Goal: Task Accomplishment & Management: Manage account settings

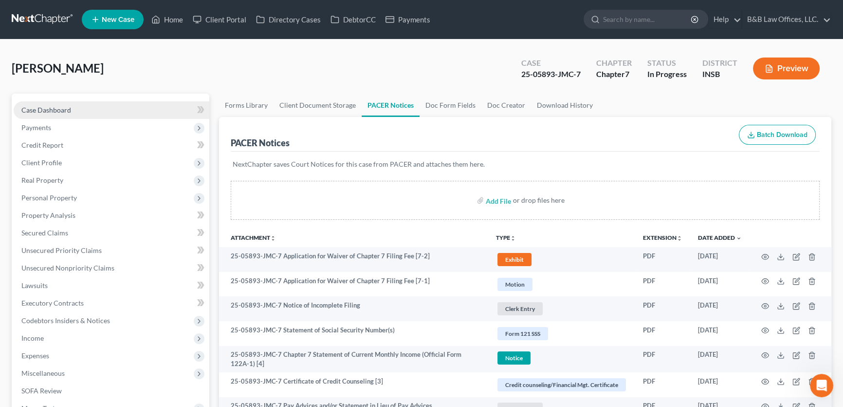
click at [53, 114] on link "Case Dashboard" at bounding box center [112, 110] width 196 height 18
select select "6"
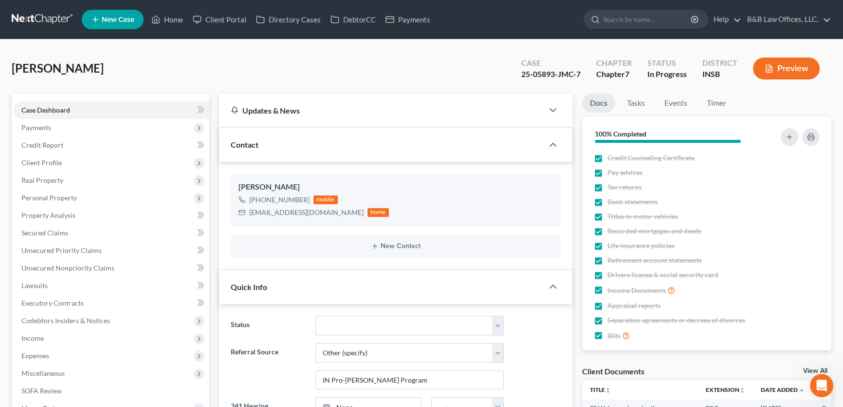
scroll to position [5497, 0]
click at [818, 386] on icon "Open Intercom Messenger" at bounding box center [820, 384] width 7 height 8
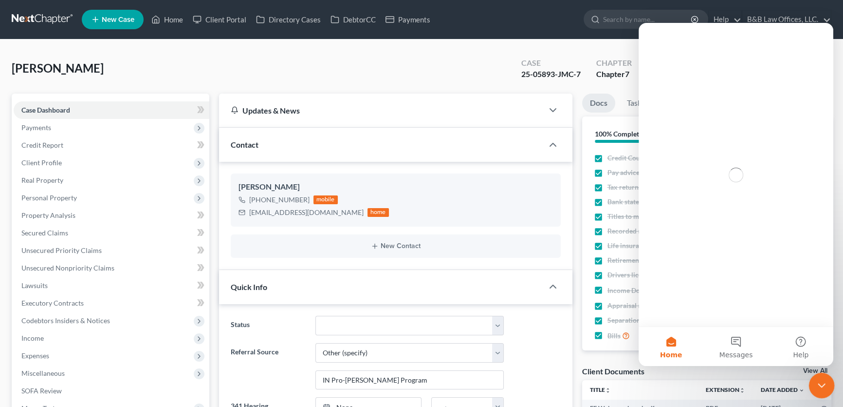
scroll to position [0, 0]
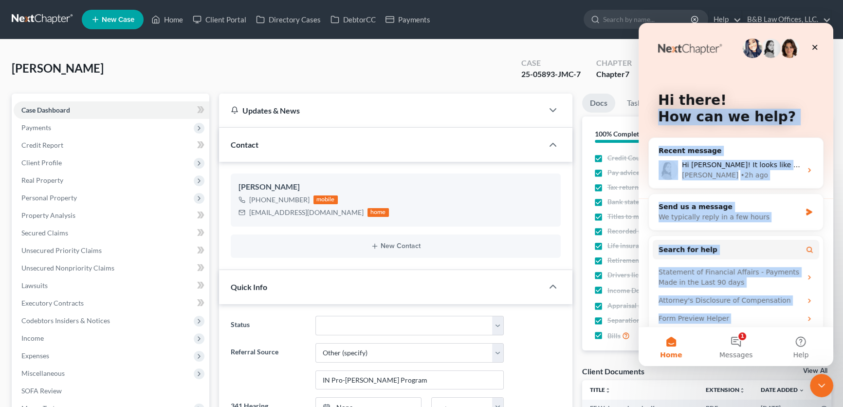
drag, startPoint x: 817, startPoint y: 48, endPoint x: 794, endPoint y: 79, distance: 39.1
click at [794, 79] on div "Hi there! How can we help? Recent message Hi Philip! It looks like the exempted…" at bounding box center [736, 189] width 195 height 332
click at [794, 79] on div "Hi there! How can we help?" at bounding box center [736, 110] width 175 height 175
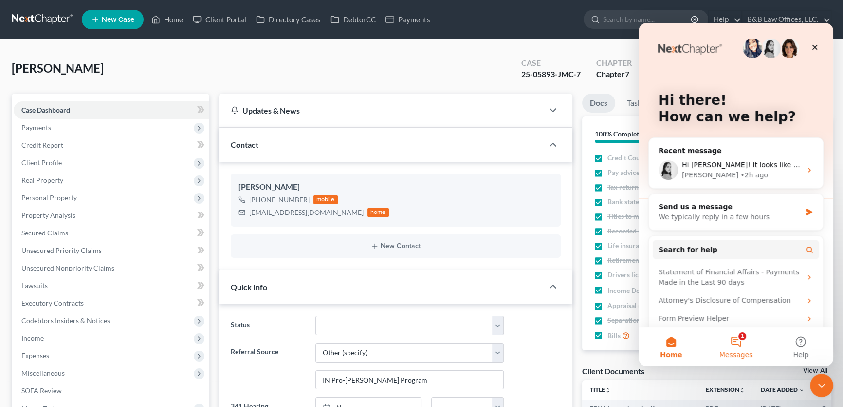
click at [741, 342] on button "1 Messages" at bounding box center [736, 346] width 65 height 39
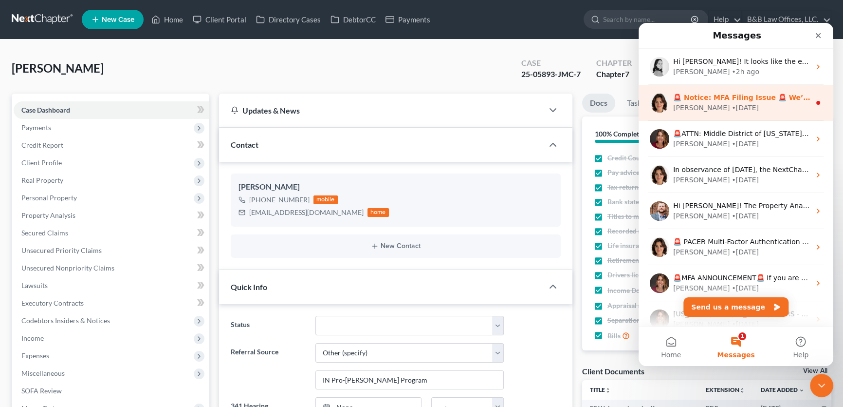
click at [739, 103] on div "Emma • 1d ago" at bounding box center [742, 108] width 137 height 10
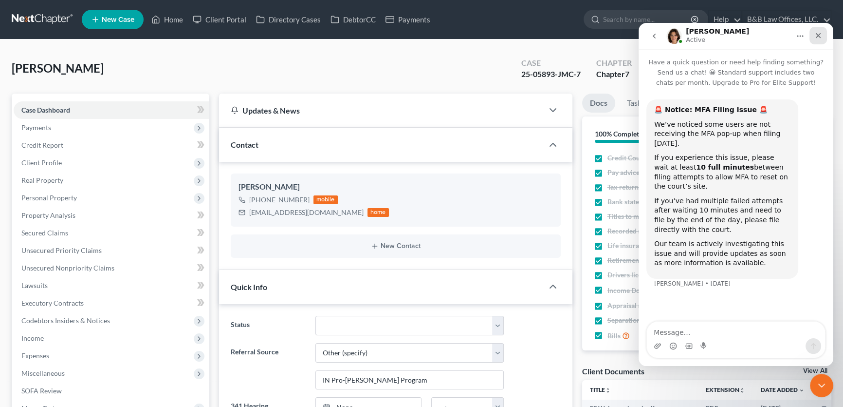
click at [817, 39] on icon "Close" at bounding box center [819, 36] width 8 height 8
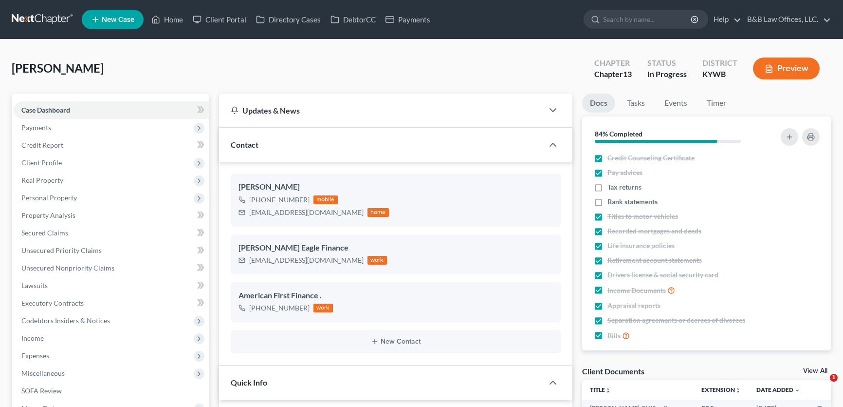
select select "9"
select select "2"
select select "0"
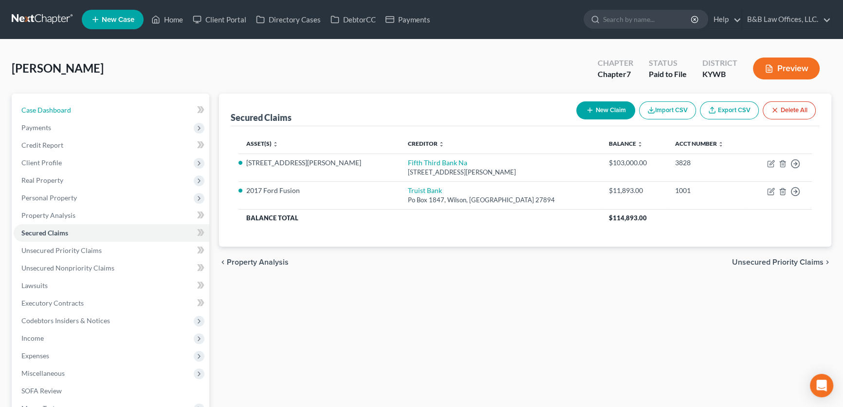
click at [56, 112] on span "Case Dashboard" at bounding box center [46, 110] width 50 height 8
select select "1"
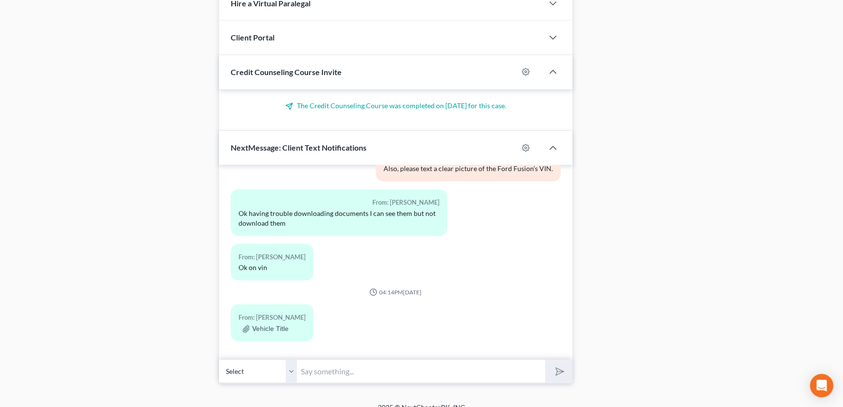
scroll to position [784, 0]
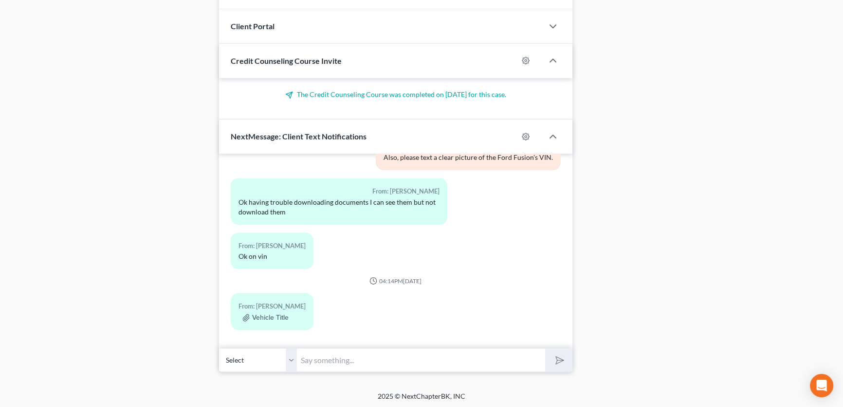
click at [329, 357] on input "text" at bounding box center [421, 360] width 248 height 24
type input "r"
type input "Ron, I tried calling and received fax tones again."
click at [545, 348] on button "submit" at bounding box center [558, 359] width 27 height 23
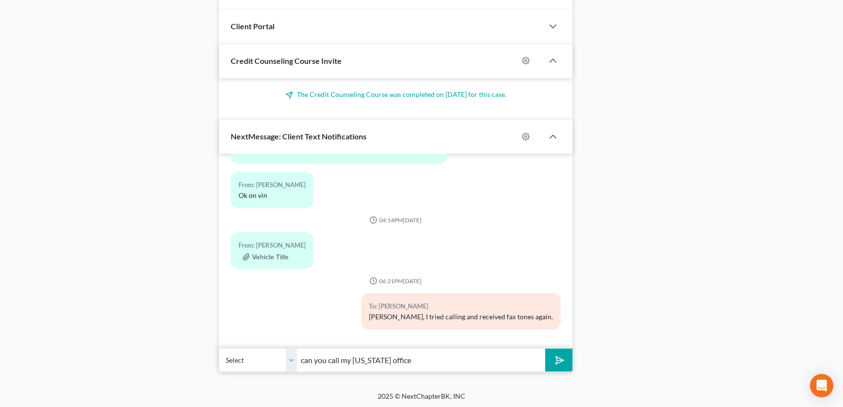
click at [422, 362] on input "can you call my Indiana office" at bounding box center [421, 360] width 248 height 24
click at [312, 359] on input "can you call my Indiana office 812-501-5009." at bounding box center [421, 360] width 248 height 24
type input "Please call my Indiana office 812-501-5009."
click at [562, 357] on icon "submit" at bounding box center [558, 360] width 14 height 14
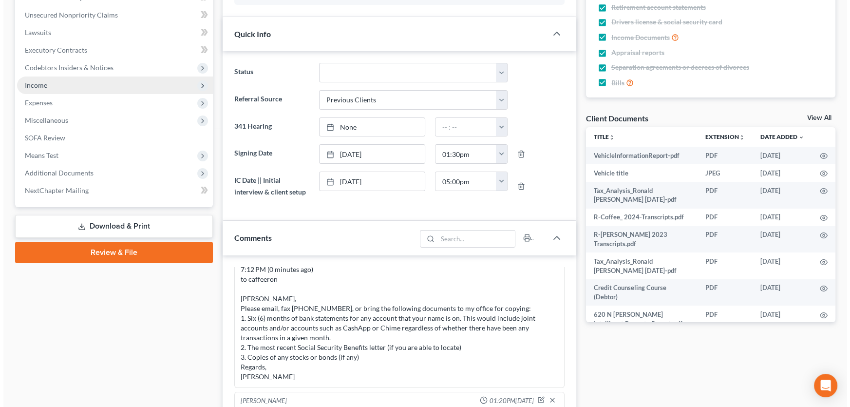
scroll to position [0, 0]
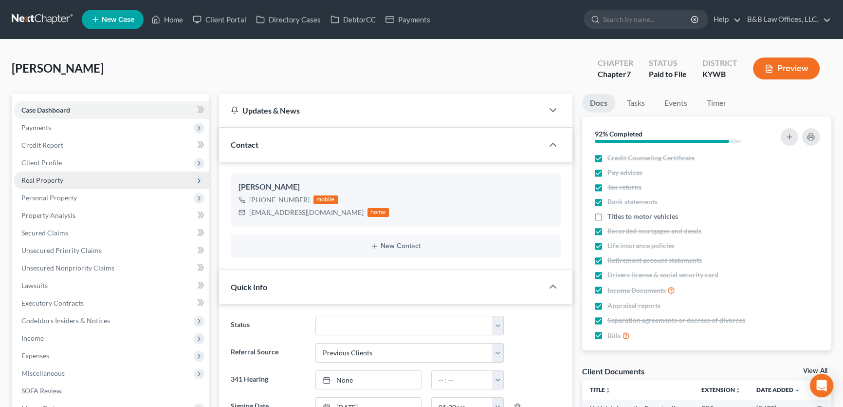
click at [73, 180] on span "Real Property" at bounding box center [112, 180] width 196 height 18
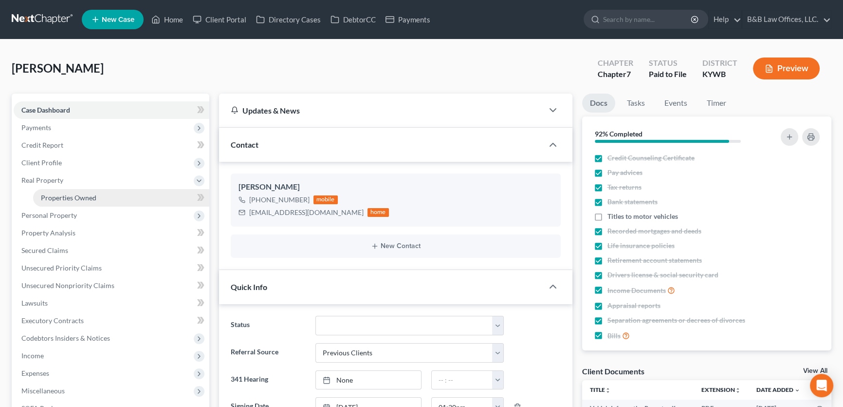
click at [75, 196] on span "Properties Owned" at bounding box center [69, 197] width 56 height 8
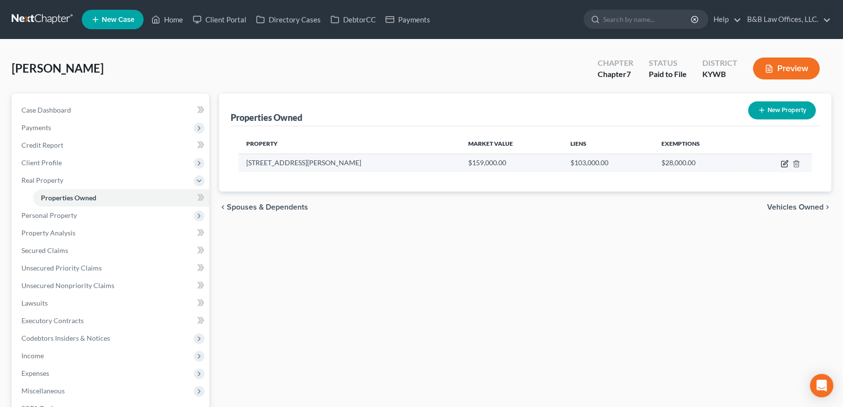
click at [784, 163] on icon "button" at bounding box center [785, 164] width 8 height 8
select select "18"
select select "2"
select select "5"
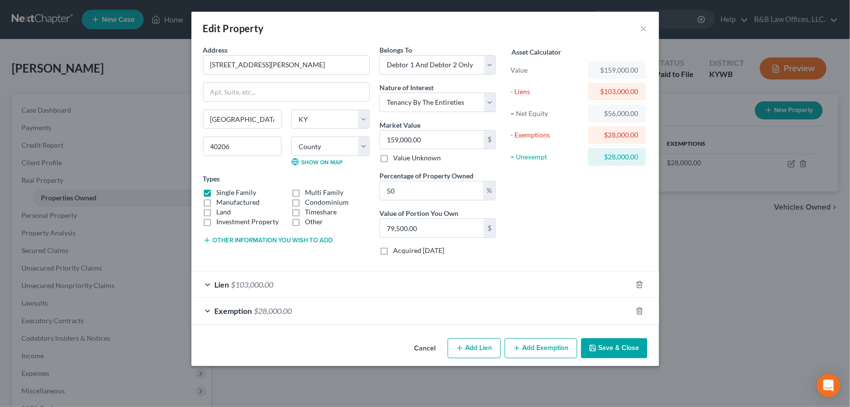
click at [227, 307] on span "Exemption" at bounding box center [233, 310] width 37 height 9
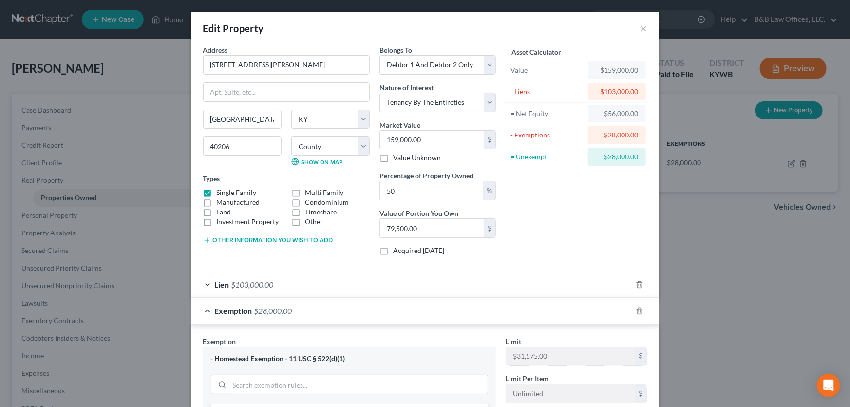
scroll to position [132, 0]
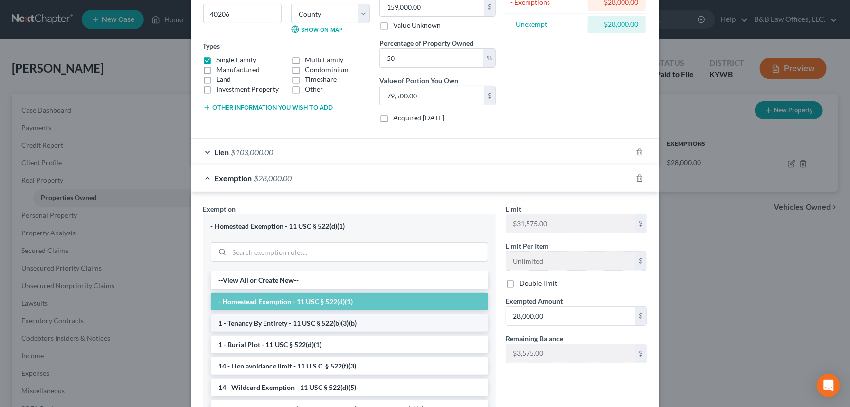
click at [278, 322] on li "1 - Tenancy By Entirety - 11 USC § 522(b)(3)(b)" at bounding box center [349, 323] width 277 height 18
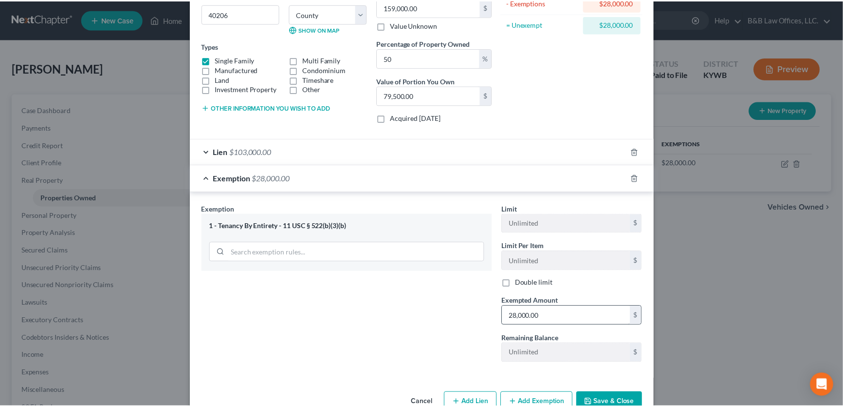
scroll to position [156, 0]
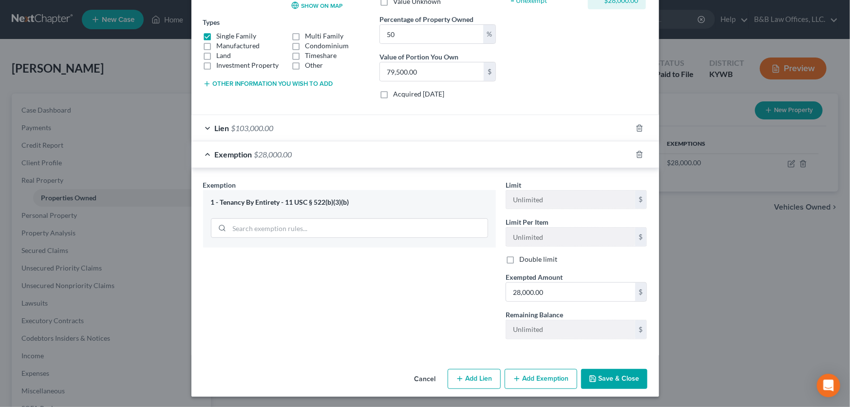
click at [618, 375] on button "Save & Close" at bounding box center [614, 379] width 66 height 20
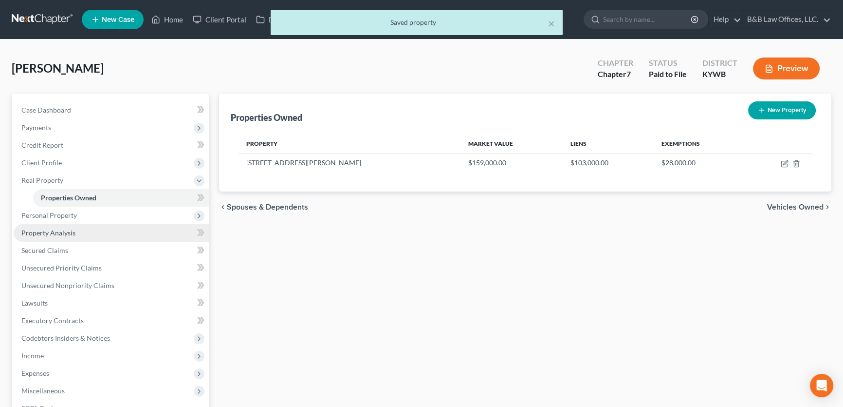
click at [49, 233] on span "Property Analysis" at bounding box center [48, 232] width 54 height 8
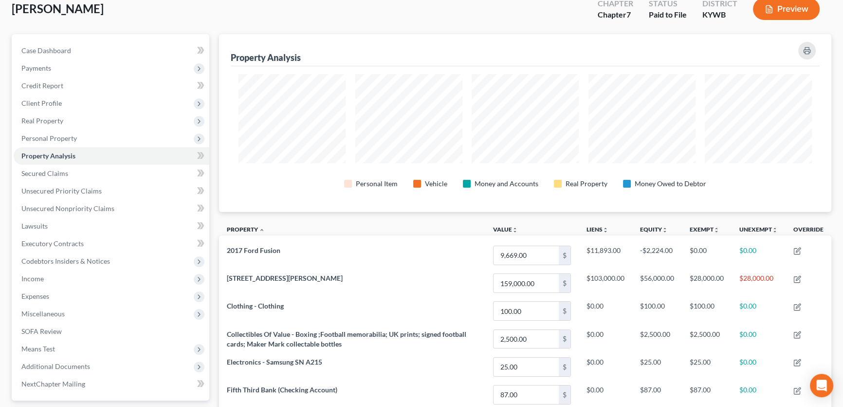
scroll to position [44, 0]
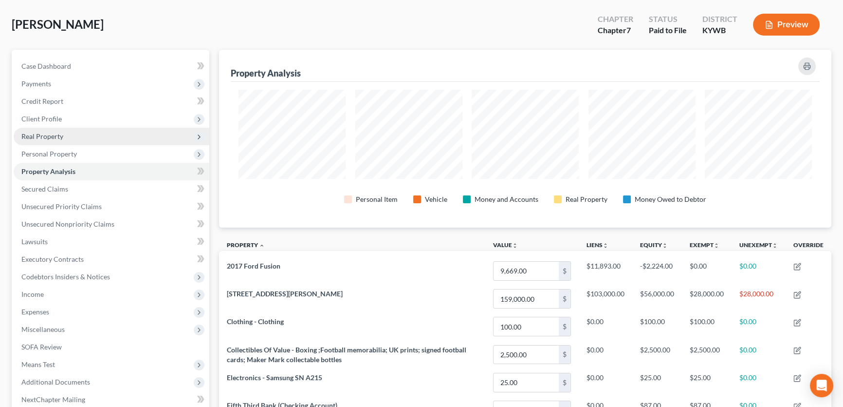
click at [93, 139] on span "Real Property" at bounding box center [112, 137] width 196 height 18
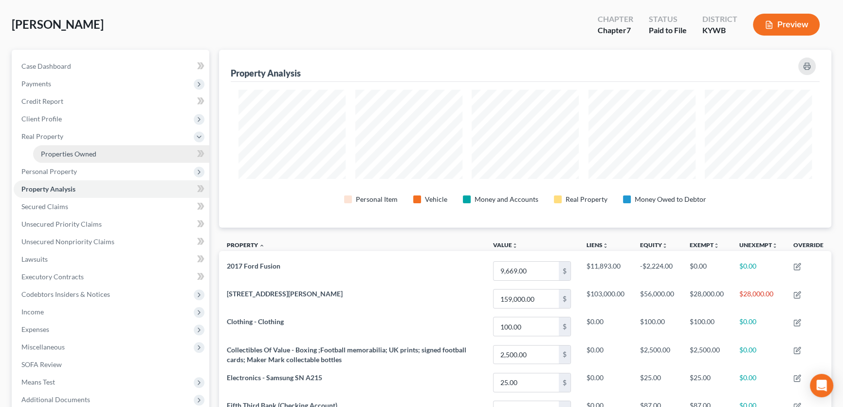
click at [88, 154] on span "Properties Owned" at bounding box center [69, 154] width 56 height 8
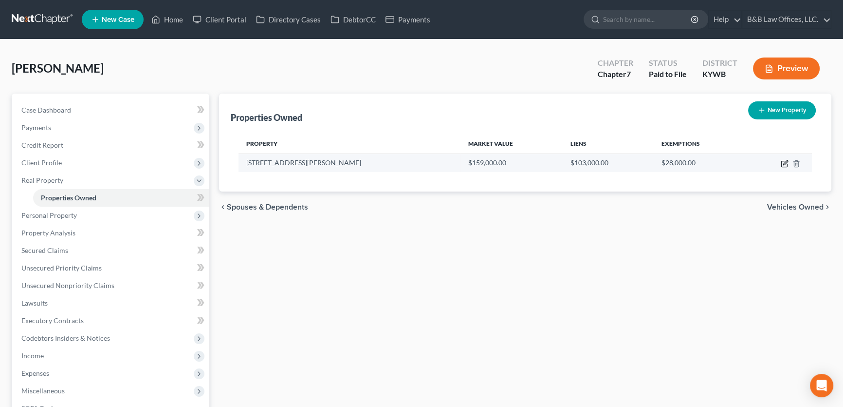
click at [784, 164] on icon "button" at bounding box center [786, 162] width 4 height 4
select select "18"
select select "55"
select select "2"
select select "5"
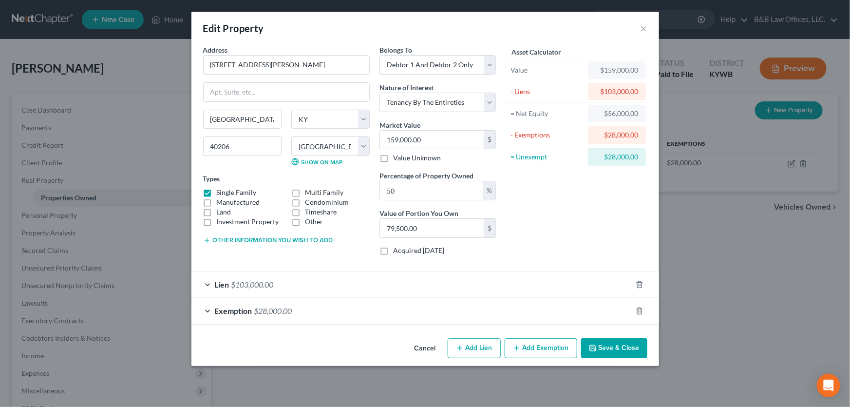
click at [244, 312] on span "Exemption" at bounding box center [233, 310] width 37 height 9
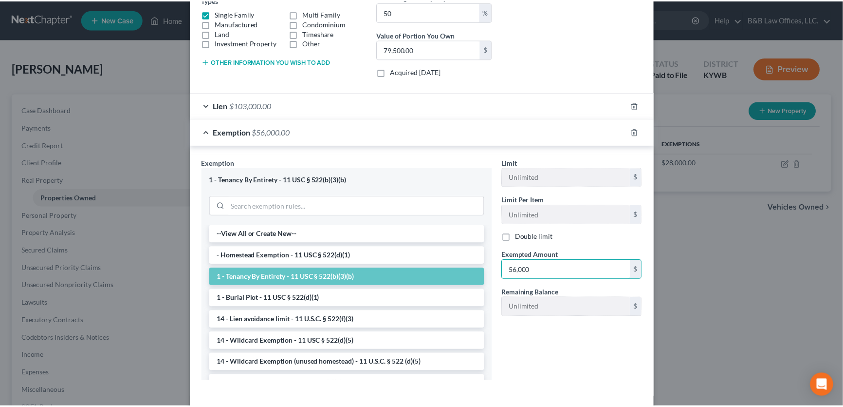
scroll to position [221, 0]
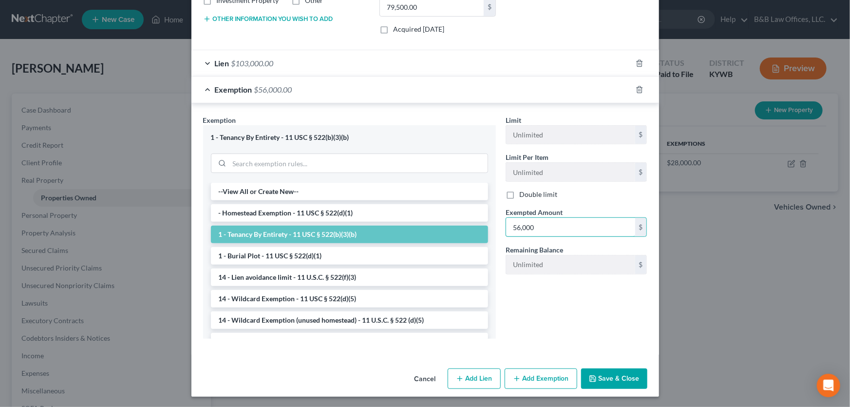
type input "56,000"
click at [625, 385] on button "Save & Close" at bounding box center [614, 378] width 66 height 20
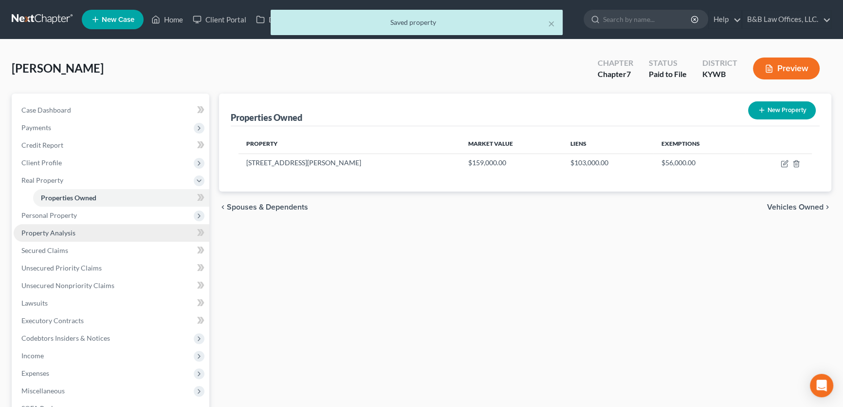
click at [35, 233] on span "Property Analysis" at bounding box center [48, 232] width 54 height 8
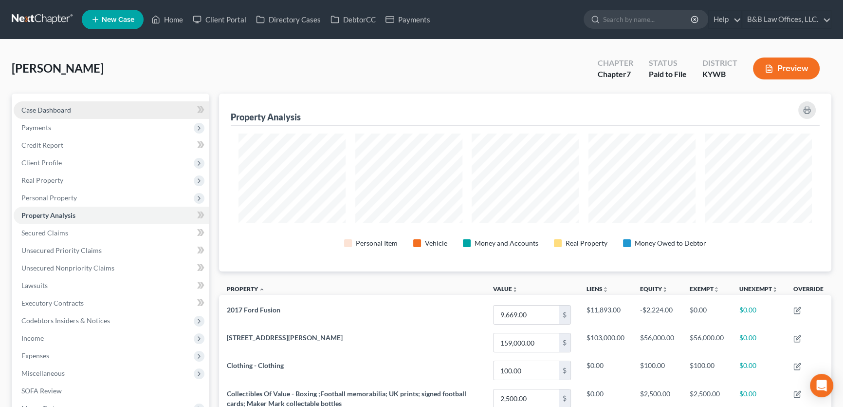
click at [64, 112] on span "Case Dashboard" at bounding box center [46, 110] width 50 height 8
select select "12"
select select "1"
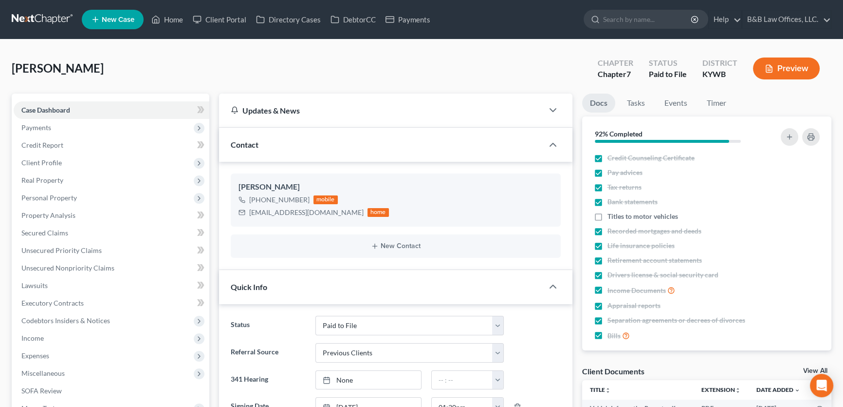
scroll to position [1329, 0]
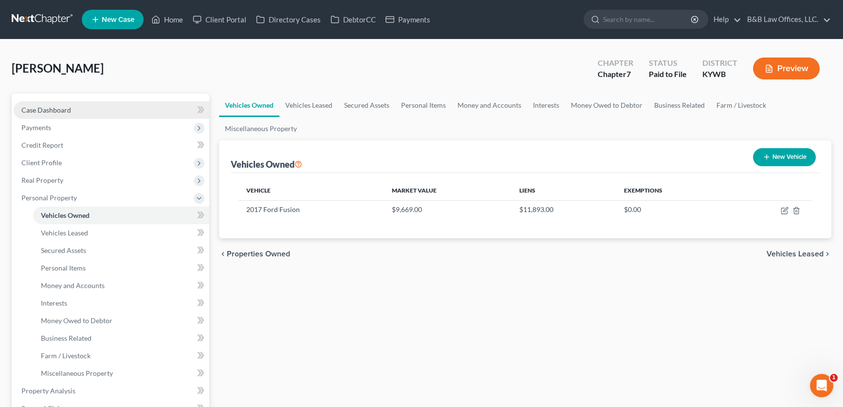
click at [37, 106] on span "Case Dashboard" at bounding box center [46, 110] width 50 height 8
select select "1"
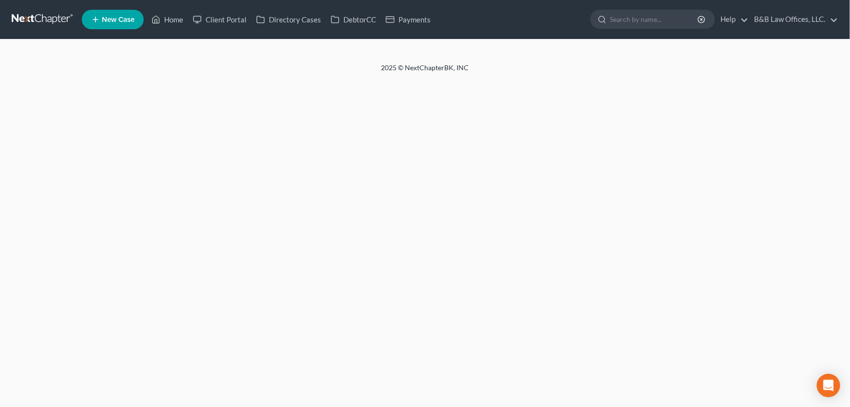
select select "2"
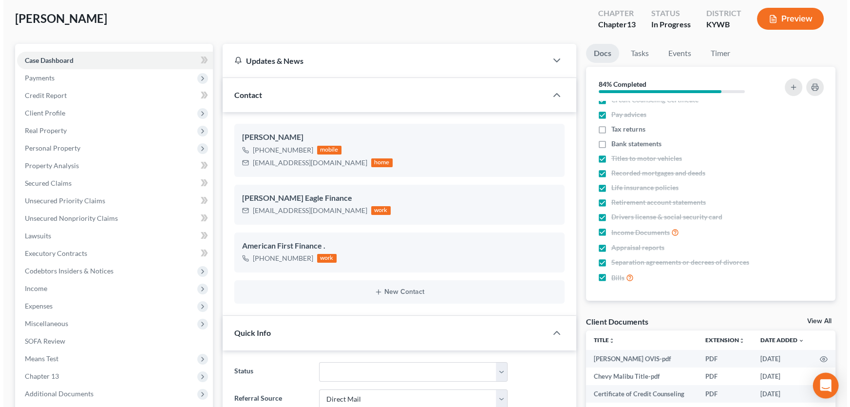
scroll to position [177, 0]
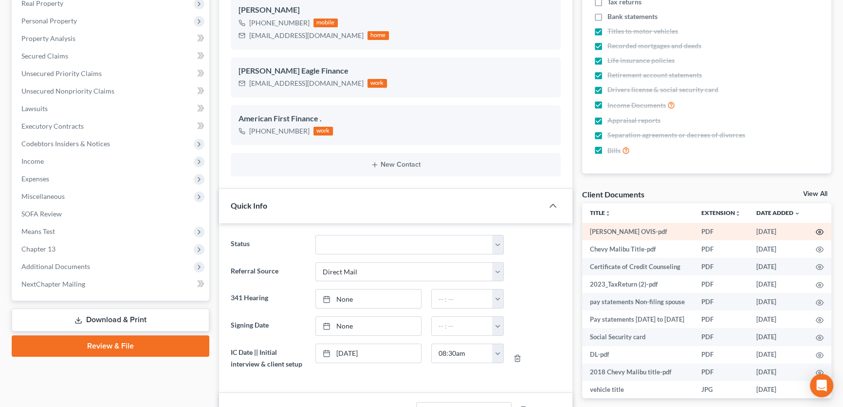
click at [816, 229] on icon "button" at bounding box center [820, 232] width 8 height 8
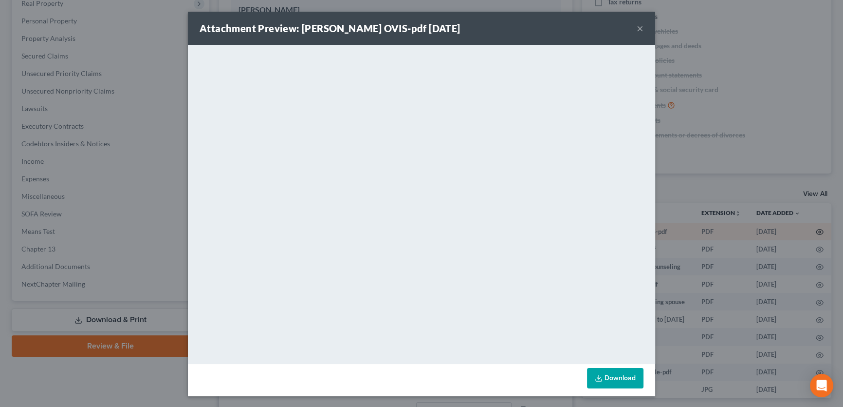
scroll to position [4466, 0]
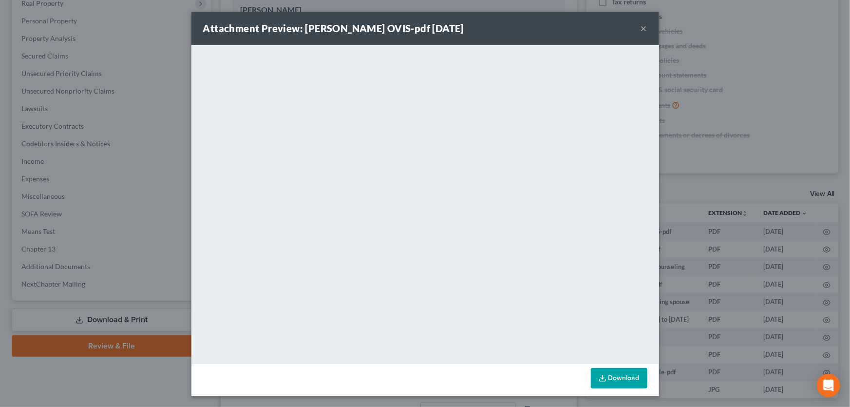
click at [642, 29] on button "×" at bounding box center [643, 28] width 7 height 12
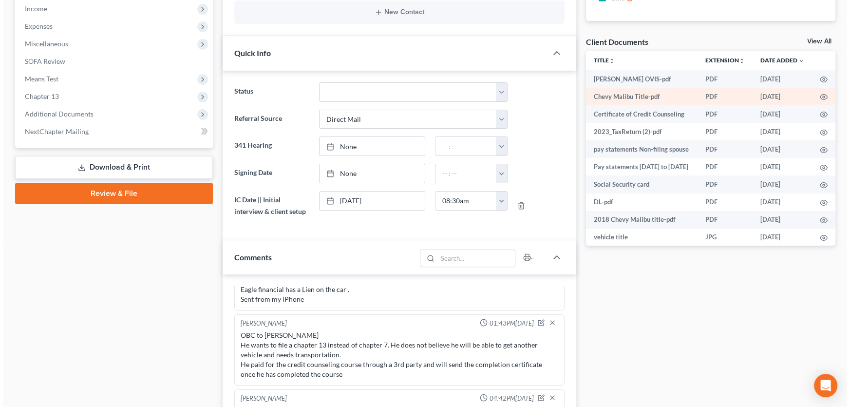
scroll to position [310, 0]
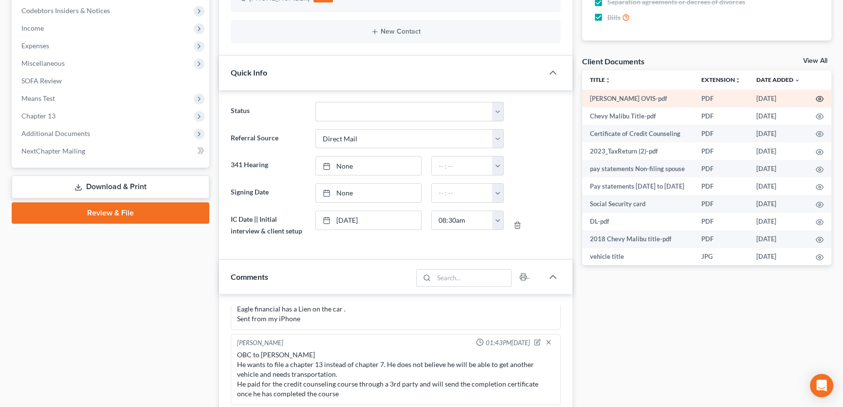
click at [816, 97] on icon "button" at bounding box center [820, 99] width 8 height 8
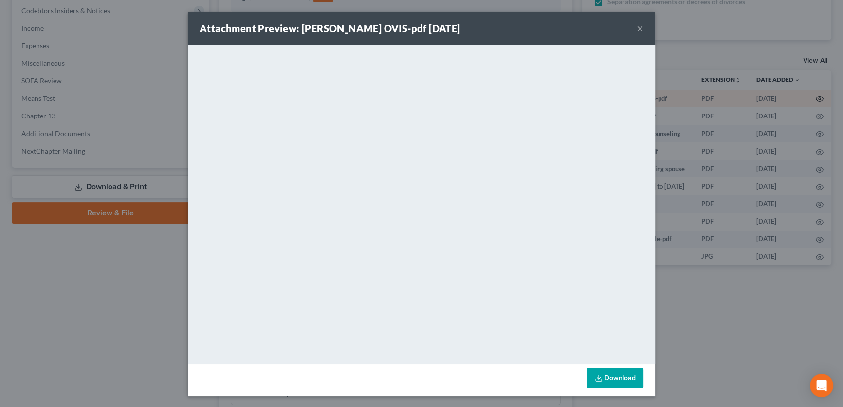
scroll to position [4466, 0]
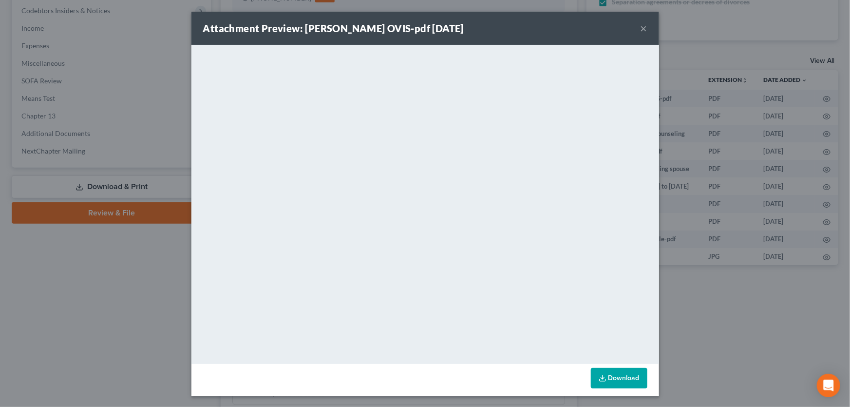
click at [640, 27] on button "×" at bounding box center [643, 28] width 7 height 12
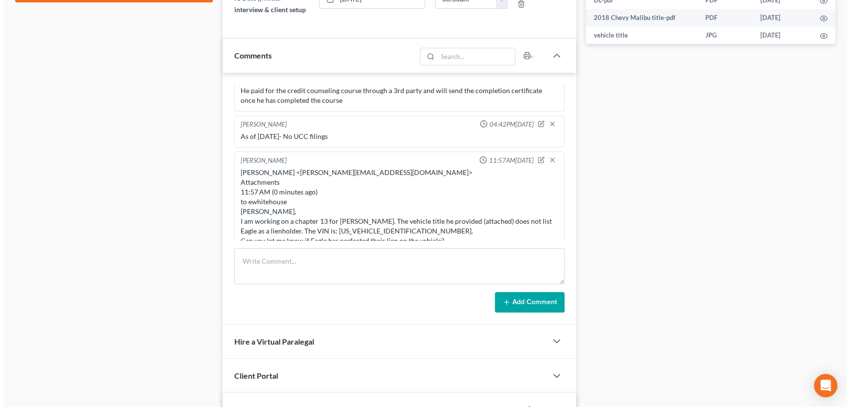
scroll to position [592, 0]
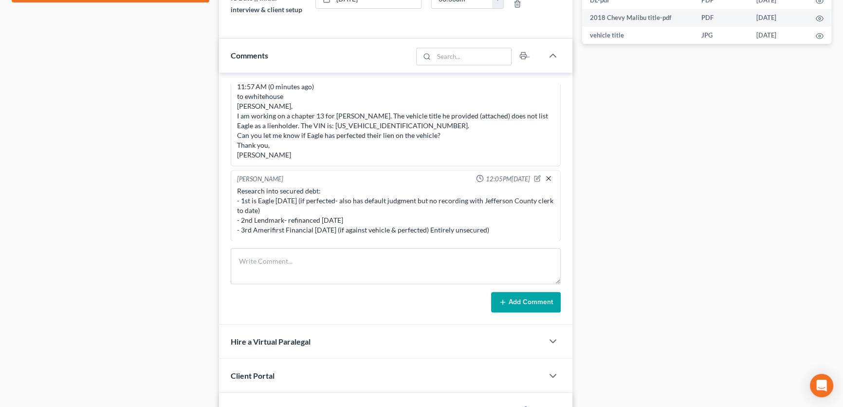
click at [545, 174] on icon "button" at bounding box center [549, 178] width 8 height 8
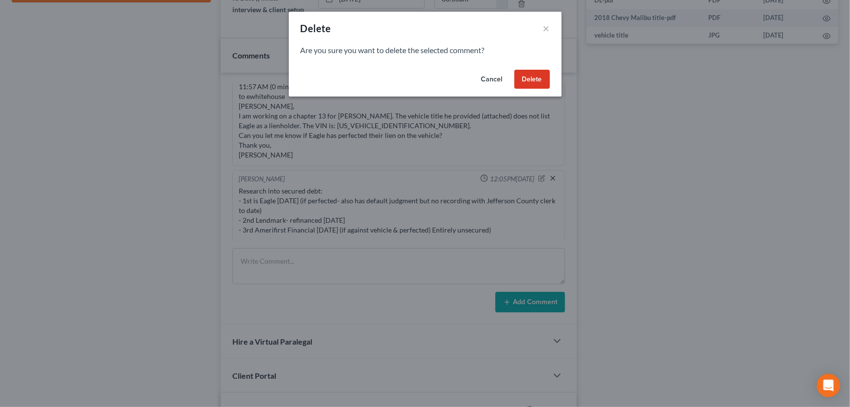
scroll to position [4466, 0]
click at [536, 81] on button "Delete" at bounding box center [532, 79] width 36 height 19
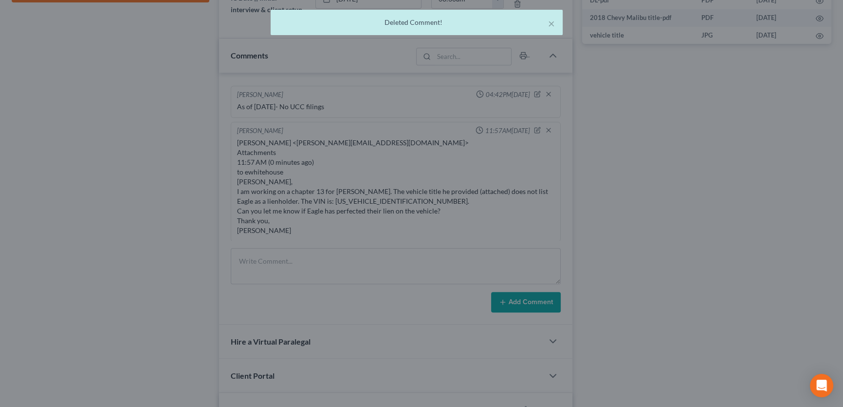
scroll to position [4495, 0]
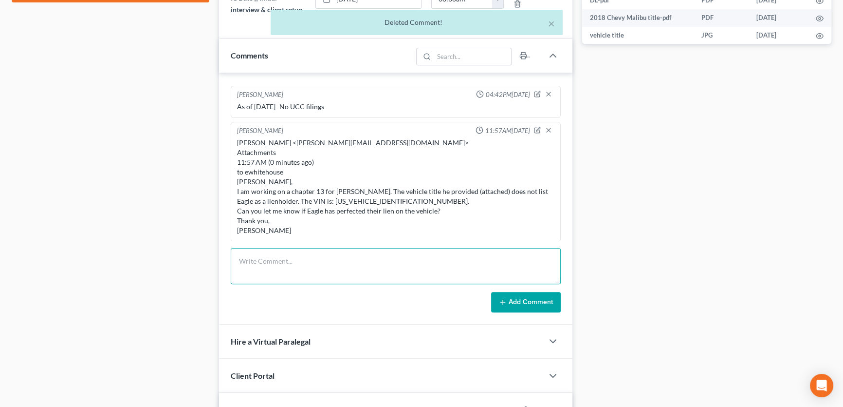
click at [271, 260] on textarea at bounding box center [396, 266] width 330 height 36
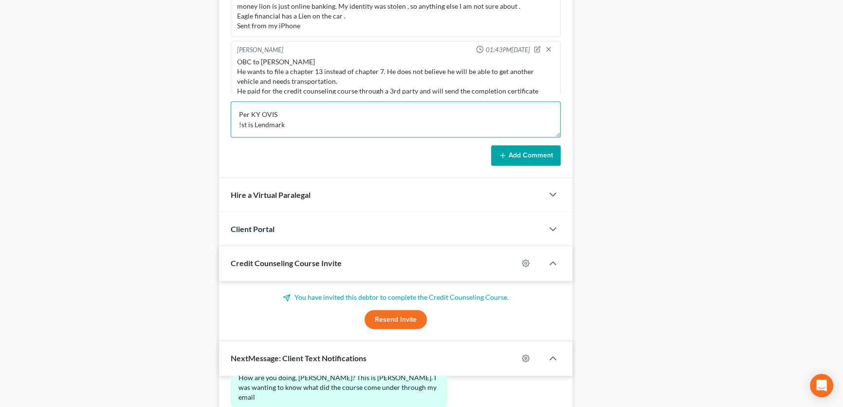
scroll to position [1, 0]
click at [238, 120] on textarea "Per KY OVIS !st is Lendmark 2nd is Eagle" at bounding box center [396, 119] width 330 height 36
drag, startPoint x: 268, startPoint y: 121, endPoint x: 398, endPoint y: 116, distance: 130.6
click at [398, 116] on textarea "Per KY OVIS 1st is Lendmark 2nd is Eagle" at bounding box center [396, 119] width 330 height 36
type textarea "Per KY OVIS 1st is Lendmark 2nd is Eagle"
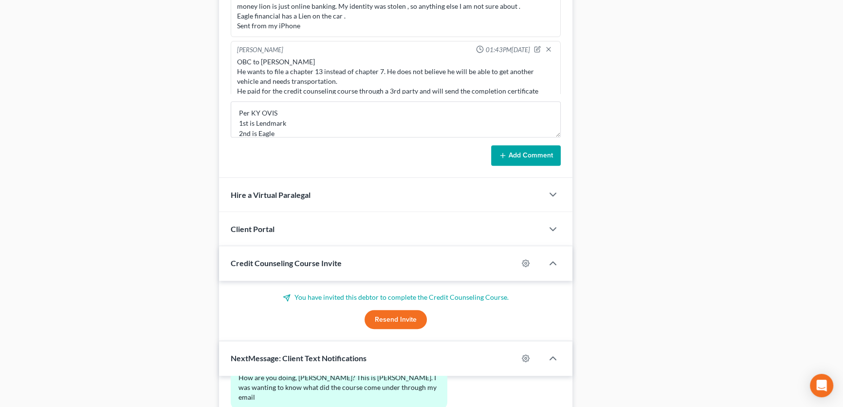
click at [526, 162] on button "Add Comment" at bounding box center [526, 155] width 70 height 20
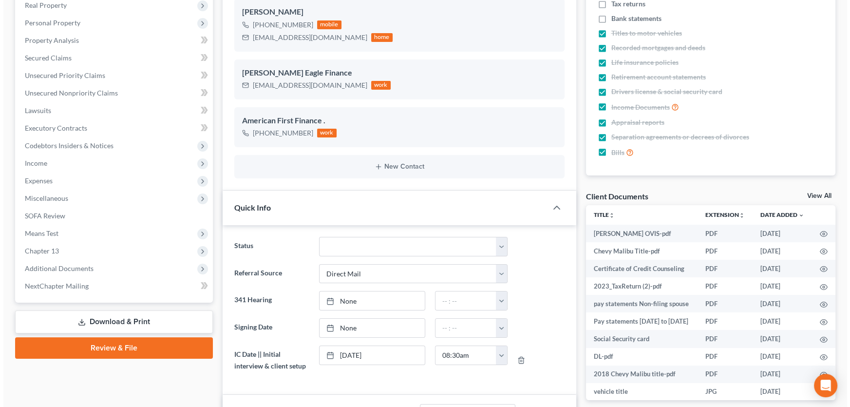
scroll to position [190, 0]
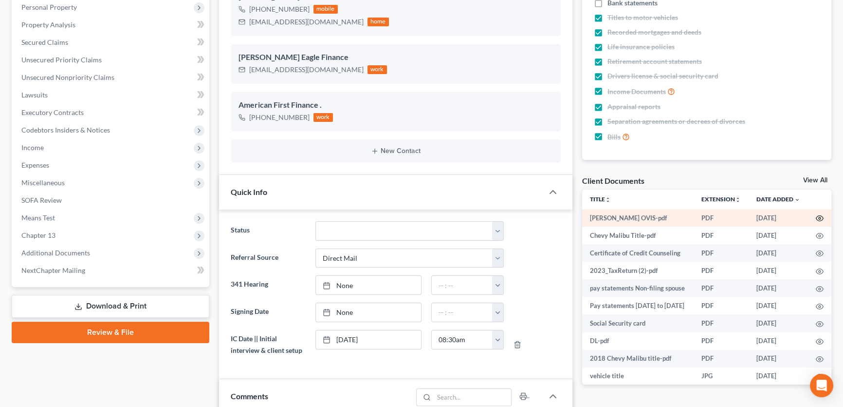
click at [816, 218] on icon "button" at bounding box center [820, 218] width 8 height 8
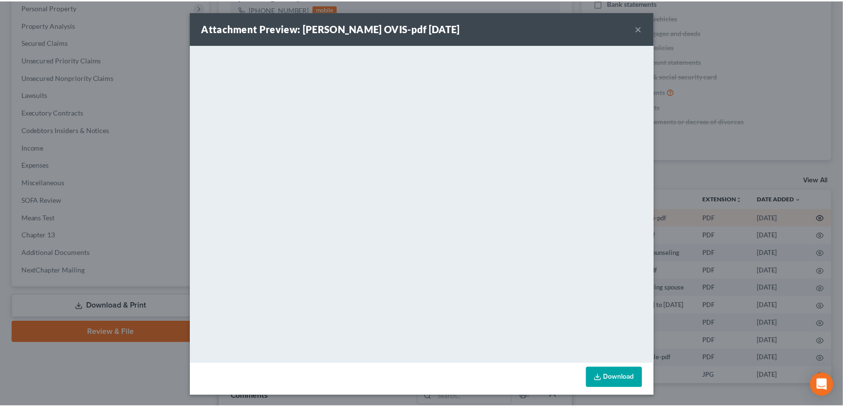
scroll to position [4023, 0]
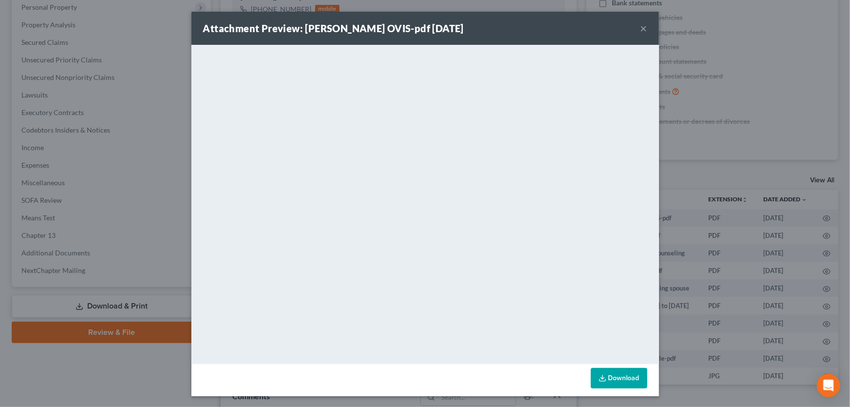
click at [640, 26] on button "×" at bounding box center [643, 28] width 7 height 12
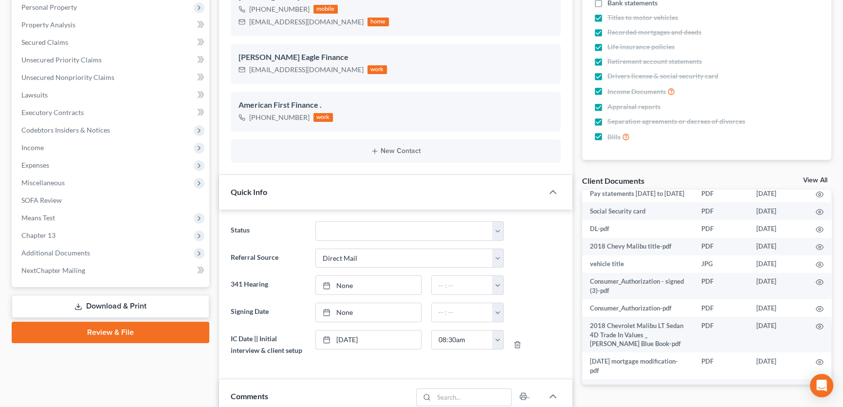
scroll to position [132, 0]
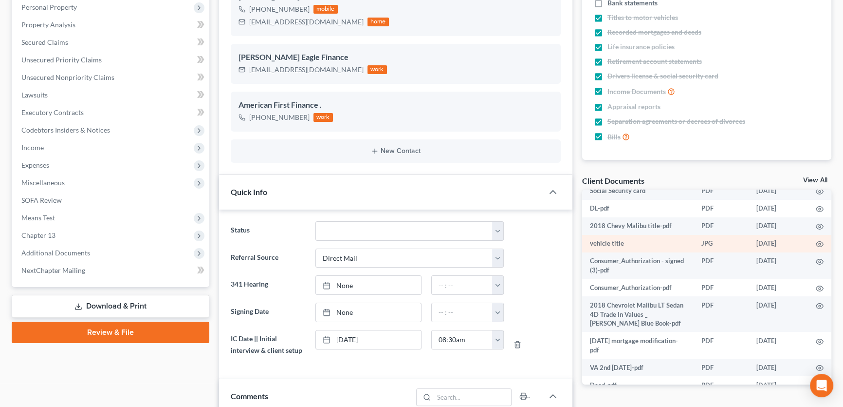
click at [808, 252] on td at bounding box center [819, 244] width 23 height 18
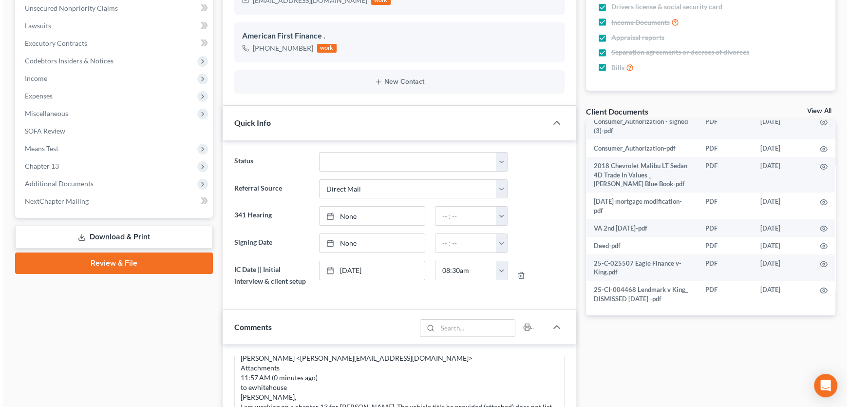
scroll to position [279, 0]
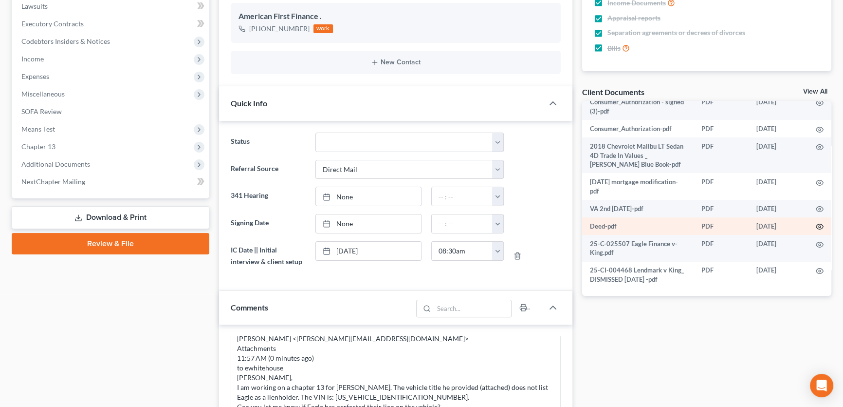
click at [819, 225] on circle "button" at bounding box center [820, 226] width 2 height 2
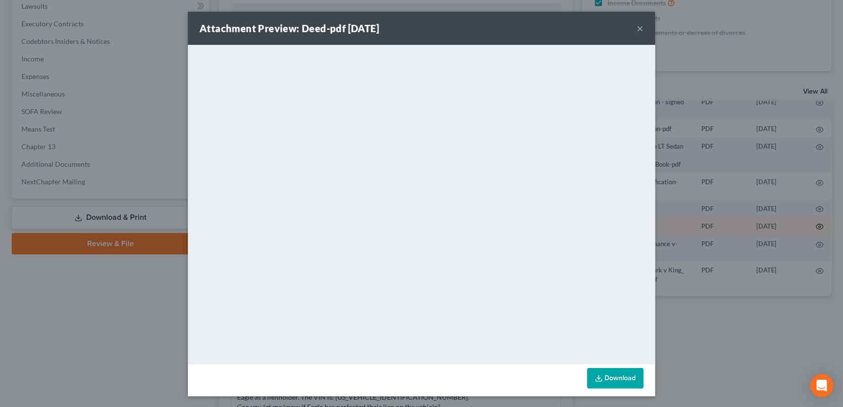
scroll to position [4023, 0]
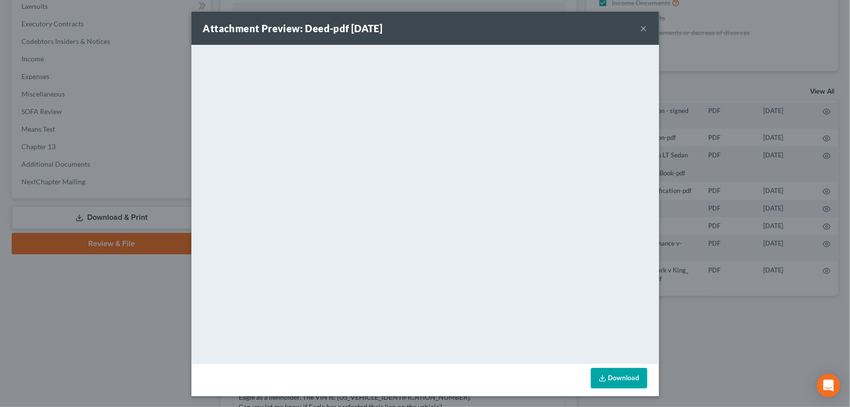
click at [640, 29] on button "×" at bounding box center [643, 28] width 7 height 12
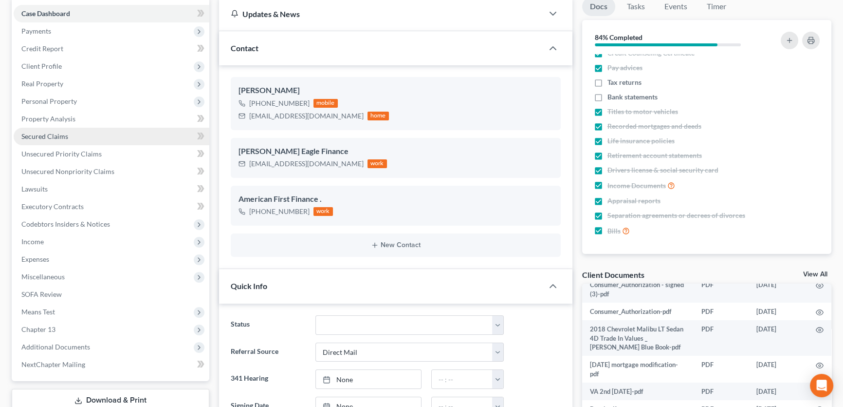
scroll to position [58, 0]
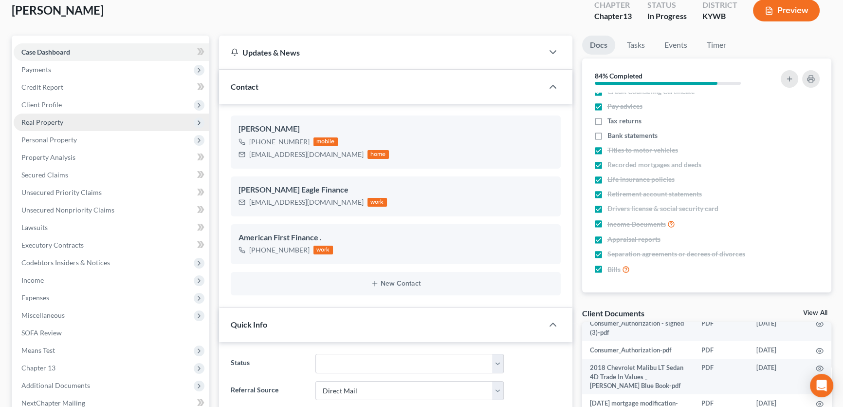
click at [49, 123] on span "Real Property" at bounding box center [42, 122] width 42 height 8
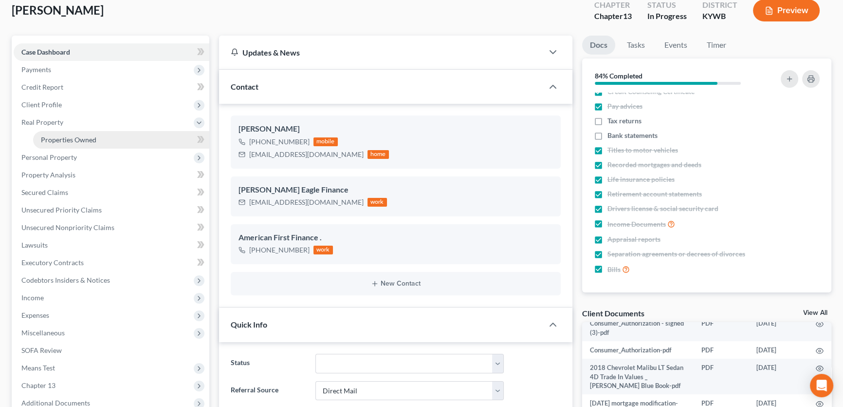
click at [55, 137] on span "Properties Owned" at bounding box center [69, 139] width 56 height 8
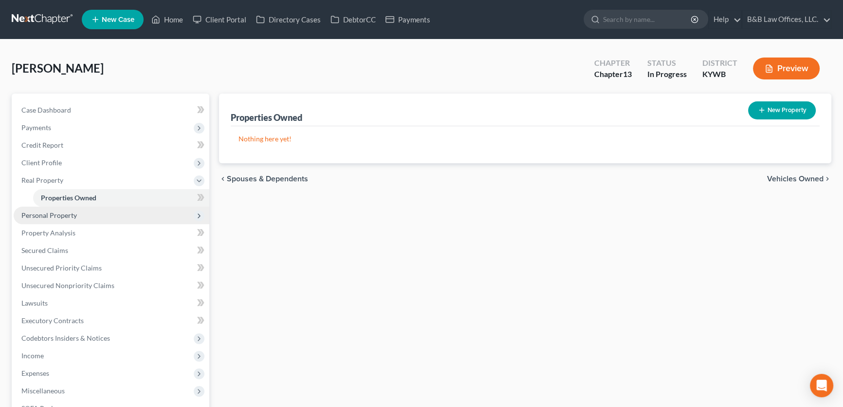
scroll to position [44, 0]
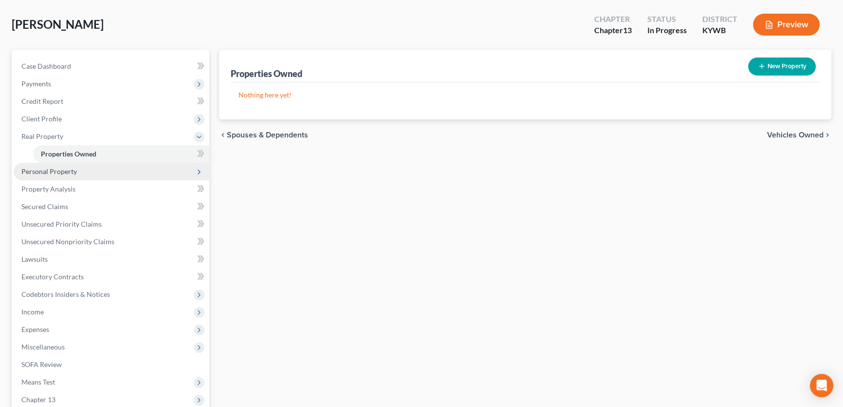
click at [77, 169] on span "Personal Property" at bounding box center [112, 172] width 196 height 18
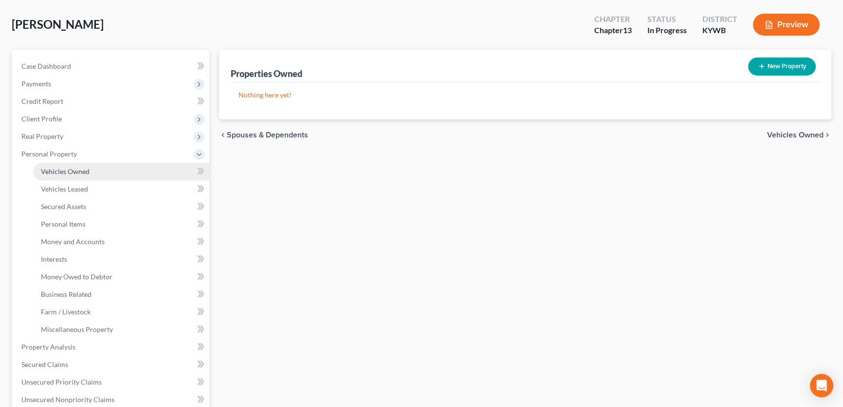
click at [78, 169] on span "Vehicles Owned" at bounding box center [65, 171] width 49 height 8
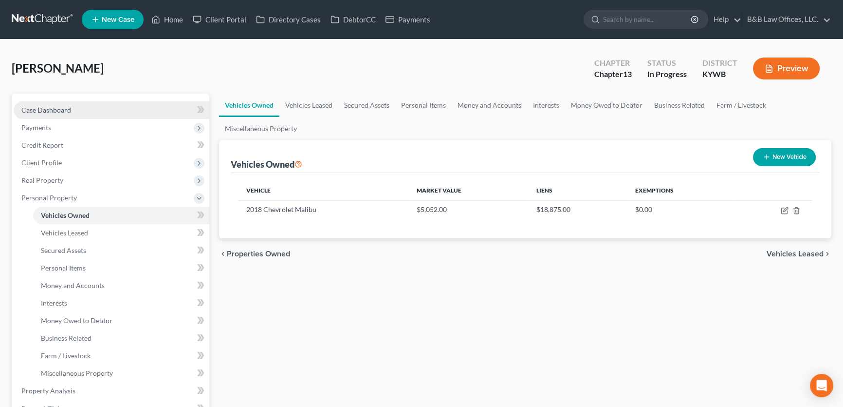
click at [65, 109] on span "Case Dashboard" at bounding box center [46, 110] width 50 height 8
select select "9"
select select "2"
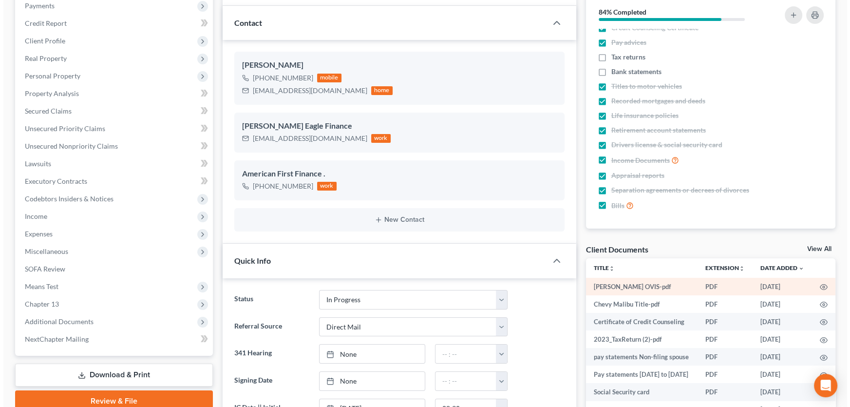
scroll to position [132, 0]
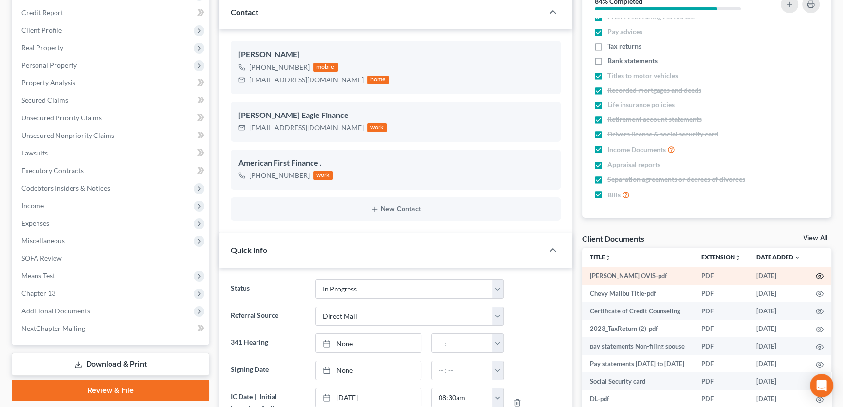
click at [816, 274] on icon "button" at bounding box center [820, 276] width 8 height 8
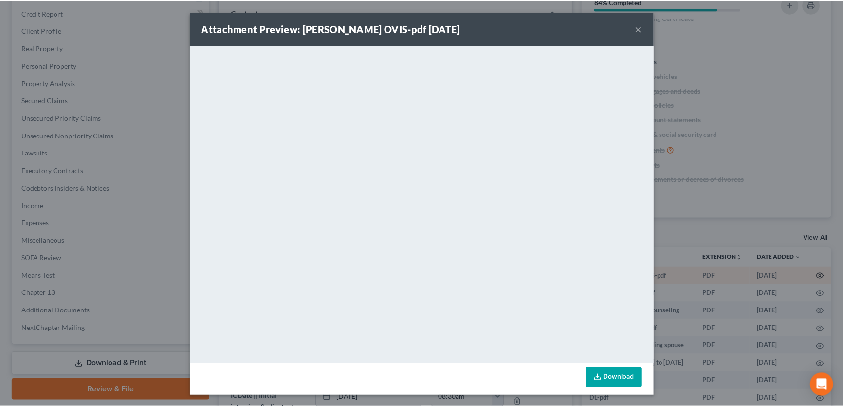
scroll to position [4466, 0]
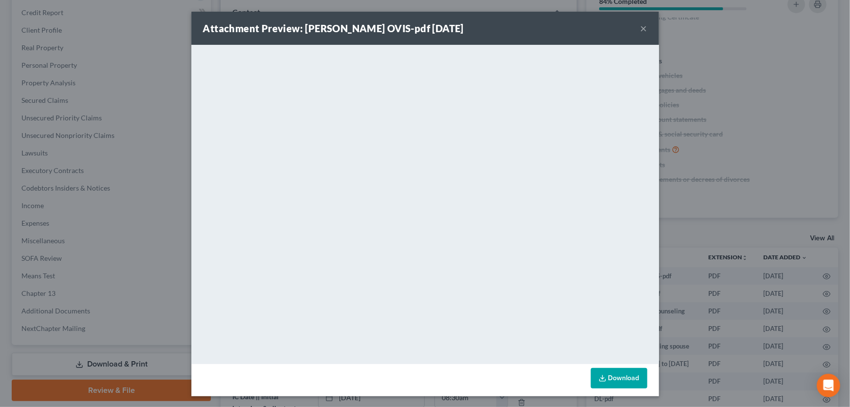
click at [643, 28] on button "×" at bounding box center [643, 28] width 7 height 12
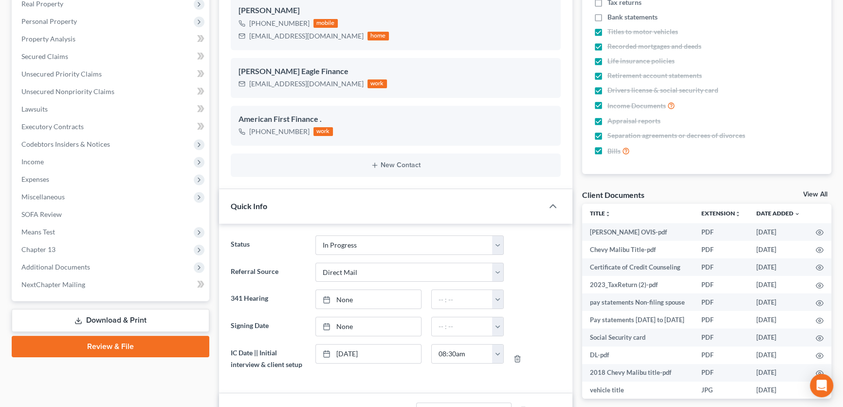
scroll to position [177, 0]
click at [32, 247] on span "Chapter 13" at bounding box center [38, 248] width 34 height 8
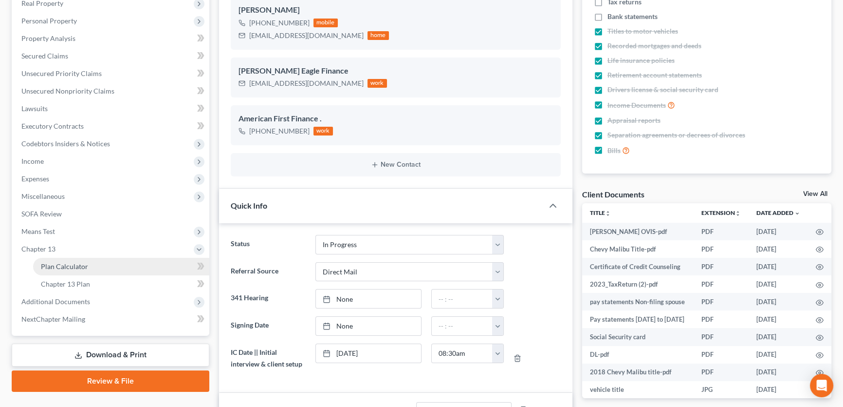
click at [67, 263] on span "Plan Calculator" at bounding box center [64, 266] width 47 height 8
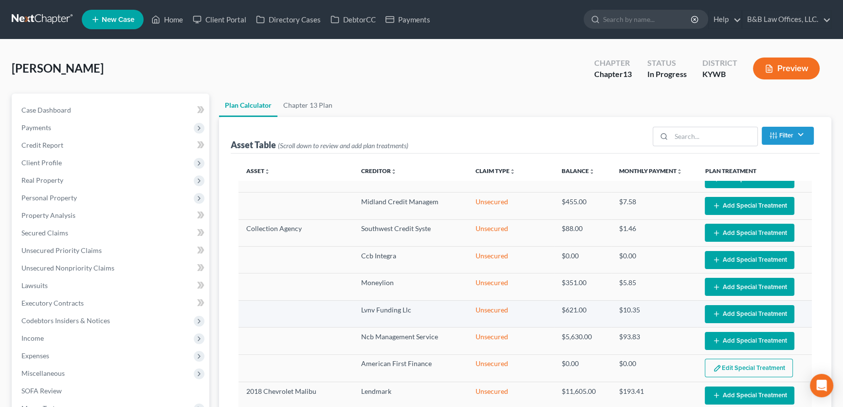
scroll to position [151, 0]
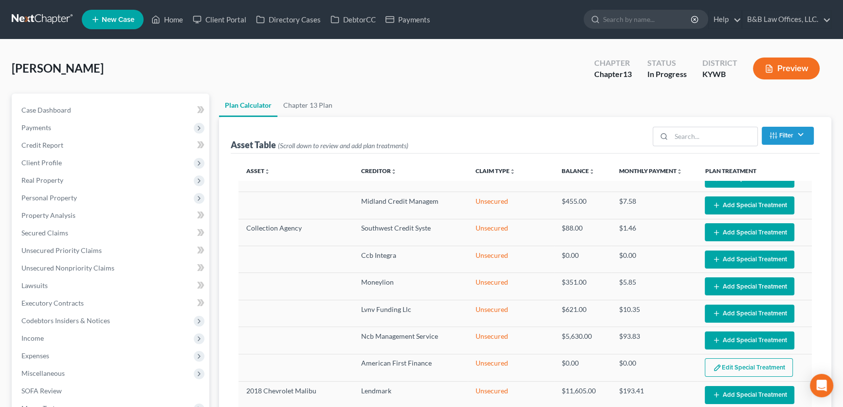
select select "59"
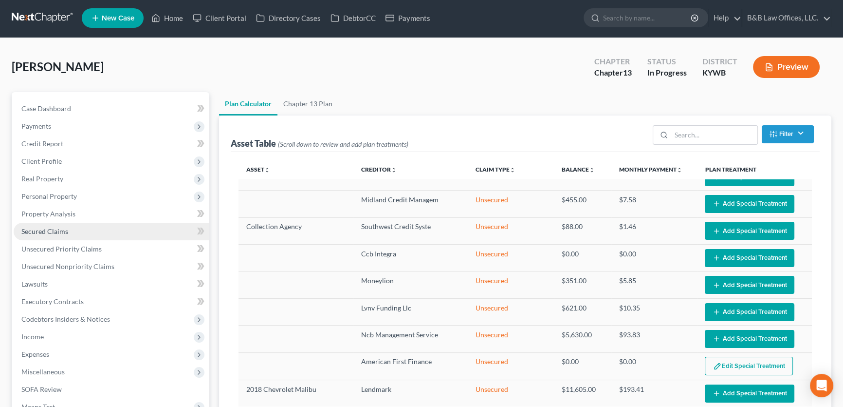
scroll to position [0, 0]
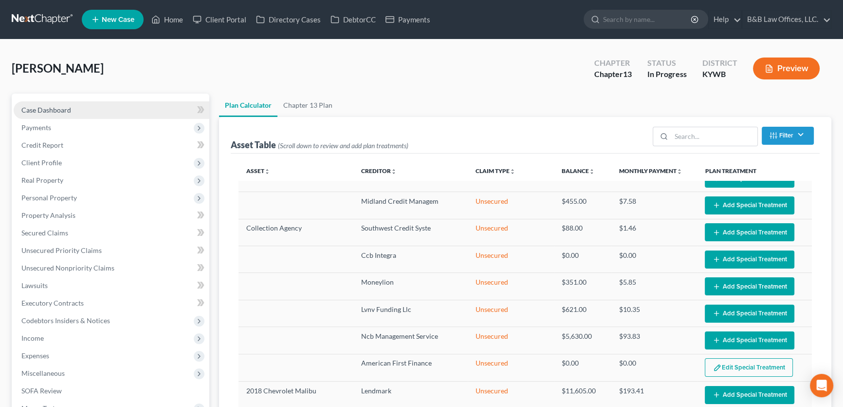
click at [31, 111] on span "Case Dashboard" at bounding box center [46, 110] width 50 height 8
select select "2"
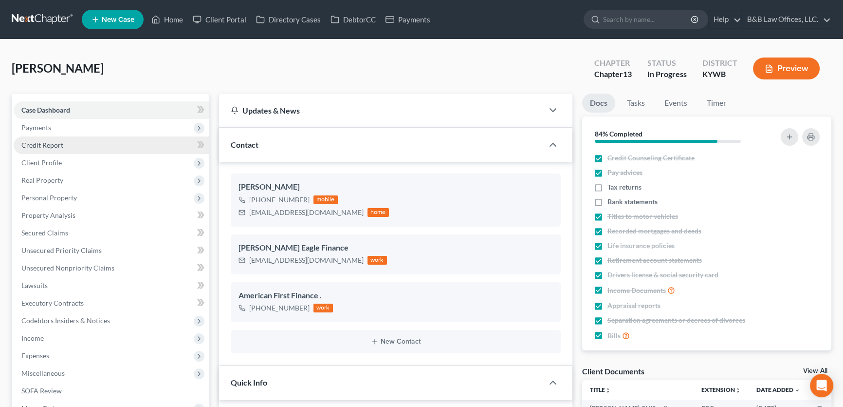
scroll to position [4495, 0]
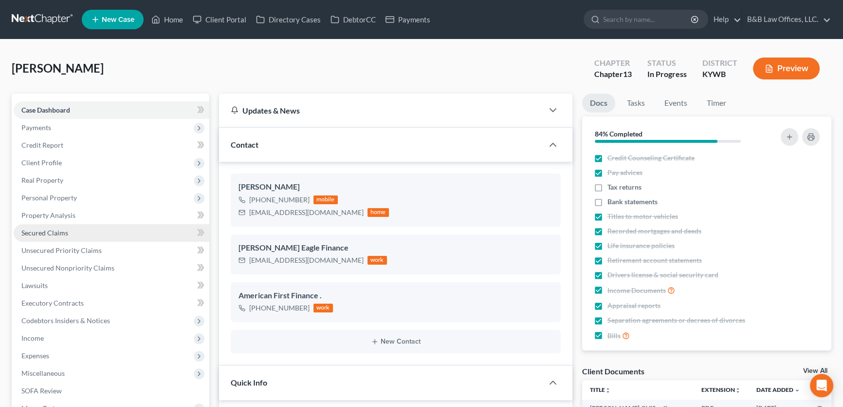
click at [60, 237] on link "Secured Claims" at bounding box center [112, 233] width 196 height 18
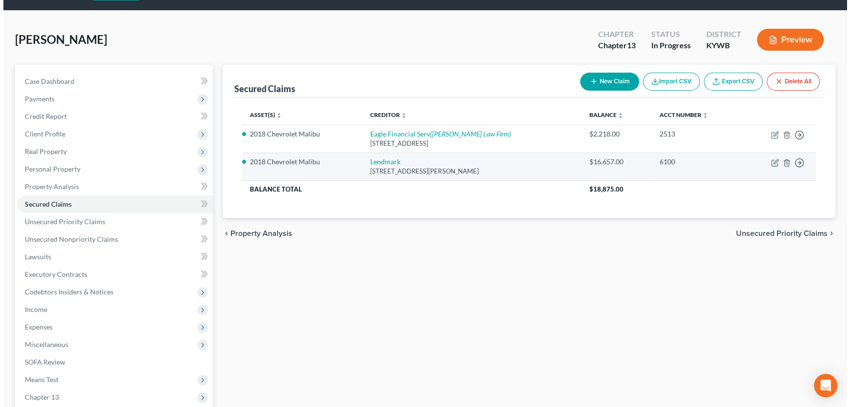
scroll to position [44, 0]
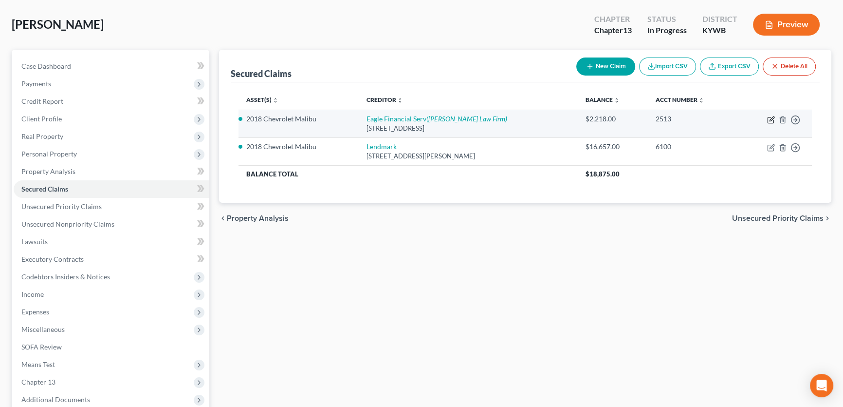
click at [773, 119] on icon "button" at bounding box center [772, 120] width 8 height 8
select select "18"
select select "2"
select select "3"
select select "0"
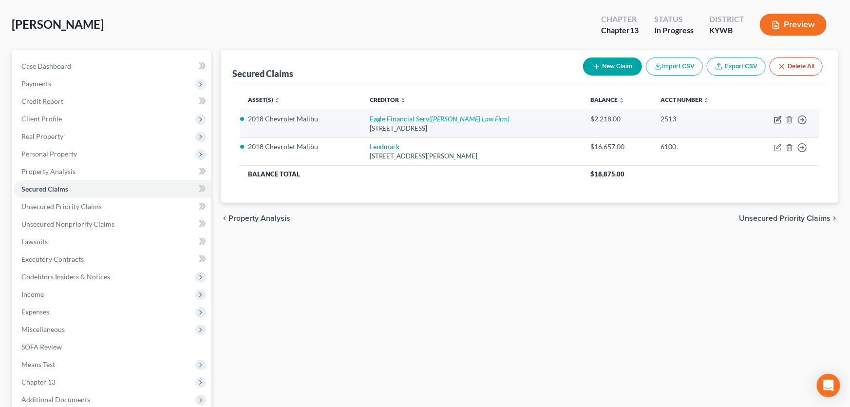
select select "0"
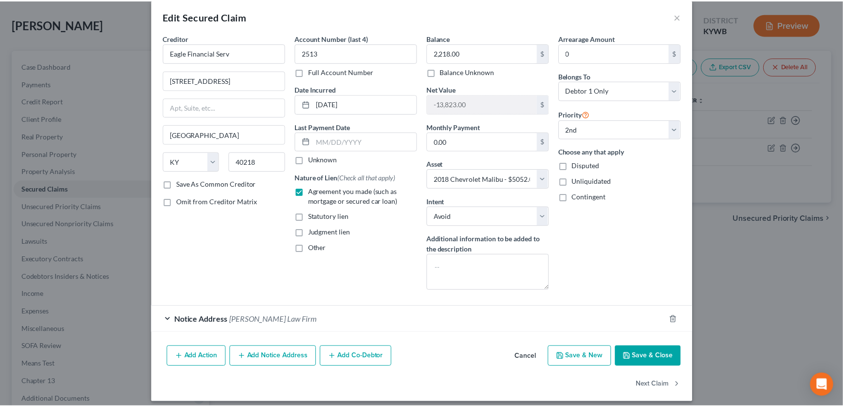
scroll to position [18, 0]
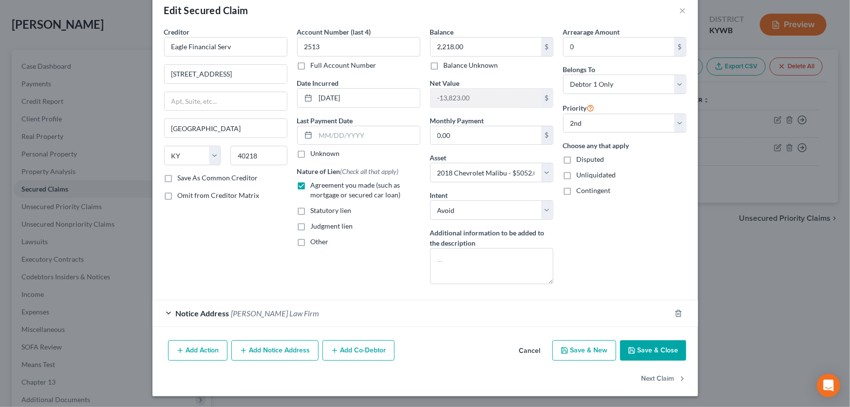
click at [657, 353] on button "Save & Close" at bounding box center [653, 350] width 66 height 20
select select
select select "1"
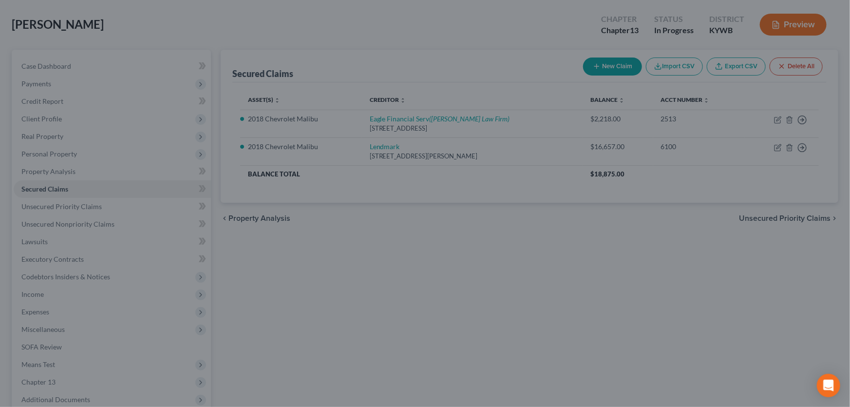
select select "2"
select select "0"
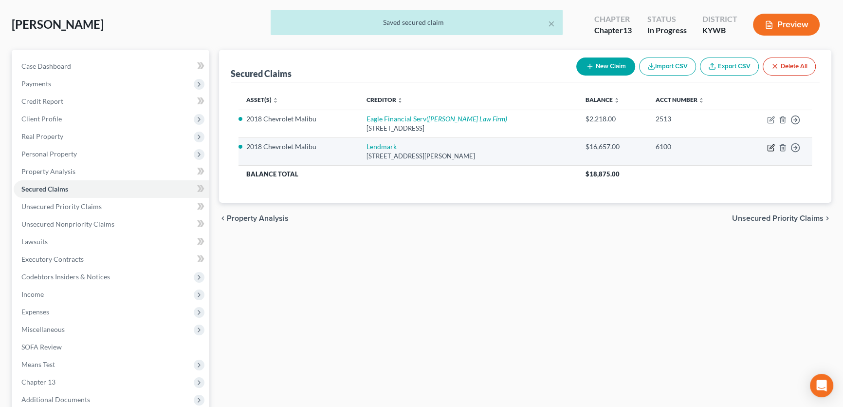
click at [770, 146] on icon "button" at bounding box center [772, 146] width 4 height 4
select select "10"
select select "2"
select select "4"
select select "0"
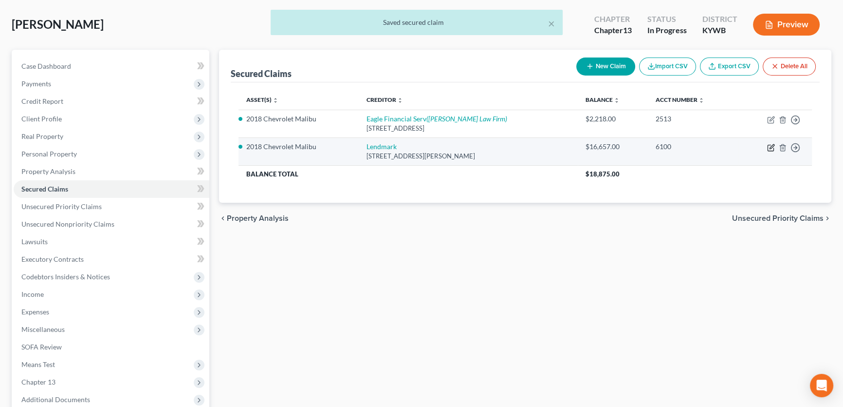
select select "0"
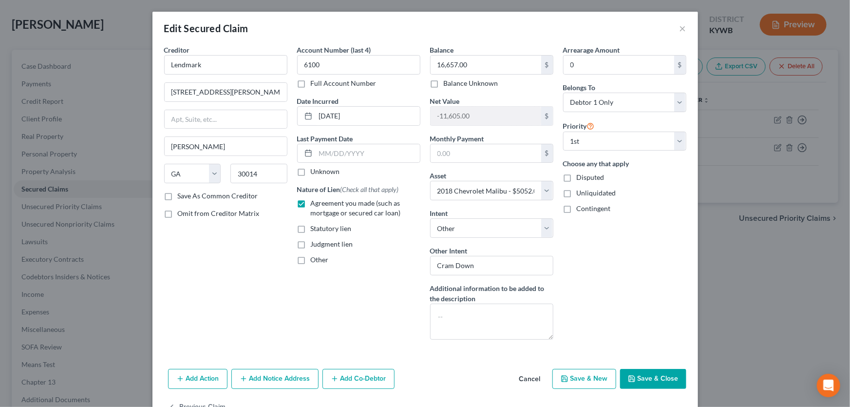
click at [656, 382] on button "Save & Close" at bounding box center [653, 379] width 66 height 20
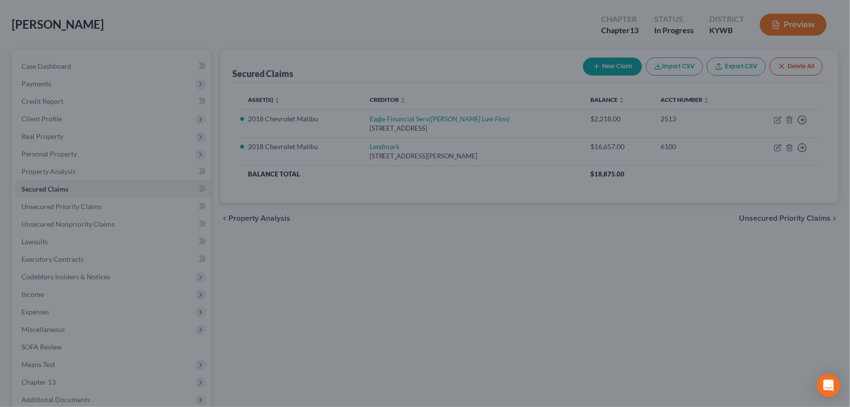
select select "2"
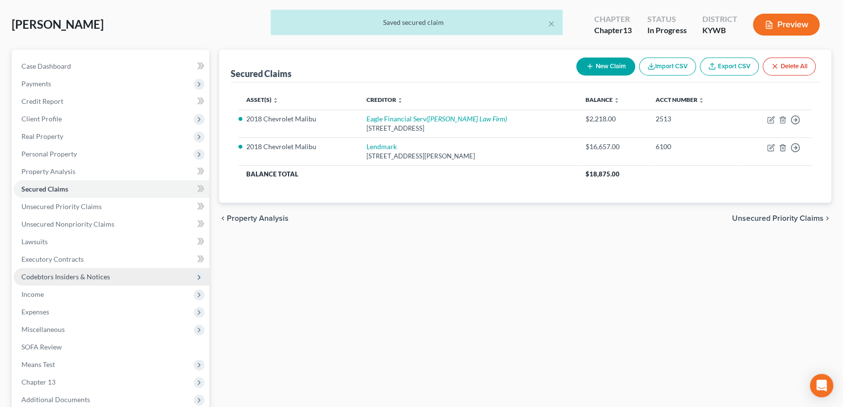
scroll to position [88, 0]
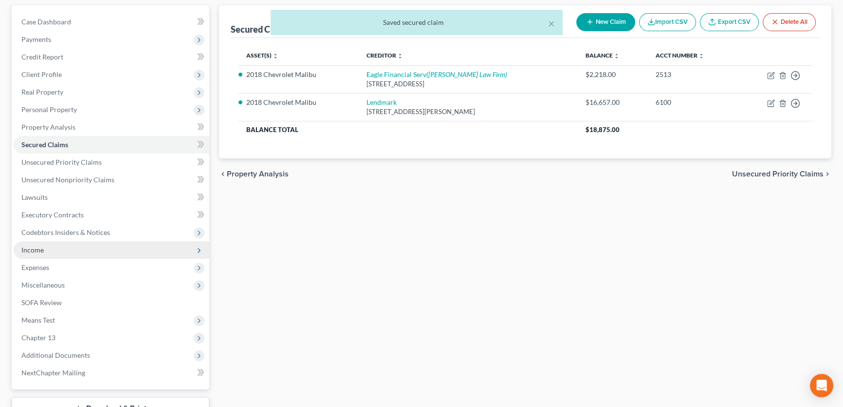
click at [71, 250] on span "Income" at bounding box center [112, 250] width 196 height 18
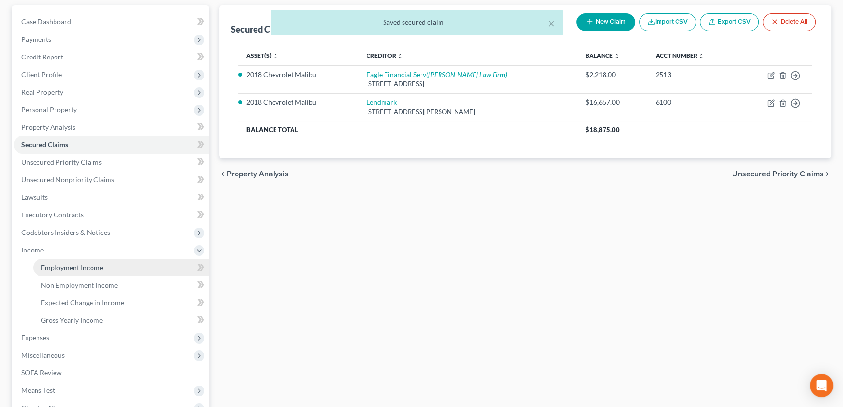
click at [71, 263] on span "Employment Income" at bounding box center [72, 267] width 62 height 8
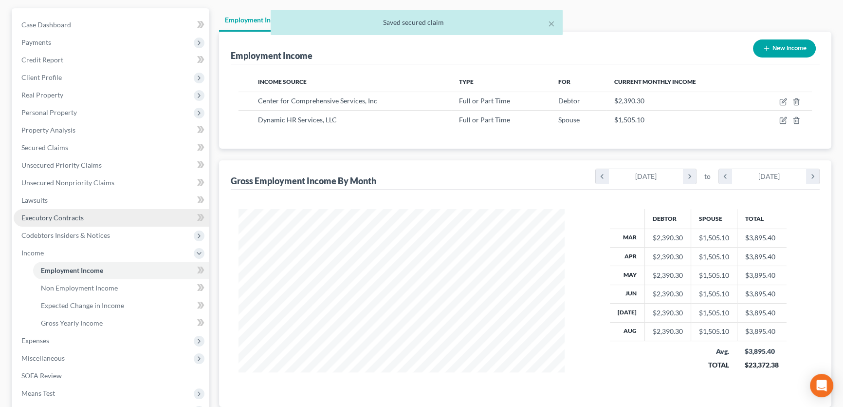
scroll to position [88, 0]
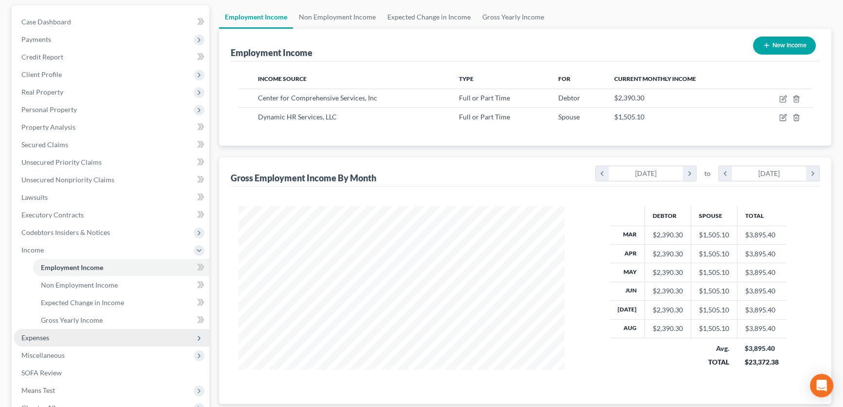
click at [61, 337] on span "Expenses" at bounding box center [112, 338] width 196 height 18
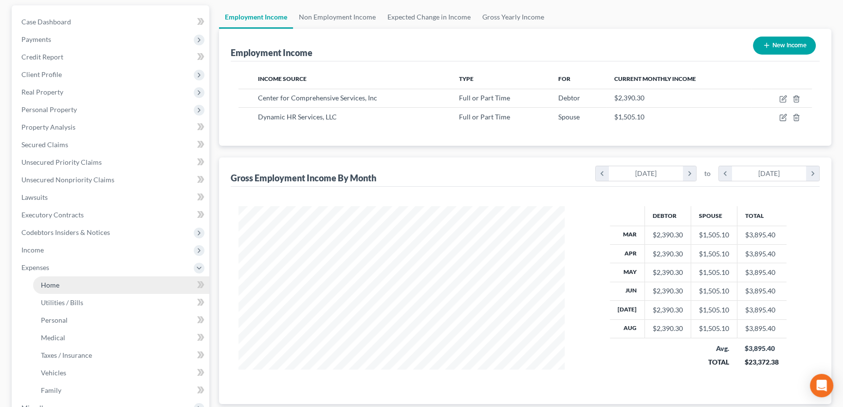
click at [88, 287] on link "Home" at bounding box center [121, 285] width 176 height 18
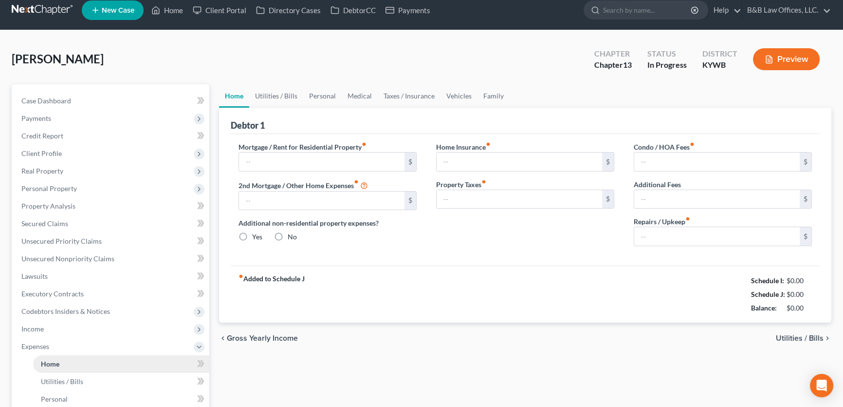
type input "0.00"
radio input "true"
type input "0.00"
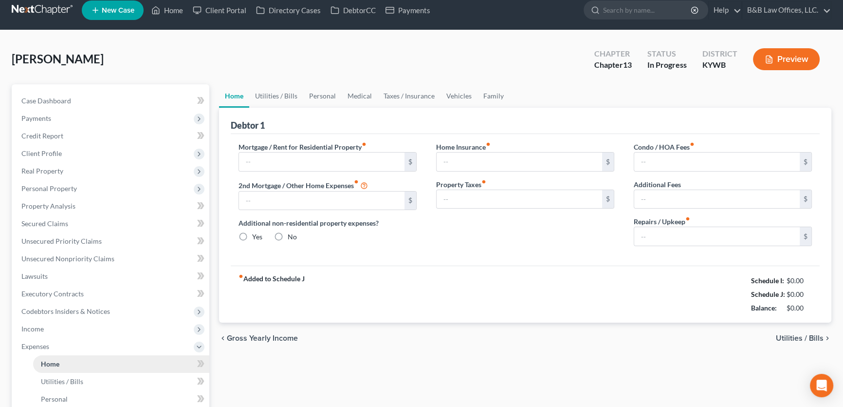
type input "0.00"
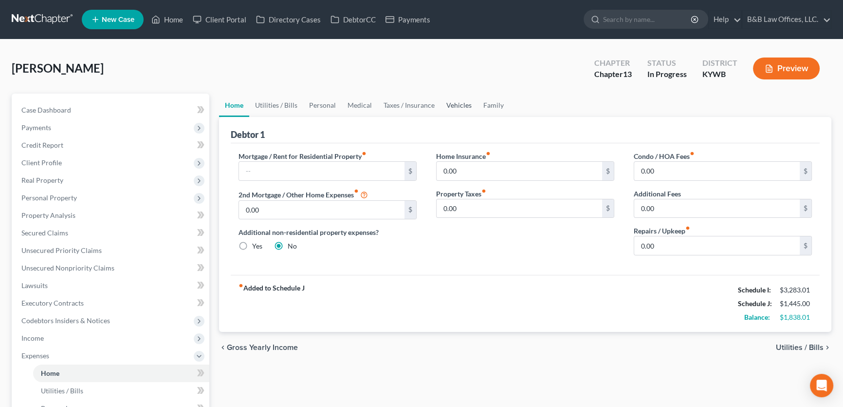
click at [461, 105] on link "Vehicles" at bounding box center [459, 105] width 37 height 23
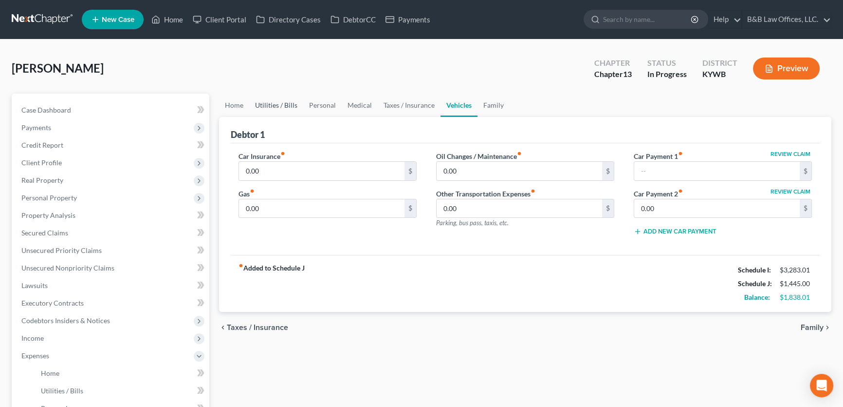
click at [264, 102] on link "Utilities / Bills" at bounding box center [276, 105] width 54 height 23
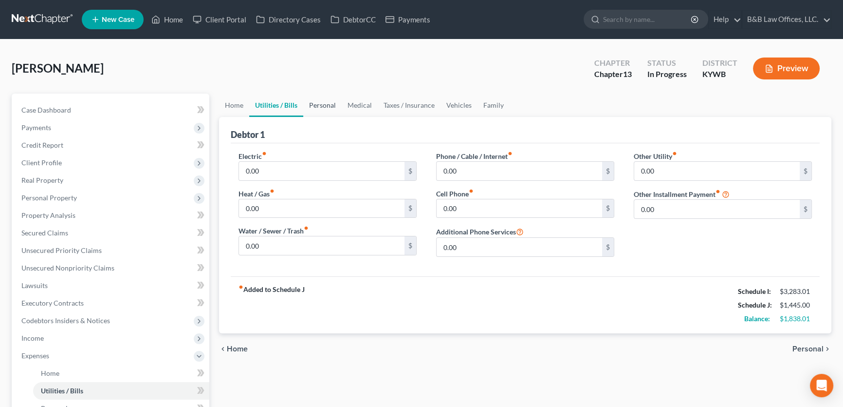
click at [308, 104] on link "Personal" at bounding box center [322, 105] width 38 height 23
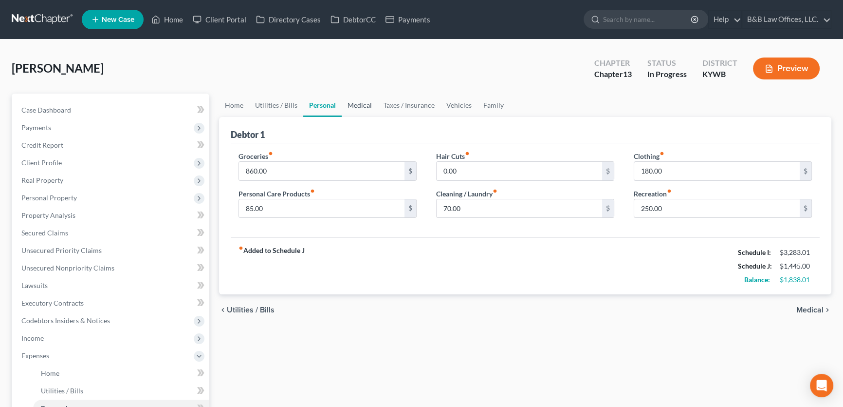
click at [359, 105] on link "Medical" at bounding box center [360, 105] width 36 height 23
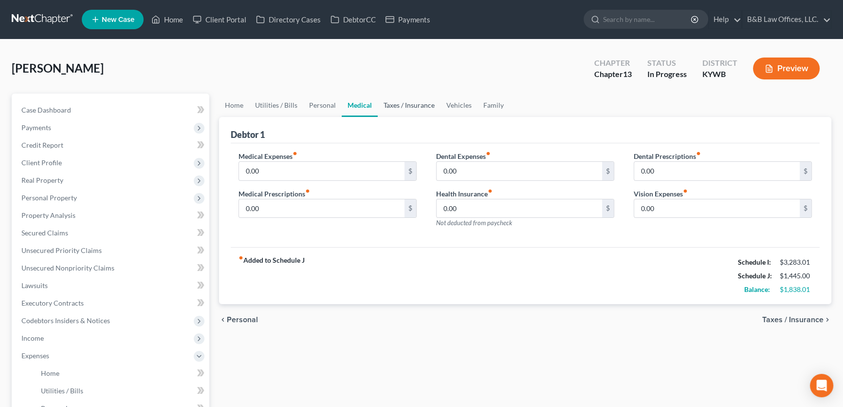
click at [407, 107] on link "Taxes / Insurance" at bounding box center [409, 105] width 63 height 23
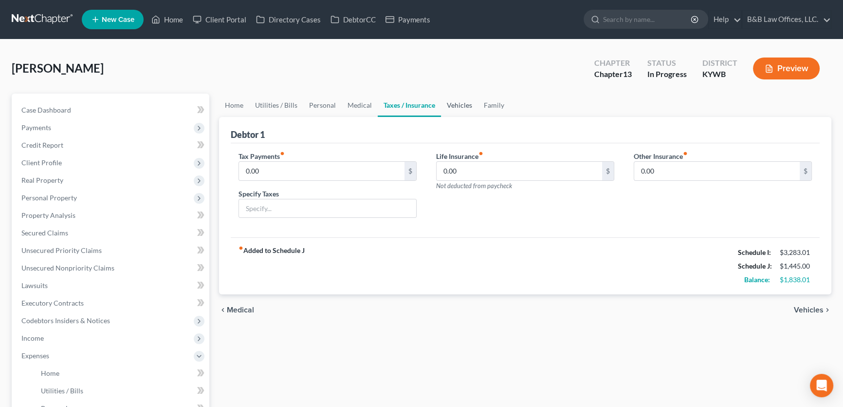
click at [452, 107] on link "Vehicles" at bounding box center [459, 105] width 37 height 23
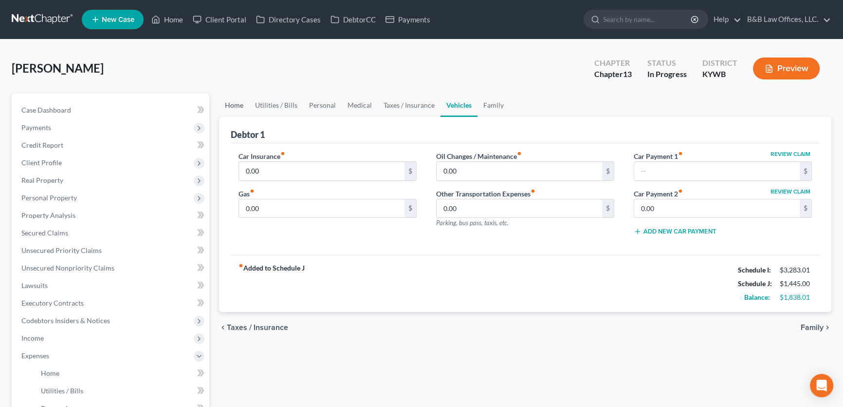
click at [242, 106] on link "Home" at bounding box center [234, 105] width 30 height 23
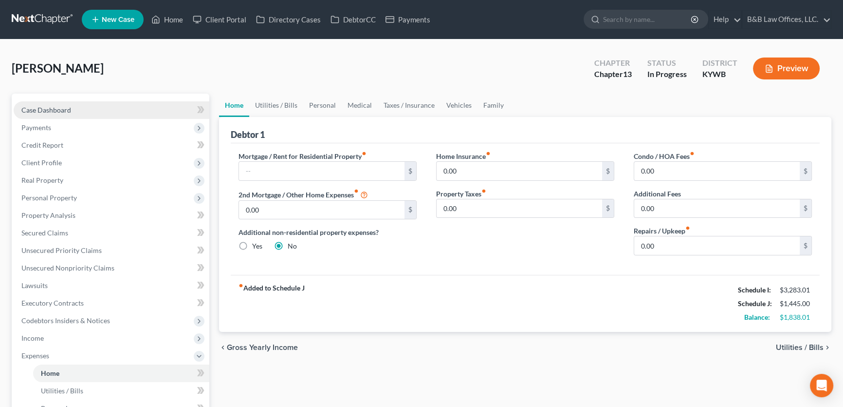
click at [39, 115] on link "Case Dashboard" at bounding box center [112, 110] width 196 height 18
select select "2"
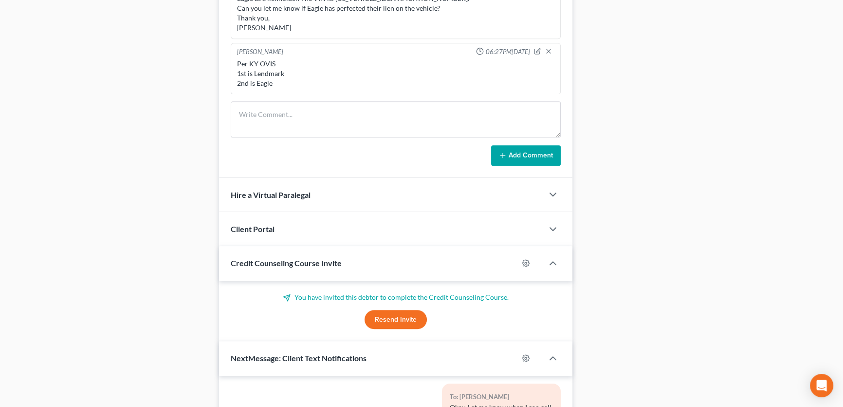
scroll to position [899, 0]
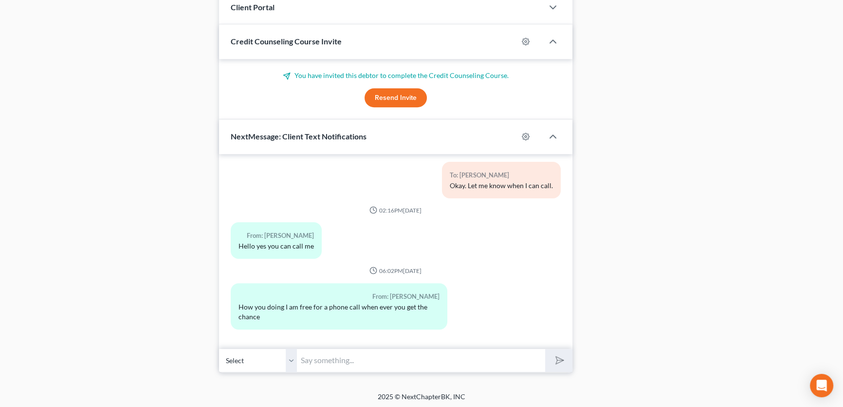
drag, startPoint x: 337, startPoint y: 351, endPoint x: 334, endPoint y: 358, distance: 8.3
click at [337, 351] on input "text" at bounding box center [421, 360] width 248 height 24
type input "Okay, I am going to call you from my [US_STATE] office- an 812#"
click at [565, 360] on button "submit" at bounding box center [558, 360] width 27 height 23
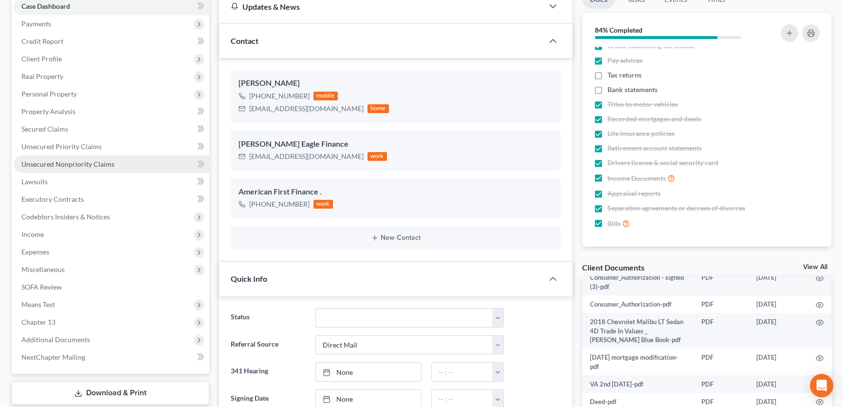
scroll to position [102, 0]
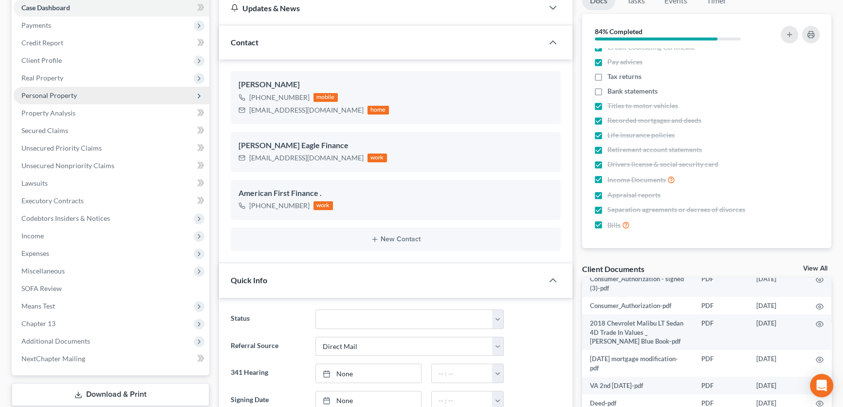
click at [77, 100] on span "Personal Property" at bounding box center [112, 96] width 196 height 18
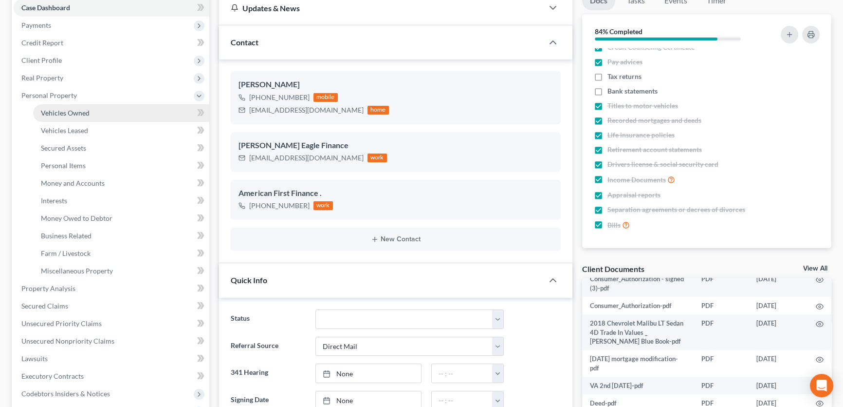
click at [77, 109] on span "Vehicles Owned" at bounding box center [65, 113] width 49 height 8
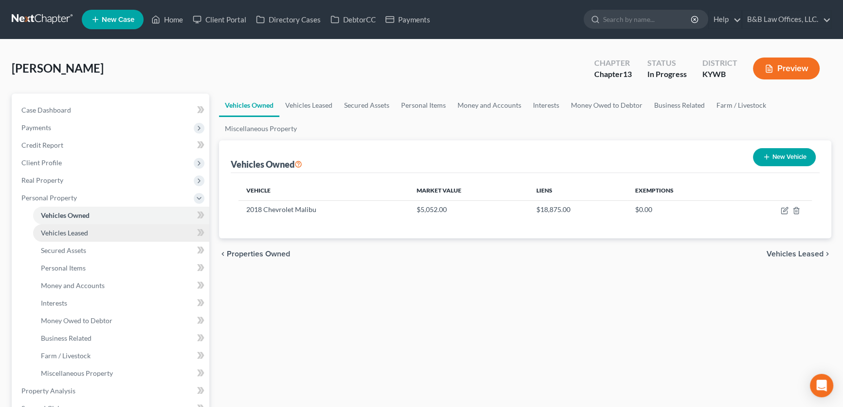
click at [73, 233] on span "Vehicles Leased" at bounding box center [64, 232] width 47 height 8
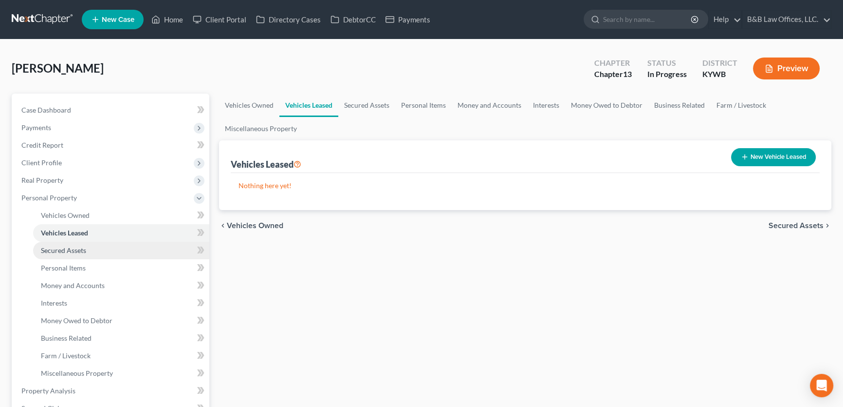
click at [73, 248] on span "Secured Assets" at bounding box center [63, 250] width 45 height 8
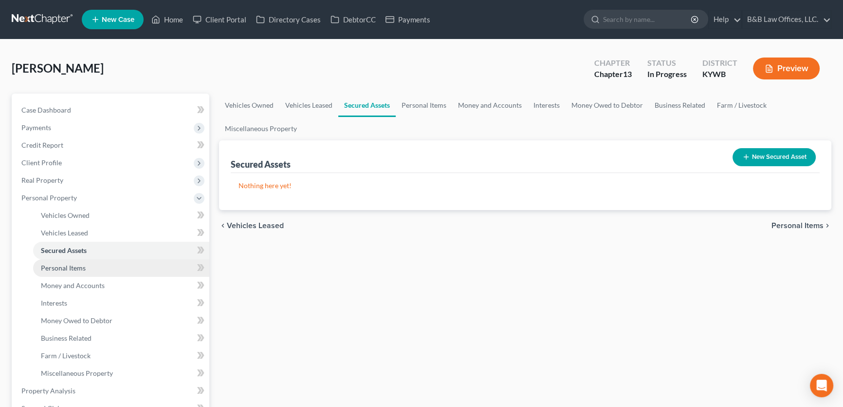
click at [78, 266] on span "Personal Items" at bounding box center [63, 267] width 45 height 8
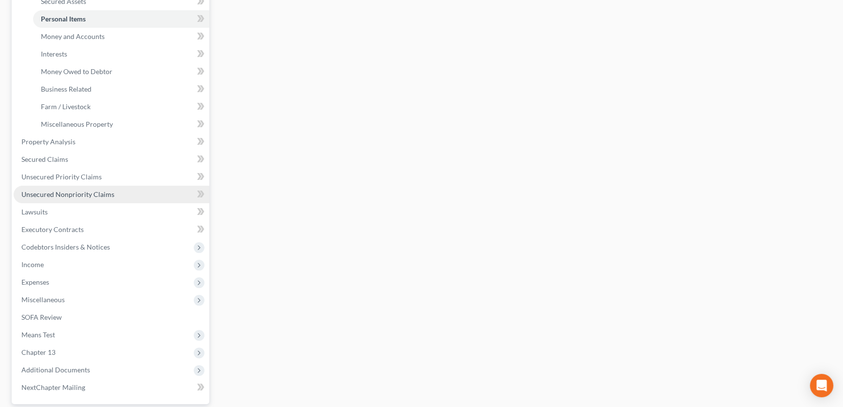
scroll to position [310, 0]
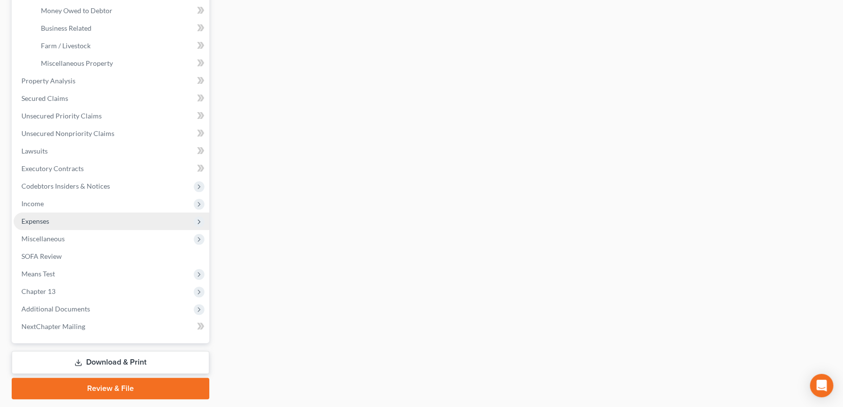
click at [51, 224] on span "Expenses" at bounding box center [112, 221] width 196 height 18
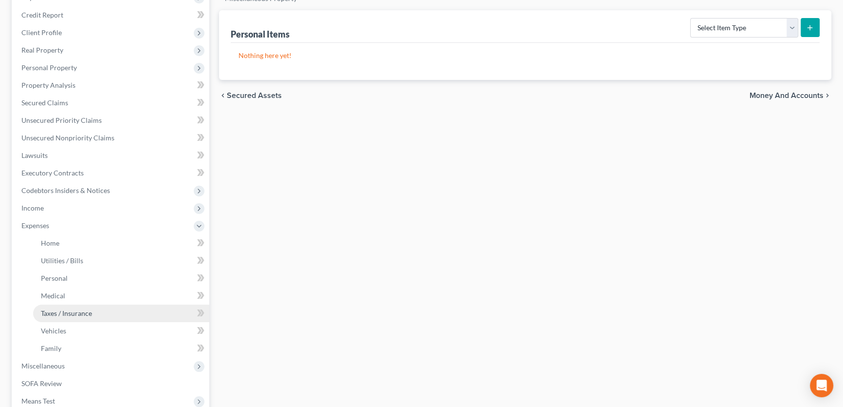
scroll to position [221, 0]
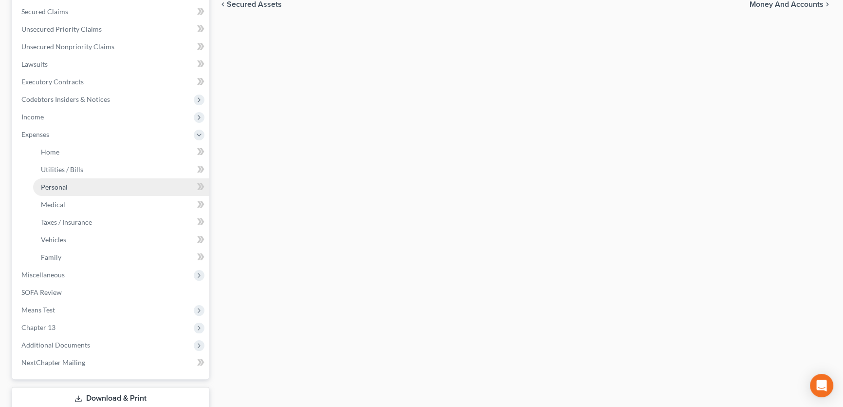
click at [69, 190] on link "Personal" at bounding box center [121, 187] width 176 height 18
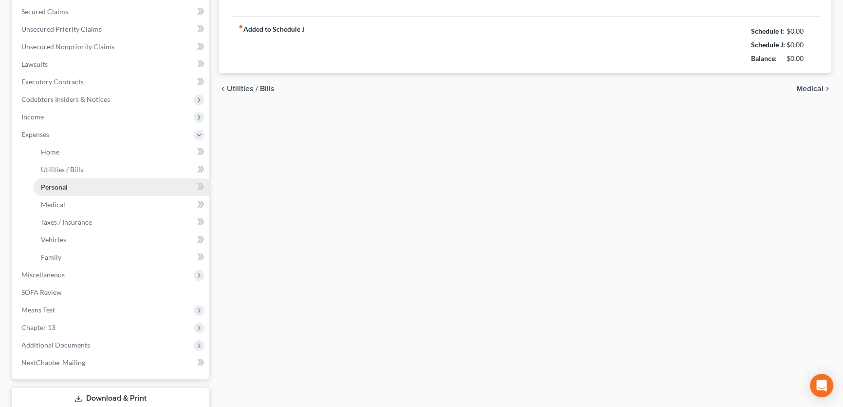
scroll to position [87, 0]
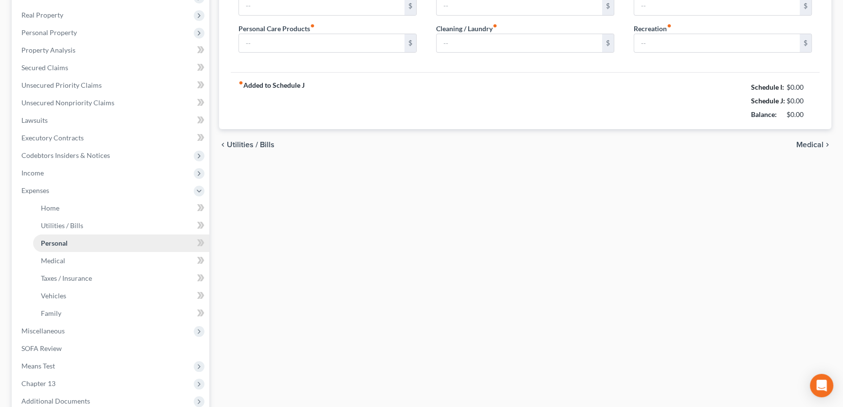
type input "860.00"
type input "85.00"
type input "0.00"
type input "70.00"
type input "180.00"
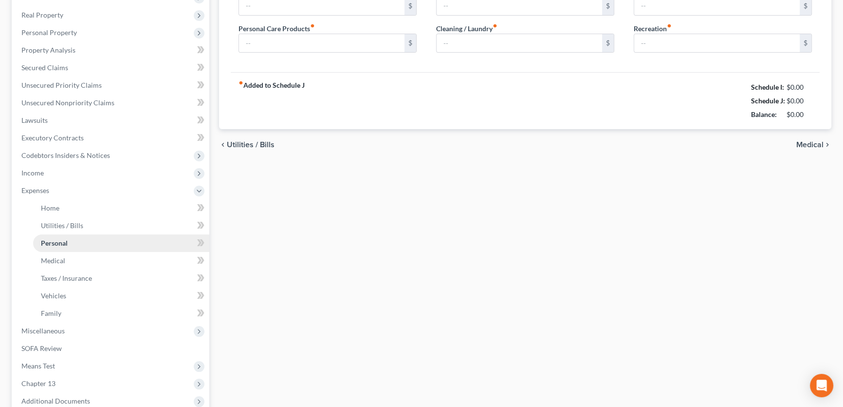
type input "250.00"
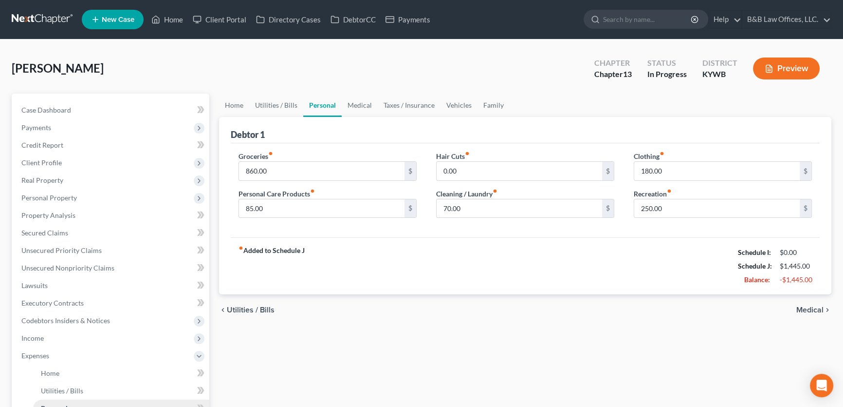
scroll to position [0, 0]
click at [60, 112] on span "Case Dashboard" at bounding box center [46, 110] width 50 height 8
select select "2"
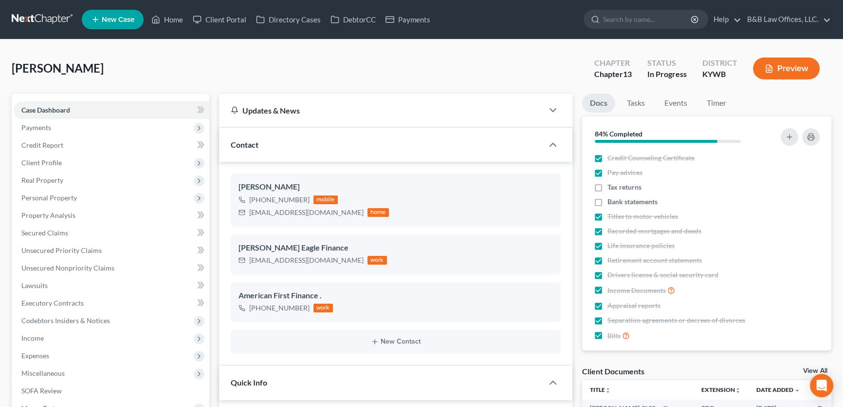
drag, startPoint x: 169, startPoint y: 18, endPoint x: 215, endPoint y: 36, distance: 49.0
click at [396, 88] on div "King, Cortez Upgraded Chapter Chapter 13 Status In Progress District KYWB Previ…" at bounding box center [422, 72] width 820 height 42
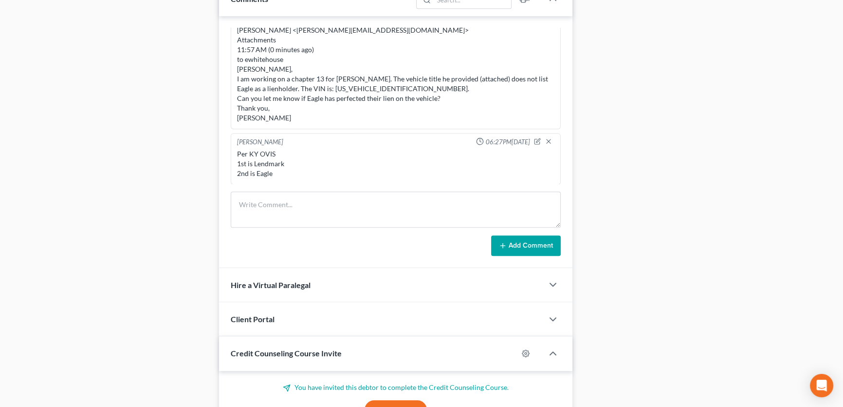
scroll to position [664, 0]
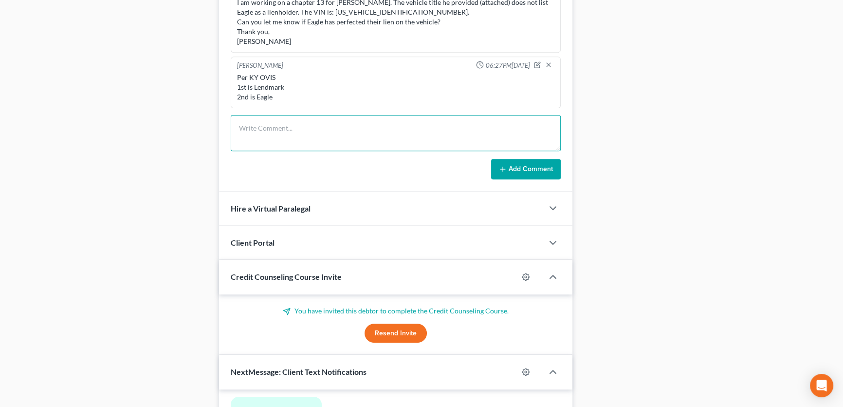
click at [286, 133] on textarea at bounding box center [396, 133] width 330 height 36
type textarea "File Review: -File 2024 return? -Needs to pay filing fee & 2nd course - Client …"
click at [525, 171] on button "Add Comment" at bounding box center [526, 169] width 70 height 20
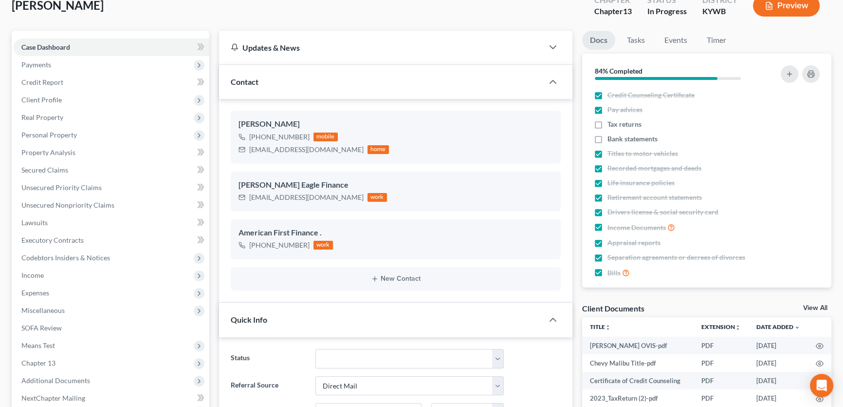
scroll to position [0, 0]
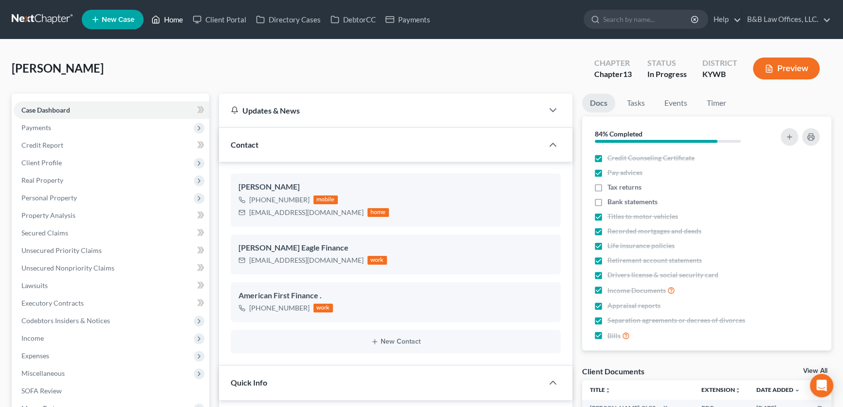
click at [173, 20] on link "Home" at bounding box center [167, 20] width 41 height 18
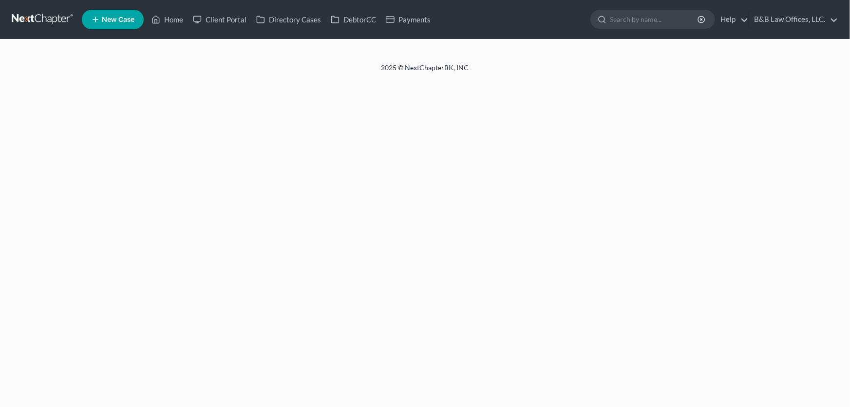
select select "1"
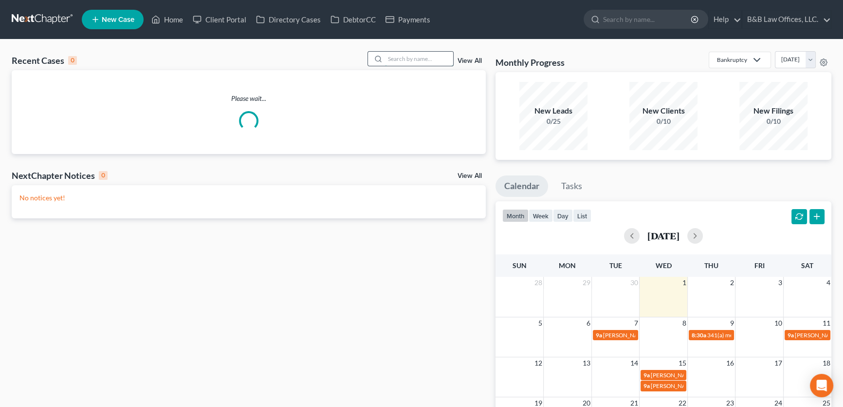
click at [419, 57] on input "search" at bounding box center [419, 59] width 68 height 14
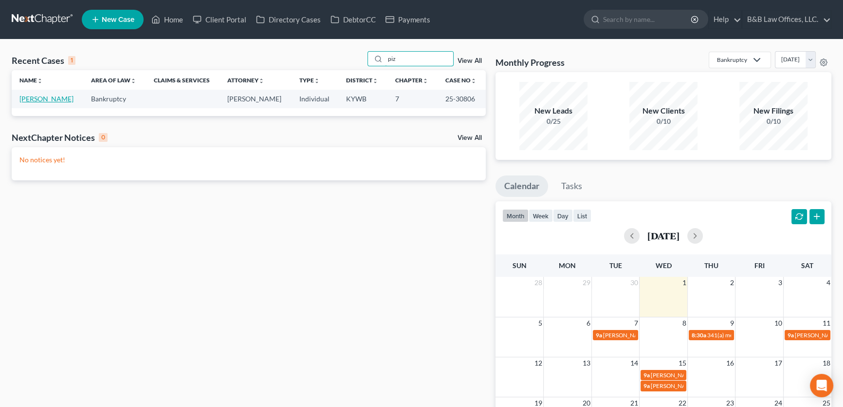
type input "piz"
click at [52, 102] on link "[PERSON_NAME]" at bounding box center [46, 98] width 54 height 8
select select "2"
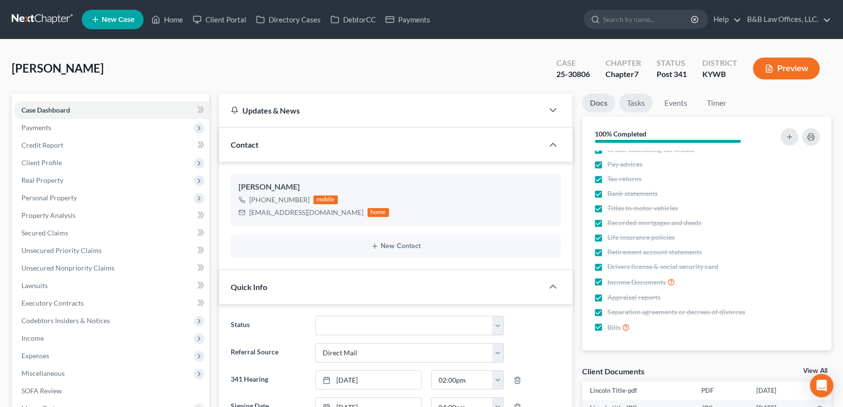
click at [632, 102] on link "Tasks" at bounding box center [636, 103] width 34 height 19
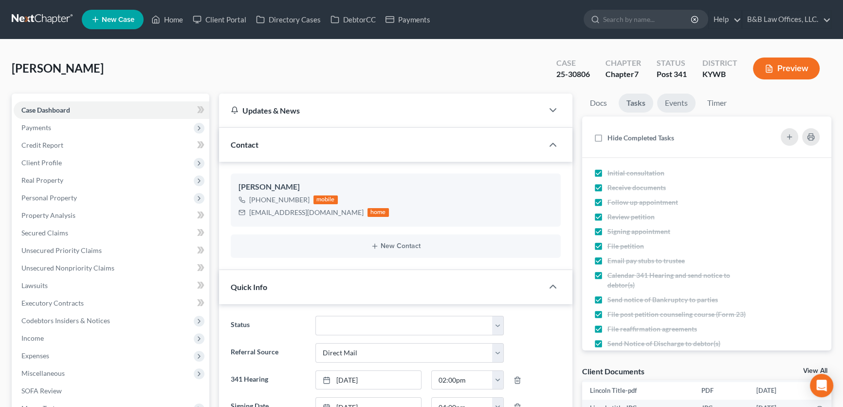
click at [680, 103] on link "Events" at bounding box center [676, 103] width 38 height 19
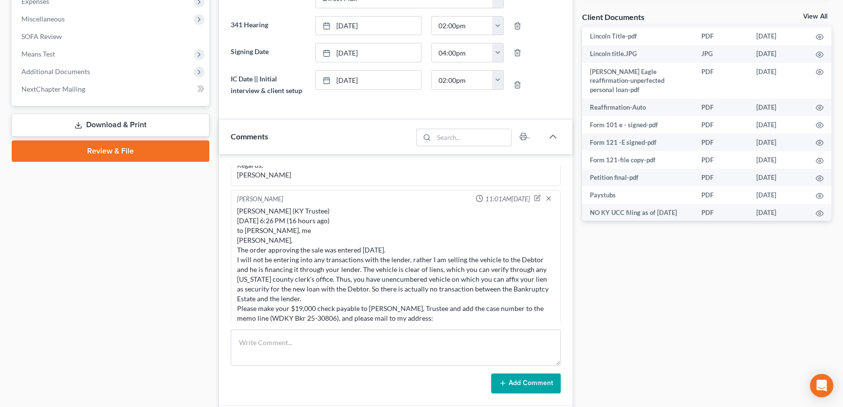
scroll to position [2013, 0]
click at [534, 203] on icon "button" at bounding box center [537, 199] width 7 height 7
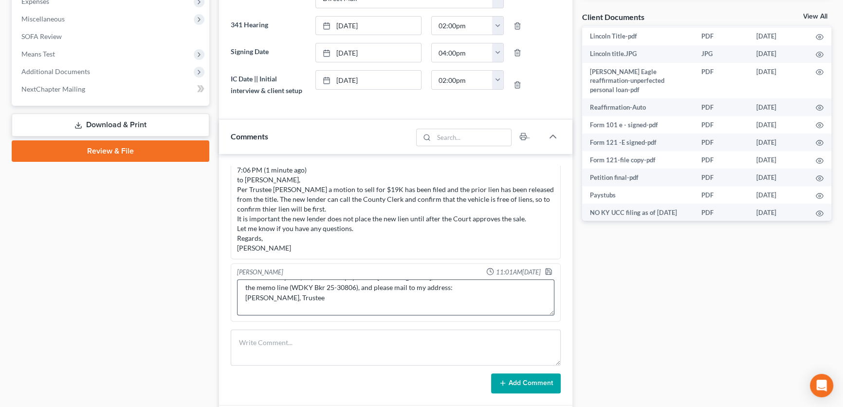
scroll to position [132, 0]
click at [278, 287] on textarea "Stephen Barnes (KY Trustee) Wed, Aug 27, 6:26 PM (16 hours ago) to Philip, Shar…" at bounding box center [396, 297] width 318 height 36
click at [263, 302] on textarea "Stephen Barnes (KY Trustee) Wed, Aug 27, 6:26 PM (16 hours ago) to Philip, Shar…" at bounding box center [396, 297] width 318 height 36
click at [321, 303] on textarea "Stephen Barnes (KY Trustee) Wed, Aug 27, 6:26 PM (16 hours ago) to Philip, Shar…" at bounding box center [396, 297] width 318 height 36
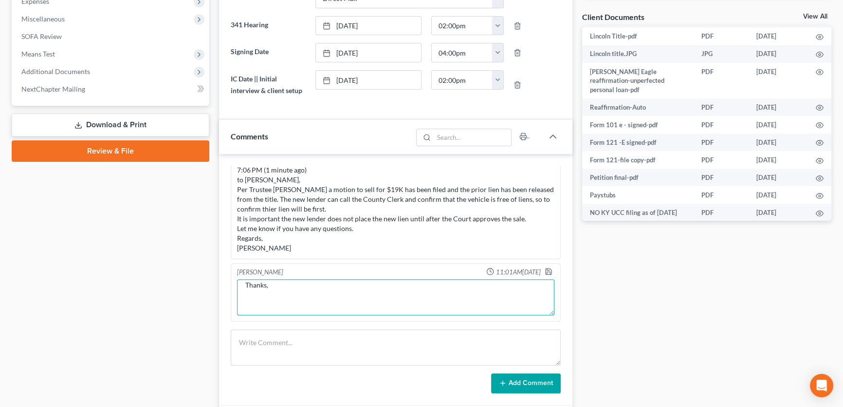
click at [280, 292] on textarea "Stephen Barnes (KY Trustee) Wed, Aug 27, 6:26 PM (16 hours ago) to Philip, Shar…" at bounding box center [396, 297] width 318 height 36
type textarea "Stephen Barnes (KY Trustee) Wed, Aug 27, 6:26 PM (16 hours ago) to Philip, Shar…"
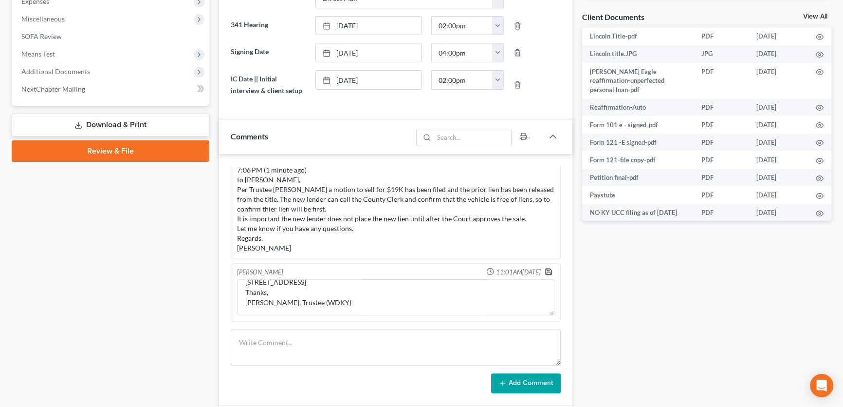
click at [545, 270] on icon "button" at bounding box center [549, 271] width 8 height 8
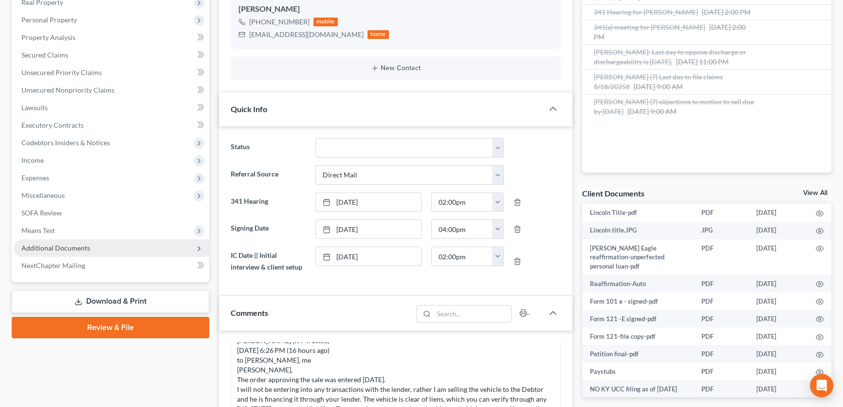
scroll to position [177, 0]
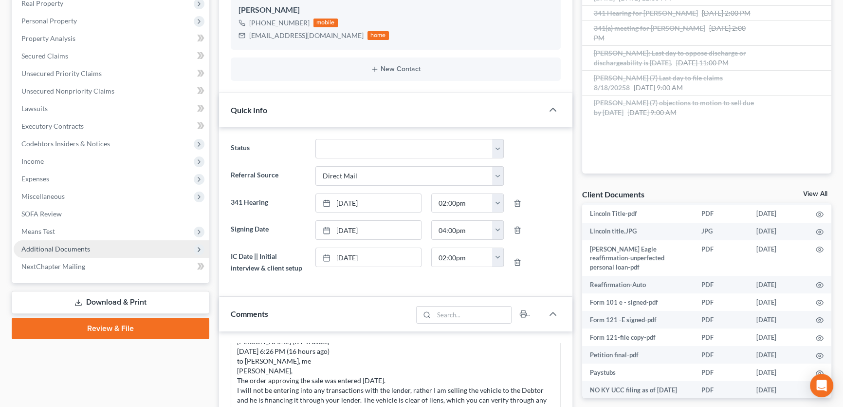
click at [71, 247] on span "Additional Documents" at bounding box center [55, 248] width 69 height 8
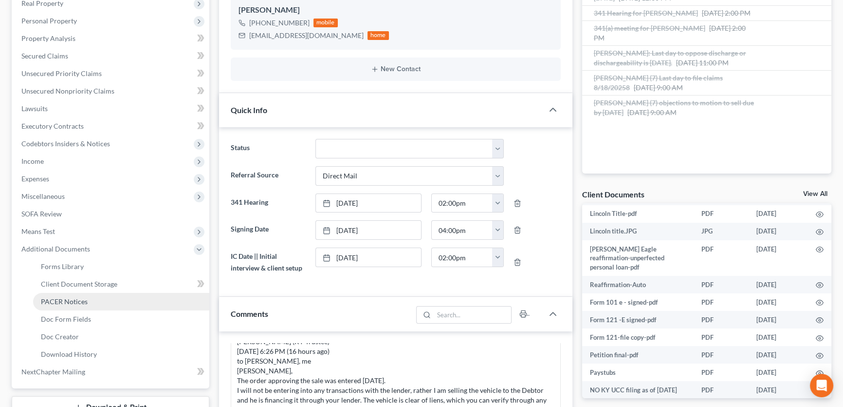
click at [72, 297] on span "PACER Notices" at bounding box center [64, 301] width 47 height 8
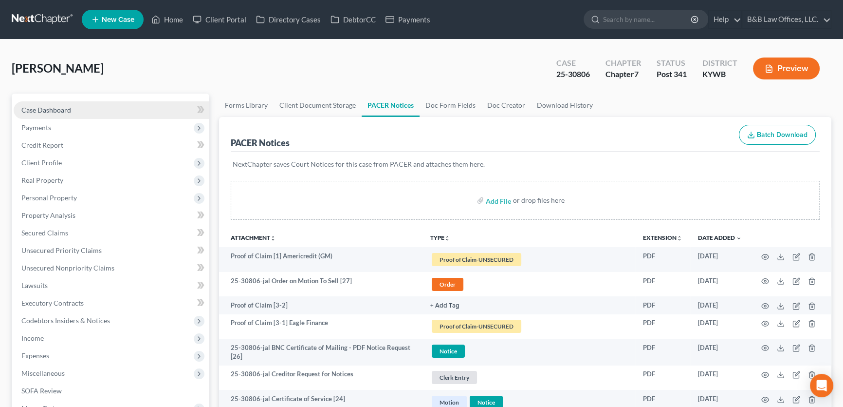
click at [58, 116] on link "Case Dashboard" at bounding box center [112, 110] width 196 height 18
select select "15"
select select "2"
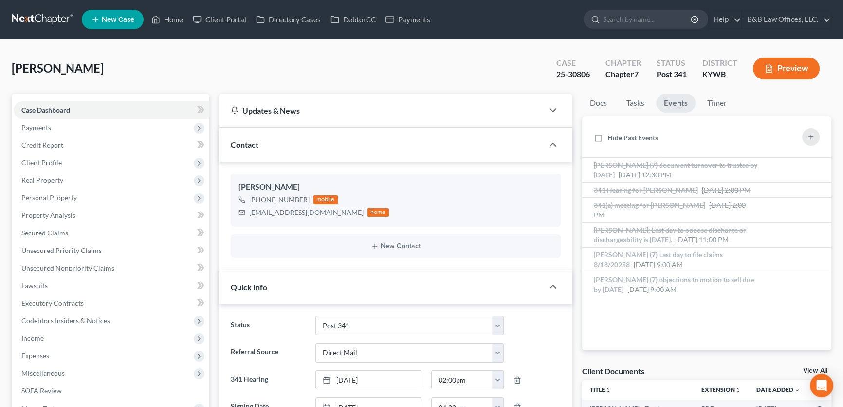
scroll to position [14342, 0]
click at [641, 99] on link "Tasks" at bounding box center [636, 103] width 34 height 19
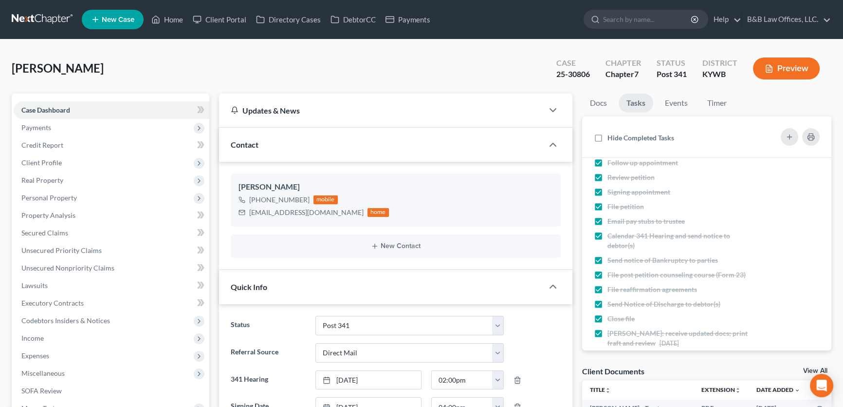
scroll to position [0, 0]
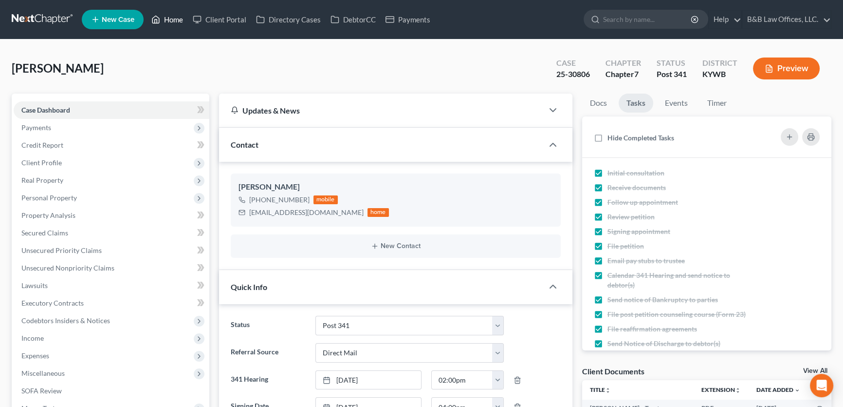
click at [182, 19] on link "Home" at bounding box center [167, 20] width 41 height 18
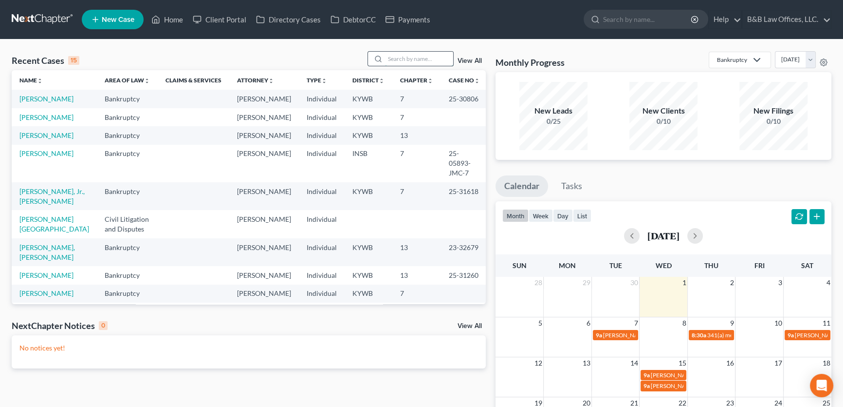
click at [394, 56] on input "search" at bounding box center [419, 59] width 68 height 14
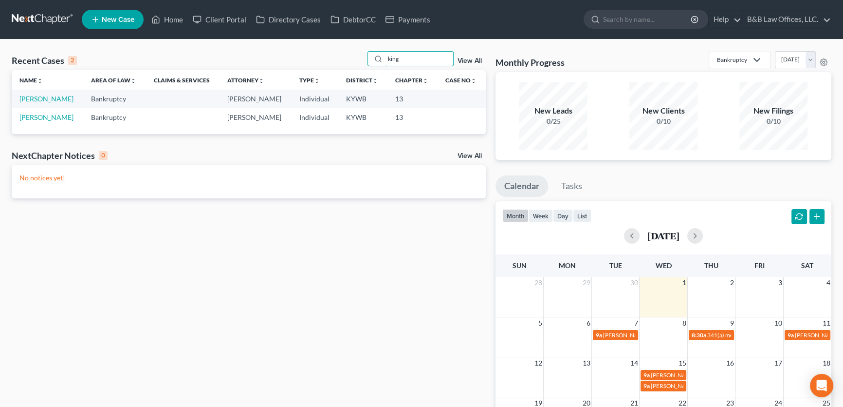
drag, startPoint x: 407, startPoint y: 64, endPoint x: 346, endPoint y: 64, distance: 61.4
click at [346, 64] on div "Recent Cases 2 king View All" at bounding box center [249, 60] width 474 height 19
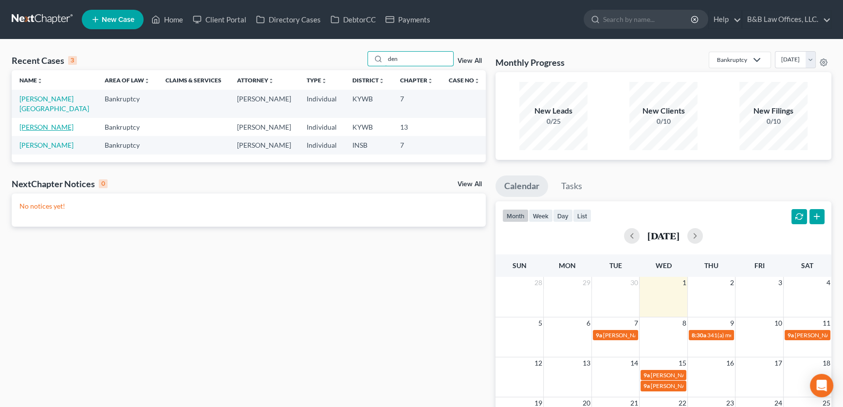
type input "den"
click at [39, 123] on link "[PERSON_NAME]" at bounding box center [46, 127] width 54 height 8
select select "2"
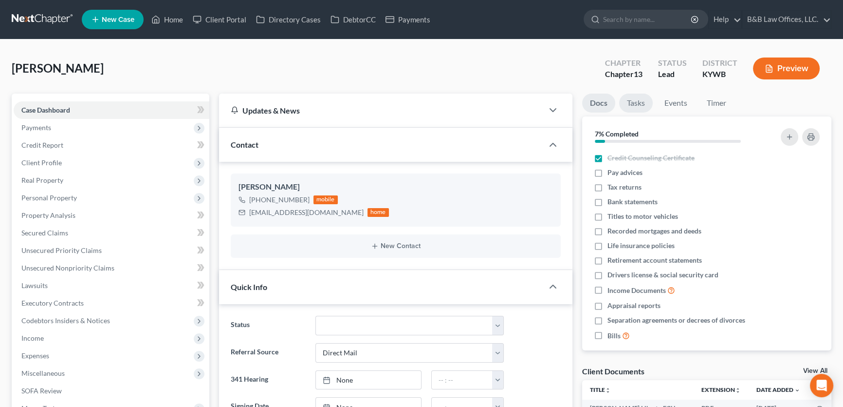
click at [639, 100] on link "Tasks" at bounding box center [636, 103] width 34 height 19
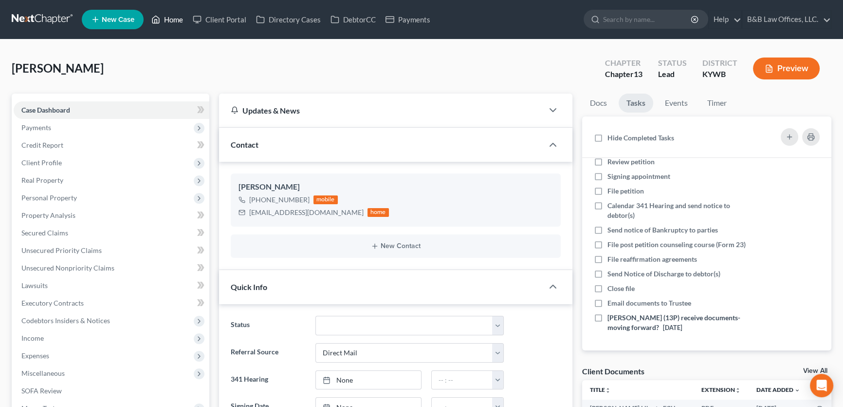
click at [167, 19] on link "Home" at bounding box center [167, 20] width 41 height 18
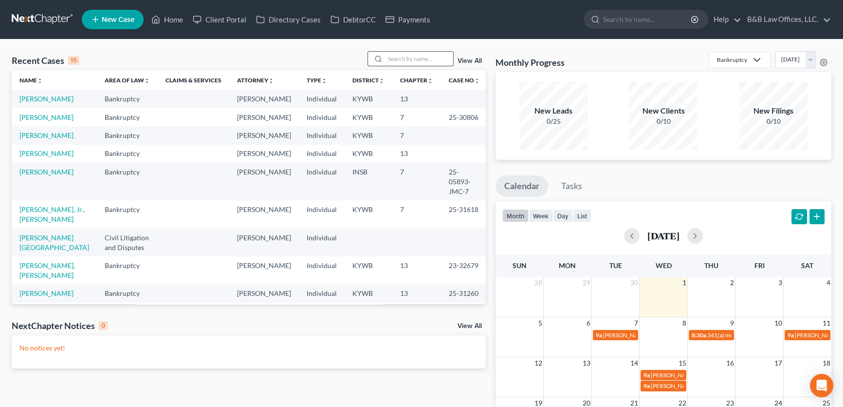
click at [414, 60] on input "search" at bounding box center [419, 59] width 68 height 14
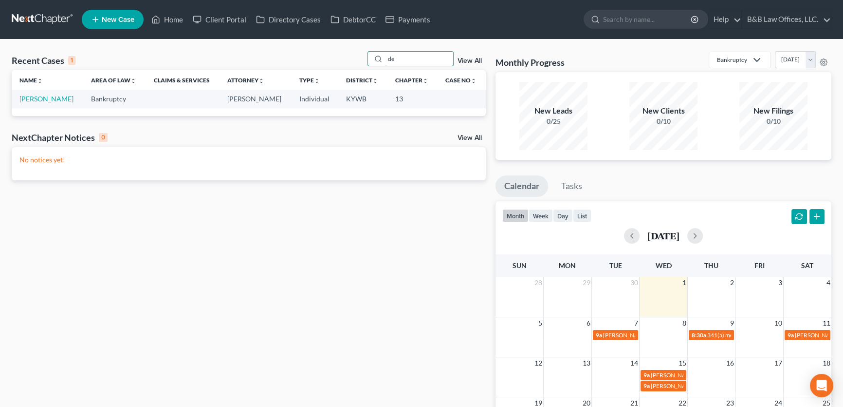
type input "d"
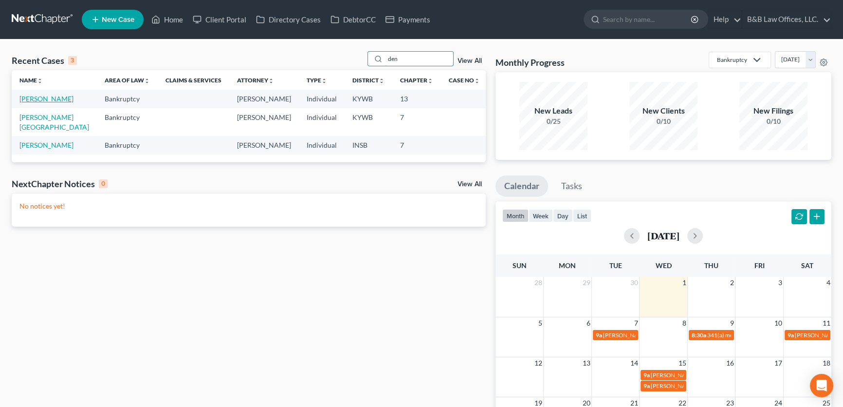
type input "den"
click at [40, 101] on link "[PERSON_NAME]" at bounding box center [46, 98] width 54 height 8
select select "10"
select select "2"
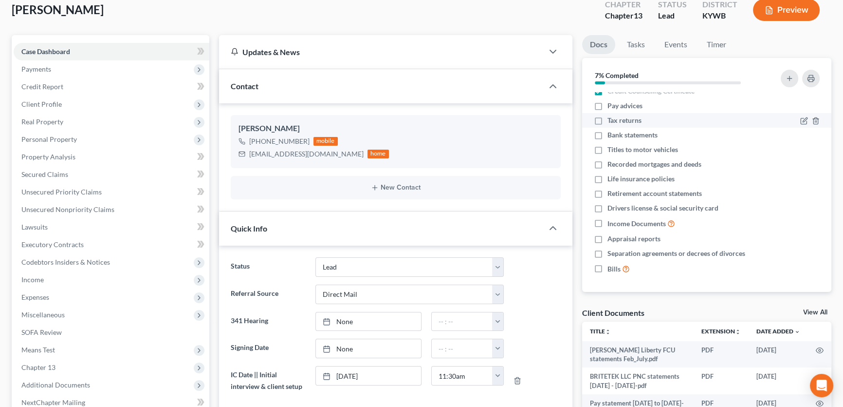
scroll to position [34, 0]
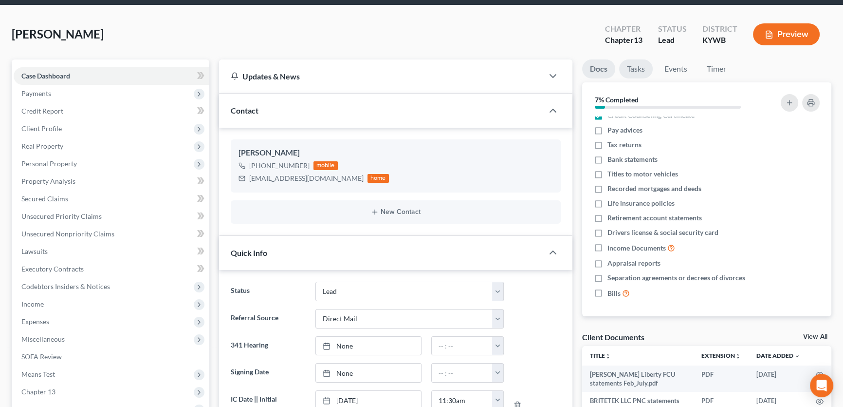
click at [642, 66] on link "Tasks" at bounding box center [636, 68] width 34 height 19
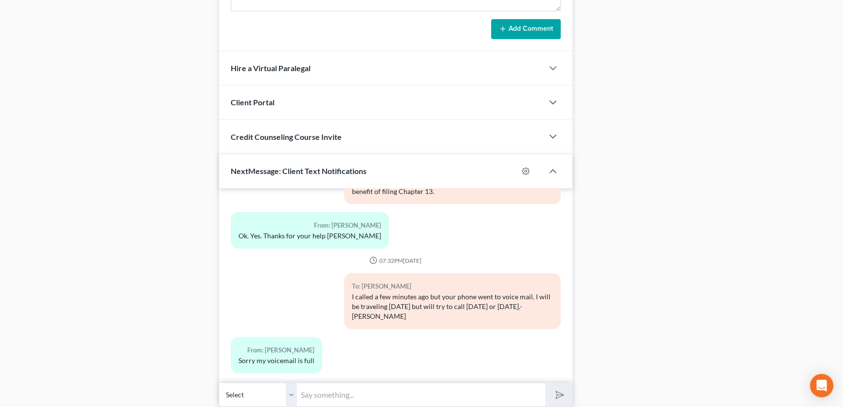
scroll to position [743, 0]
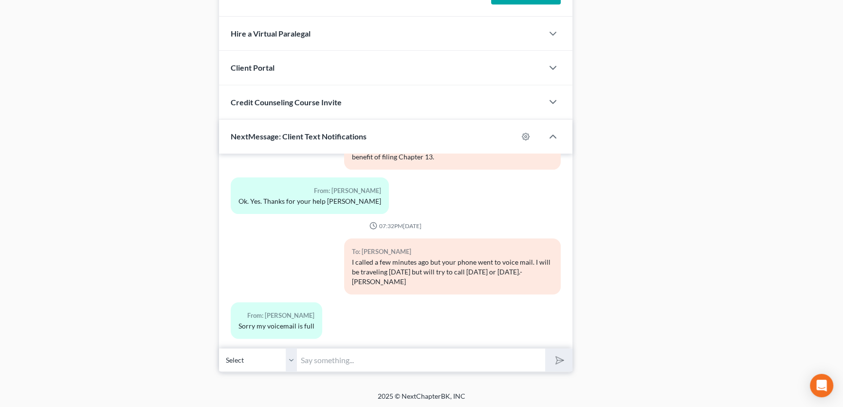
click at [315, 359] on input "text" at bounding box center [421, 360] width 248 height 24
click at [458, 361] on input "Mr. Denson, this is attorney Philip Beaton" at bounding box center [421, 360] width 248 height 24
type input "Mr. Denson, this is attorney Philip Beaton. I am finishing up for the day buy I…"
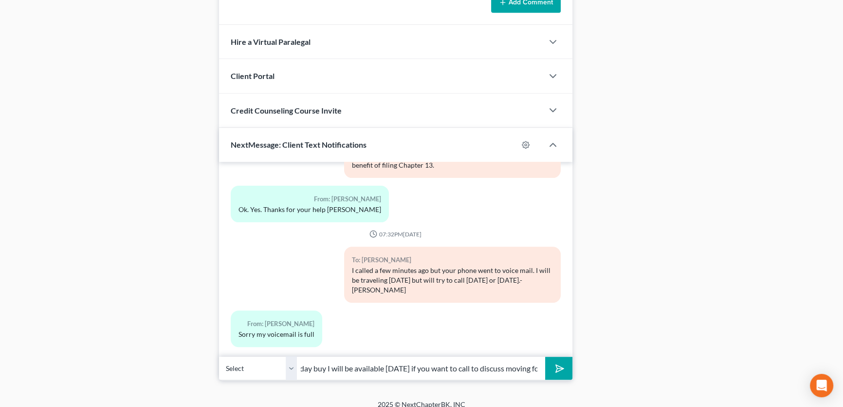
click at [562, 360] on div "11:24AM, 08/07/2025 To: Darrell Denson This is attorney Philip Beaton, this # i…" at bounding box center [396, 271] width 354 height 218
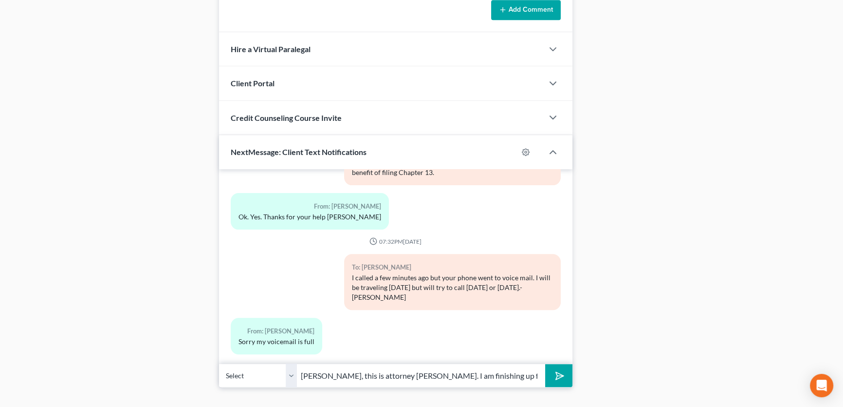
scroll to position [743, 0]
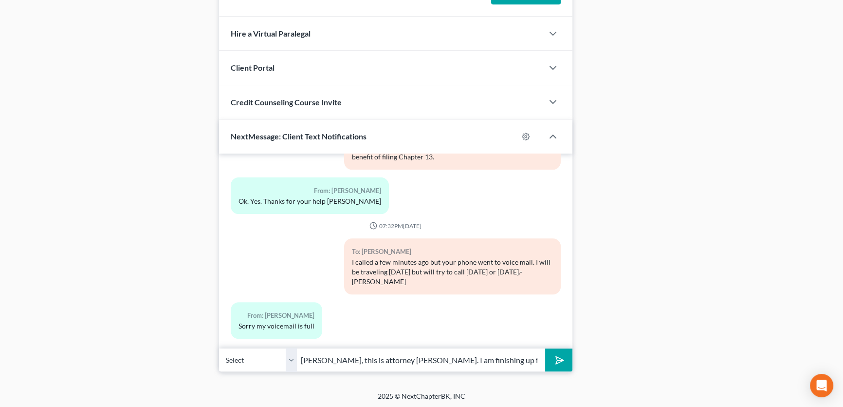
click at [560, 358] on icon "submit" at bounding box center [558, 360] width 14 height 14
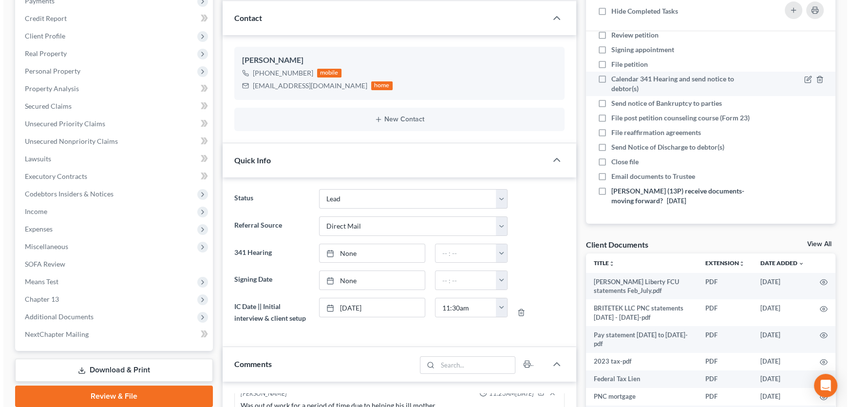
scroll to position [123, 0]
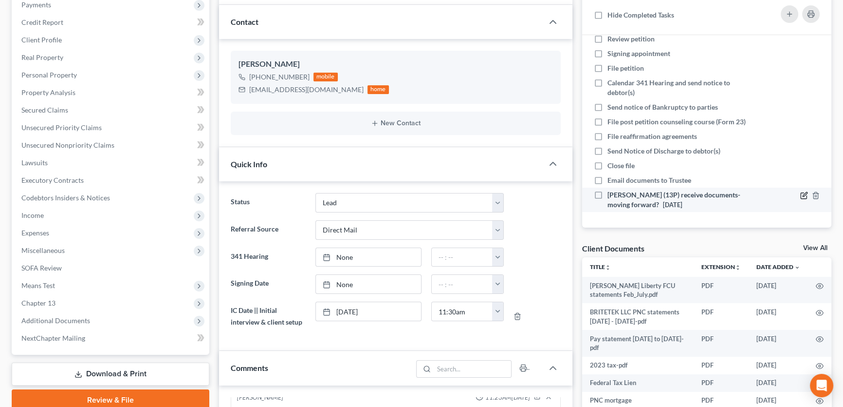
click at [801, 195] on icon at bounding box center [805, 195] width 8 height 8
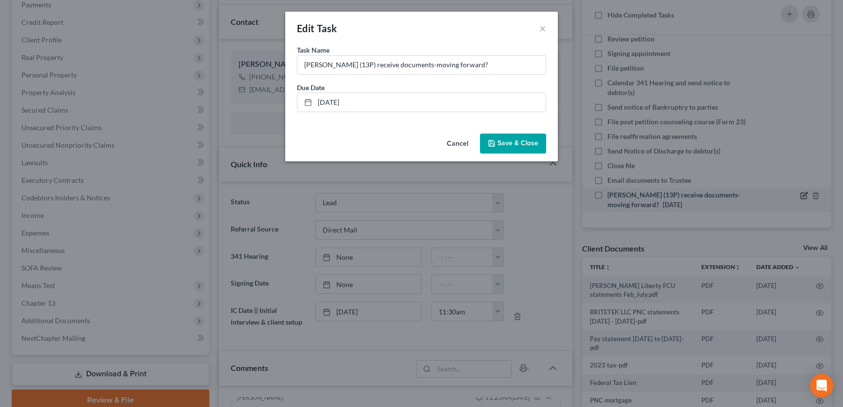
scroll to position [55, 0]
click at [336, 100] on link "9/30/2025" at bounding box center [425, 102] width 248 height 19
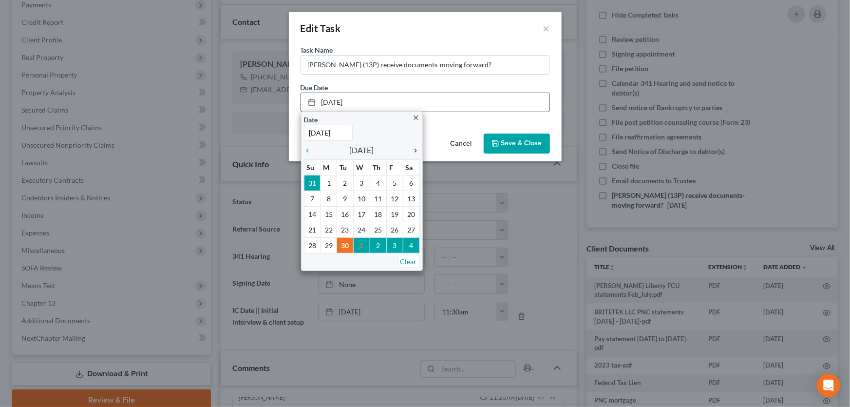
click at [414, 149] on icon "chevron_right" at bounding box center [413, 151] width 13 height 8
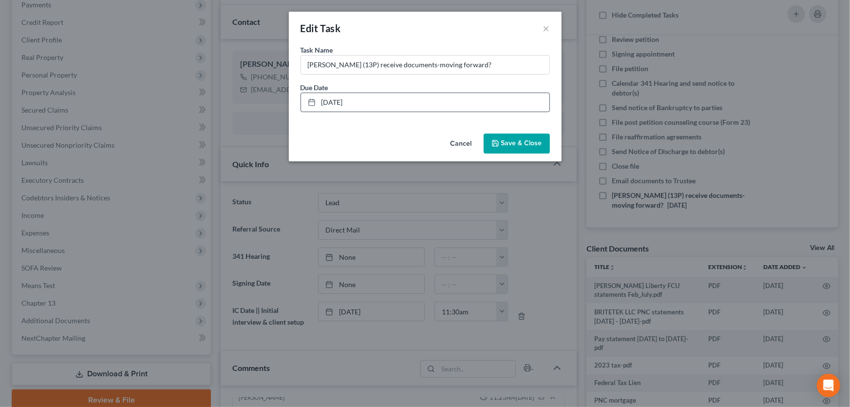
click at [502, 149] on button "Save & Close" at bounding box center [517, 143] width 66 height 20
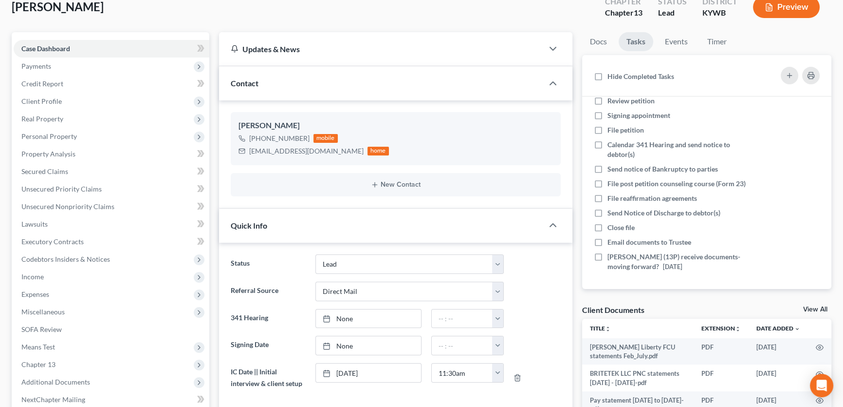
scroll to position [0, 0]
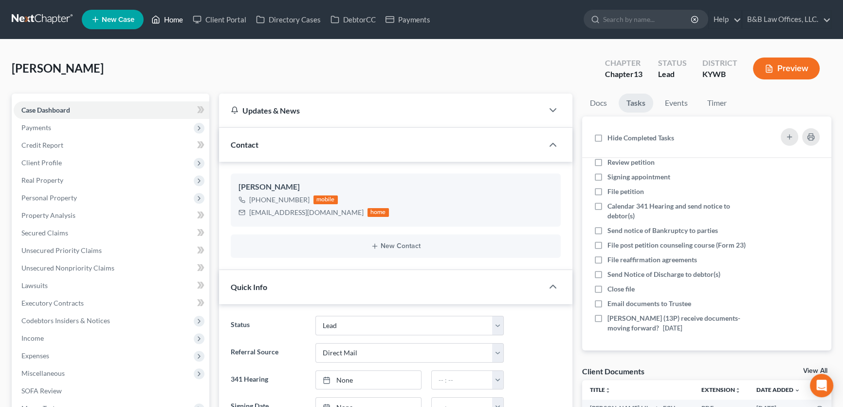
click at [178, 18] on link "Home" at bounding box center [167, 20] width 41 height 18
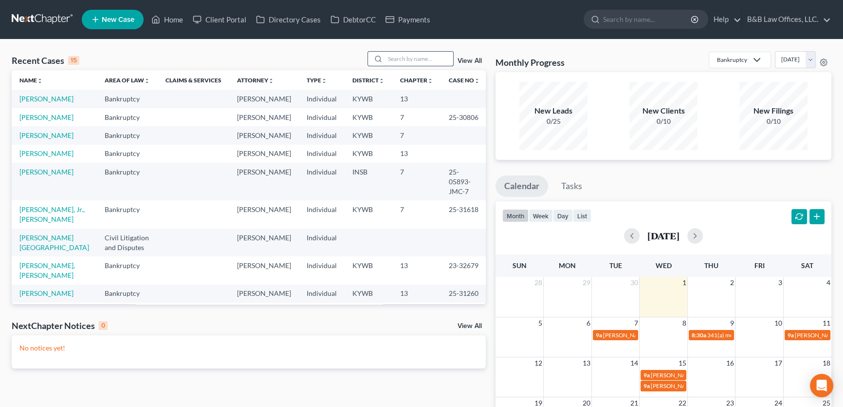
click at [401, 59] on input "search" at bounding box center [419, 59] width 68 height 14
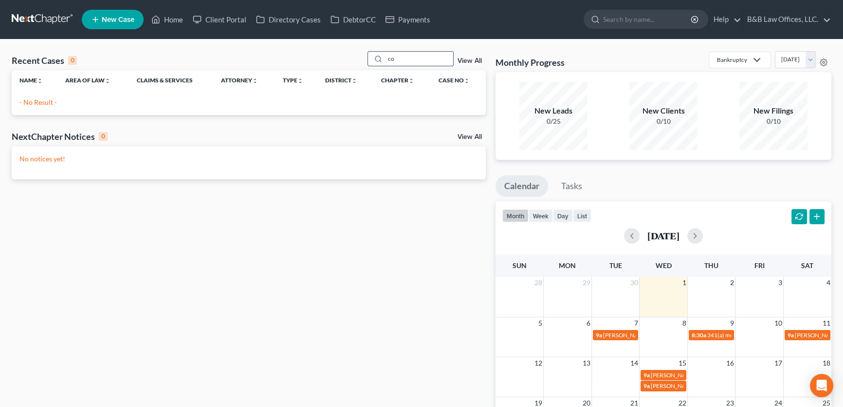
type input "c"
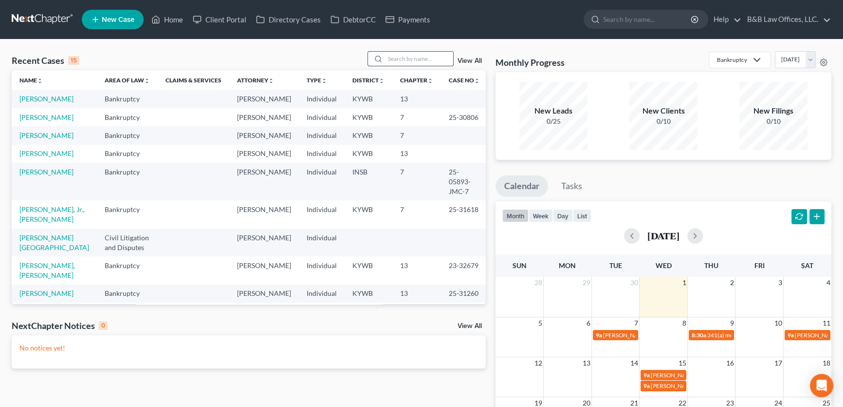
type input "a"
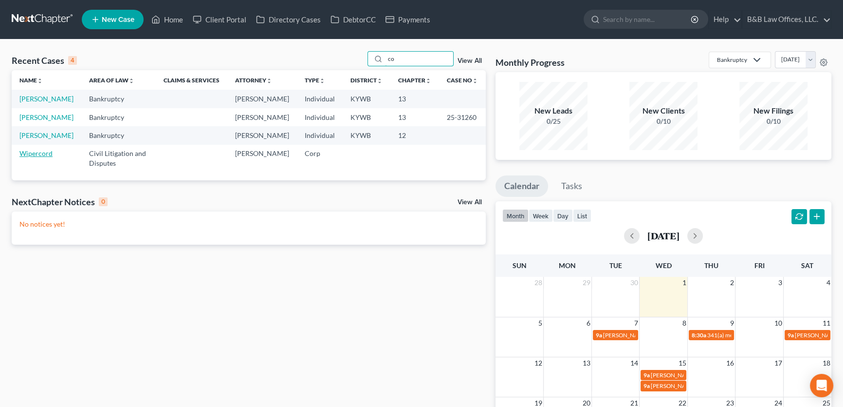
type input "co"
click at [39, 157] on link "Wipercord" at bounding box center [35, 153] width 33 height 8
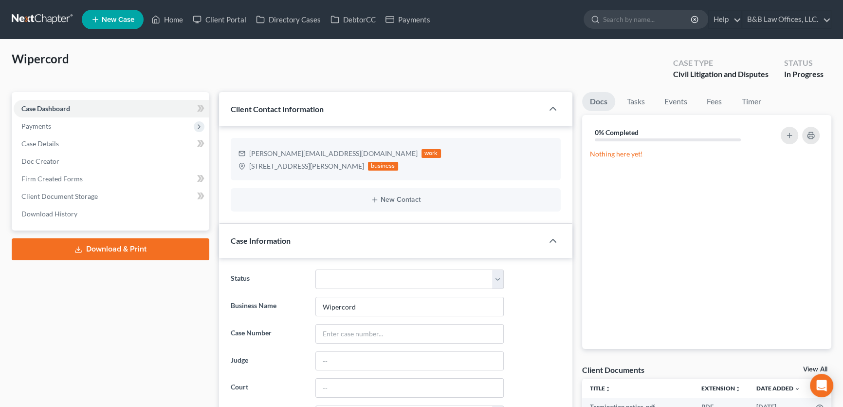
scroll to position [982, 0]
click at [646, 102] on link "Tasks" at bounding box center [636, 101] width 34 height 19
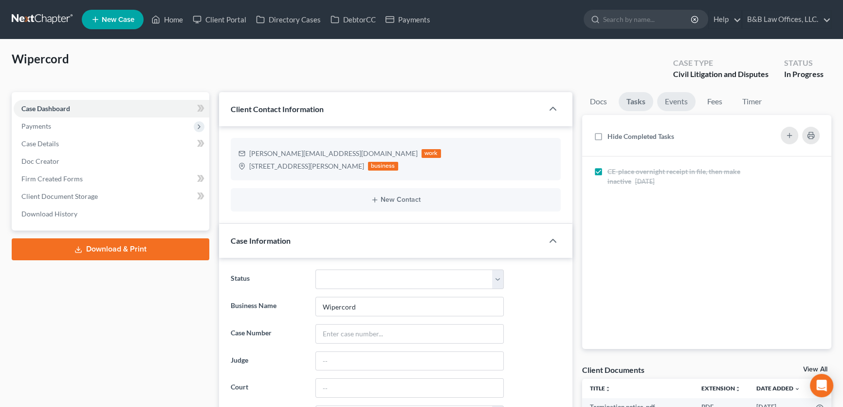
click at [674, 101] on link "Events" at bounding box center [676, 101] width 38 height 19
click at [172, 20] on link "Home" at bounding box center [167, 20] width 41 height 18
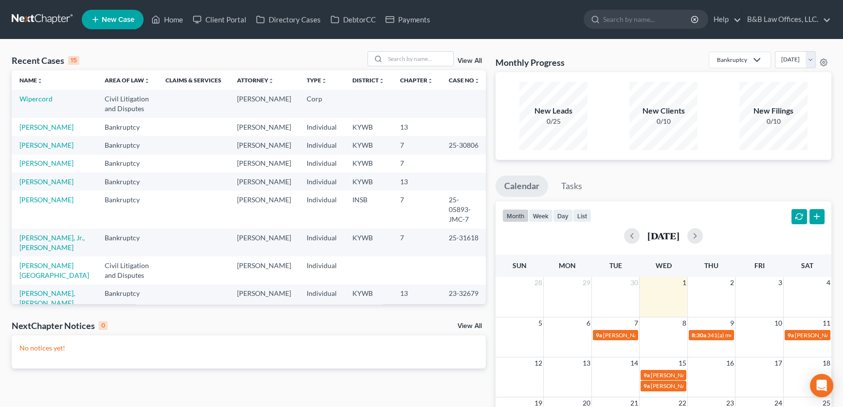
click at [472, 58] on link "View All" at bounding box center [470, 60] width 24 height 7
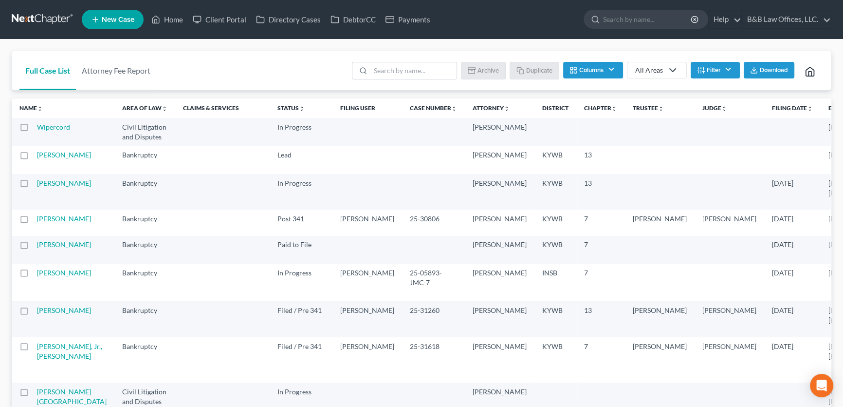
click at [33, 130] on label at bounding box center [33, 130] width 0 height 0
click at [37, 129] on input "checkbox" at bounding box center [40, 125] width 6 height 6
click at [495, 66] on button "Archive" at bounding box center [485, 70] width 44 height 17
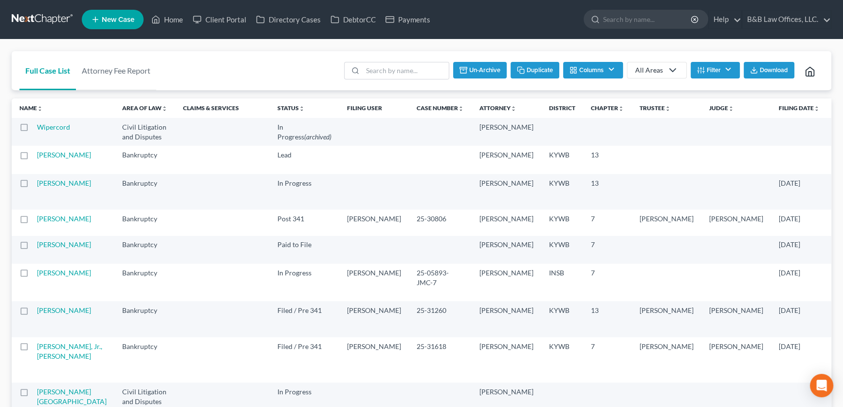
checkbox input "false"
click at [178, 19] on link "Home" at bounding box center [167, 20] width 41 height 18
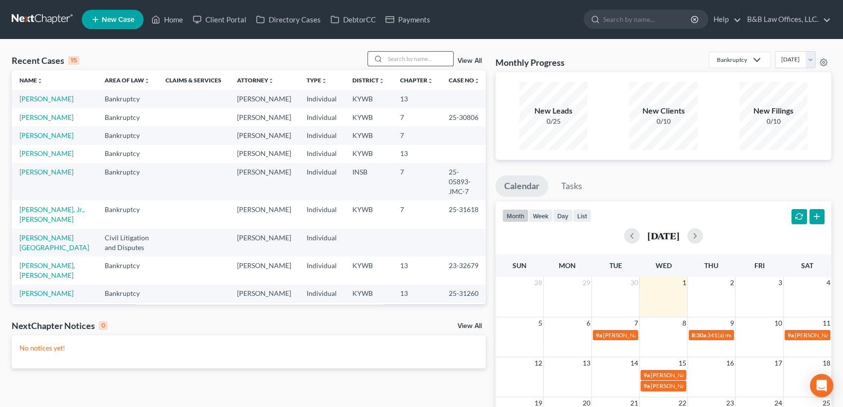
click at [427, 53] on input "search" at bounding box center [419, 59] width 68 height 14
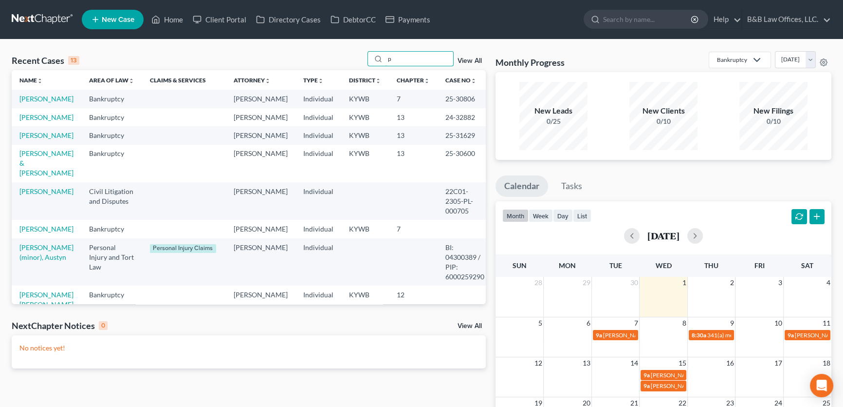
drag, startPoint x: 398, startPoint y: 61, endPoint x: 354, endPoint y: 63, distance: 44.8
click at [354, 63] on div "Recent Cases 13 p View All" at bounding box center [249, 60] width 474 height 19
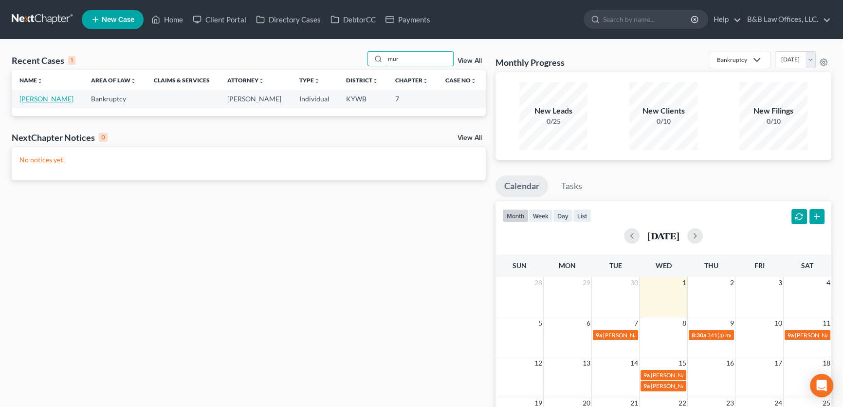
type input "mur"
click at [53, 99] on link "[PERSON_NAME]" at bounding box center [46, 98] width 54 height 8
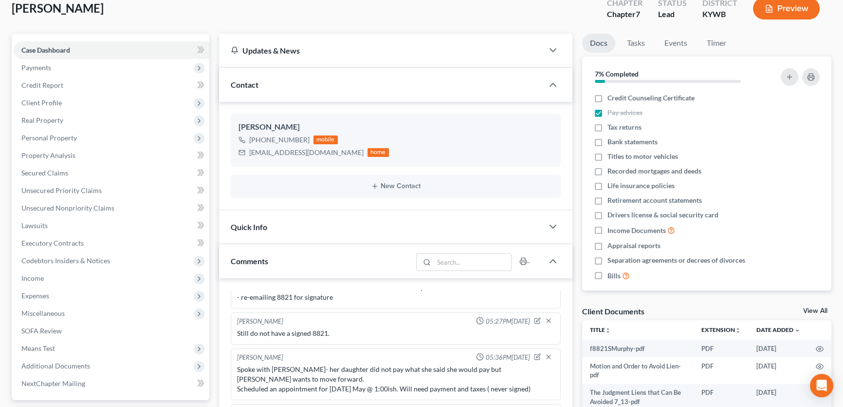
scroll to position [44, 0]
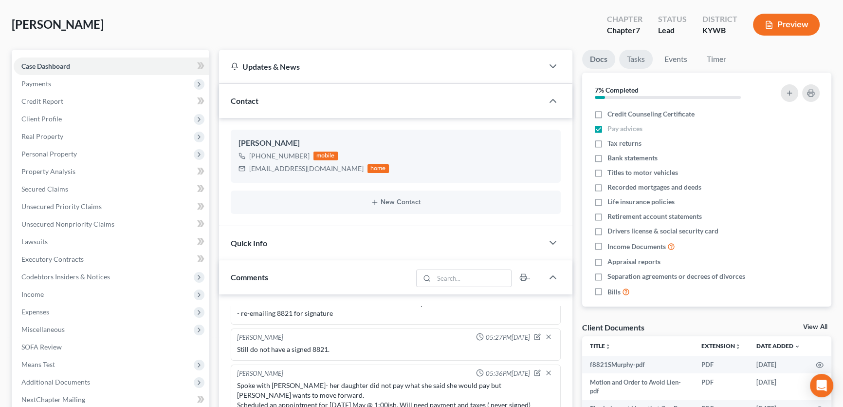
click at [636, 56] on link "Tasks" at bounding box center [636, 59] width 34 height 19
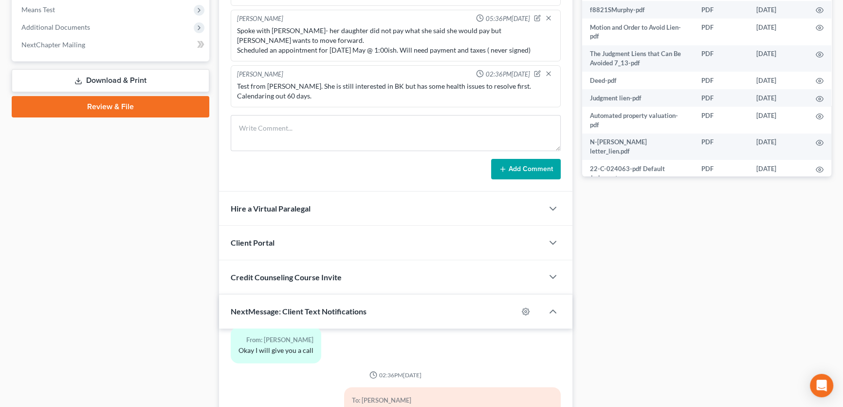
scroll to position [574, 0]
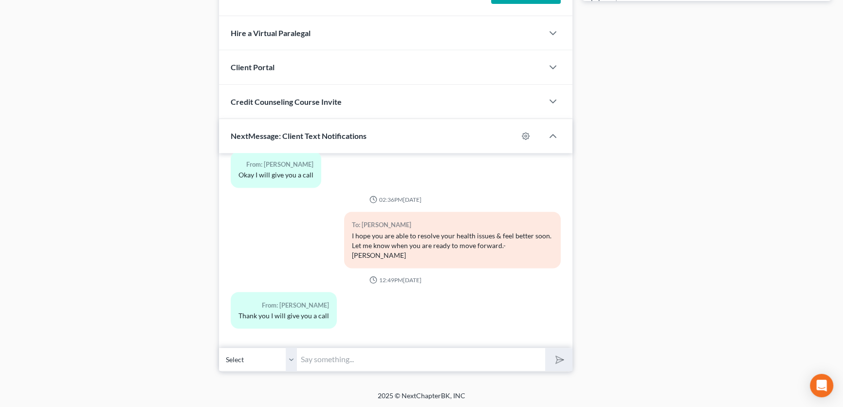
click at [318, 366] on input "text" at bounding box center [421, 359] width 248 height 24
type input "Sandra, this is attorney Philip Beaton. I am following up to see if your health…"
click at [555, 358] on icon "submit" at bounding box center [558, 360] width 14 height 14
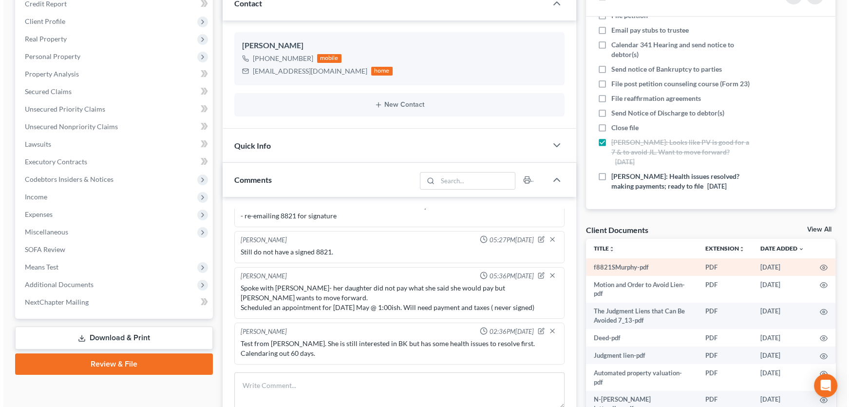
scroll to position [87, 0]
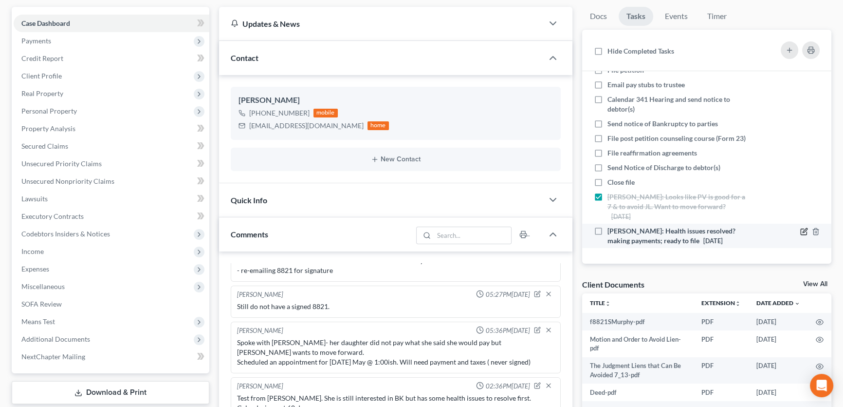
click at [803, 228] on icon at bounding box center [805, 230] width 4 height 4
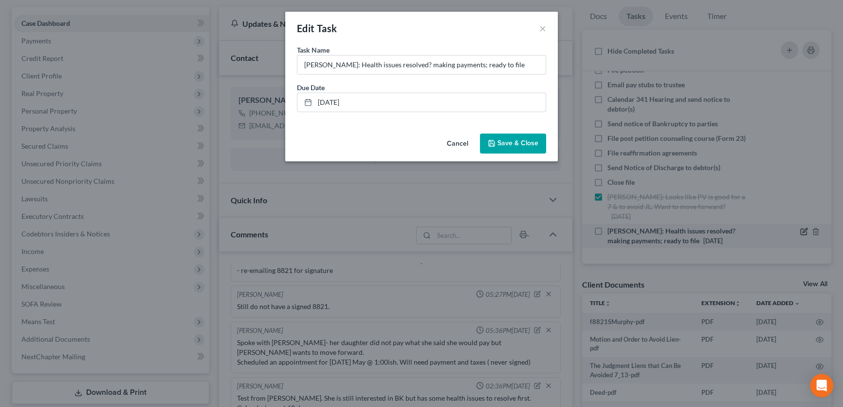
scroll to position [89, 0]
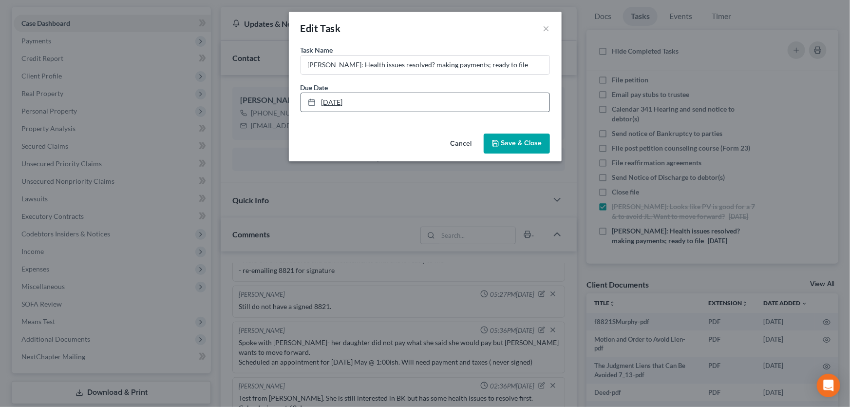
click at [391, 102] on link "9/26/2025" at bounding box center [425, 102] width 248 height 19
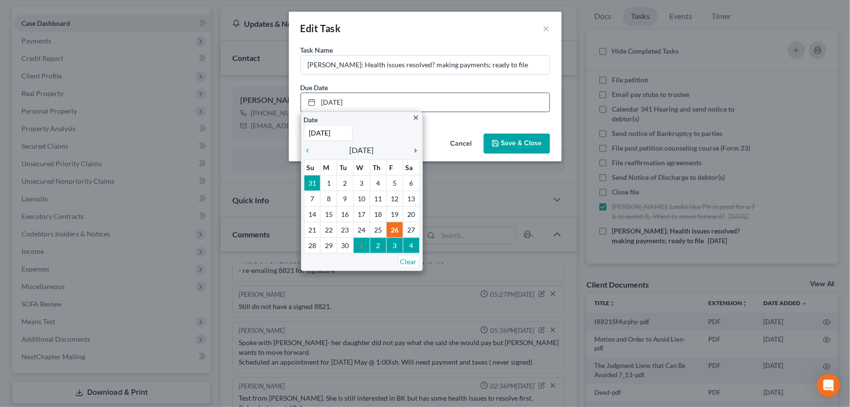
click at [414, 149] on icon "chevron_right" at bounding box center [413, 151] width 13 height 8
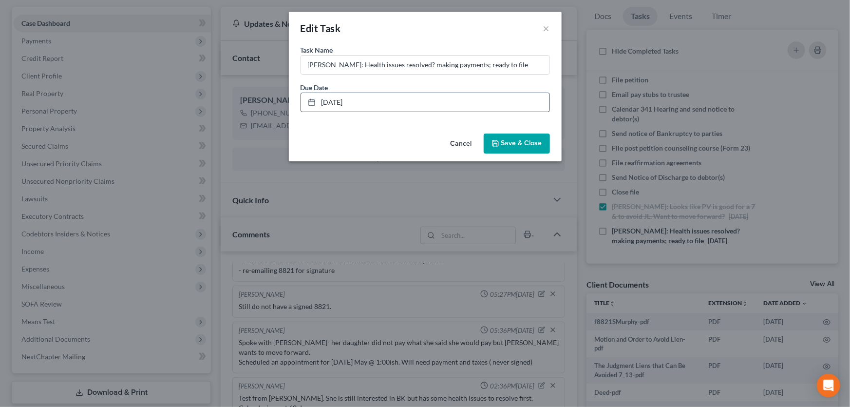
click at [524, 146] on span "Save & Close" at bounding box center [521, 143] width 41 height 8
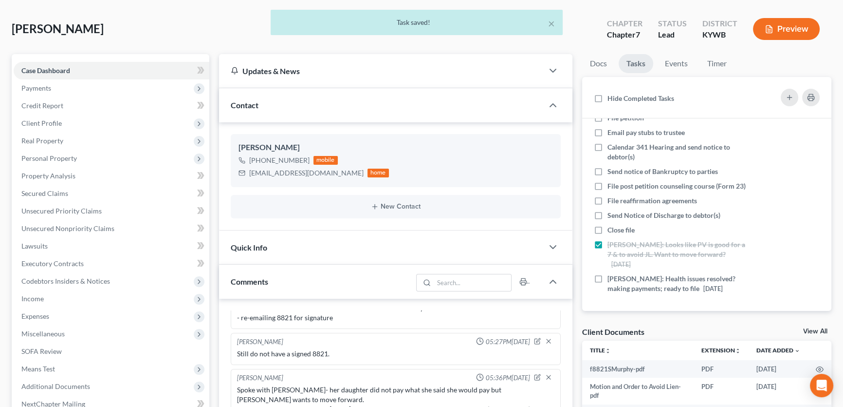
scroll to position [0, 0]
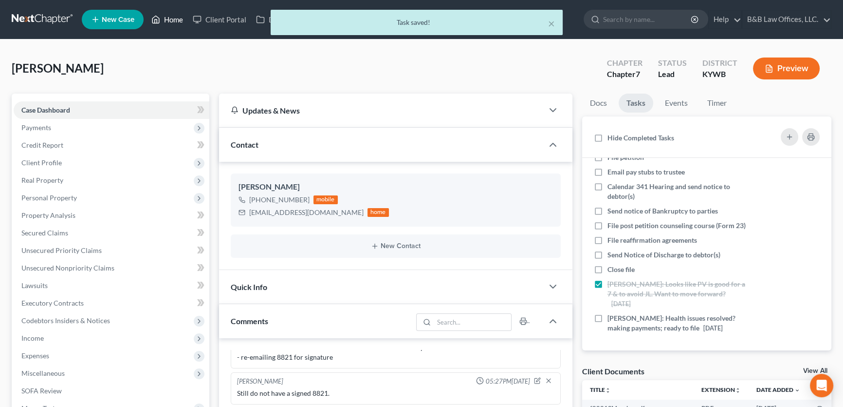
click at [171, 19] on link "Home" at bounding box center [167, 20] width 41 height 18
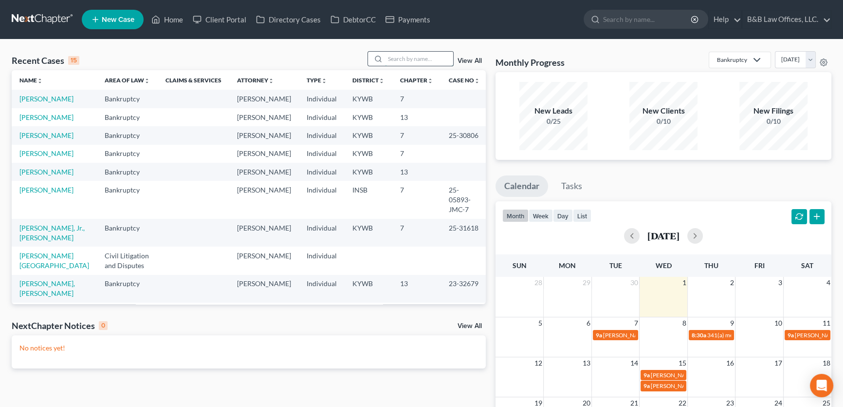
click at [395, 57] on input "search" at bounding box center [419, 59] width 68 height 14
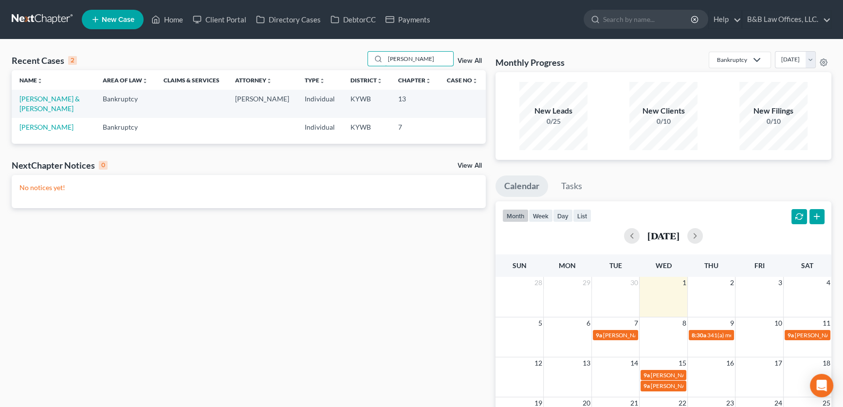
type input "lyn"
click at [71, 103] on td "[PERSON_NAME] & [PERSON_NAME]" at bounding box center [53, 104] width 83 height 28
click at [70, 99] on link "[PERSON_NAME] & [PERSON_NAME]" at bounding box center [49, 103] width 60 height 18
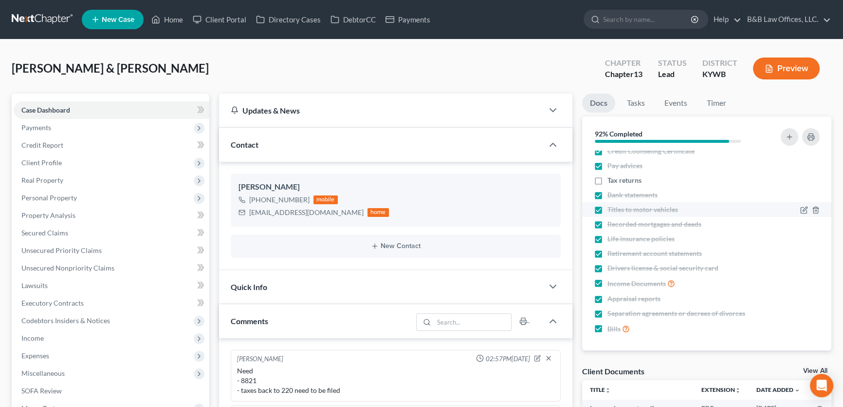
scroll to position [8, 0]
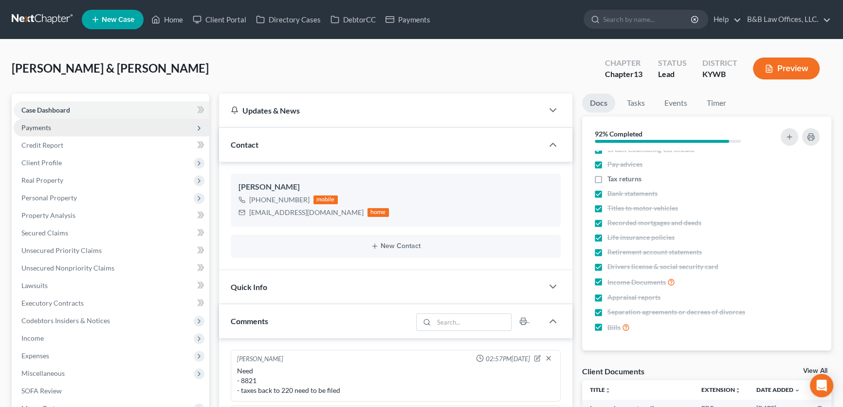
click at [44, 119] on span "Payments" at bounding box center [112, 128] width 196 height 18
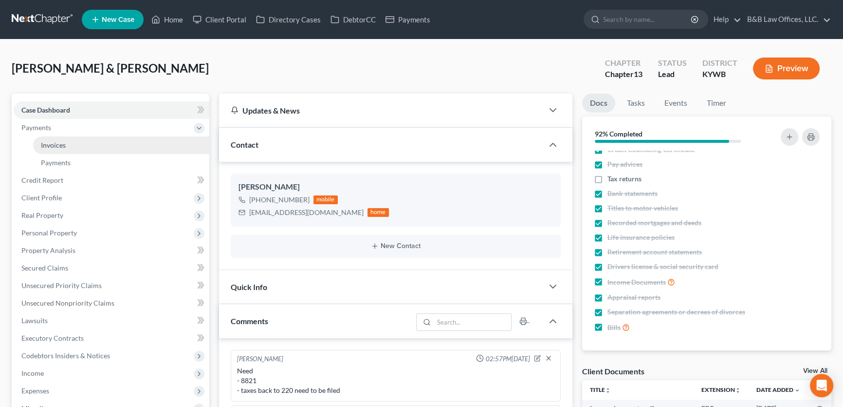
click at [63, 151] on link "Invoices" at bounding box center [121, 145] width 176 height 18
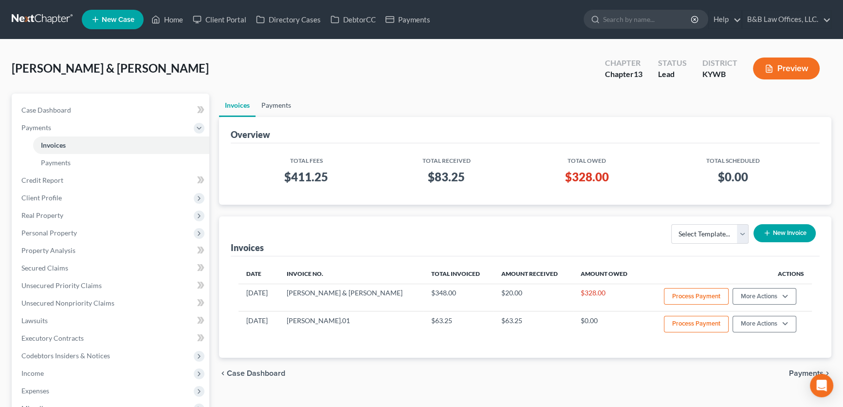
click at [284, 105] on link "Payments" at bounding box center [276, 105] width 41 height 23
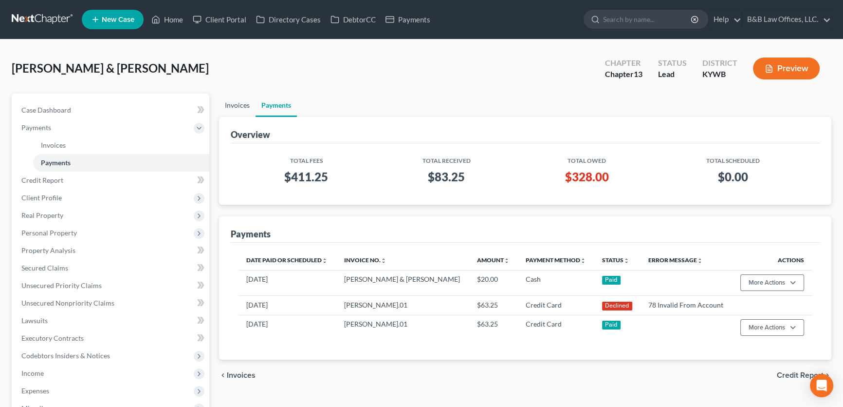
click at [238, 102] on link "Invoices" at bounding box center [237, 105] width 37 height 23
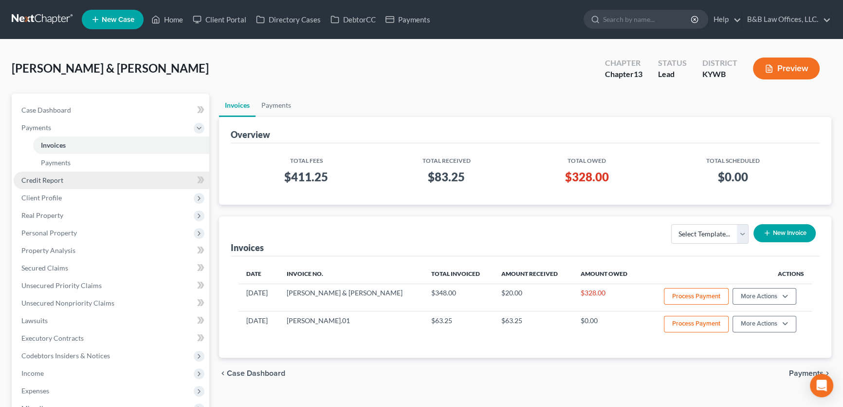
click at [54, 180] on span "Credit Report" at bounding box center [42, 180] width 42 height 8
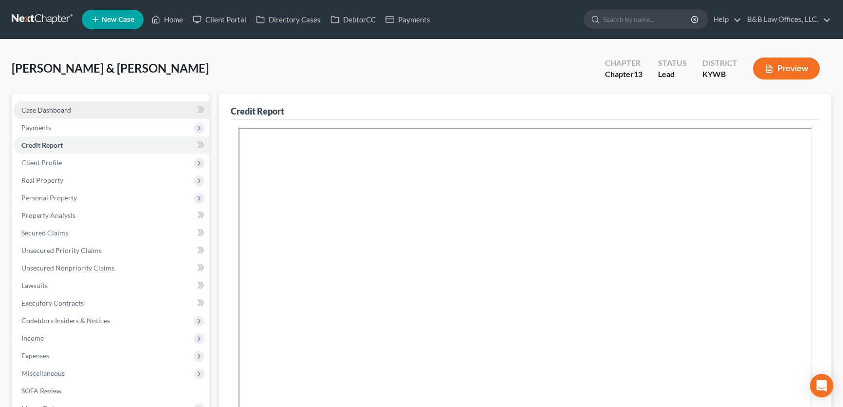
click at [80, 107] on link "Case Dashboard" at bounding box center [112, 110] width 196 height 18
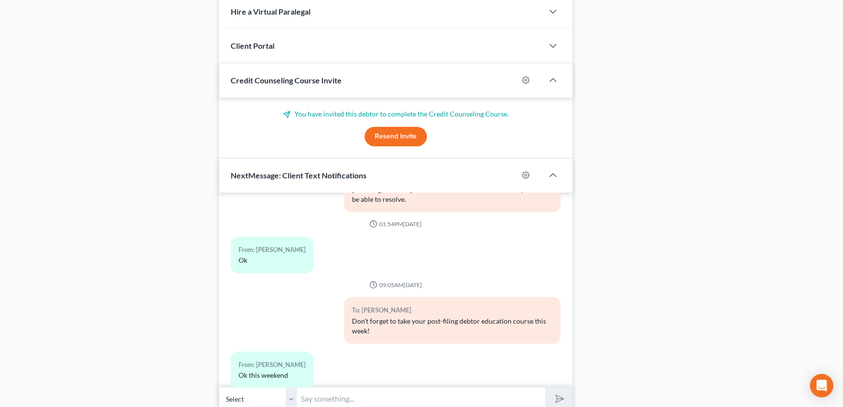
scroll to position [634, 0]
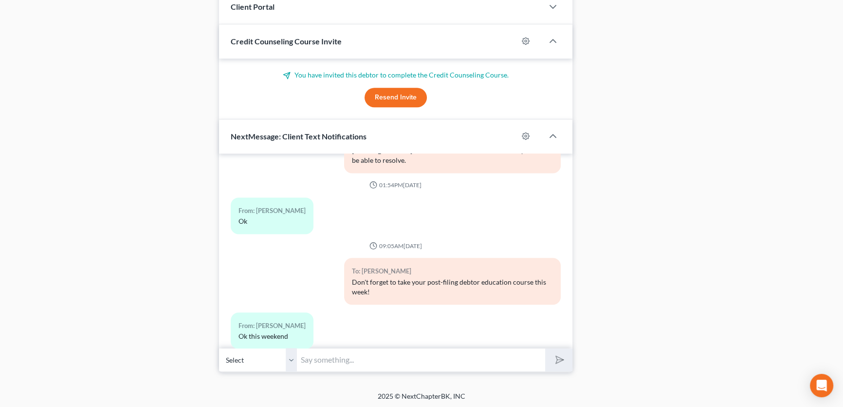
click at [352, 359] on input "text" at bounding box center [421, 360] width 248 height 24
type input "Mr. Lynn, it has been several months"
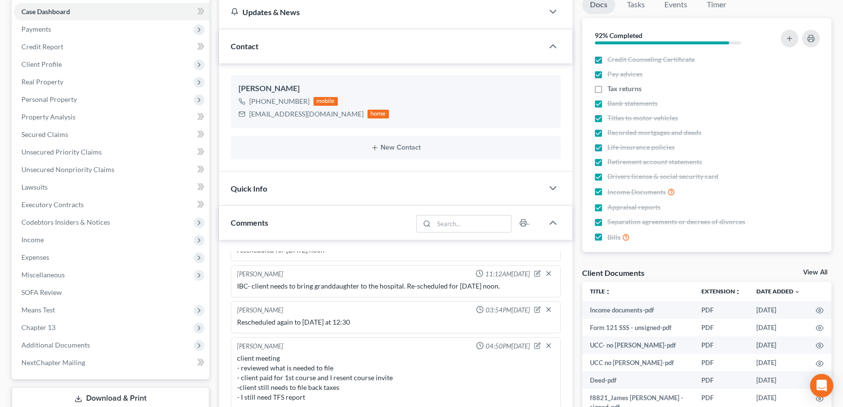
scroll to position [0, 0]
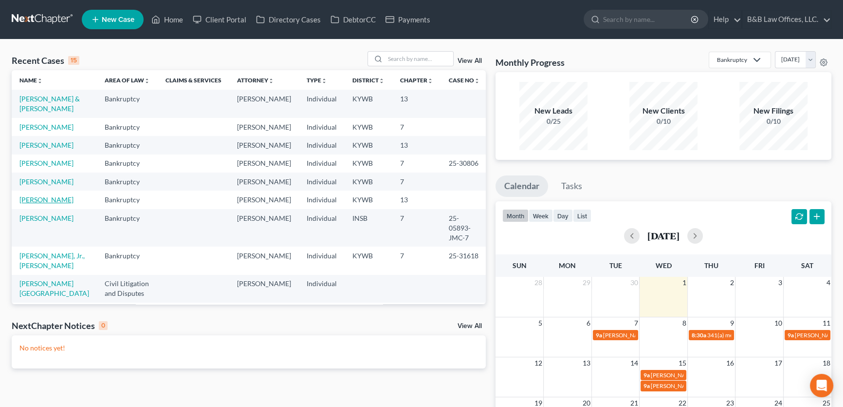
click at [41, 204] on link "[PERSON_NAME]" at bounding box center [46, 199] width 54 height 8
select select "2"
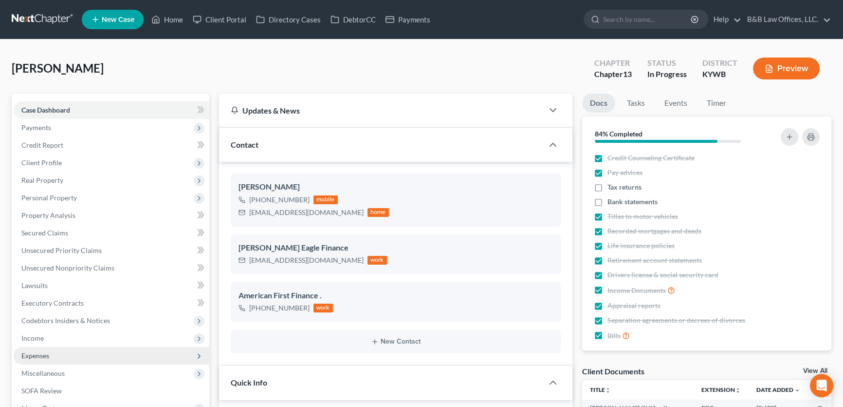
click at [78, 351] on span "Expenses" at bounding box center [112, 356] width 196 height 18
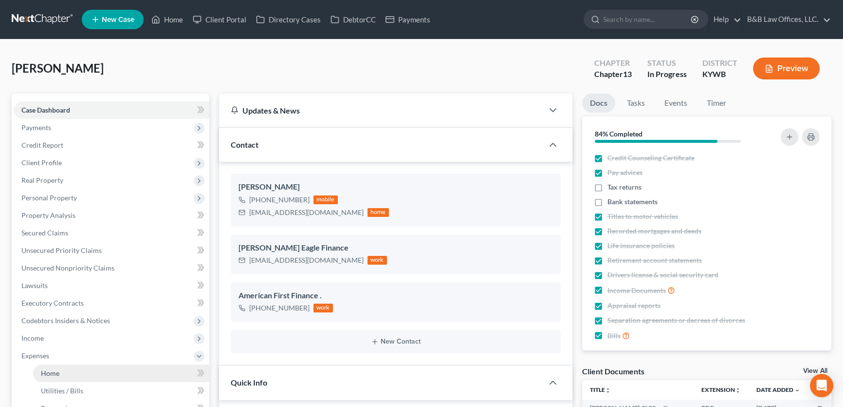
click at [82, 368] on link "Home" at bounding box center [121, 373] width 176 height 18
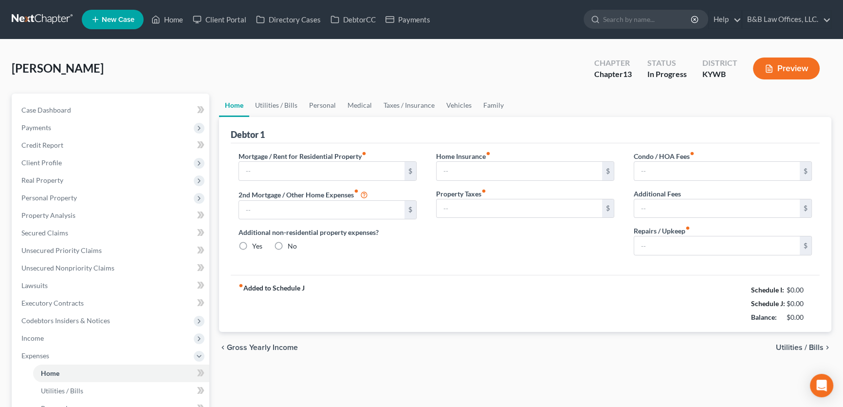
type input "0.00"
radio input "true"
type input "0.00"
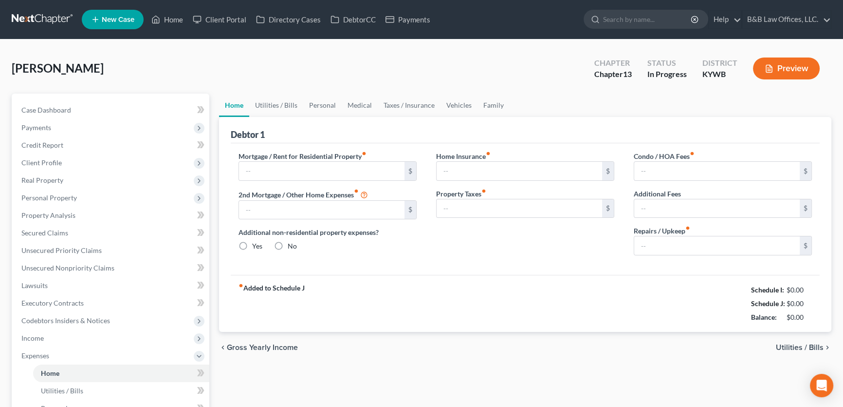
type input "0.00"
click at [260, 177] on input "text" at bounding box center [322, 171] width 166 height 19
type input "408"
click at [674, 243] on input "0.00" at bounding box center [718, 245] width 166 height 19
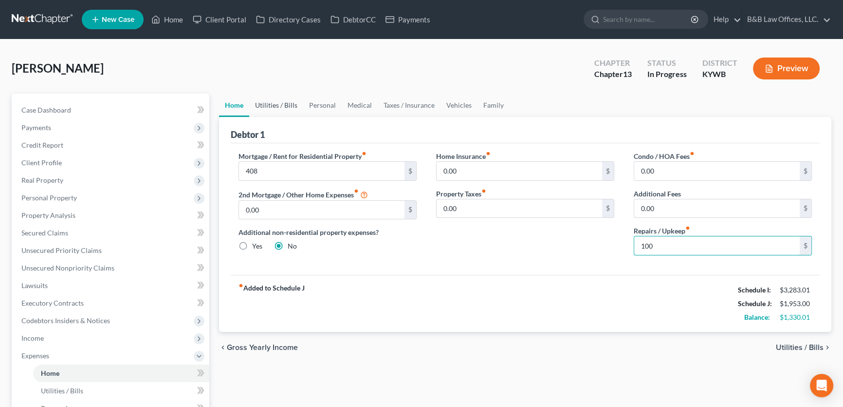
type input "100"
click at [278, 104] on link "Utilities / Bills" at bounding box center [276, 105] width 54 height 23
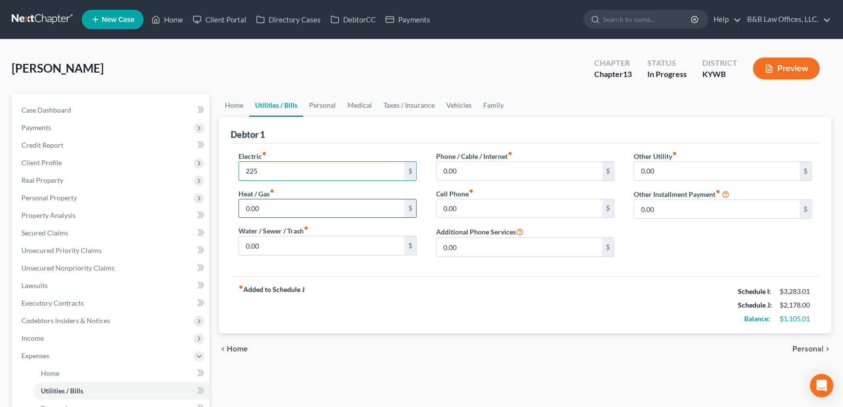
type input "225"
click at [271, 206] on input "0.00" at bounding box center [322, 208] width 166 height 19
click at [268, 240] on input "0.00" at bounding box center [322, 245] width 166 height 19
type input "230"
click at [470, 171] on input "0.00" at bounding box center [520, 171] width 166 height 19
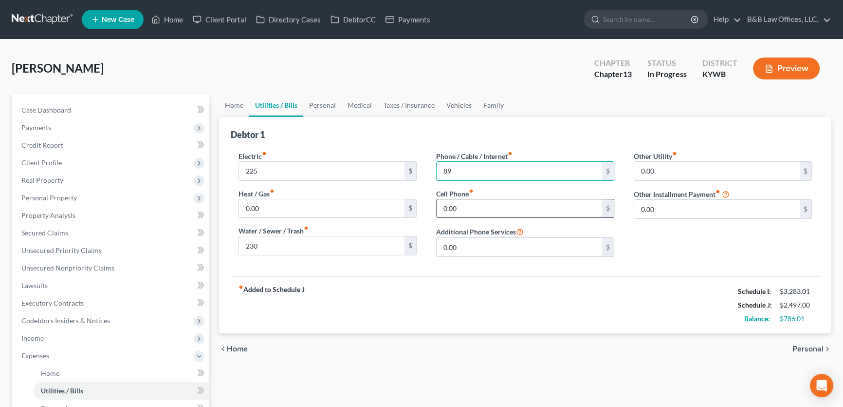
type input "89"
click at [462, 204] on input "0.00" at bounding box center [520, 208] width 166 height 19
type input "81"
click at [326, 104] on link "Personal" at bounding box center [322, 105] width 38 height 23
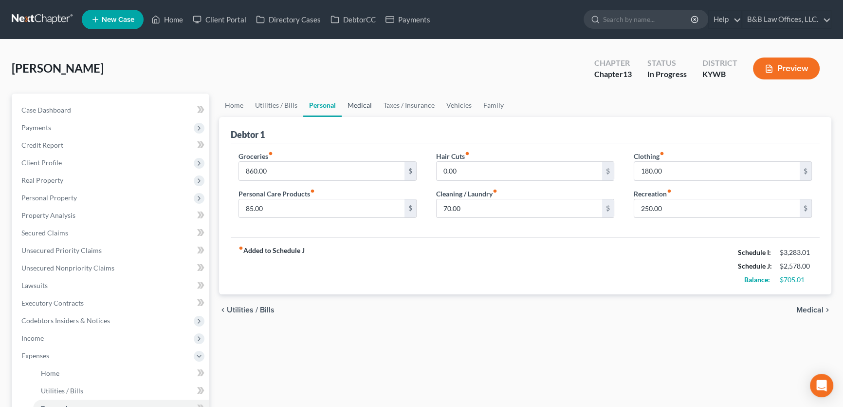
click at [358, 106] on link "Medical" at bounding box center [360, 105] width 36 height 23
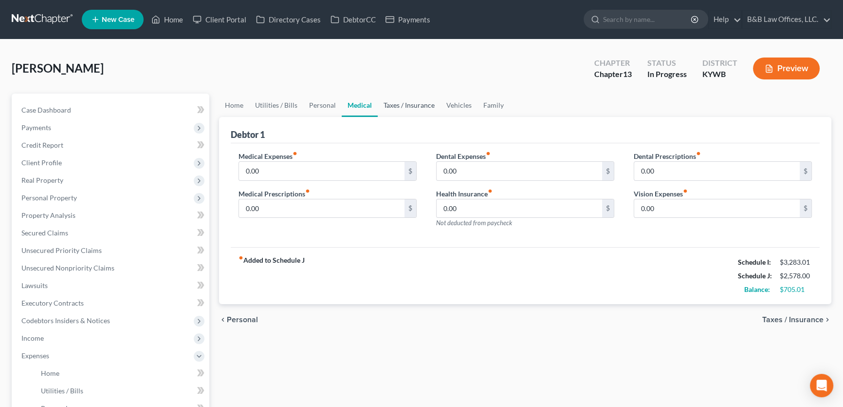
click at [401, 103] on link "Taxes / Insurance" at bounding box center [409, 105] width 63 height 23
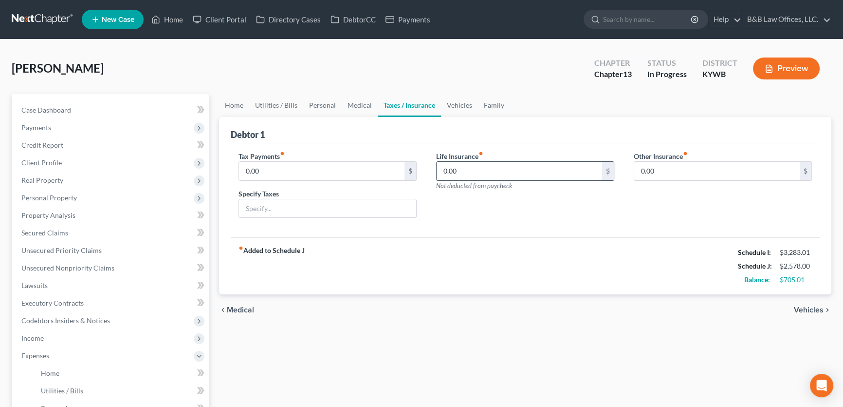
click at [467, 171] on input "0.00" at bounding box center [520, 171] width 166 height 19
click at [464, 103] on link "Vehicles" at bounding box center [459, 105] width 37 height 23
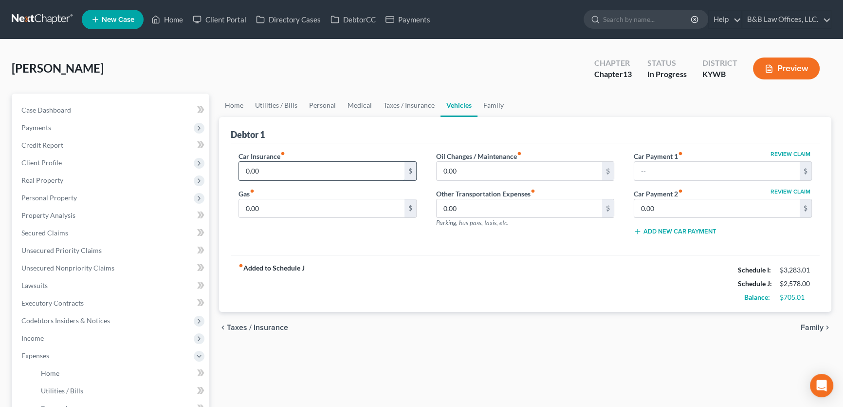
click at [301, 169] on input "0.00" at bounding box center [322, 171] width 166 height 19
type input "3"
click at [301, 169] on input "text" at bounding box center [322, 171] width 166 height 19
type input "250"
type input "200"
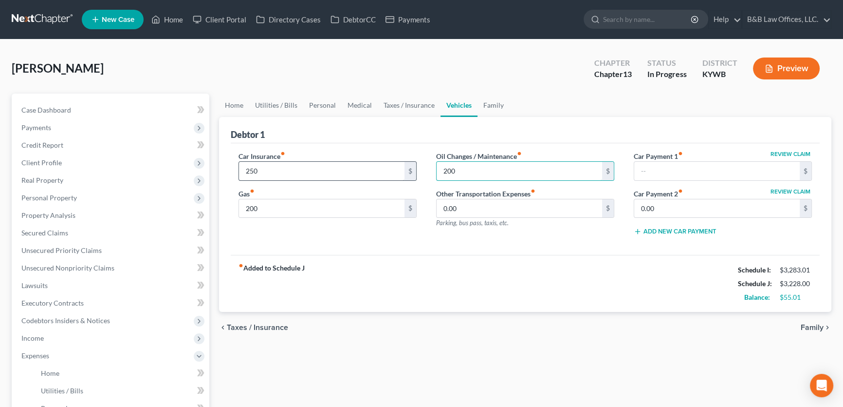
type input "200"
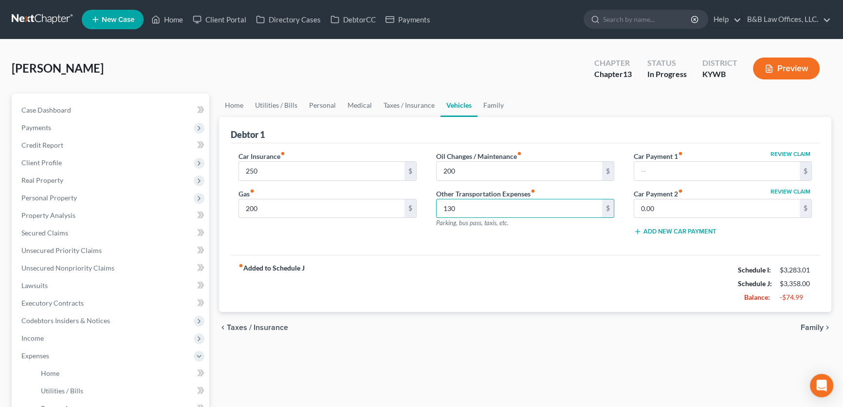
type input "130"
click at [493, 208] on input "130" at bounding box center [520, 208] width 166 height 19
type input "5"
type input "40"
click at [496, 101] on link "Family" at bounding box center [494, 105] width 32 height 23
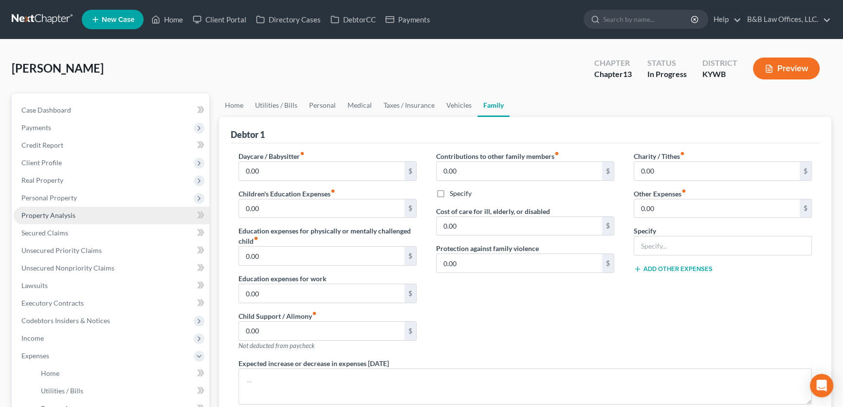
click at [66, 212] on span "Property Analysis" at bounding box center [48, 215] width 54 height 8
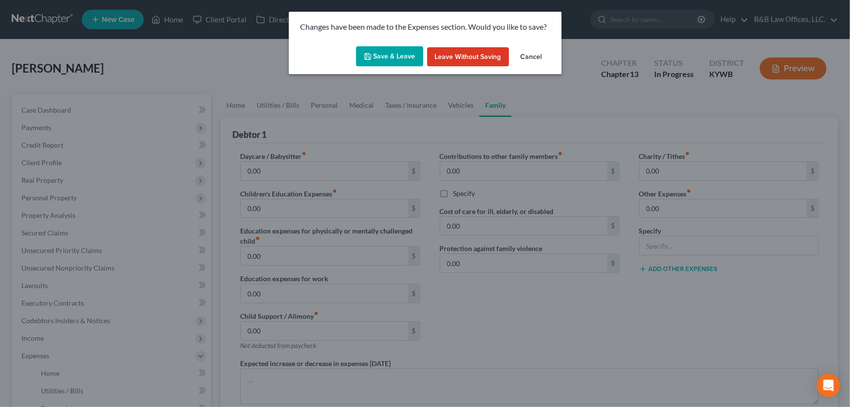
click at [399, 49] on button "Save & Leave" at bounding box center [389, 56] width 67 height 20
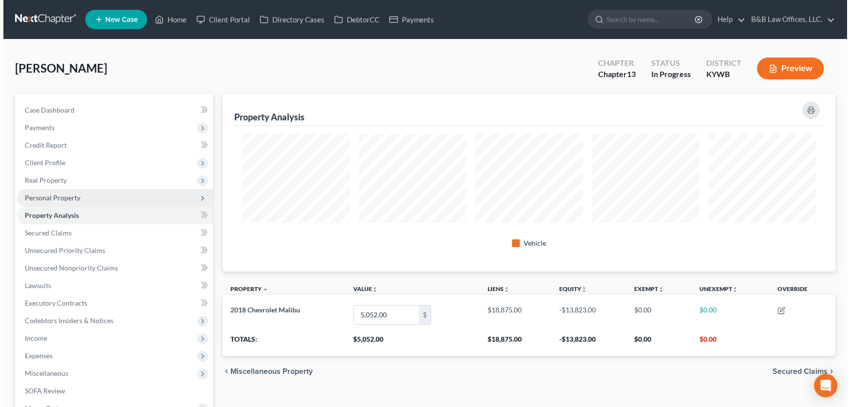
scroll to position [178, 612]
click at [73, 194] on span "Personal Property" at bounding box center [49, 197] width 56 height 8
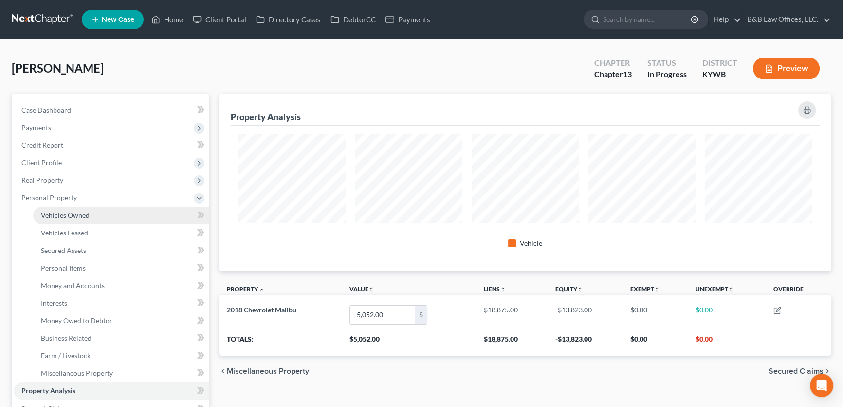
click at [76, 219] on link "Vehicles Owned" at bounding box center [121, 215] width 176 height 18
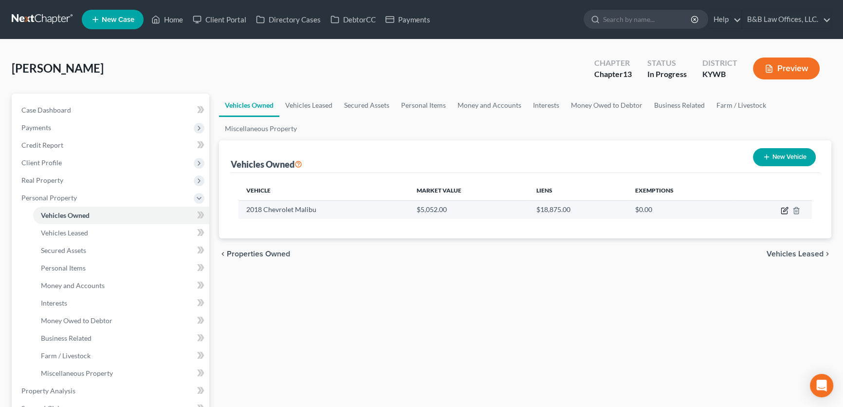
click at [784, 209] on icon "button" at bounding box center [785, 210] width 8 height 8
select select "0"
select select "8"
select select "2"
select select "0"
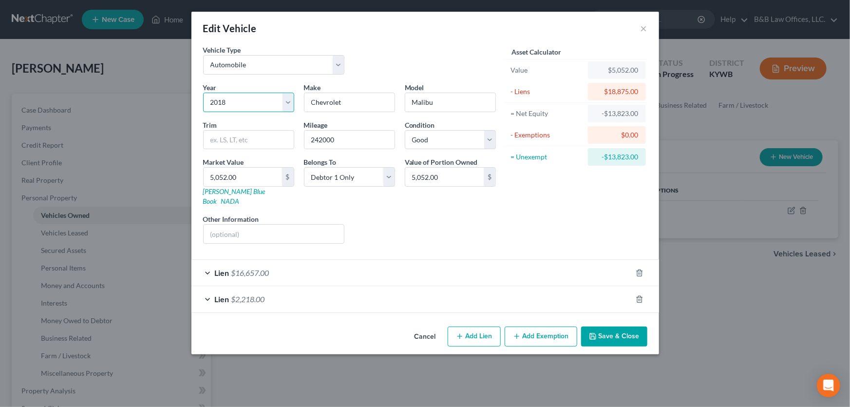
click at [286, 102] on select "Select 2026 2025 2024 2023 2022 2021 2020 2019 2018 2017 2016 2015 2014 2013 20…" at bounding box center [248, 102] width 91 height 19
select select "20"
click at [203, 93] on select "Select 2026 2025 2024 2023 2022 2021 2020 2019 2018 2017 2016 2015 2014 2013 20…" at bounding box center [248, 102] width 91 height 19
click at [337, 102] on input "Chevrolet" at bounding box center [349, 102] width 90 height 19
click at [423, 327] on button "Cancel" at bounding box center [425, 336] width 37 height 19
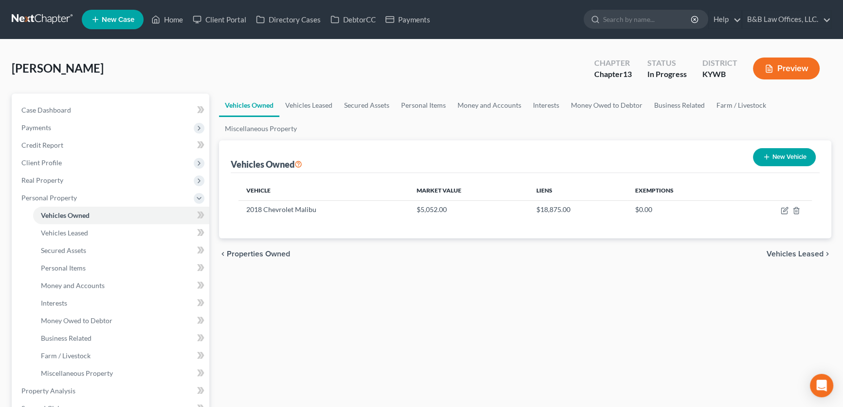
click at [783, 159] on button "New Vehicle" at bounding box center [784, 157] width 63 height 18
select select "0"
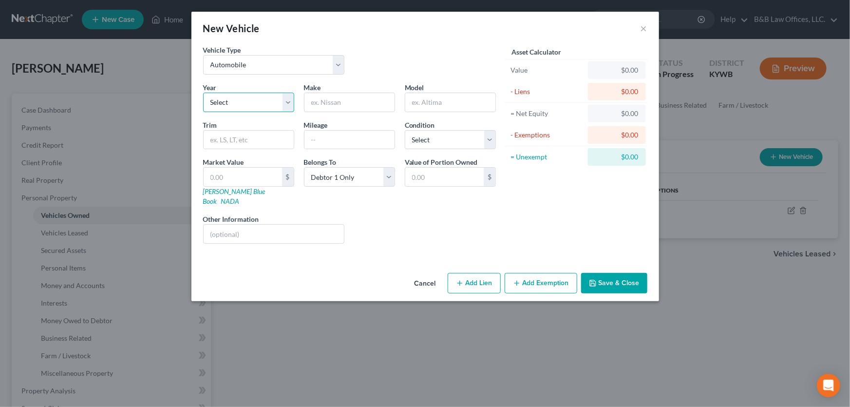
click at [287, 103] on select "Select 2026 2025 2024 2023 2022 2021 2020 2019 2018 2017 2016 2015 2014 2013 20…" at bounding box center [248, 102] width 91 height 19
click at [293, 103] on select "Select 2026 2025 2024 2023 2022 2021 2020 2019 2018 2017 2016 2015 2014 2013 20…" at bounding box center [248, 102] width 91 height 19
select select "20"
click at [203, 93] on select "Select 2026 2025 2024 2023 2022 2021 2020 2019 2018 2017 2016 2015 2014 2013 20…" at bounding box center [248, 102] width 91 height 19
click at [337, 111] on input "text" at bounding box center [349, 102] width 90 height 19
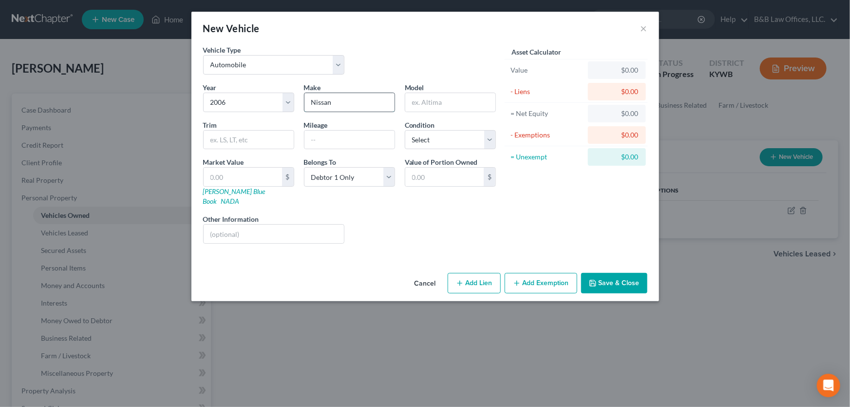
type input "Nissan"
type input "Altima"
type input "LT"
click at [487, 135] on select "Select Excellent Very Good Good Fair Poor" at bounding box center [450, 139] width 91 height 19
select select "2"
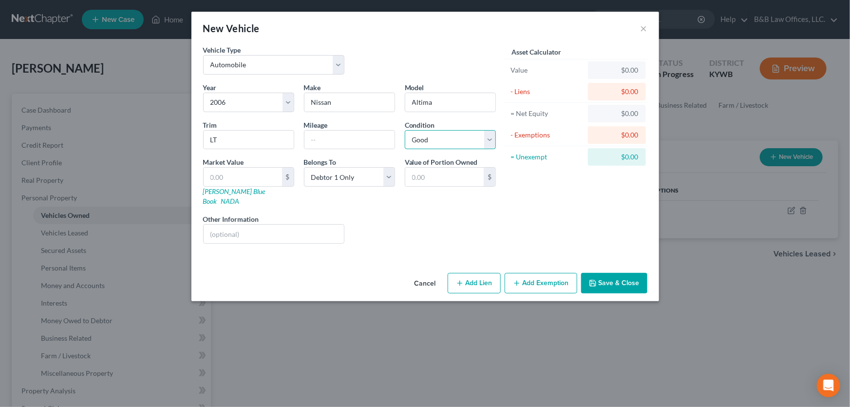
click at [405, 130] on select "Select Excellent Very Good Good Fair Poor" at bounding box center [450, 139] width 91 height 19
click at [606, 273] on button "Save & Close" at bounding box center [614, 283] width 66 height 20
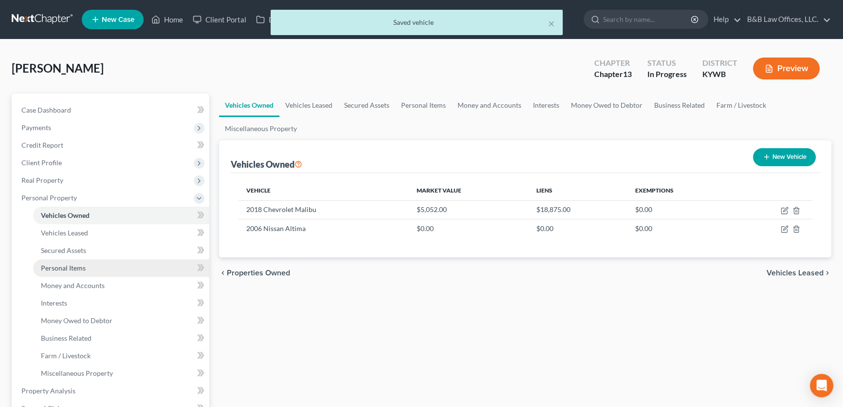
click at [75, 265] on span "Personal Items" at bounding box center [63, 267] width 45 height 8
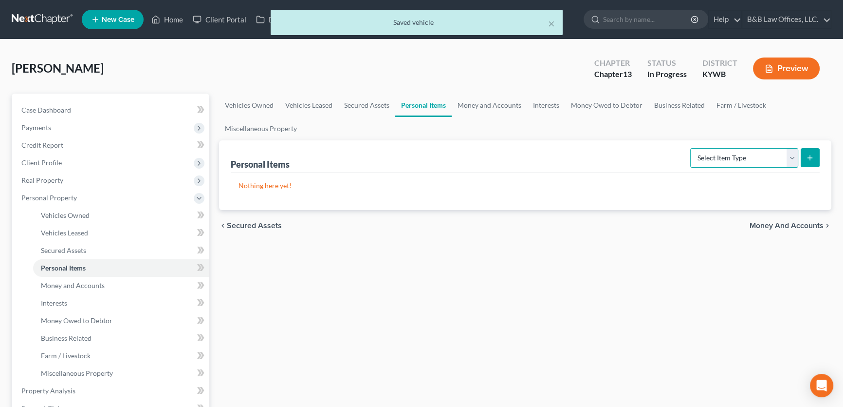
click at [796, 152] on select "Select Item Type Clothing Collectibles Of Value Electronics Firearms Household …" at bounding box center [745, 157] width 108 height 19
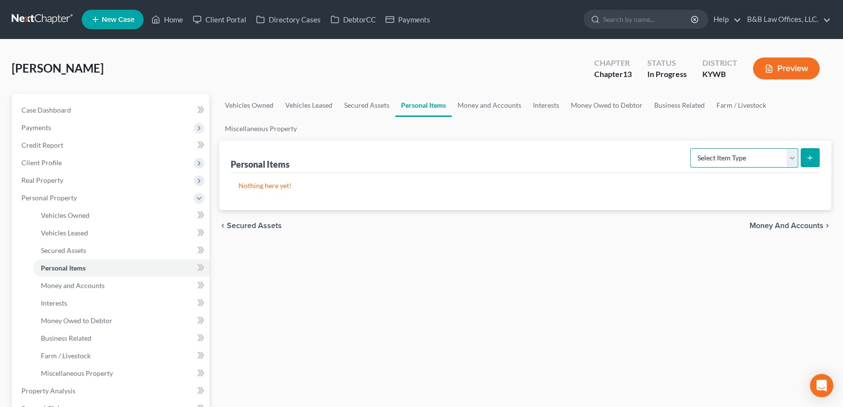
select select "clothing"
click at [692, 148] on select "Select Item Type Clothing Collectibles Of Value Electronics Firearms Household …" at bounding box center [745, 157] width 108 height 19
click at [812, 154] on icon "submit" at bounding box center [810, 158] width 8 height 8
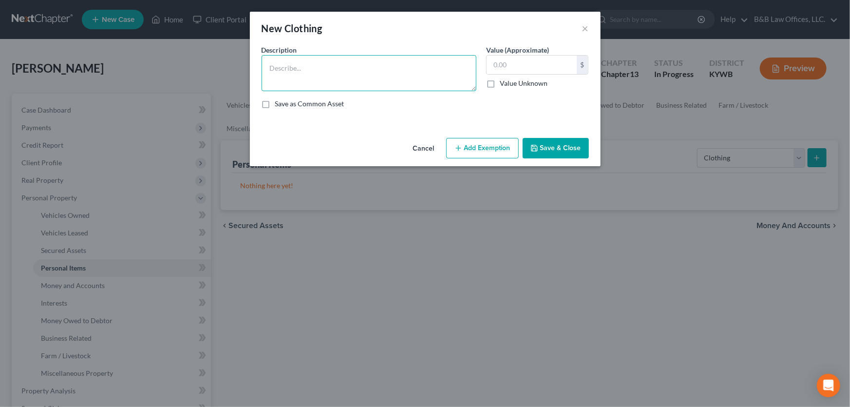
click at [417, 78] on textarea at bounding box center [369, 73] width 215 height 36
type textarea "Clothing"
type input "2,000"
click at [468, 149] on button "Add Exemption" at bounding box center [482, 148] width 73 height 20
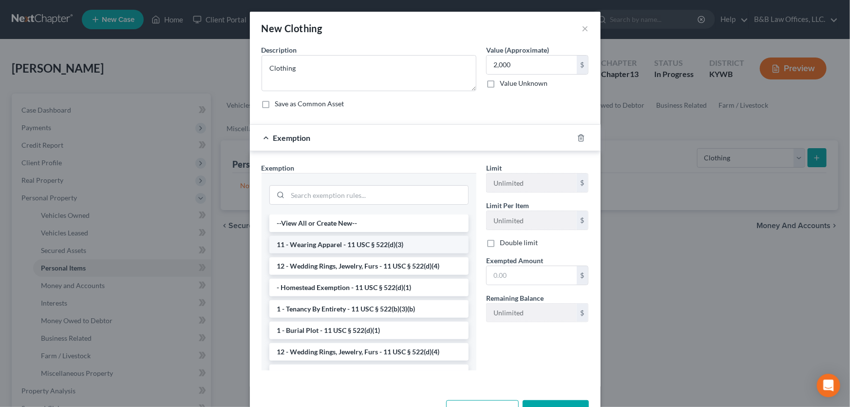
click at [349, 250] on li "11 - Wearing Apparel - 11 USC § 522(d)(3)" at bounding box center [368, 245] width 199 height 18
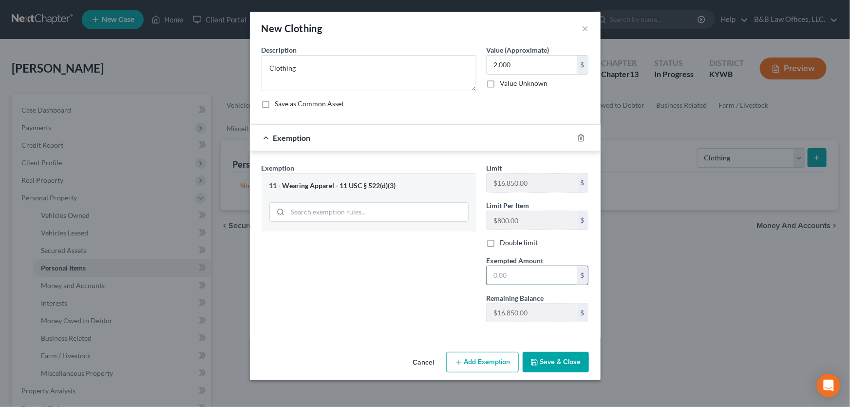
click at [519, 277] on input "text" at bounding box center [532, 275] width 90 height 19
type input "2,000"
click at [546, 365] on button "Save & Close" at bounding box center [556, 362] width 66 height 20
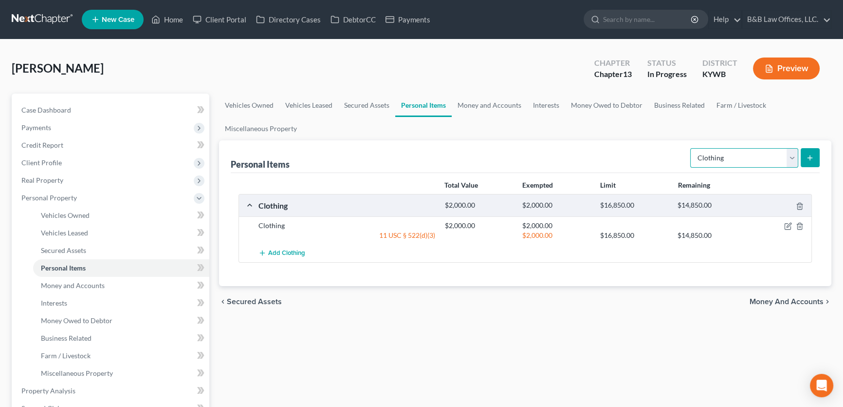
click at [791, 158] on select "Select Item Type Clothing Collectibles Of Value Electronics Firearms Household …" at bounding box center [745, 157] width 108 height 19
select select "electronics"
click at [692, 148] on select "Select Item Type Clothing Collectibles Of Value Electronics Firearms Household …" at bounding box center [745, 157] width 108 height 19
click at [808, 158] on icon "submit" at bounding box center [810, 158] width 8 height 8
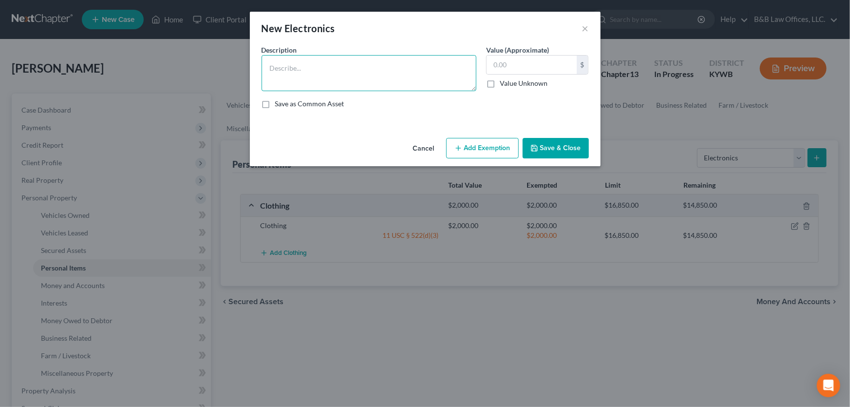
click at [284, 64] on textarea at bounding box center [369, 73] width 215 height 36
type textarea "5 flat screen tv's"
type input "1,800"
click at [477, 149] on button "Add Exemption" at bounding box center [482, 148] width 73 height 20
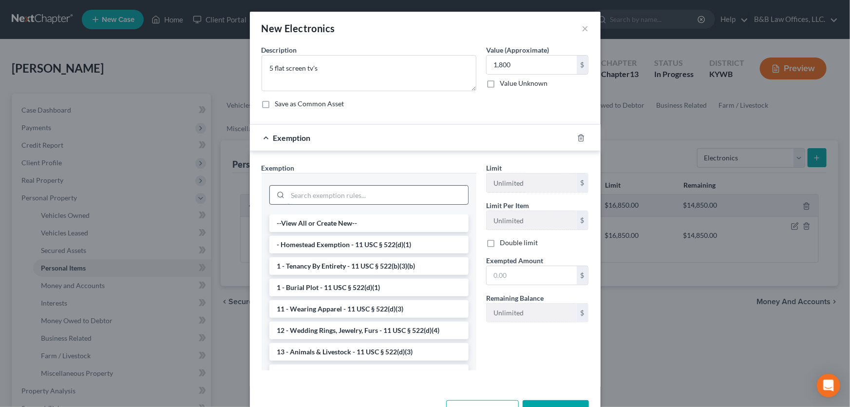
click at [318, 195] on input "search" at bounding box center [378, 195] width 180 height 19
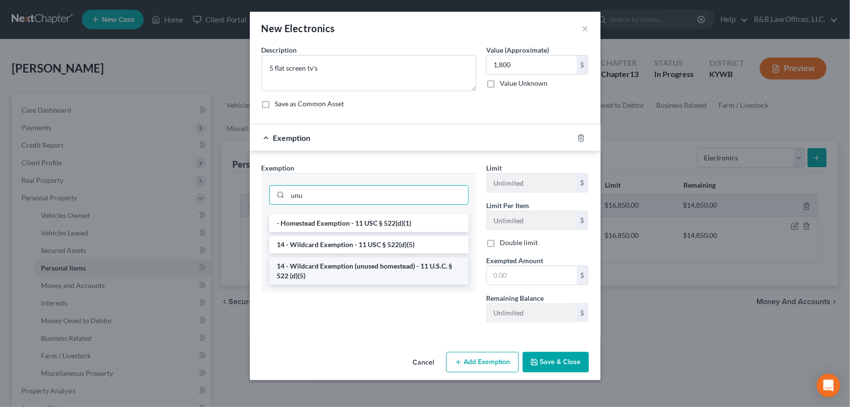
type input "unu"
click at [346, 269] on li "14 - Wildcard Exemption (unused homestead) - 11 U.S.C. § 522 (d)(5)" at bounding box center [368, 270] width 199 height 27
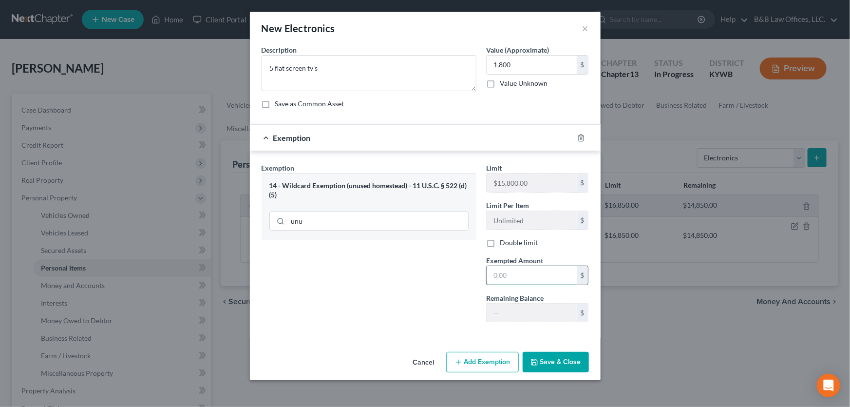
click at [506, 276] on input "text" at bounding box center [532, 275] width 90 height 19
type input "1,800"
click at [543, 360] on button "Save & Close" at bounding box center [556, 362] width 66 height 20
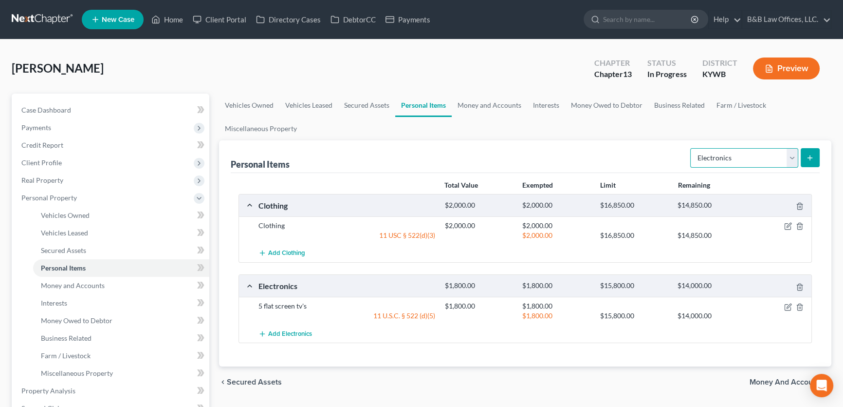
click at [793, 157] on select "Select Item Type Clothing Collectibles Of Value Electronics Firearms Household …" at bounding box center [745, 157] width 108 height 19
select select "firearms"
click at [692, 148] on select "Select Item Type Clothing Collectibles Of Value Electronics Firearms Household …" at bounding box center [745, 157] width 108 height 19
click at [806, 157] on button "submit" at bounding box center [810, 157] width 19 height 19
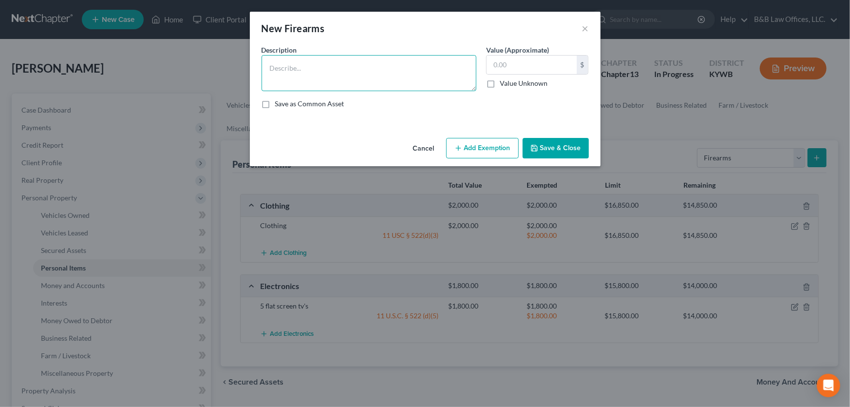
click at [307, 70] on textarea at bounding box center [369, 73] width 215 height 36
drag, startPoint x: 271, startPoint y: 73, endPoint x: 270, endPoint y: 67, distance: 5.9
click at [270, 67] on textarea "baretta 9mm handgun" at bounding box center [369, 73] width 215 height 36
click at [416, 43] on div "New Firearms ×" at bounding box center [425, 28] width 351 height 33
type textarea "[PERSON_NAME] 9mm handgun"
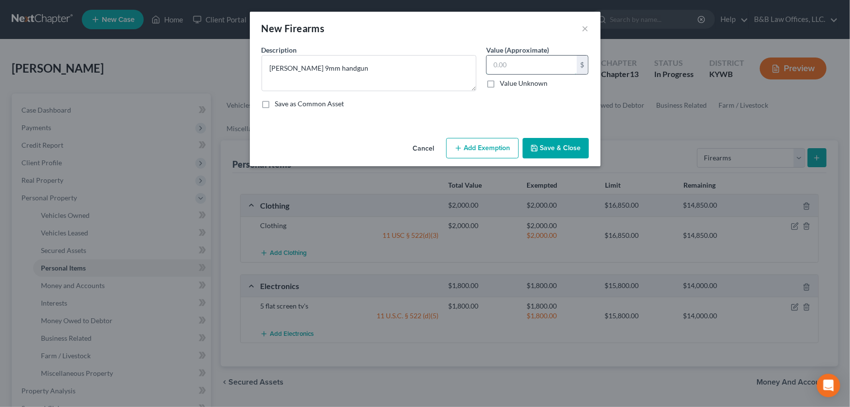
click at [536, 68] on input "text" at bounding box center [532, 65] width 90 height 19
type input "200"
click at [491, 143] on button "Add Exemption" at bounding box center [482, 148] width 73 height 20
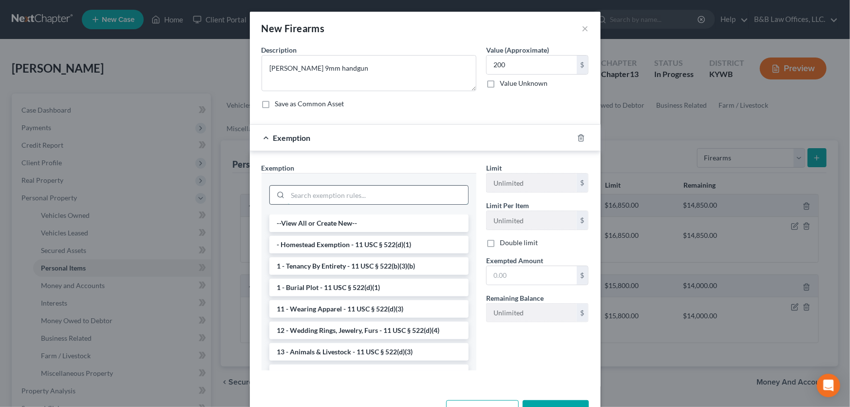
click at [322, 194] on input "search" at bounding box center [378, 195] width 180 height 19
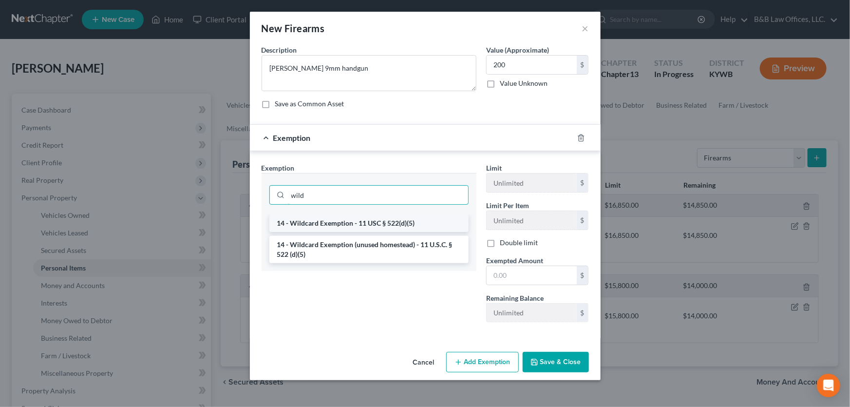
type input "wild"
click at [337, 219] on li "14 - Wildcard Exemption - 11 USC § 522(d)(5)" at bounding box center [368, 223] width 199 height 18
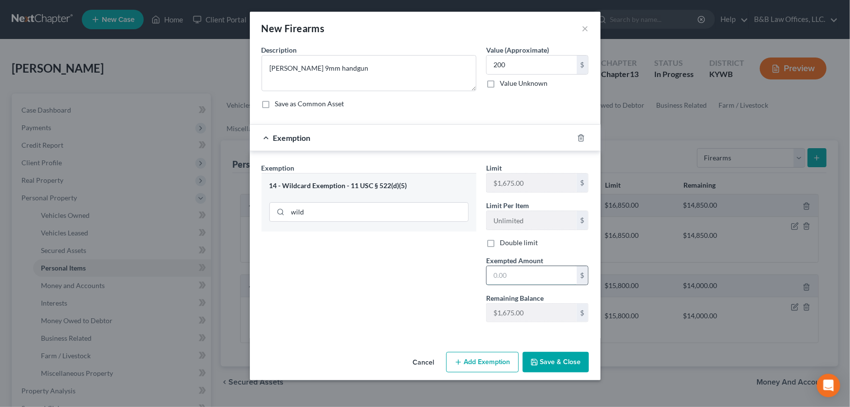
click at [504, 273] on input "text" at bounding box center [532, 275] width 90 height 19
type input "200"
click at [543, 355] on button "Save & Close" at bounding box center [556, 362] width 66 height 20
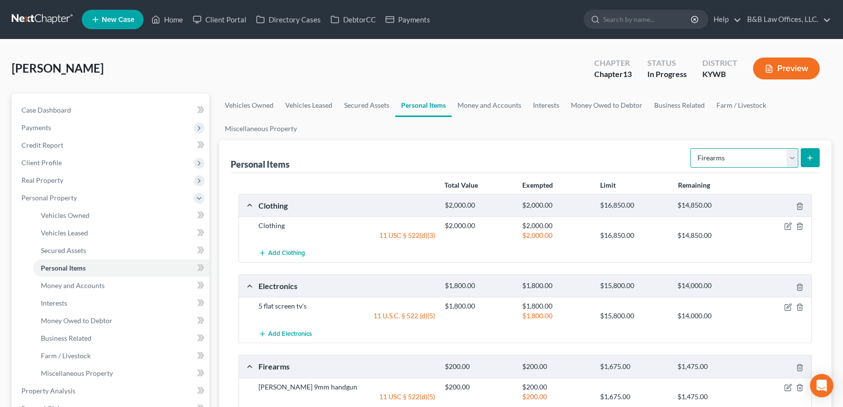
click at [792, 157] on select "Select Item Type Clothing Collectibles Of Value Electronics Firearms Household …" at bounding box center [745, 157] width 108 height 19
select select "household_goods"
click at [692, 148] on select "Select Item Type Clothing Collectibles Of Value Electronics Firearms Household …" at bounding box center [745, 157] width 108 height 19
click at [808, 155] on icon "submit" at bounding box center [810, 158] width 8 height 8
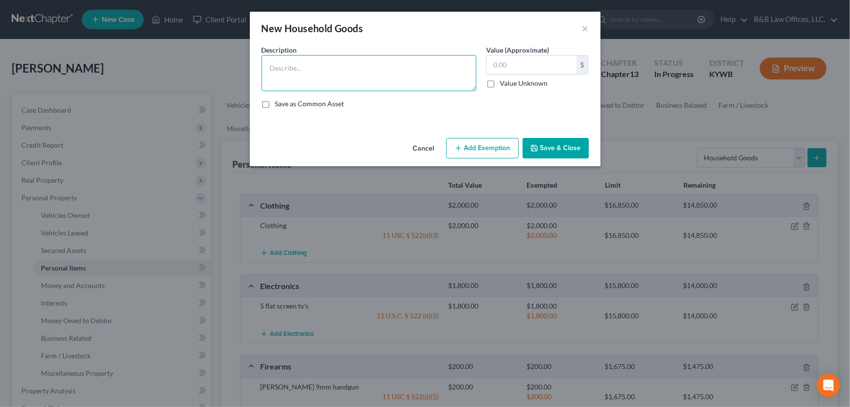
click at [277, 82] on textarea at bounding box center [369, 73] width 215 height 36
type textarea "Master bedroom furnishings"
type input "1,200"
click at [487, 142] on button "Add Exemption" at bounding box center [482, 148] width 73 height 20
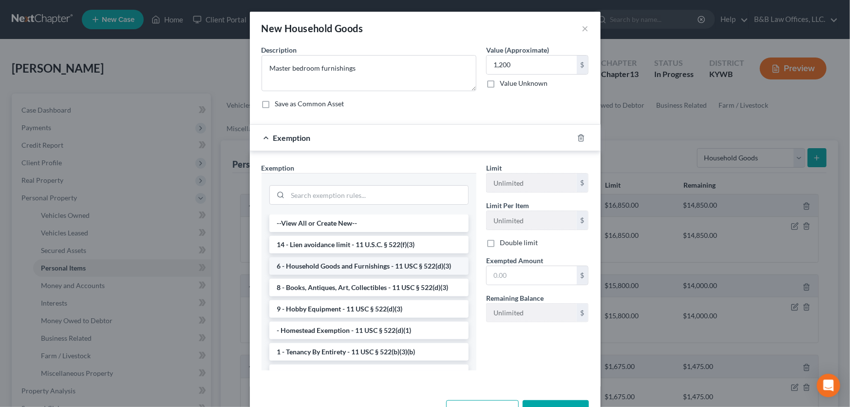
click at [331, 263] on li "6 - Household Goods and Furnishings - 11 USC § 522(d)(3)" at bounding box center [368, 266] width 199 height 18
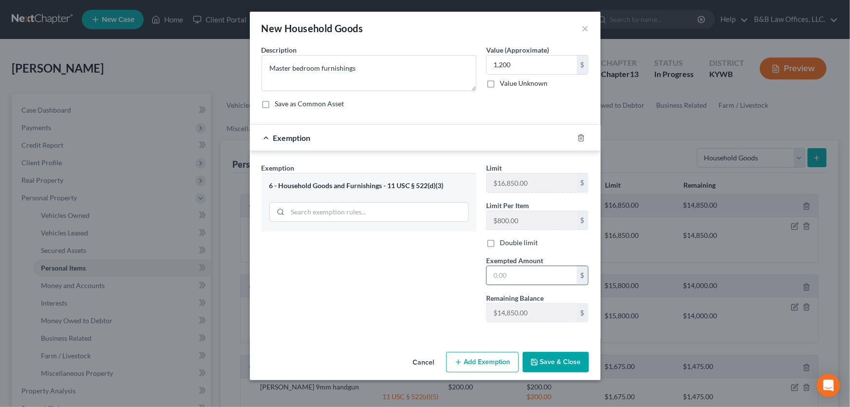
click at [517, 281] on input "text" at bounding box center [532, 275] width 90 height 19
type input "1,200"
click at [548, 360] on button "Save & Close" at bounding box center [556, 362] width 66 height 20
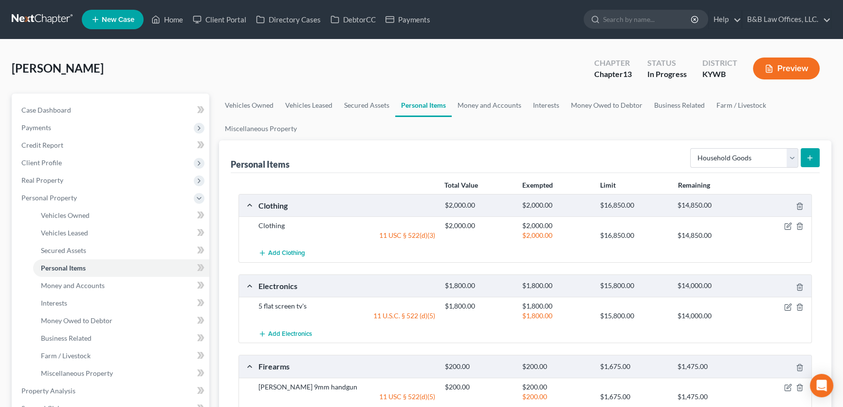
click at [812, 158] on icon "submit" at bounding box center [810, 158] width 8 height 8
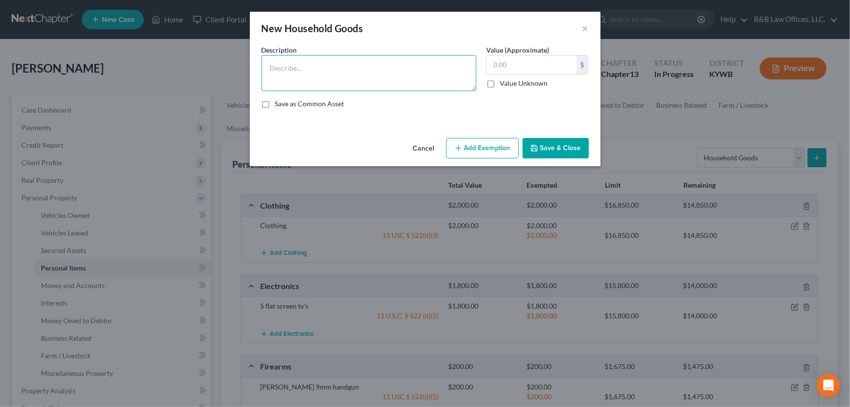
click at [281, 66] on textarea at bounding box center [369, 73] width 215 height 36
type textarea "Bedroom 1 furnishings"
type input "600"
click at [461, 145] on icon "button" at bounding box center [458, 148] width 8 height 8
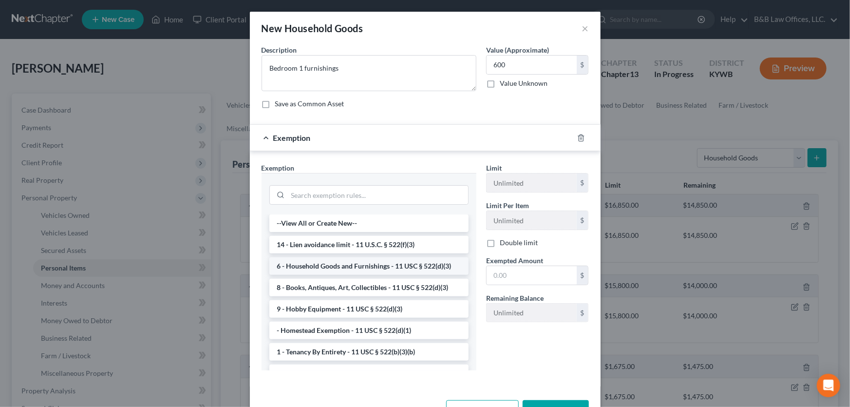
click at [329, 269] on li "6 - Household Goods and Furnishings - 11 USC § 522(d)(3)" at bounding box center [368, 266] width 199 height 18
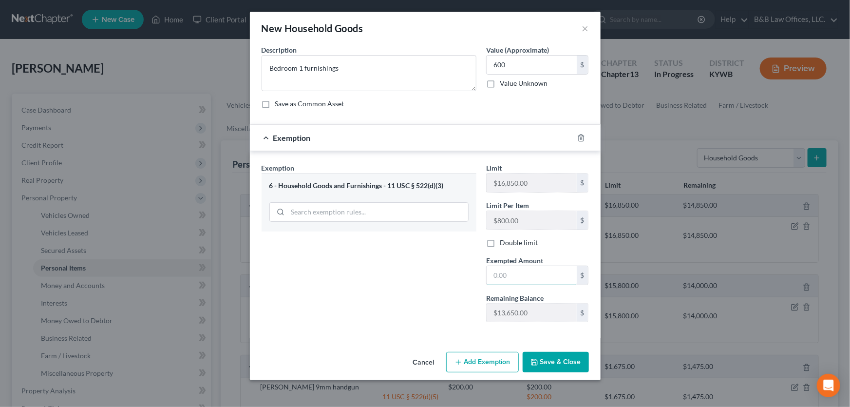
drag, startPoint x: 508, startPoint y: 275, endPoint x: 505, endPoint y: 262, distance: 13.1
click at [508, 274] on input "text" at bounding box center [532, 275] width 90 height 19
type input "600"
drag, startPoint x: 547, startPoint y: 367, endPoint x: 602, endPoint y: 314, distance: 76.5
click at [547, 367] on button "Save & Close" at bounding box center [556, 362] width 66 height 20
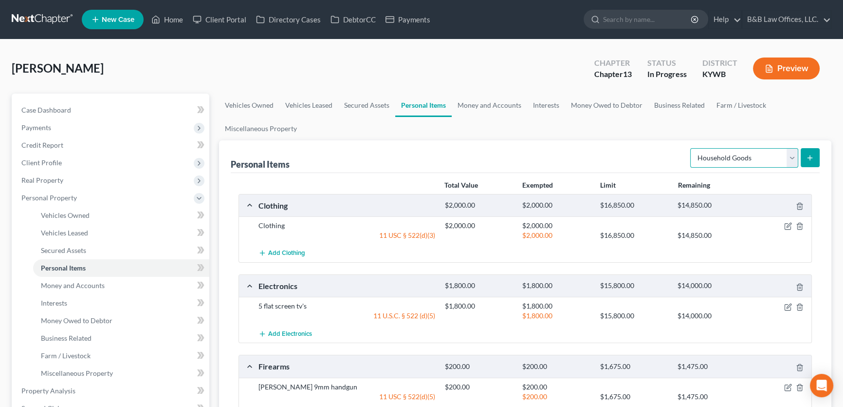
click at [791, 156] on select "Select Item Type Clothing Collectibles Of Value Electronics Firearms Household …" at bounding box center [745, 157] width 108 height 19
click at [807, 151] on button "submit" at bounding box center [810, 157] width 19 height 19
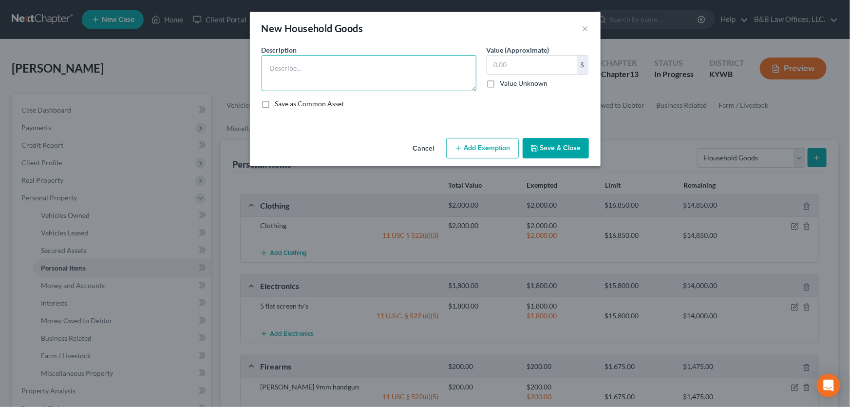
click at [288, 79] on textarea at bounding box center [369, 73] width 215 height 36
type textarea "Bedroom 2 furnishings"
type input "1,000"
click at [489, 145] on button "Add Exemption" at bounding box center [482, 148] width 73 height 20
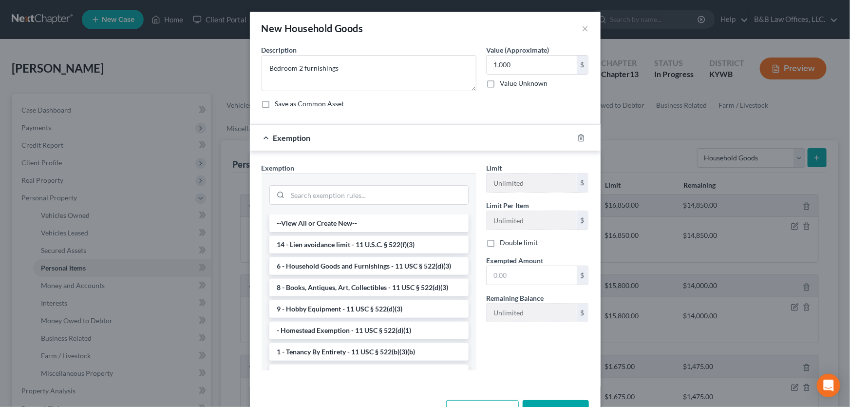
click at [304, 264] on li "6 - Household Goods and Furnishings - 11 USC § 522(d)(3)" at bounding box center [368, 266] width 199 height 18
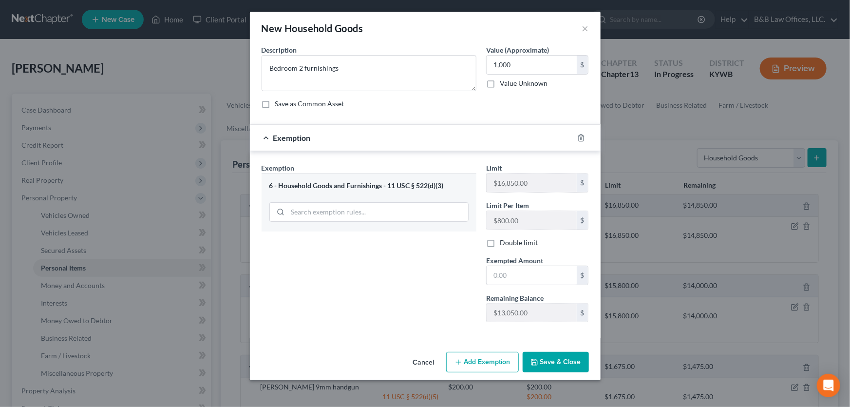
click at [496, 263] on label "Exempted Amount *" at bounding box center [514, 260] width 57 height 10
click at [496, 269] on input "text" at bounding box center [532, 275] width 90 height 19
type input "1,000"
click at [554, 359] on button "Save & Close" at bounding box center [556, 362] width 66 height 20
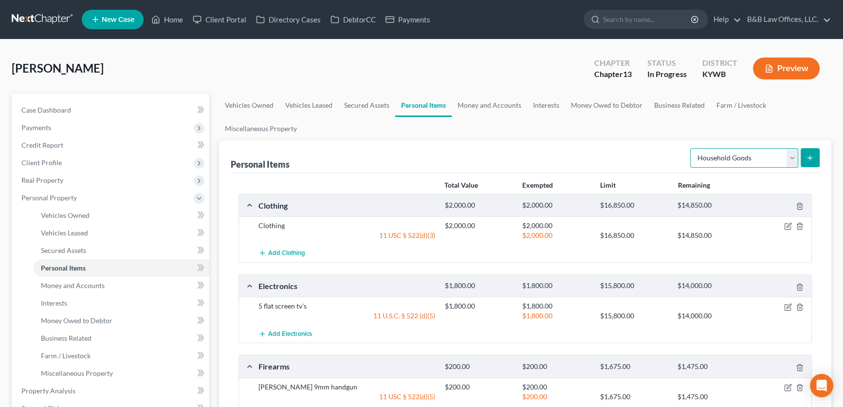
click at [791, 157] on select "Select Item Type Clothing Collectibles Of Value Electronics Firearms Household …" at bounding box center [745, 157] width 108 height 19
click at [813, 156] on icon "submit" at bounding box center [810, 158] width 8 height 8
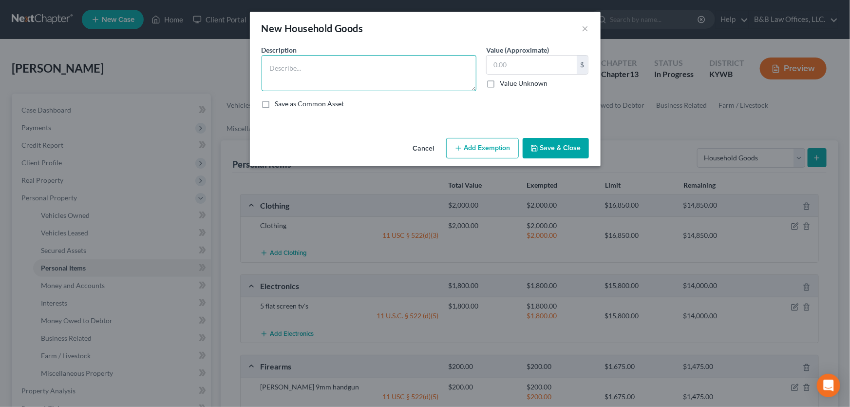
click at [298, 69] on textarea at bounding box center [369, 73] width 215 height 36
type textarea "Livingroom furnishings"
type input "3,000"
click at [481, 147] on button "Add Exemption" at bounding box center [482, 148] width 73 height 20
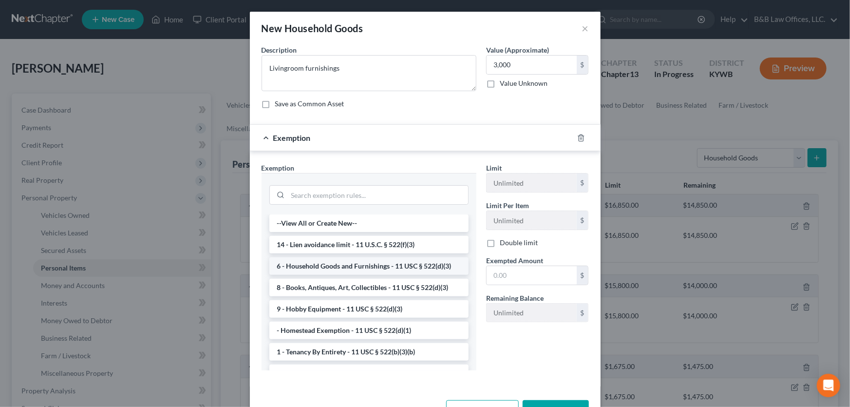
click at [305, 268] on li "6 - Household Goods and Furnishings - 11 USC § 522(d)(3)" at bounding box center [368, 266] width 199 height 18
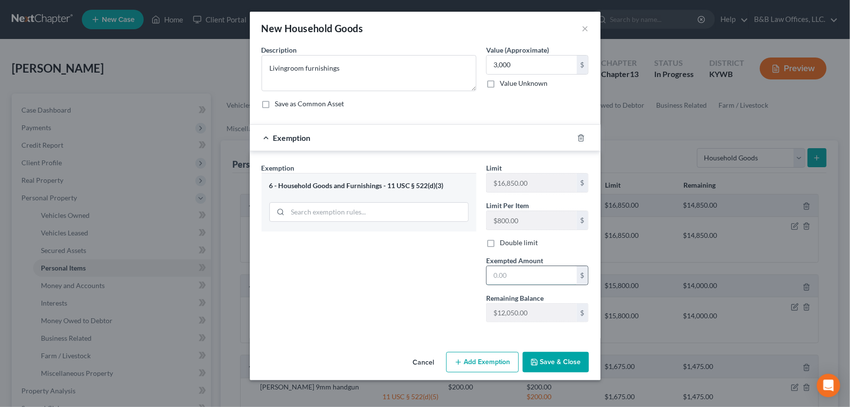
click at [512, 278] on input "text" at bounding box center [532, 275] width 90 height 19
type input "3,000"
click at [570, 359] on button "Save & Close" at bounding box center [556, 362] width 66 height 20
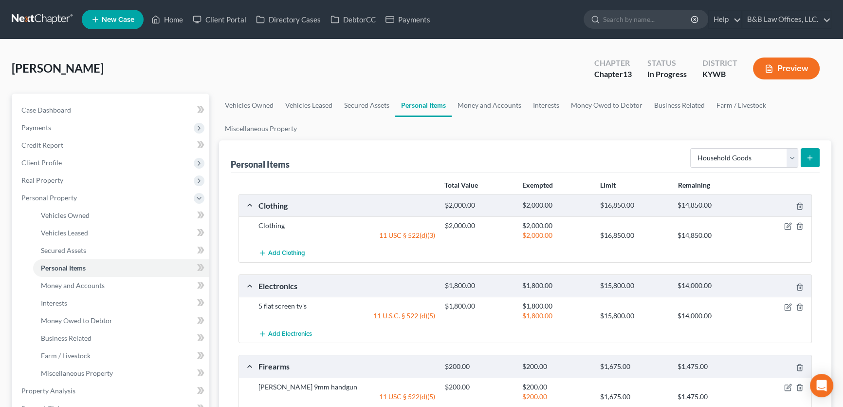
click at [818, 161] on button "submit" at bounding box center [810, 157] width 19 height 19
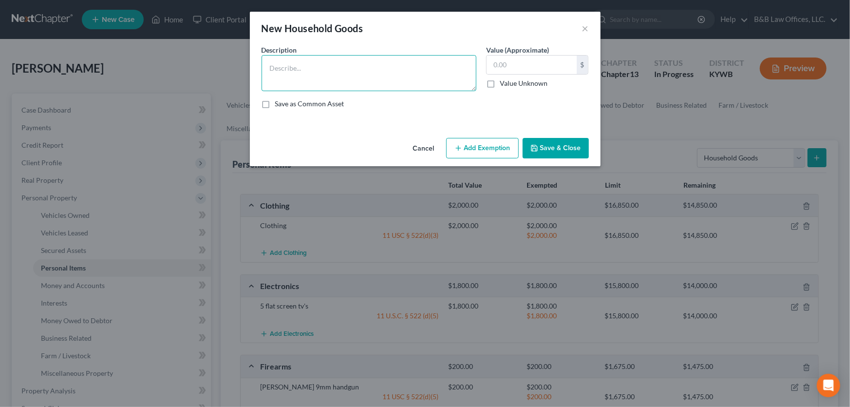
click at [312, 81] on textarea at bounding box center [369, 73] width 215 height 36
type textarea "Dining room furnishings"
click at [508, 70] on input "text" at bounding box center [532, 65] width 90 height 19
type input "2,000"
click at [477, 148] on button "Add Exemption" at bounding box center [482, 148] width 73 height 20
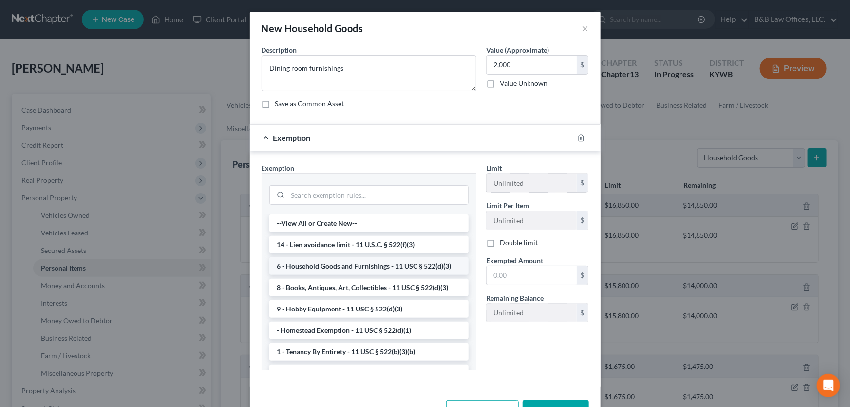
click at [330, 260] on li "6 - Household Goods and Furnishings - 11 USC § 522(d)(3)" at bounding box center [368, 266] width 199 height 18
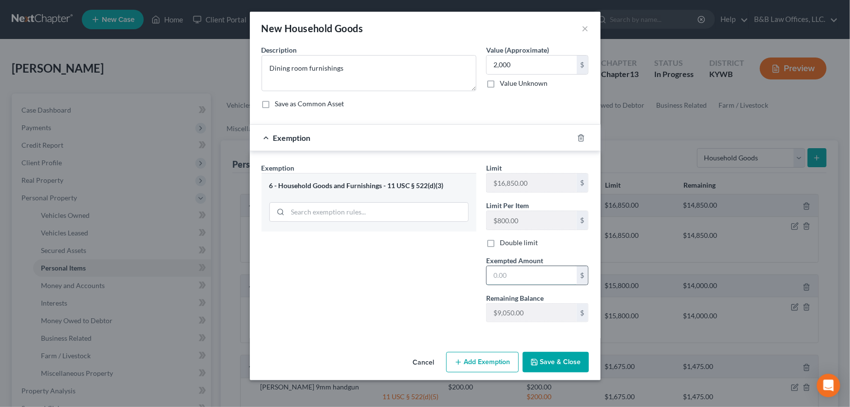
click at [516, 278] on input "text" at bounding box center [532, 275] width 90 height 19
type input "2,000"
click at [555, 356] on button "Save & Close" at bounding box center [556, 362] width 66 height 20
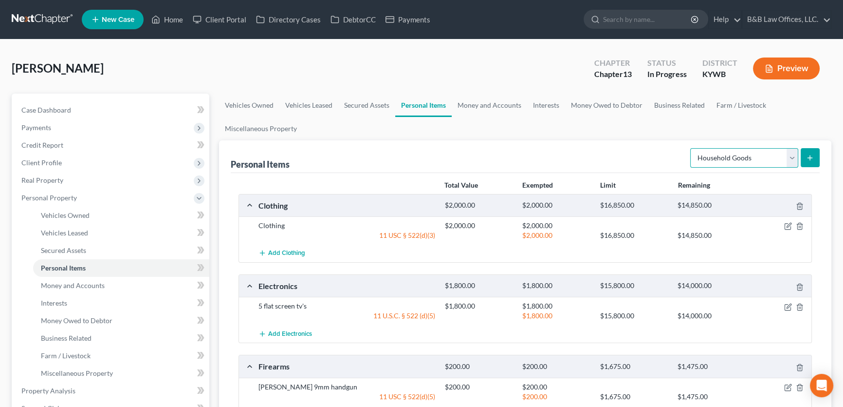
click at [791, 154] on select "Select Item Type Clothing Collectibles Of Value Electronics Firearms Household …" at bounding box center [745, 157] width 108 height 19
click at [818, 153] on button "submit" at bounding box center [810, 157] width 19 height 19
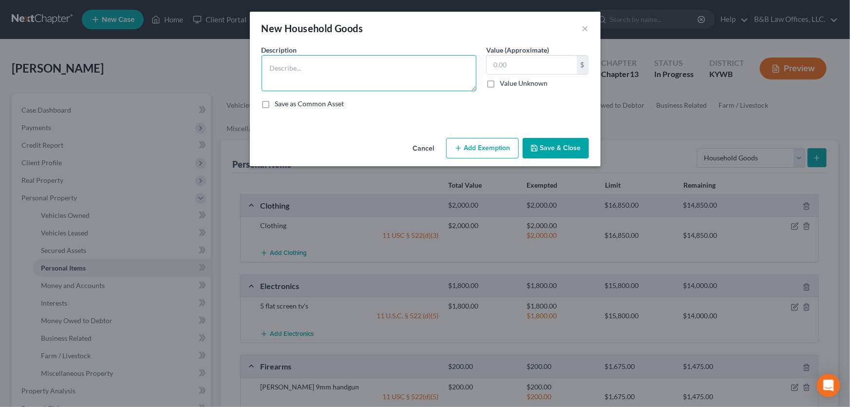
click at [350, 84] on textarea at bounding box center [369, 73] width 215 height 36
click at [337, 69] on textarea "Kitchen furnishing" at bounding box center [369, 73] width 215 height 36
type textarea "Kitchen furnishing including stove and fridge"
click at [521, 56] on input "text" at bounding box center [532, 65] width 90 height 19
type input "3,000"
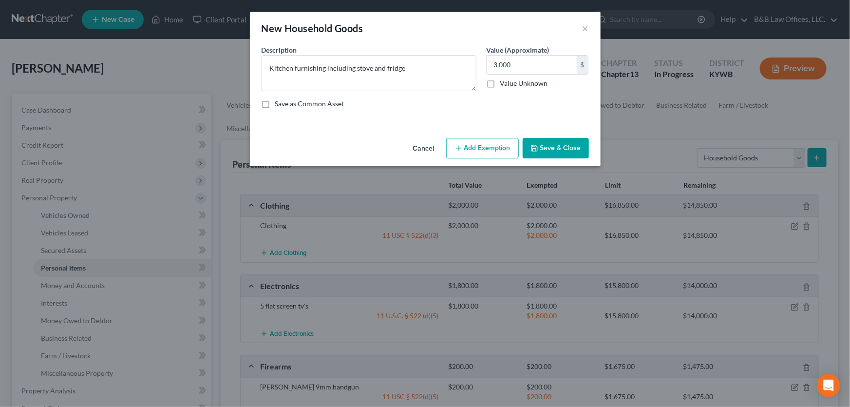
click at [481, 151] on button "Add Exemption" at bounding box center [482, 148] width 73 height 20
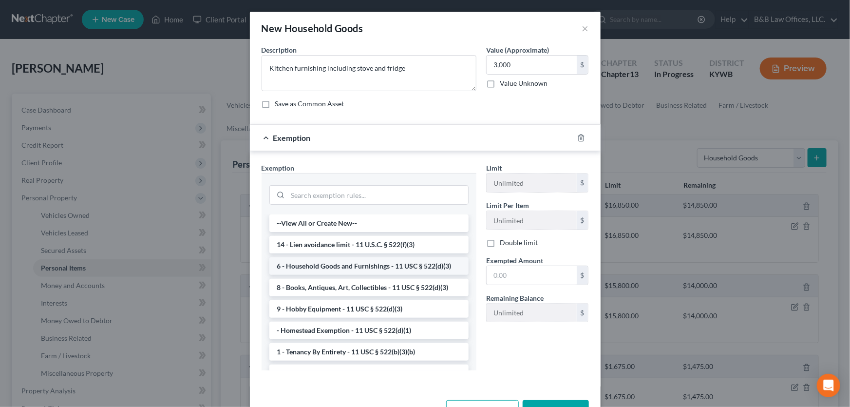
click at [320, 262] on li "6 - Household Goods and Furnishings - 11 USC § 522(d)(3)" at bounding box center [368, 266] width 199 height 18
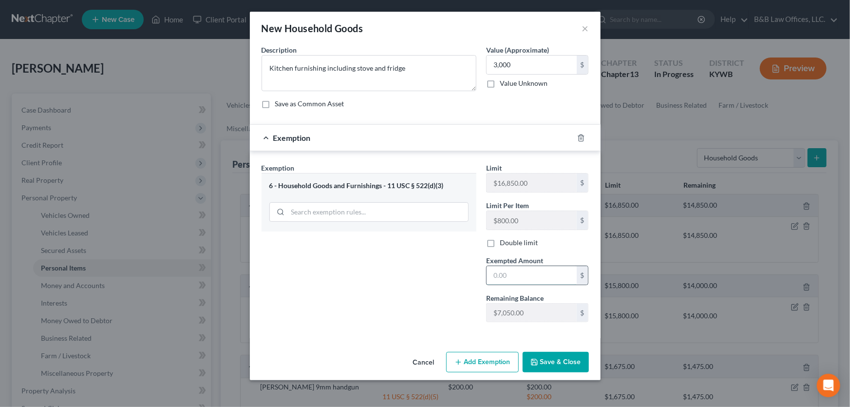
click at [505, 278] on input "text" at bounding box center [532, 275] width 90 height 19
type input "3,000"
click at [552, 364] on button "Save & Close" at bounding box center [556, 362] width 66 height 20
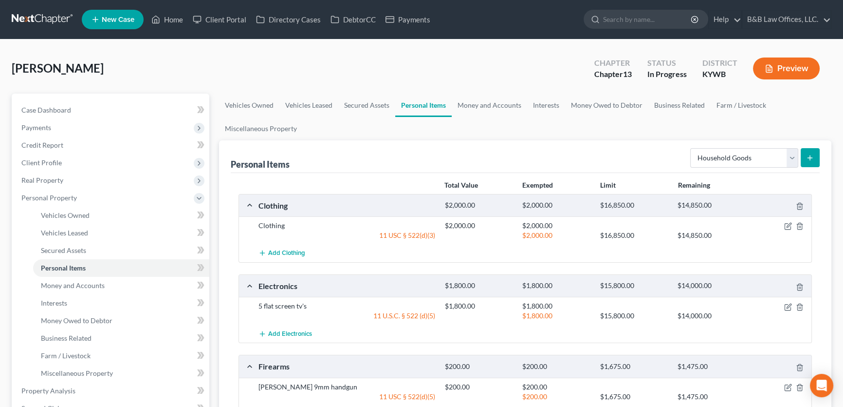
click at [816, 158] on button "submit" at bounding box center [810, 157] width 19 height 19
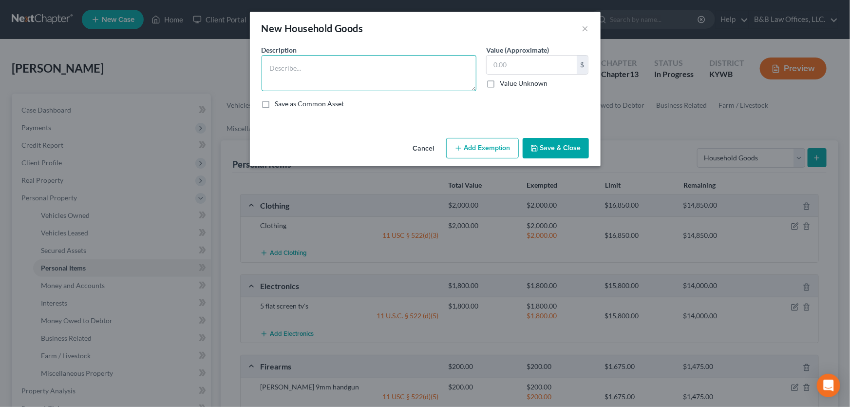
click at [300, 63] on textarea at bounding box center [369, 73] width 215 height 36
type textarea "Basement furnishings/items"
click at [493, 63] on input "text" at bounding box center [532, 65] width 90 height 19
type input "2,500"
click at [496, 150] on button "Add Exemption" at bounding box center [482, 148] width 73 height 20
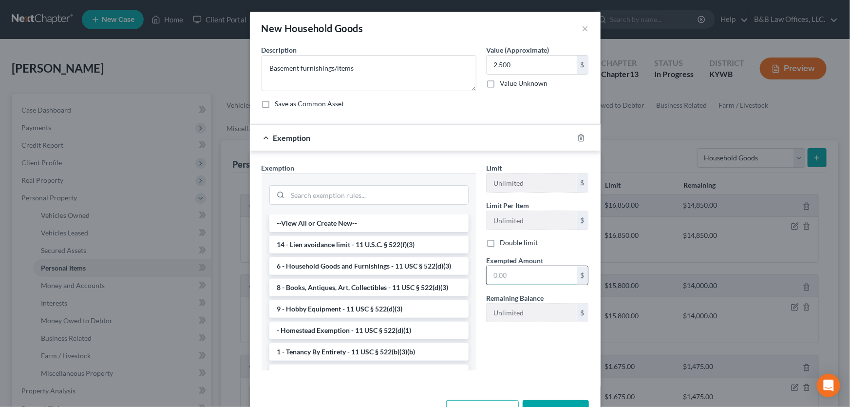
click at [527, 280] on input "text" at bounding box center [532, 275] width 90 height 19
click at [336, 263] on li "6 - Household Goods and Furnishings - 11 USC § 522(d)(3)" at bounding box center [368, 266] width 199 height 18
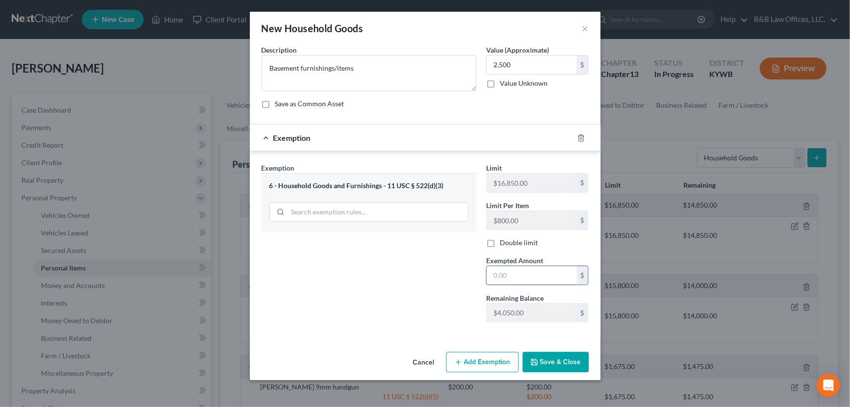
click at [506, 272] on input "text" at bounding box center [532, 275] width 90 height 19
type input "2,500"
click at [568, 365] on button "Save & Close" at bounding box center [556, 362] width 66 height 20
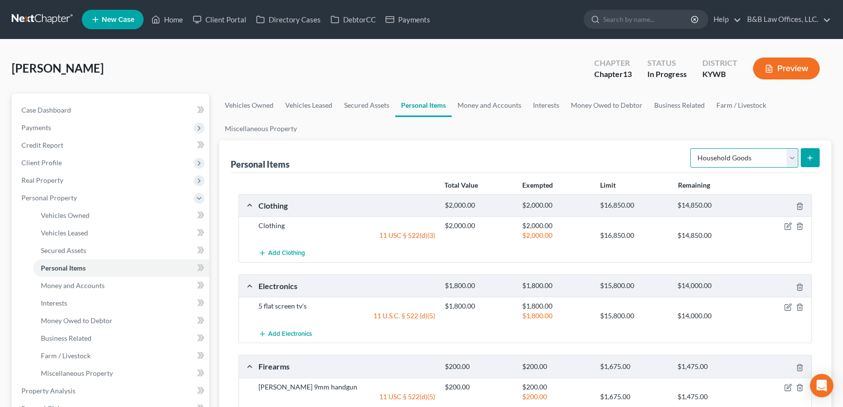
click at [794, 161] on select "Select Item Type Clothing Collectibles Of Value Electronics Firearms Household …" at bounding box center [745, 157] width 108 height 19
select select "electronics"
click at [692, 148] on select "Select Item Type Clothing Collectibles Of Value Electronics Firearms Household …" at bounding box center [745, 157] width 108 height 19
click at [806, 161] on button "submit" at bounding box center [810, 157] width 19 height 19
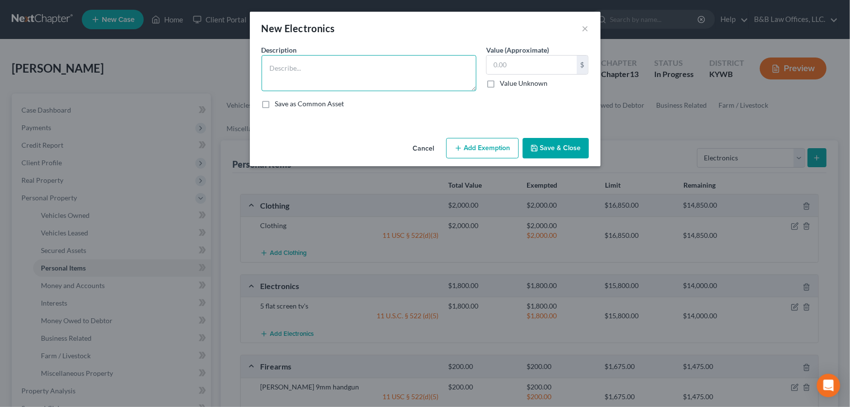
click at [284, 75] on textarea at bounding box center [369, 73] width 215 height 36
type textarea "Washer & dryer"
click at [500, 69] on input "text" at bounding box center [532, 65] width 90 height 19
type input "600"
click at [480, 139] on button "Add Exemption" at bounding box center [482, 148] width 73 height 20
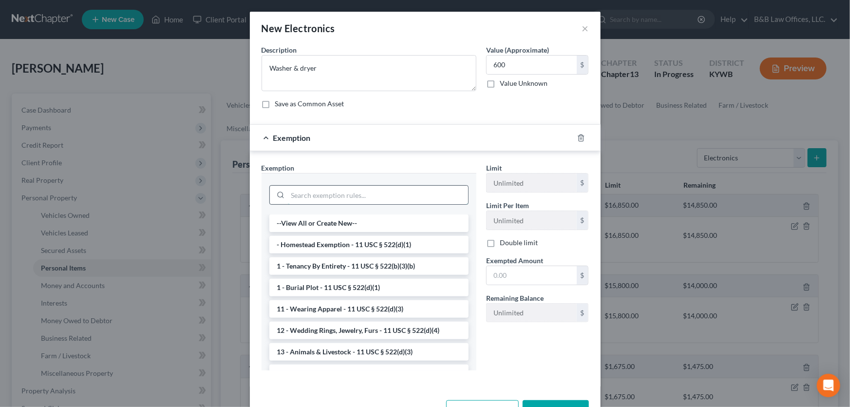
click at [309, 197] on input "search" at bounding box center [378, 195] width 180 height 19
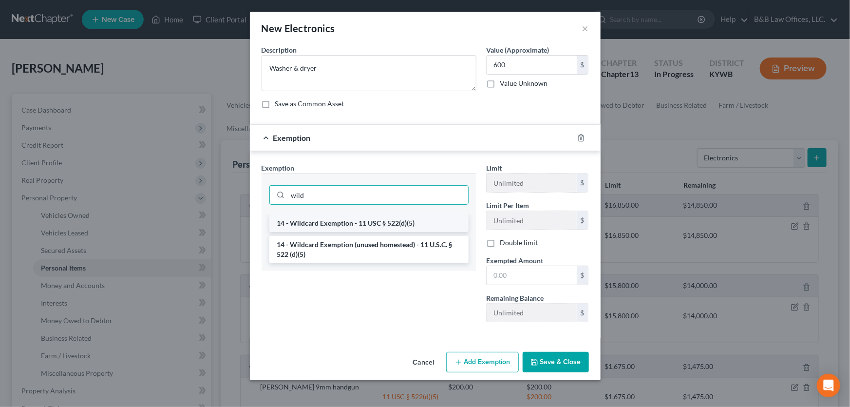
type input "wild"
click at [322, 227] on li "14 - Wildcard Exemption - 11 USC § 522(d)(5)" at bounding box center [368, 223] width 199 height 18
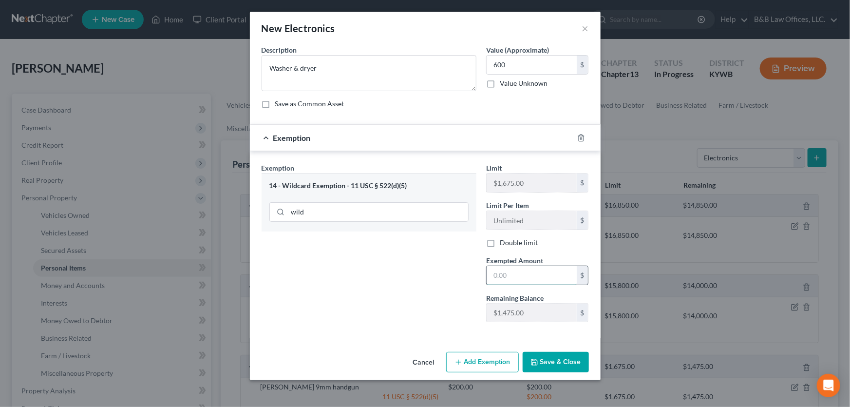
click at [515, 278] on input "text" at bounding box center [532, 275] width 90 height 19
type input "600"
click at [560, 360] on button "Save & Close" at bounding box center [556, 362] width 66 height 20
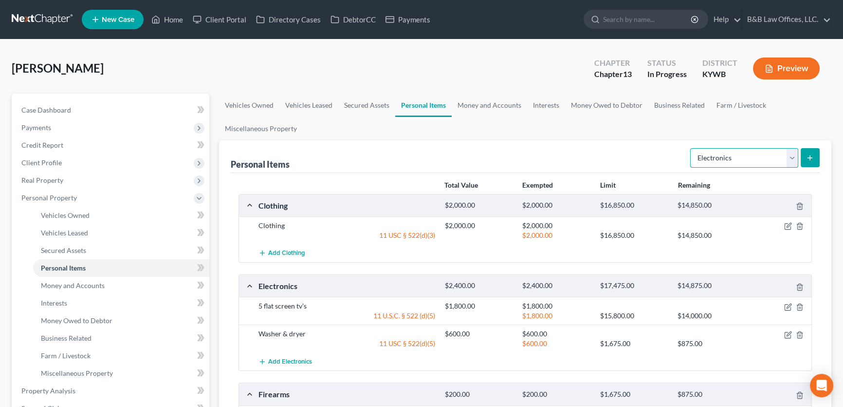
click at [790, 154] on select "Select Item Type Clothing Collectibles Of Value Electronics Firearms Household …" at bounding box center [745, 157] width 108 height 19
select select "jewelry"
click at [692, 148] on select "Select Item Type Clothing Collectibles Of Value Electronics Firearms Household …" at bounding box center [745, 157] width 108 height 19
click at [808, 158] on line "submit" at bounding box center [810, 158] width 4 height 0
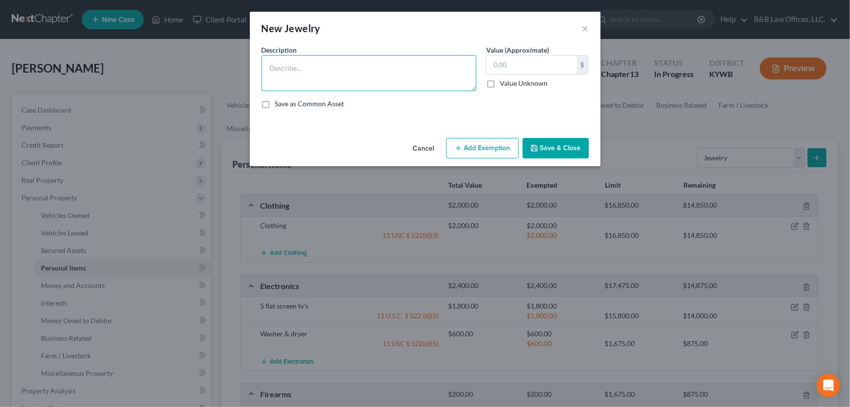
click at [320, 78] on textarea at bounding box center [369, 73] width 215 height 36
type textarea "Jewelry"
click at [517, 72] on input "text" at bounding box center [532, 65] width 90 height 19
type input "3,500"
click at [487, 146] on button "Add Exemption" at bounding box center [482, 148] width 73 height 20
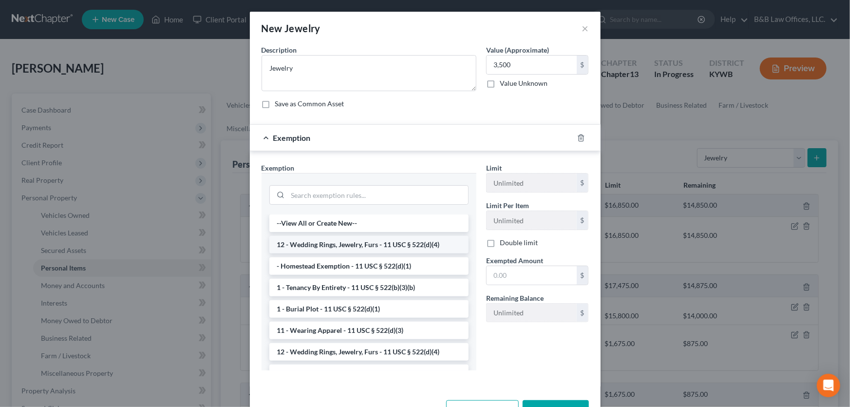
click at [331, 245] on li "12 - Wedding Rings, Jewelry, Furs - 11 USC § 522(d)(4)" at bounding box center [368, 245] width 199 height 18
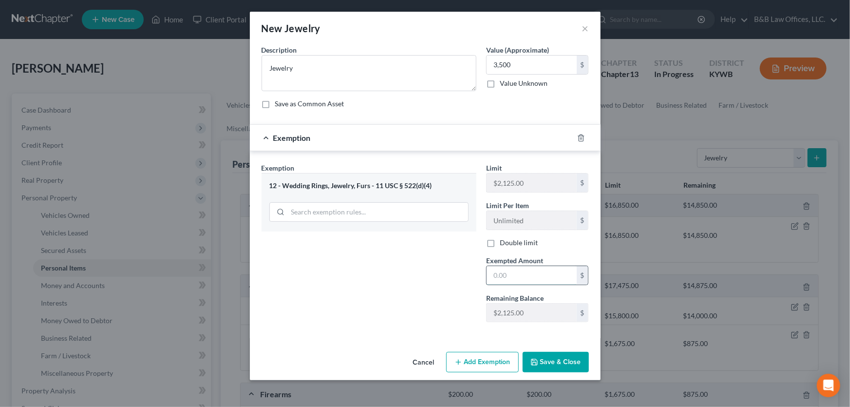
click at [522, 277] on input "text" at bounding box center [532, 275] width 90 height 19
type input "2,125"
click at [506, 358] on button "Add Exemption" at bounding box center [482, 362] width 73 height 20
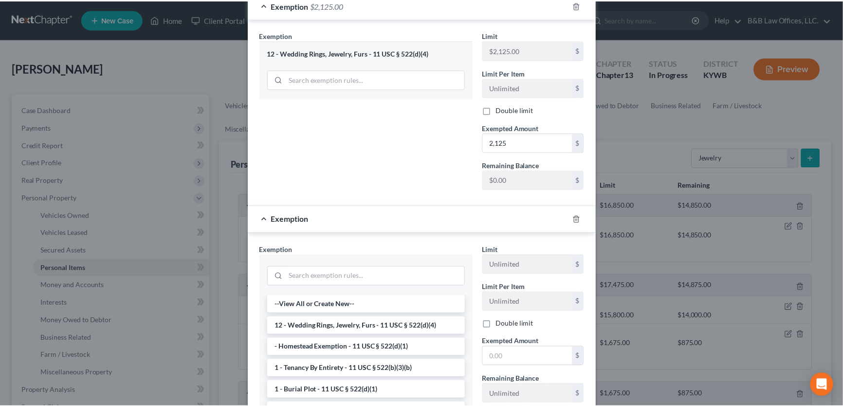
scroll to position [245, 0]
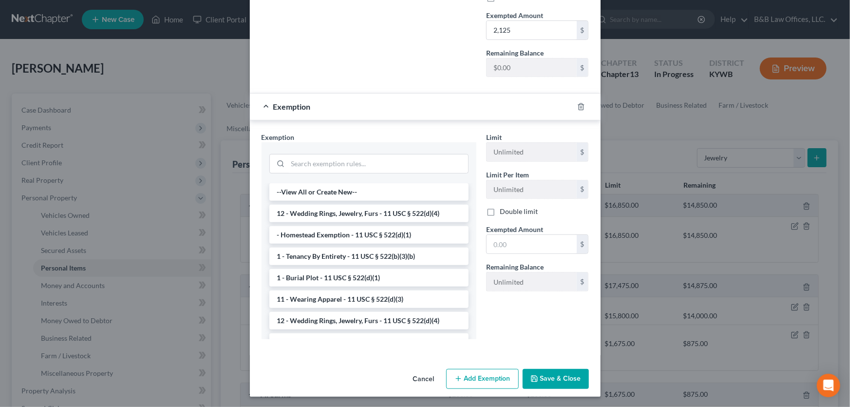
click at [563, 382] on button "Save & Close" at bounding box center [556, 379] width 66 height 20
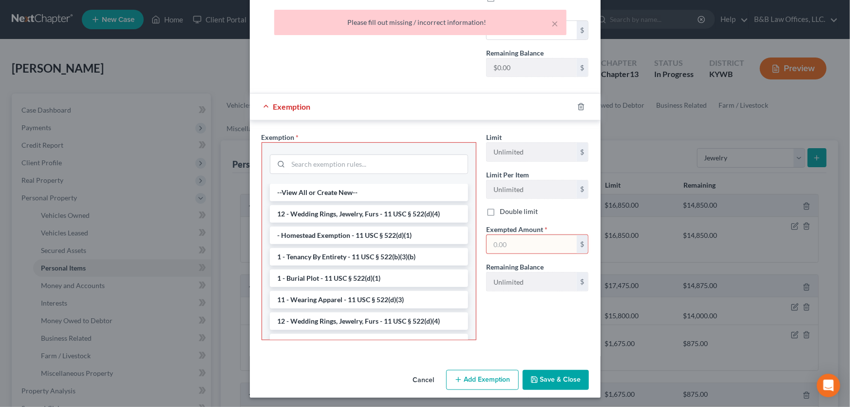
click at [418, 376] on button "Cancel" at bounding box center [423, 380] width 37 height 19
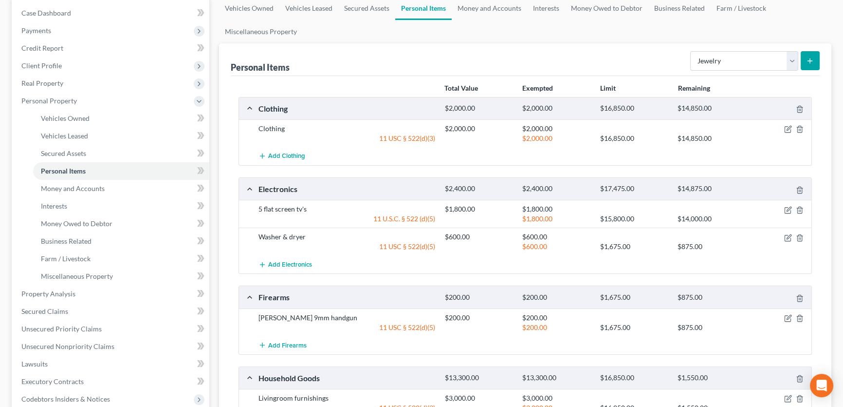
scroll to position [0, 0]
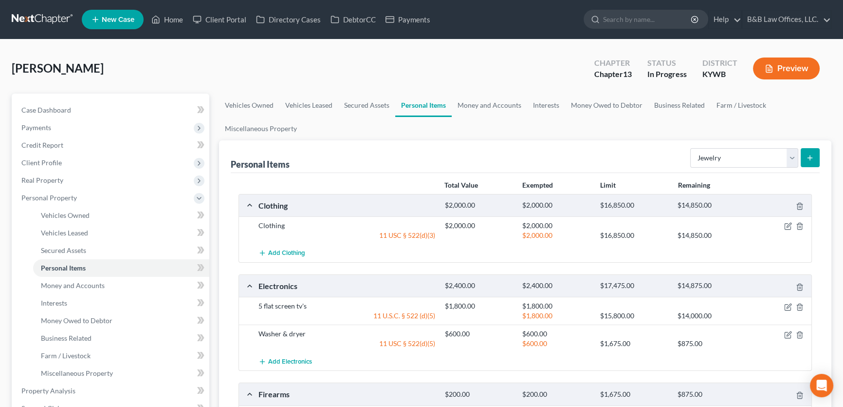
click at [813, 157] on icon "submit" at bounding box center [810, 158] width 8 height 8
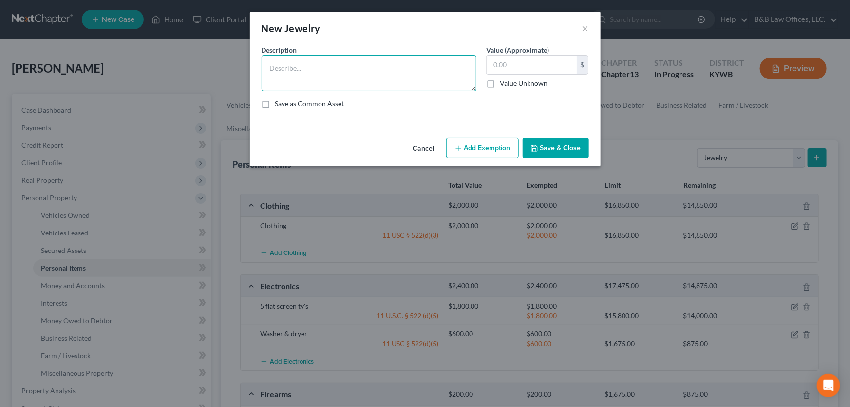
click at [320, 72] on textarea at bounding box center [369, 73] width 215 height 36
type textarea "Jewelry"
type input "3,500"
click at [469, 147] on button "Add Exemption" at bounding box center [482, 148] width 73 height 20
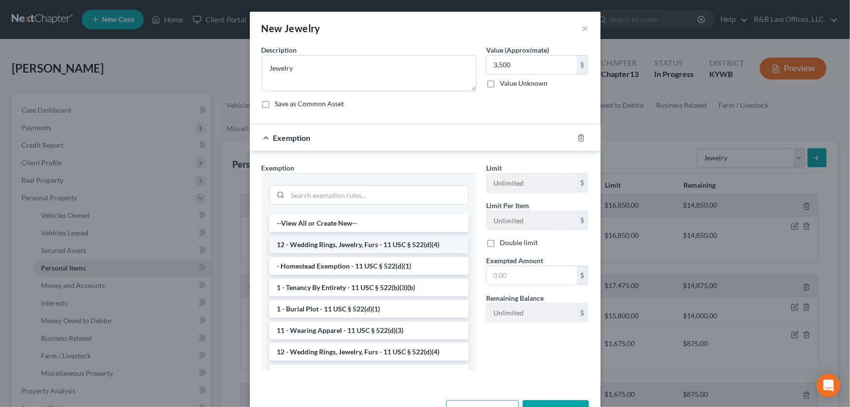
click at [331, 247] on li "12 - Wedding Rings, Jewelry, Furs - 11 USC § 522(d)(4)" at bounding box center [368, 245] width 199 height 18
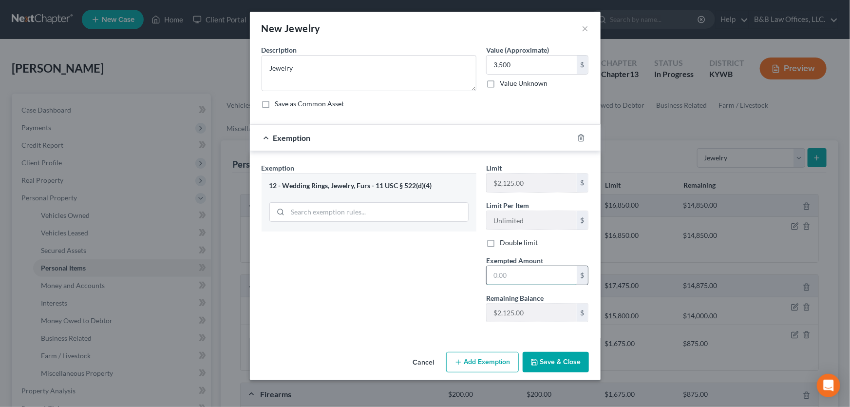
click at [503, 276] on input "text" at bounding box center [532, 275] width 90 height 19
type input "2,125"
click at [568, 365] on button "Save & Close" at bounding box center [556, 362] width 66 height 20
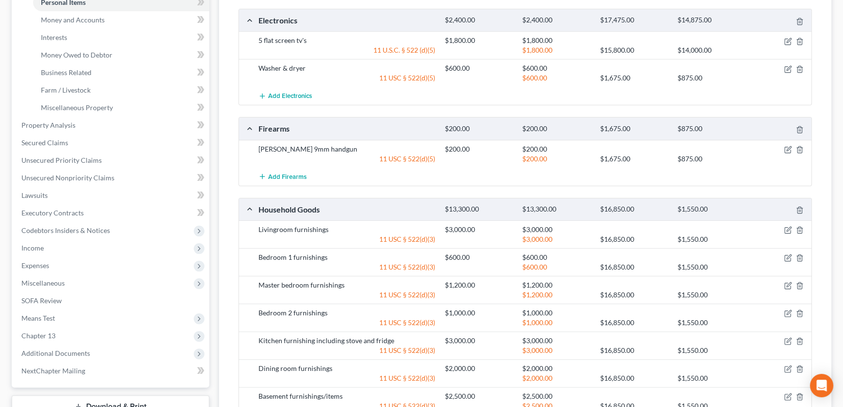
scroll to position [461, 0]
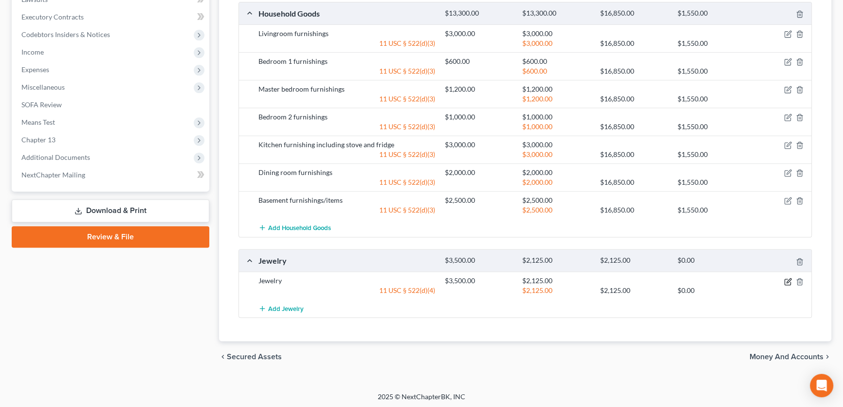
click at [791, 279] on icon "button" at bounding box center [789, 282] width 8 height 8
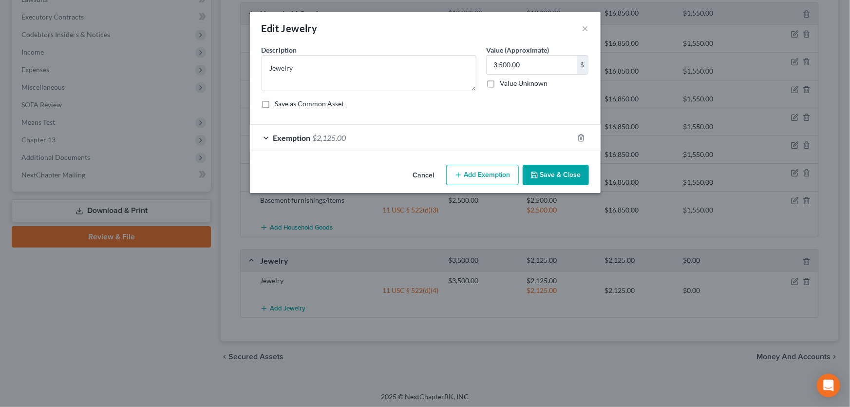
click at [475, 172] on button "Add Exemption" at bounding box center [482, 175] width 73 height 20
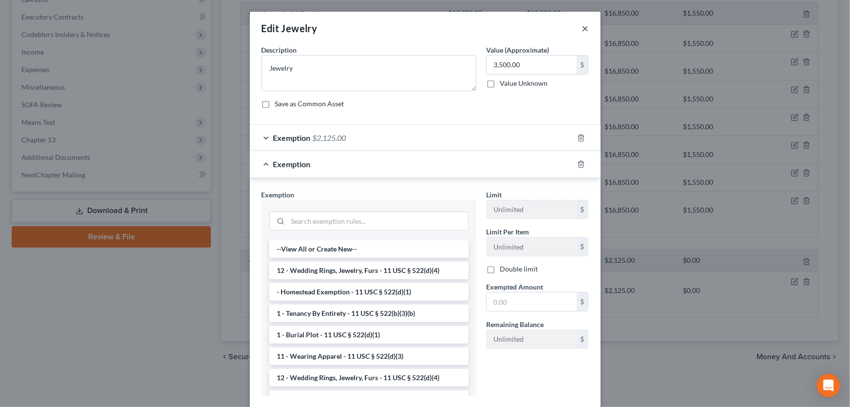
click at [583, 32] on button "×" at bounding box center [585, 28] width 7 height 12
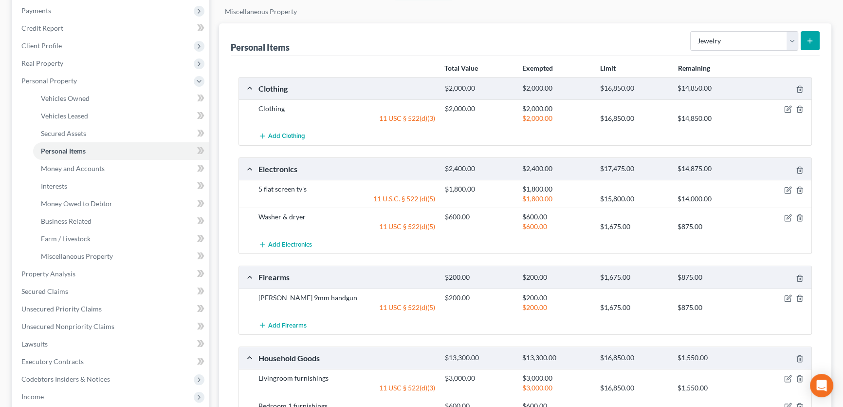
scroll to position [19, 0]
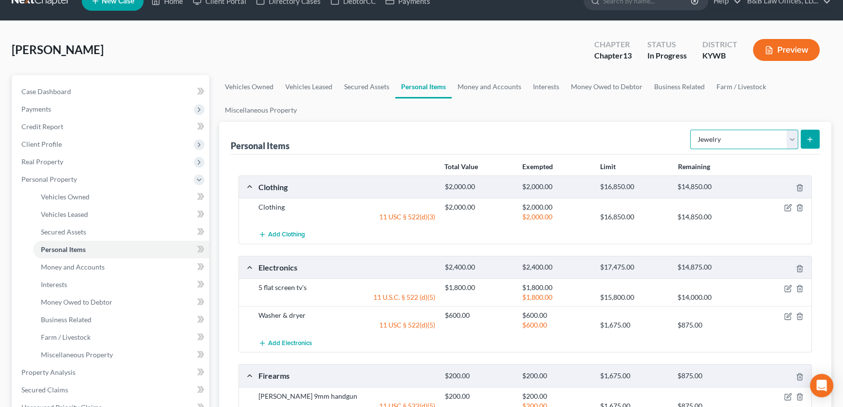
click at [792, 142] on select "Select Item Type Clothing Collectibles Of Value Electronics Firearms Household …" at bounding box center [745, 139] width 108 height 19
click at [692, 130] on select "Select Item Type Clothing Collectibles Of Value Electronics Firearms Household …" at bounding box center [745, 139] width 108 height 19
click at [791, 139] on select "Select Item Type Clothing Collectibles Of Value Electronics Firearms Household …" at bounding box center [745, 139] width 108 height 19
select select "other"
click at [692, 130] on select "Select Item Type Clothing Collectibles Of Value Electronics Firearms Household …" at bounding box center [745, 139] width 108 height 19
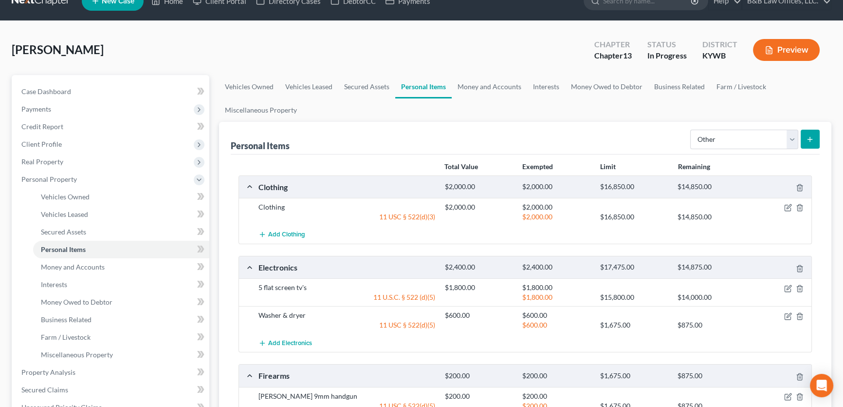
click at [818, 134] on button "submit" at bounding box center [810, 139] width 19 height 19
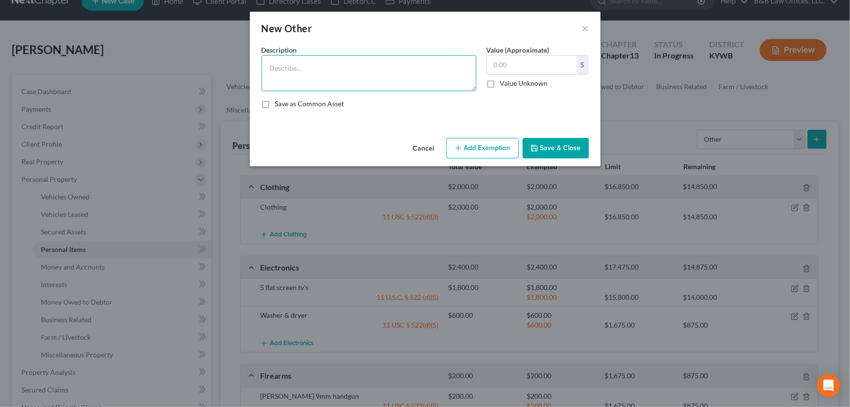
click at [391, 86] on textarea at bounding box center [369, 73] width 215 height 36
type textarea "Car rims"
click at [489, 70] on input "text" at bounding box center [532, 65] width 90 height 19
type input "1,000"
click at [487, 154] on button "Add Exemption" at bounding box center [482, 148] width 73 height 20
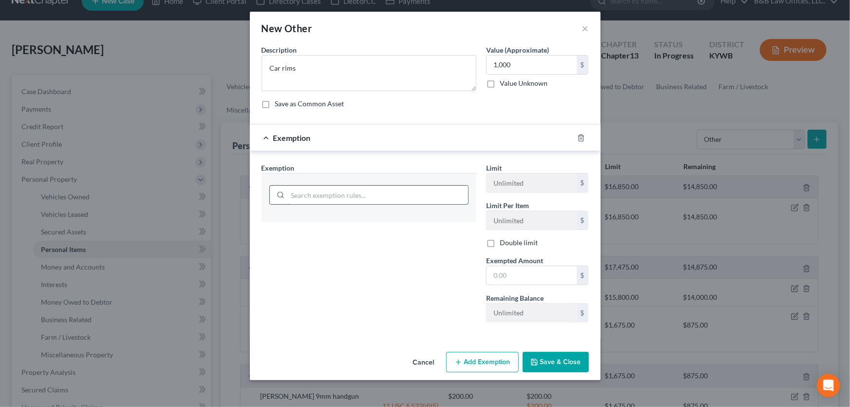
click at [390, 198] on input "search" at bounding box center [378, 195] width 180 height 19
type input "w"
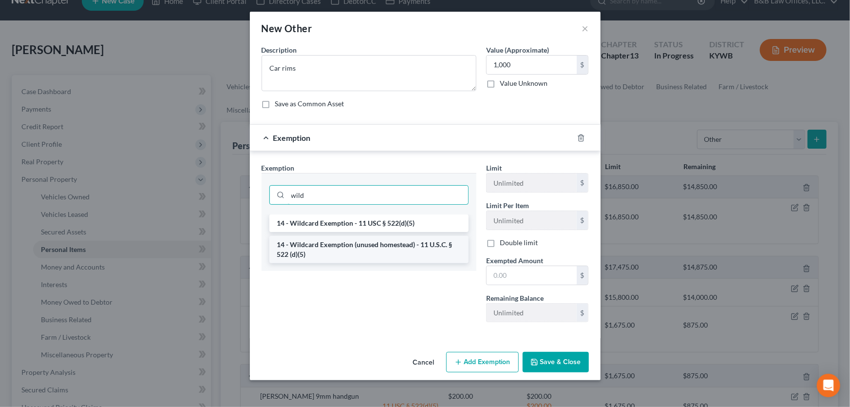
type input "wild"
click at [326, 253] on li "14 - Wildcard Exemption (unused homestead) - 11 U.S.C. § 522 (d)(5)" at bounding box center [368, 249] width 199 height 27
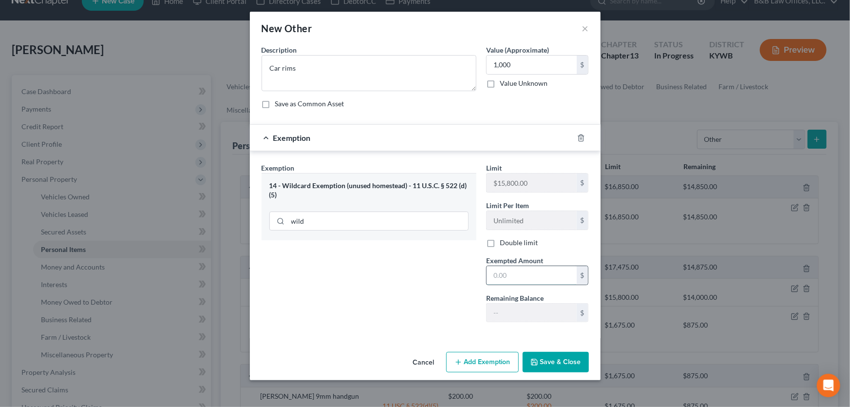
click at [501, 279] on input "text" at bounding box center [532, 275] width 90 height 19
type input "1,000"
click at [556, 358] on button "Save & Close" at bounding box center [556, 362] width 66 height 20
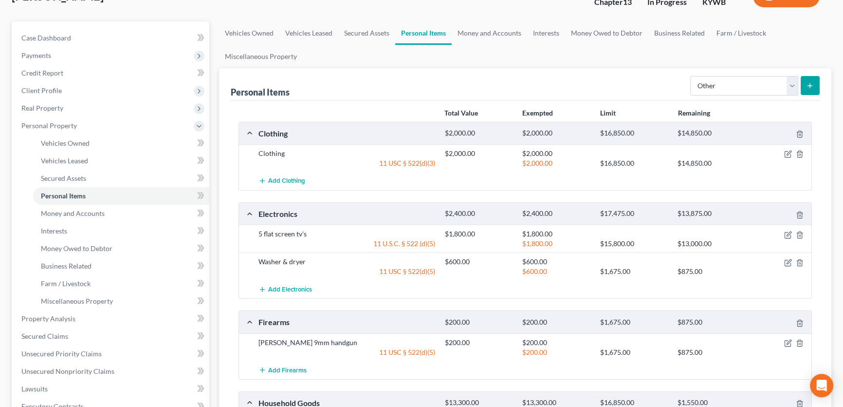
scroll to position [0, 0]
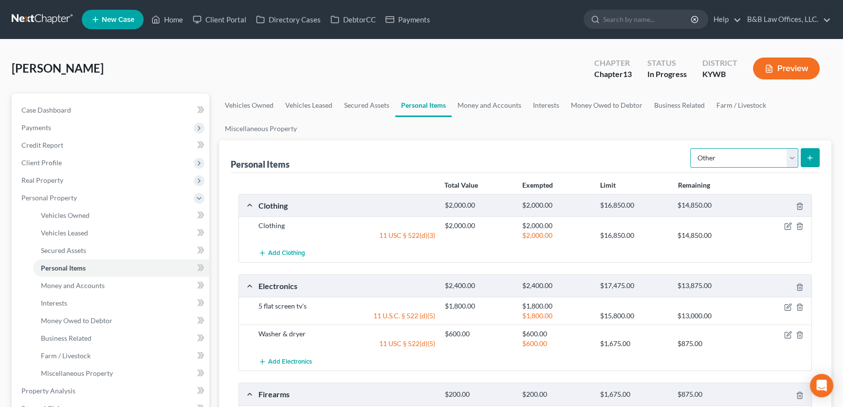
click at [788, 159] on select "Select Item Type Clothing Collectibles Of Value Electronics Firearms Household …" at bounding box center [745, 157] width 108 height 19
click at [470, 104] on link "Money and Accounts" at bounding box center [489, 105] width 75 height 23
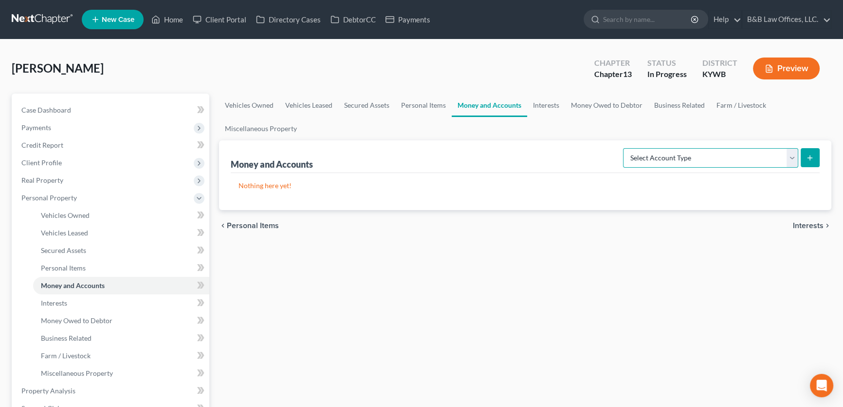
click at [793, 154] on select "Select Account Type Brokerage Cash on Hand Certificates of Deposit Checking Acc…" at bounding box center [710, 157] width 175 height 19
select select "cash_on_hand"
click at [625, 148] on select "Select Account Type Brokerage Cash on Hand Certificates of Deposit Checking Acc…" at bounding box center [710, 157] width 175 height 19
click at [813, 158] on icon "submit" at bounding box center [810, 158] width 8 height 8
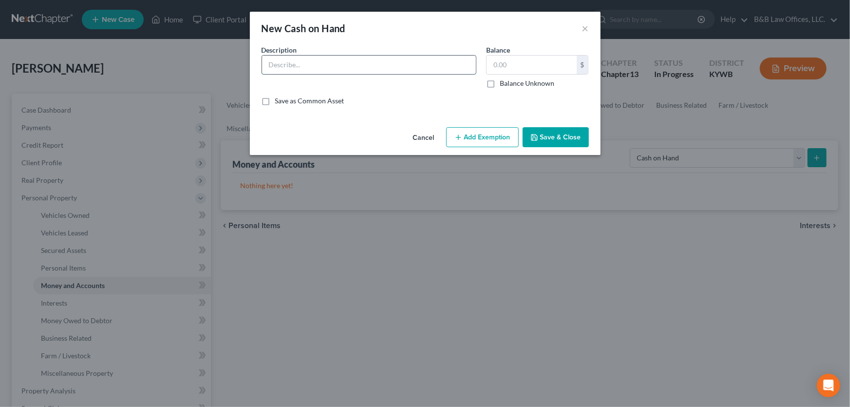
click at [317, 70] on input "text" at bounding box center [369, 65] width 214 height 19
type input "Cash on hand"
click at [499, 65] on input "text" at bounding box center [532, 65] width 90 height 19
type input "600"
click at [562, 141] on button "Save & Close" at bounding box center [556, 137] width 66 height 20
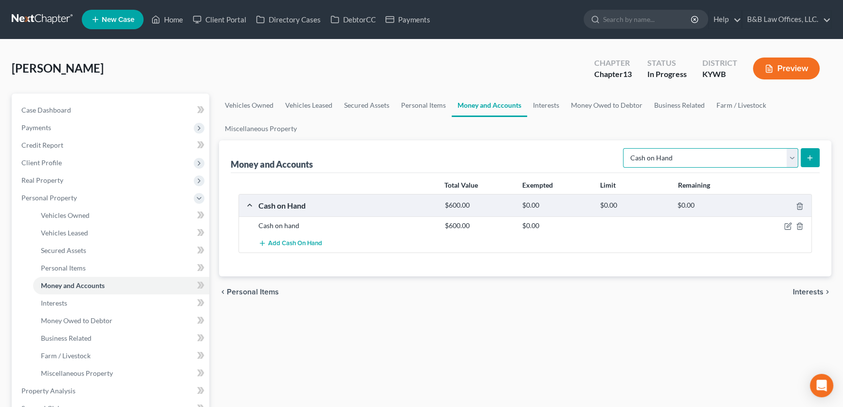
click at [797, 158] on select "Select Account Type Brokerage Cash on Hand Certificates of Deposit Checking Acc…" at bounding box center [710, 157] width 175 height 19
select select "checking"
click at [625, 148] on select "Select Account Type Brokerage Cash on Hand Certificates of Deposit Checking Acc…" at bounding box center [710, 157] width 175 height 19
click at [807, 155] on icon "submit" at bounding box center [810, 158] width 8 height 8
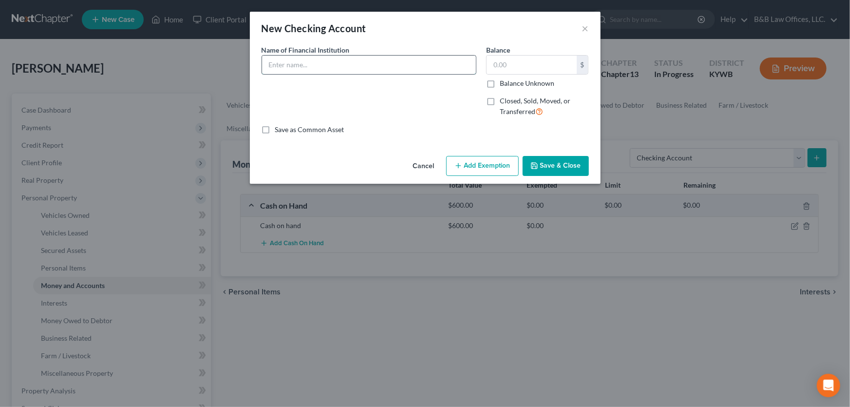
click at [292, 61] on input "text" at bounding box center [369, 65] width 214 height 19
type input "Truist Checking"
click at [501, 61] on input "text" at bounding box center [532, 65] width 90 height 19
type input "965.45"
click at [560, 160] on button "Save & Close" at bounding box center [556, 166] width 66 height 20
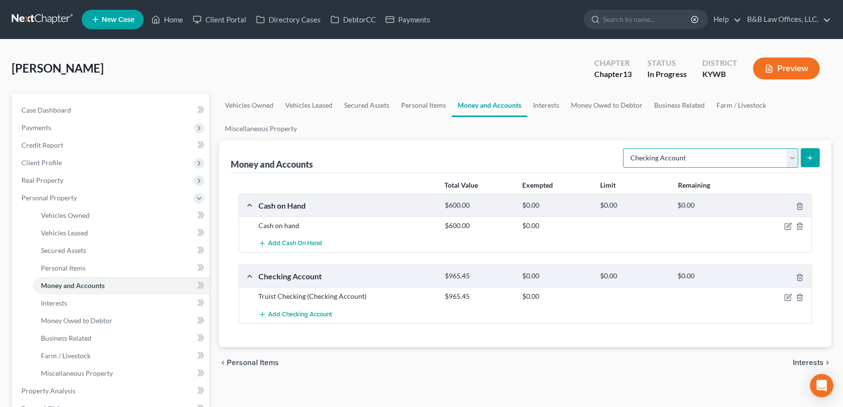
click at [798, 156] on select "Select Account Type Brokerage Cash on Hand Certificates of Deposit Checking Acc…" at bounding box center [710, 157] width 175 height 19
click at [625, 148] on select "Select Account Type Brokerage Cash on Hand Certificates of Deposit Checking Acc…" at bounding box center [710, 157] width 175 height 19
click at [736, 154] on select "Select Account Type Brokerage Cash on Hand Certificates of Deposit Checking Acc…" at bounding box center [710, 157] width 175 height 19
select select "savings"
click at [625, 148] on select "Select Account Type Brokerage Cash on Hand Certificates of Deposit Checking Acc…" at bounding box center [710, 157] width 175 height 19
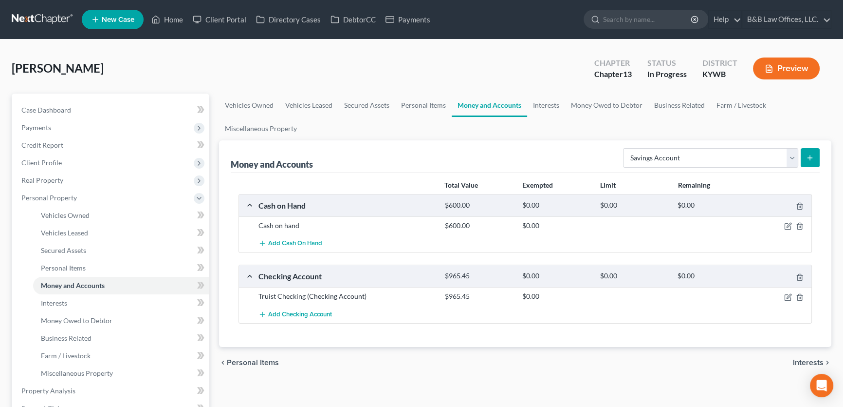
click at [811, 154] on icon "submit" at bounding box center [810, 158] width 8 height 8
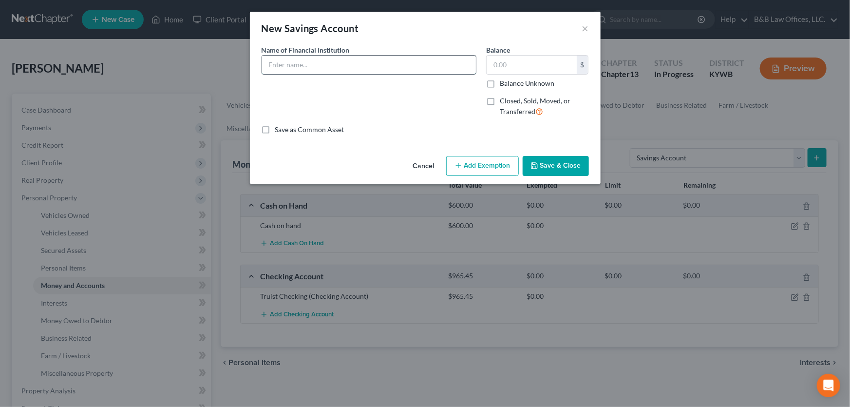
click at [305, 60] on input "text" at bounding box center [369, 65] width 214 height 19
type input "Truist Savings"
type input "42.09"
drag, startPoint x: 573, startPoint y: 168, endPoint x: 604, endPoint y: 169, distance: 31.2
click at [572, 168] on button "Save & Close" at bounding box center [556, 166] width 66 height 20
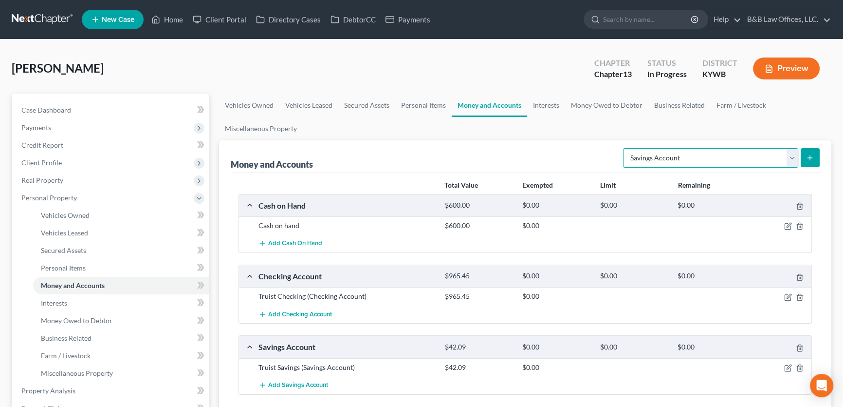
click at [788, 158] on select "Select Account Type Brokerage Cash on Hand Certificates of Deposit Checking Acc…" at bounding box center [710, 157] width 175 height 19
click at [545, 107] on link "Interests" at bounding box center [546, 105] width 38 height 23
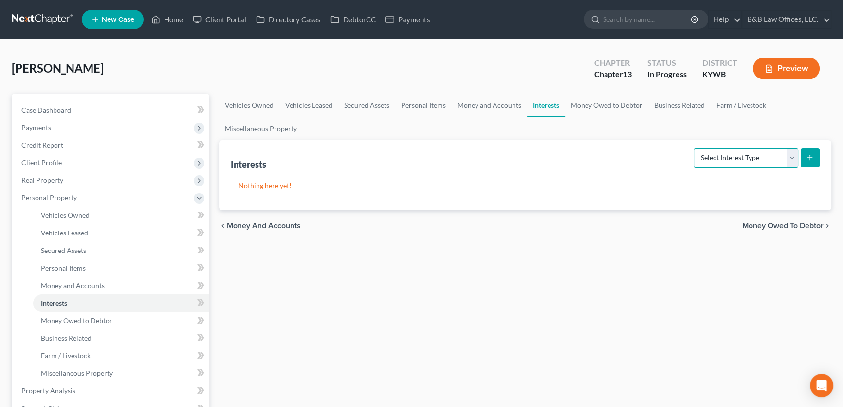
click at [789, 157] on select "Select Interest Type 401K Annuity Bond Education IRA Government Bond Government…" at bounding box center [746, 157] width 105 height 19
select select "401k"
click at [695, 148] on select "Select Interest Type 401K Annuity Bond Education IRA Government Bond Government…" at bounding box center [746, 157] width 105 height 19
click at [810, 160] on icon "submit" at bounding box center [810, 158] width 8 height 8
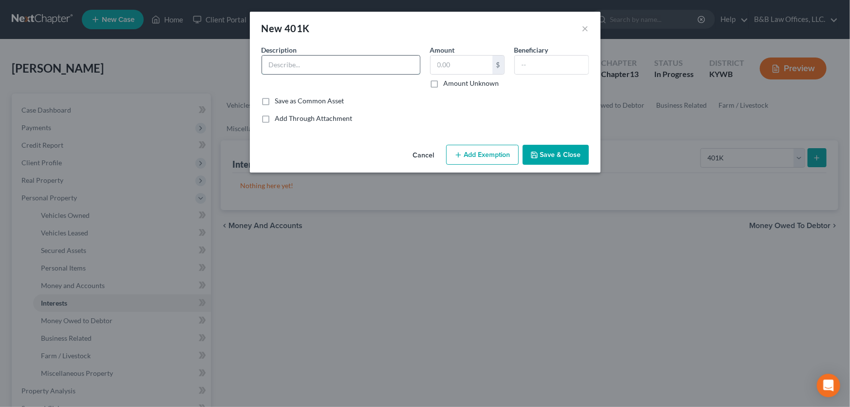
click at [296, 64] on input "text" at bounding box center [341, 65] width 158 height 19
type input "Standard 401k"
click at [449, 69] on input "text" at bounding box center [462, 65] width 62 height 19
type input "0.00"
click at [547, 154] on button "Save & Close" at bounding box center [556, 155] width 66 height 20
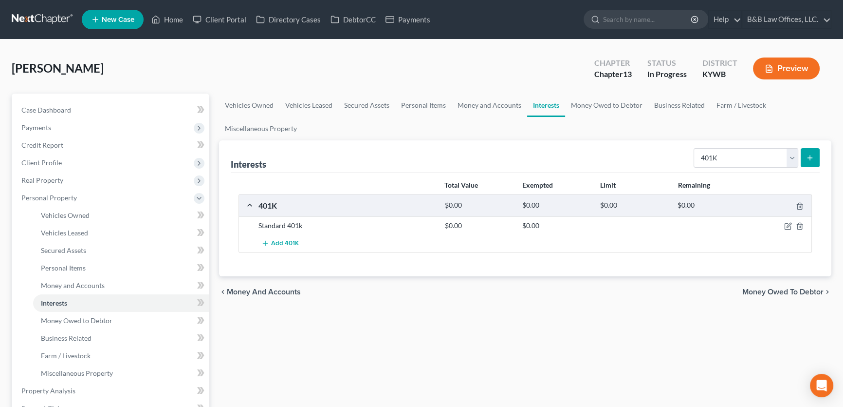
click at [813, 159] on icon "submit" at bounding box center [810, 158] width 8 height 8
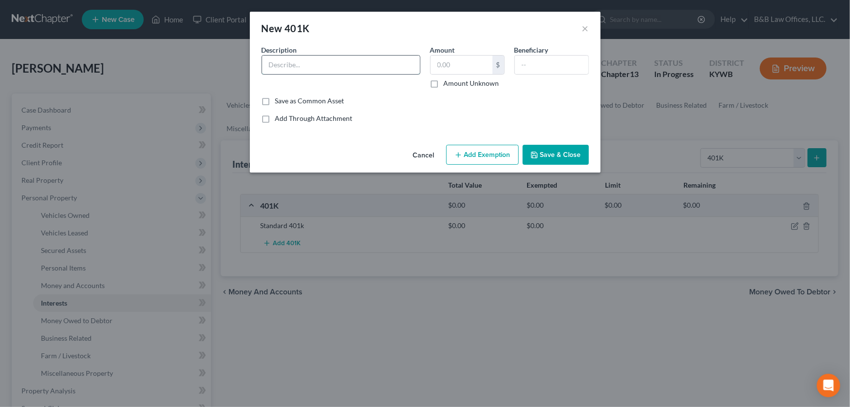
click at [279, 65] on input "text" at bounding box center [341, 65] width 158 height 19
type input "Fidelity 401K"
drag, startPoint x: 431, startPoint y: 63, endPoint x: 428, endPoint y: 59, distance: 5.2
click at [431, 63] on input "text" at bounding box center [462, 65] width 62 height 19
type input "0.00"
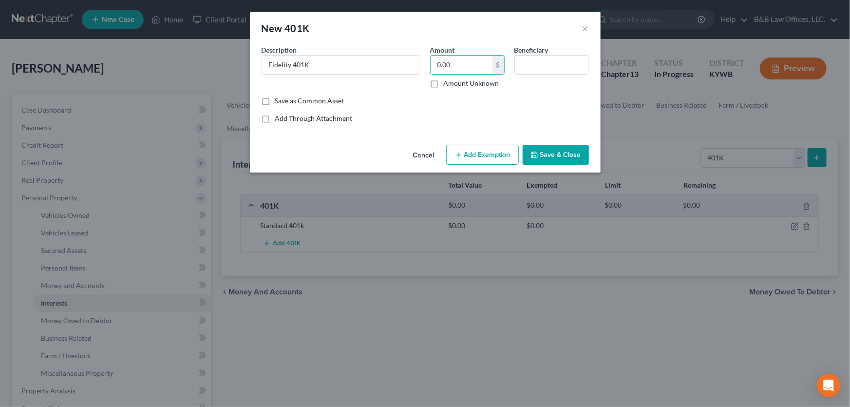
click at [567, 155] on button "Save & Close" at bounding box center [556, 155] width 66 height 20
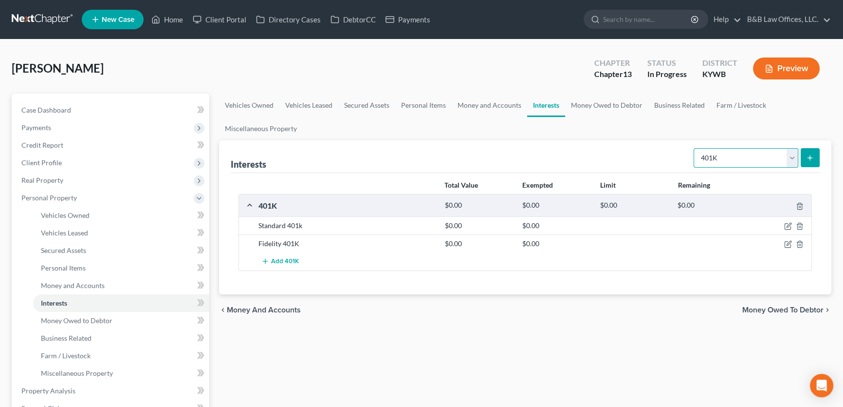
click at [794, 158] on select "Select Interest Type 401K Annuity Bond Education IRA Government Bond Government…" at bounding box center [746, 157] width 105 height 19
click at [605, 103] on link "Money Owed to Debtor" at bounding box center [606, 105] width 83 height 23
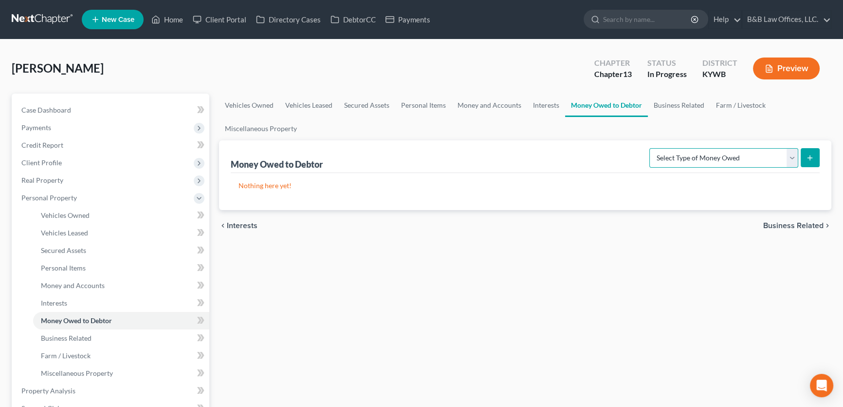
click at [716, 156] on select "Select Type of Money Owed Accounts Receivable Alimony Child Support Claims Agai…" at bounding box center [724, 157] width 149 height 19
click at [675, 105] on link "Business Related" at bounding box center [679, 105] width 62 height 23
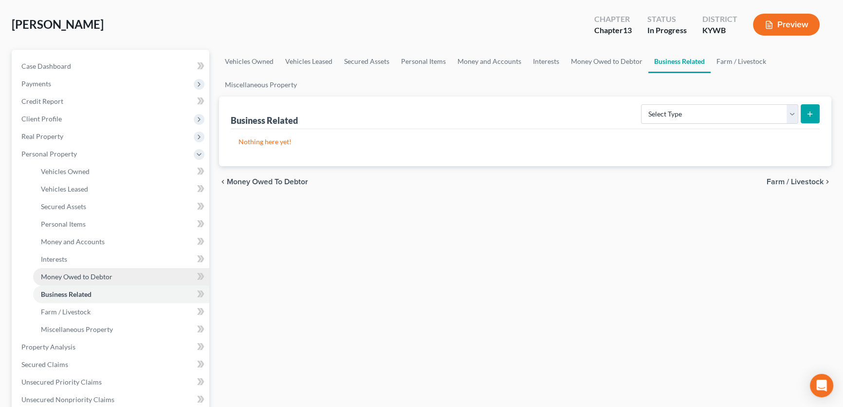
scroll to position [88, 0]
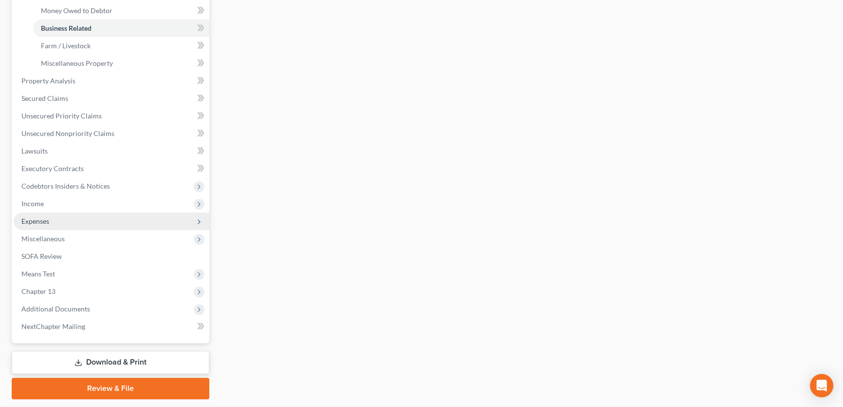
click at [85, 213] on span "Expenses" at bounding box center [112, 221] width 196 height 18
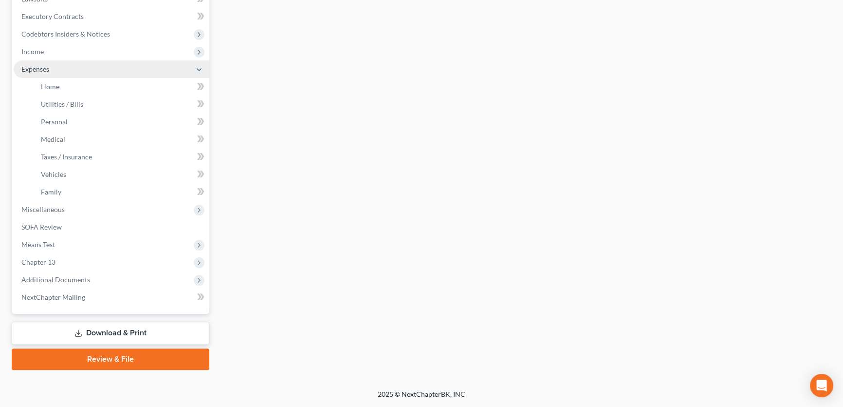
scroll to position [285, 0]
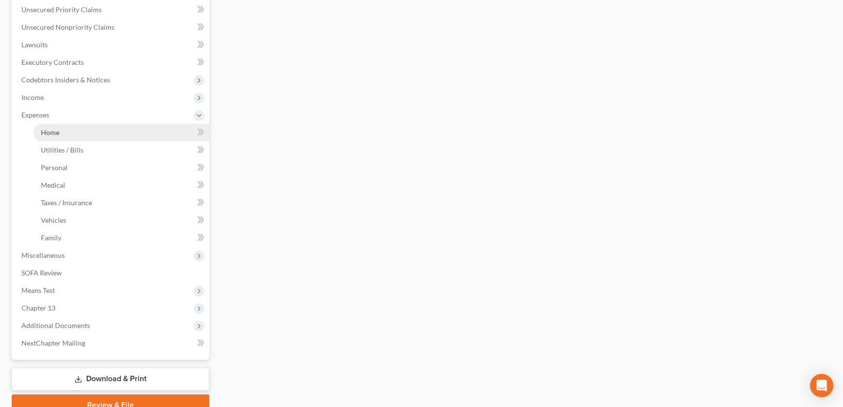
click at [80, 127] on link "Home" at bounding box center [121, 133] width 176 height 18
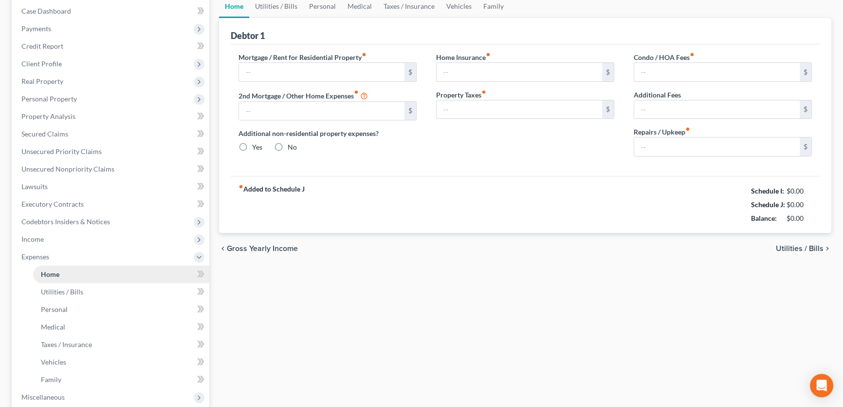
type input "408.00"
type input "0.00"
radio input "true"
type input "0.00"
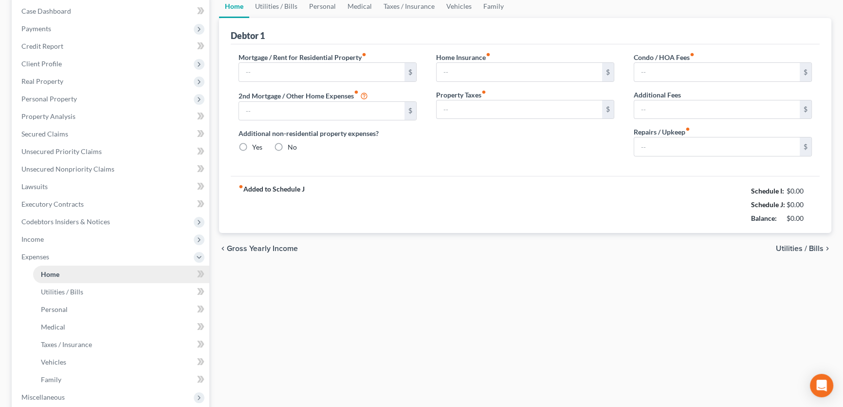
type input "0.00"
type input "100.00"
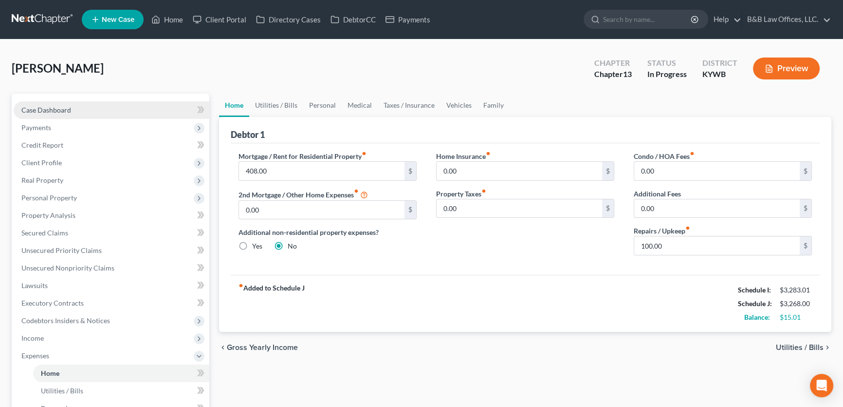
click at [68, 112] on span "Case Dashboard" at bounding box center [46, 110] width 50 height 8
select select "2"
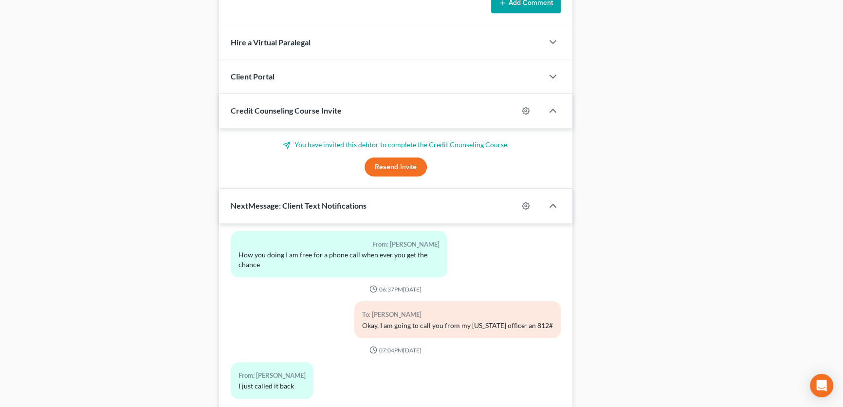
scroll to position [899, 0]
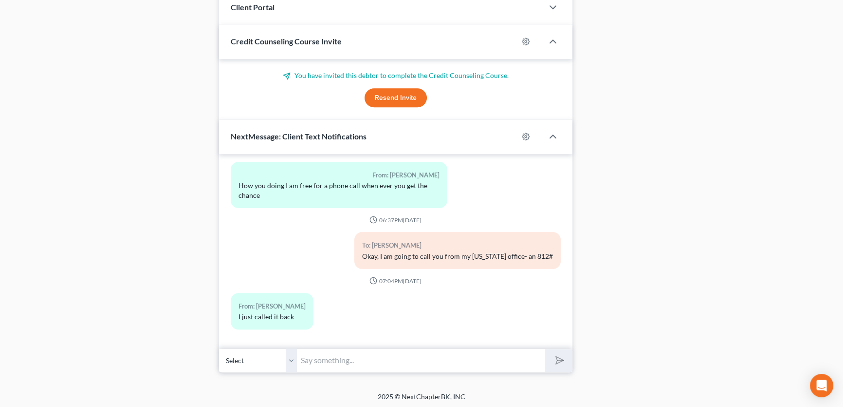
click at [320, 363] on input "text" at bounding box center [421, 360] width 248 height 24
click at [415, 354] on input "Please send a copy of the title or VIn # for the 2006 Nissan Altima" at bounding box center [421, 360] width 248 height 24
click at [299, 358] on input "Please send a copy of the title or VIN # for the 2006 Nissan Altima" at bounding box center [421, 360] width 248 height 24
type input "When you get home please send a copy of the title or VIN # for the 2006 Nissan …"
click at [562, 359] on icon "submit" at bounding box center [558, 360] width 14 height 14
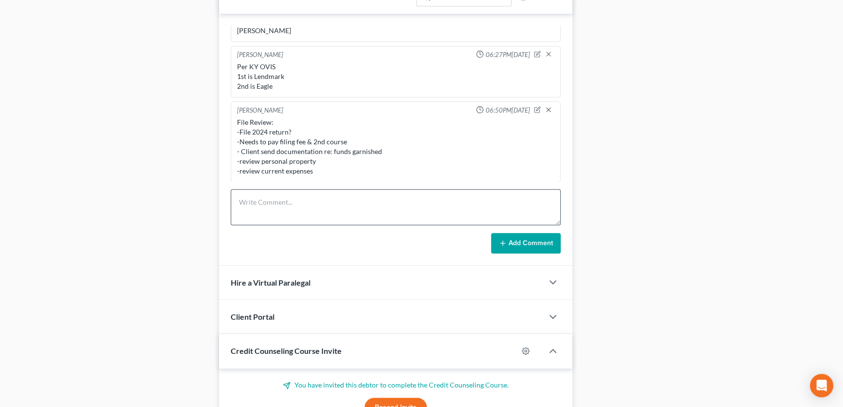
scroll to position [589, 0]
click at [534, 108] on icon "button" at bounding box center [537, 110] width 7 height 7
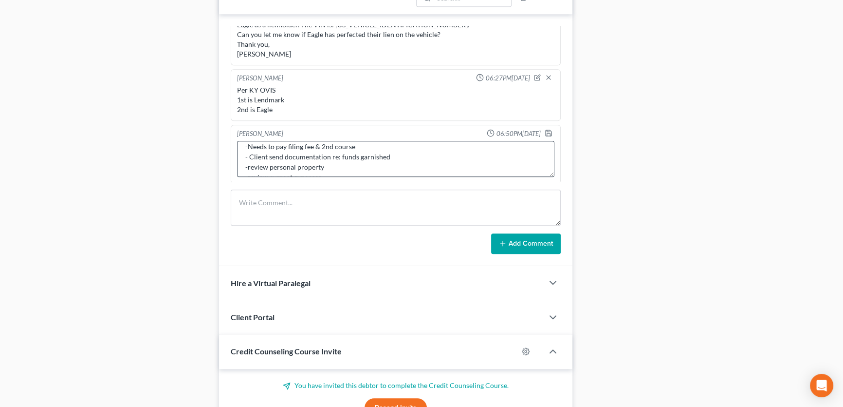
scroll to position [40, 0]
click at [336, 160] on textarea "File Review: -File 2024 return? -Needs to pay filing fee & 2nd course - Client …" at bounding box center [396, 159] width 318 height 36
type textarea "File Review: -File 2024 return? -Needs to pay filing fee & 2nd course - Client …"
click at [545, 131] on icon "button" at bounding box center [549, 133] width 8 height 8
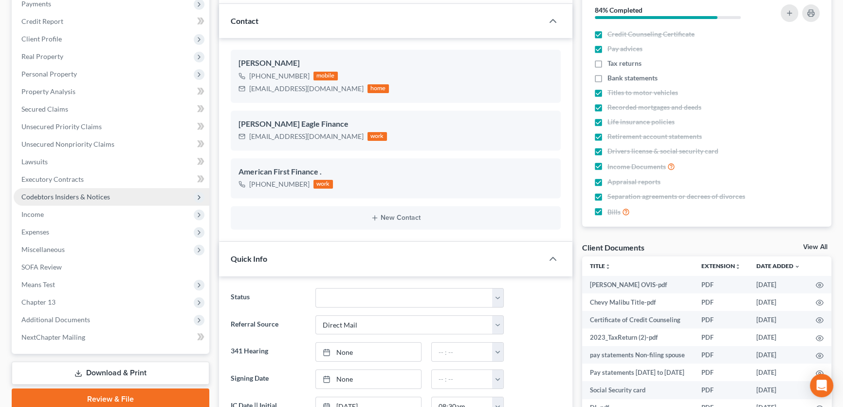
scroll to position [146, 0]
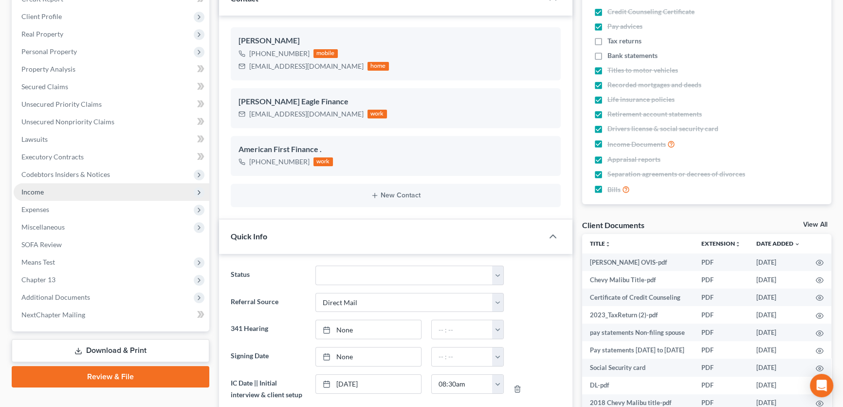
click at [45, 190] on span "Income" at bounding box center [112, 192] width 196 height 18
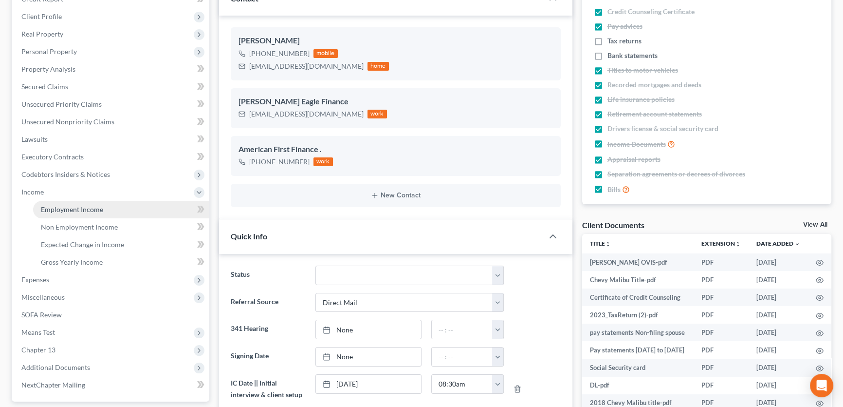
click at [72, 213] on link "Employment Income" at bounding box center [121, 210] width 176 height 18
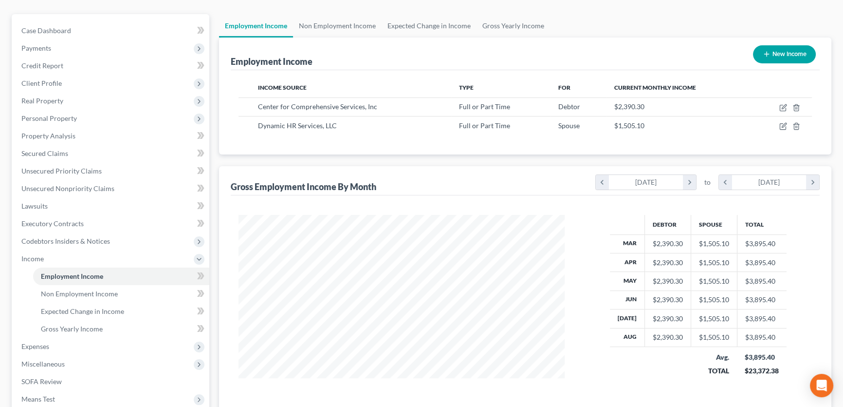
scroll to position [88, 0]
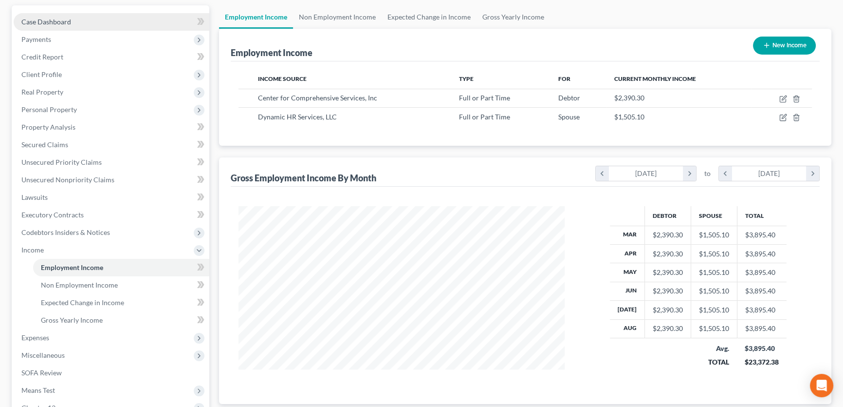
click at [82, 17] on link "Case Dashboard" at bounding box center [112, 22] width 196 height 18
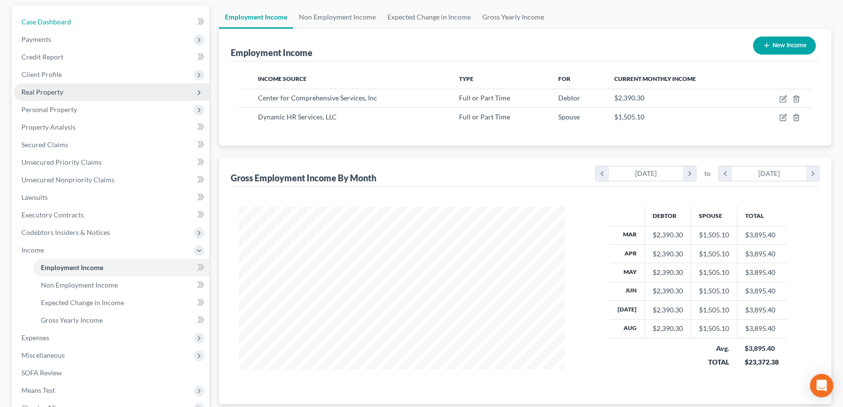
select select "9"
select select "2"
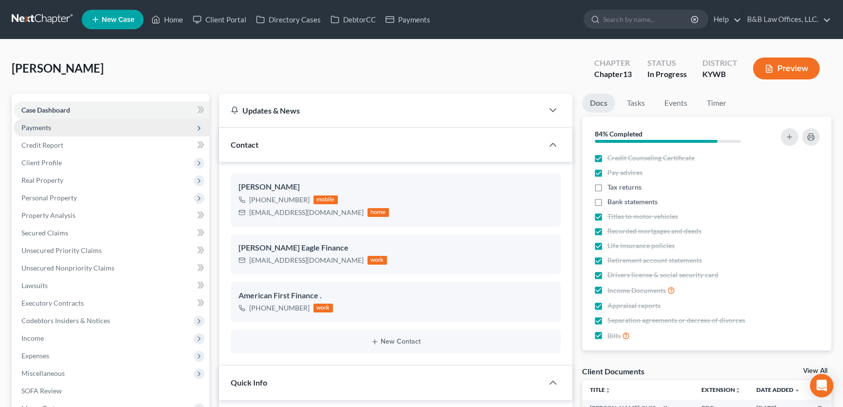
click at [76, 126] on span "Payments" at bounding box center [112, 128] width 196 height 18
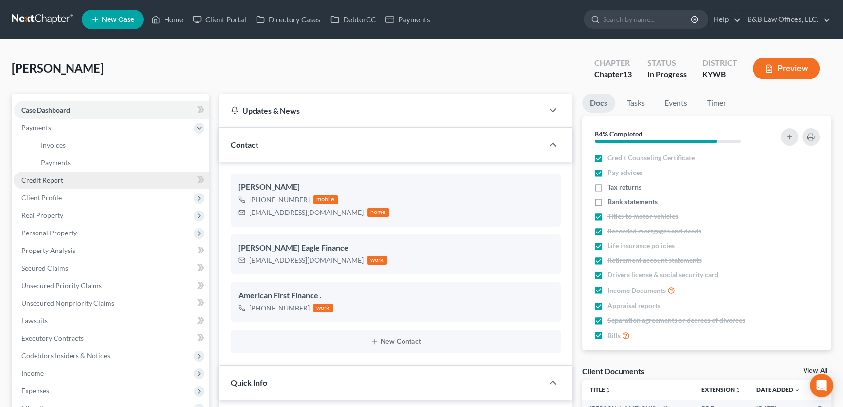
click at [66, 175] on link "Credit Report" at bounding box center [112, 180] width 196 height 18
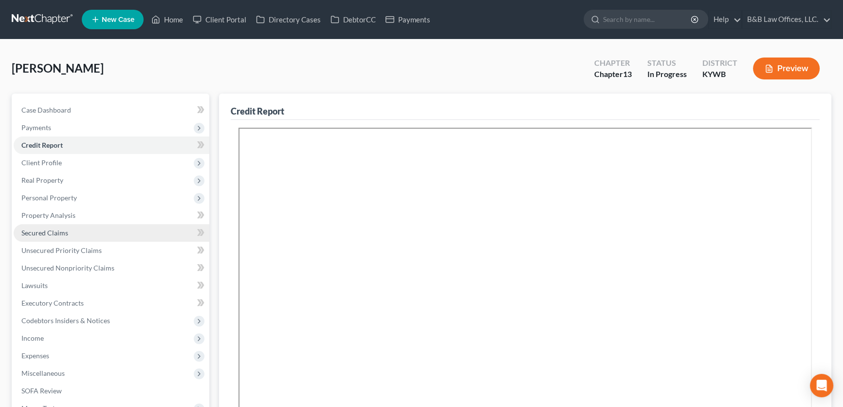
click at [37, 237] on link "Secured Claims" at bounding box center [112, 233] width 196 height 18
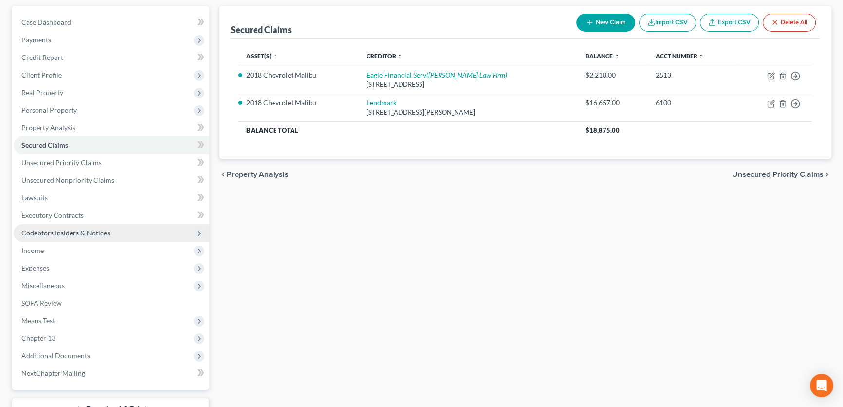
scroll to position [88, 0]
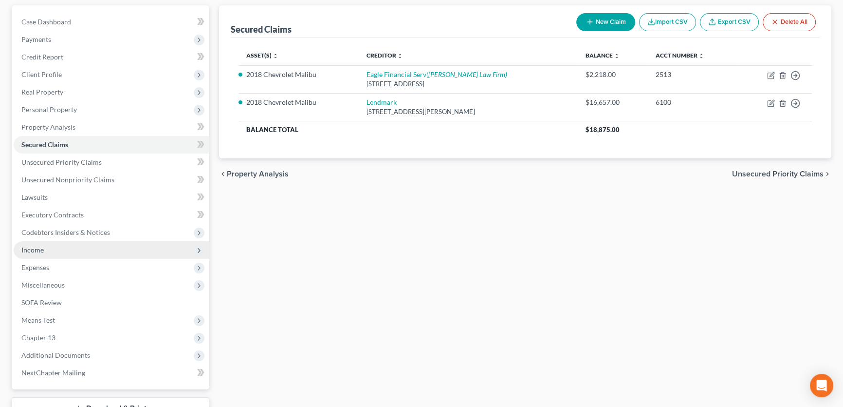
click at [61, 248] on span "Income" at bounding box center [112, 250] width 196 height 18
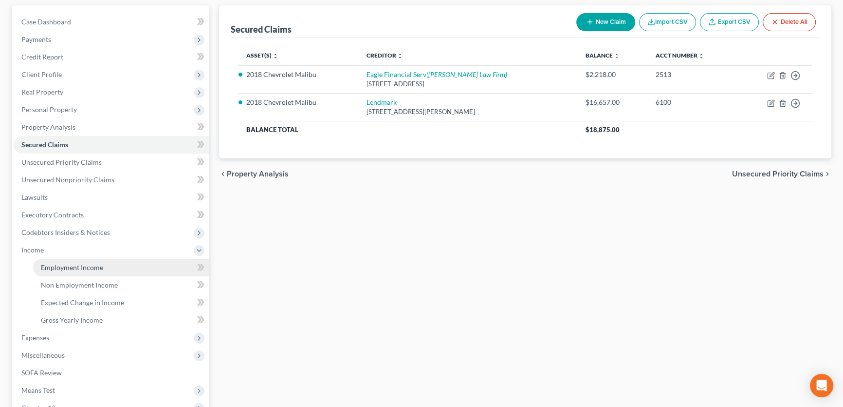
click at [73, 263] on span "Employment Income" at bounding box center [72, 267] width 62 height 8
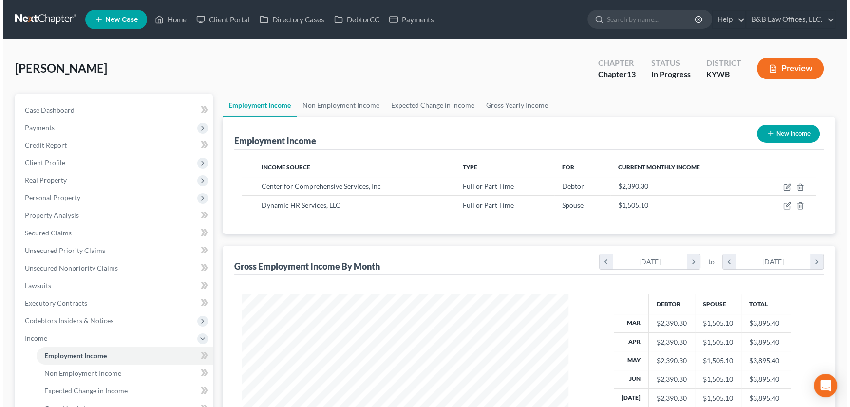
scroll to position [174, 346]
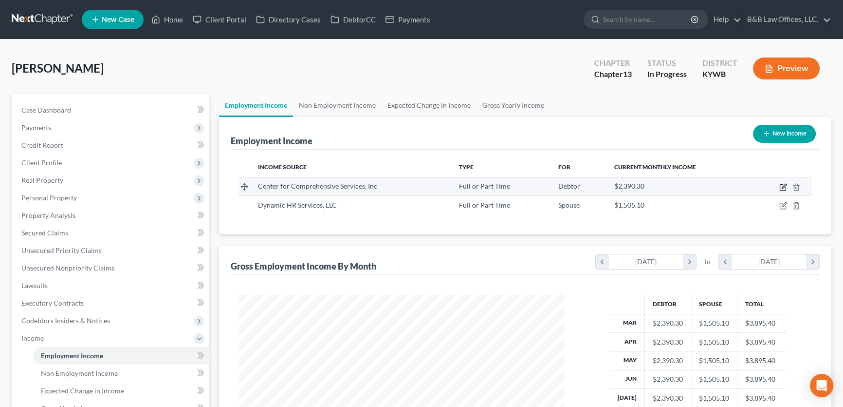
click at [782, 186] on icon "button" at bounding box center [784, 187] width 8 height 8
select select "0"
select select "24"
select select "2"
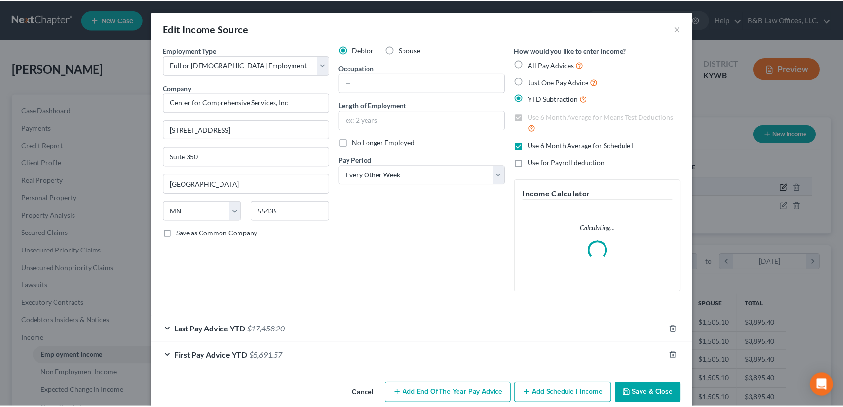
scroll to position [174, 349]
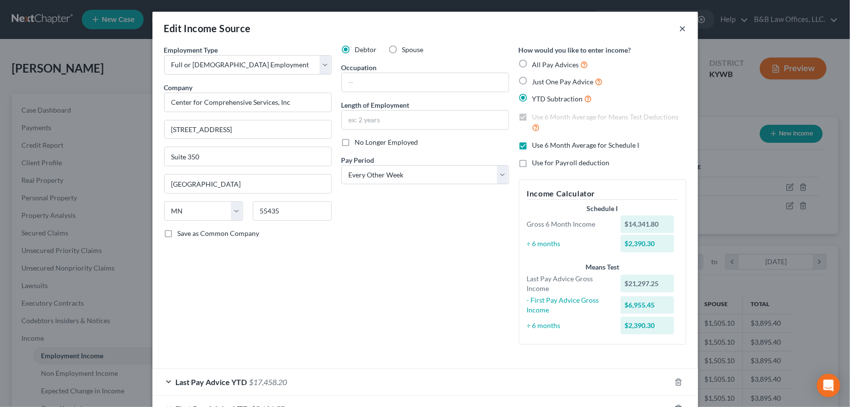
click at [679, 29] on button "×" at bounding box center [682, 28] width 7 height 12
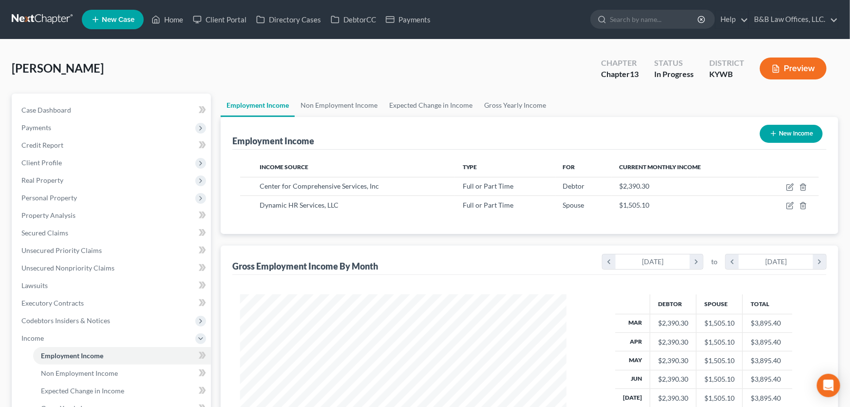
scroll to position [486829, 486658]
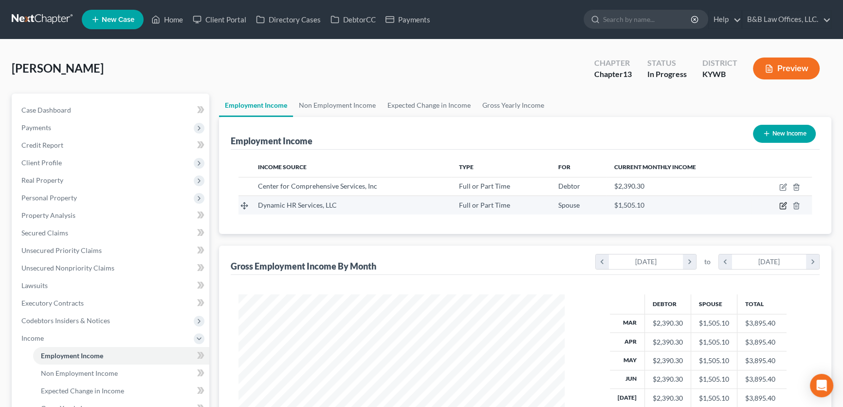
click at [781, 205] on icon "button" at bounding box center [784, 206] width 8 height 8
select select "0"
select select "23"
select select "2"
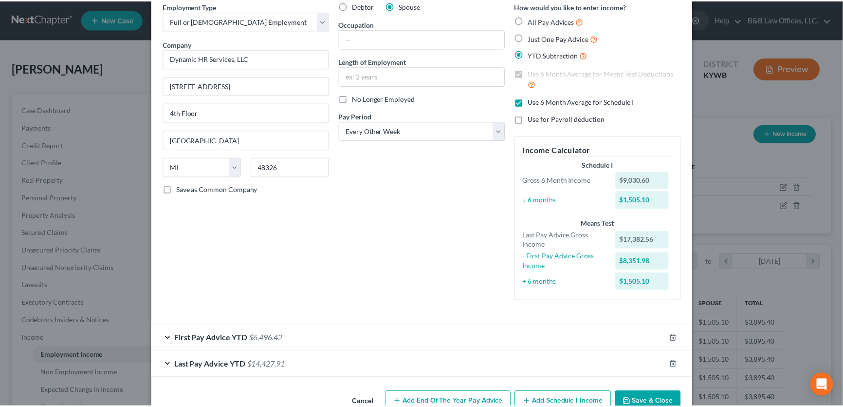
scroll to position [68, 0]
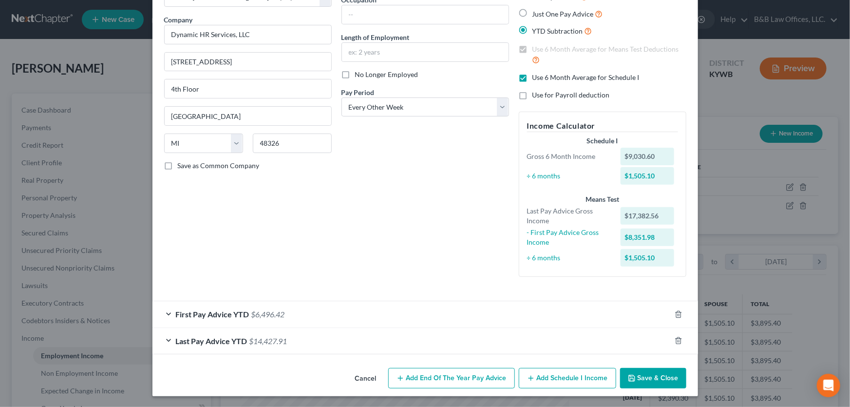
click at [656, 380] on button "Save & Close" at bounding box center [653, 378] width 66 height 20
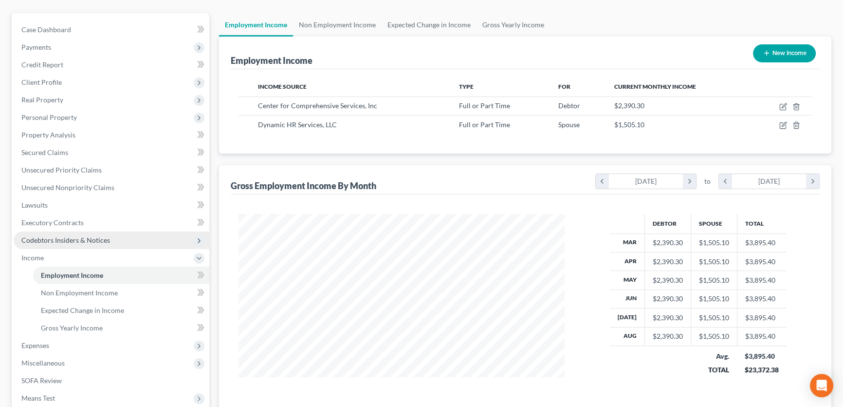
scroll to position [88, 0]
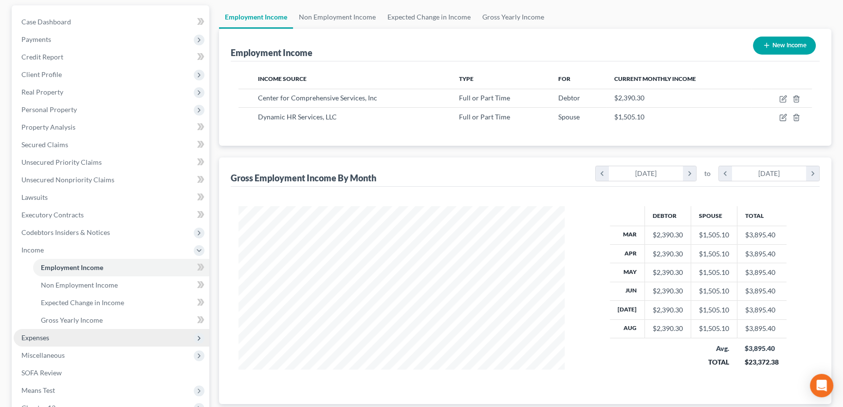
click at [36, 336] on span "Expenses" at bounding box center [35, 337] width 28 height 8
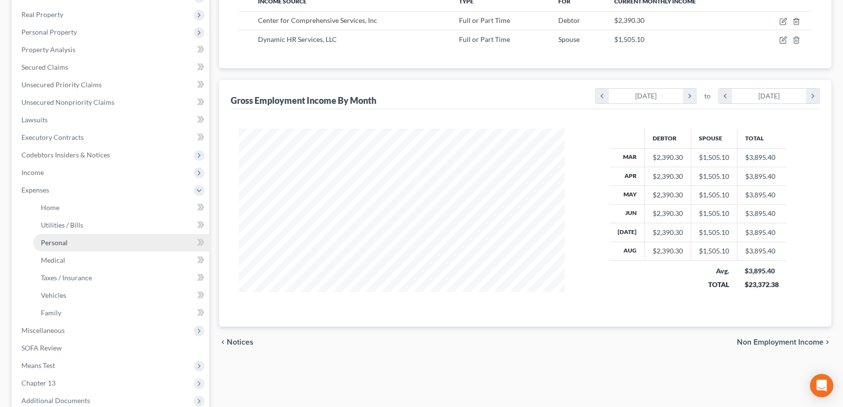
scroll to position [177, 0]
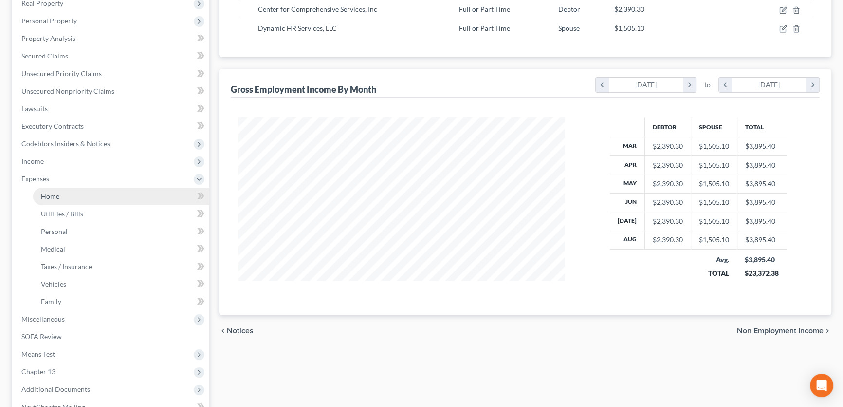
click at [84, 195] on link "Home" at bounding box center [121, 196] width 176 height 18
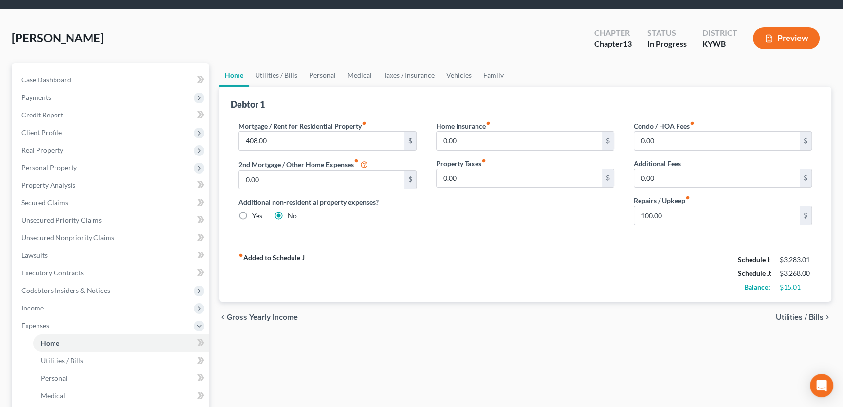
scroll to position [44, 0]
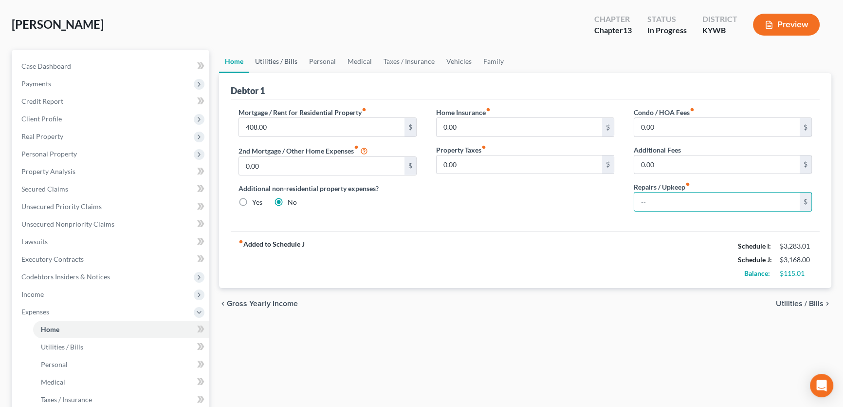
click at [280, 63] on link "Utilities / Bills" at bounding box center [276, 61] width 54 height 23
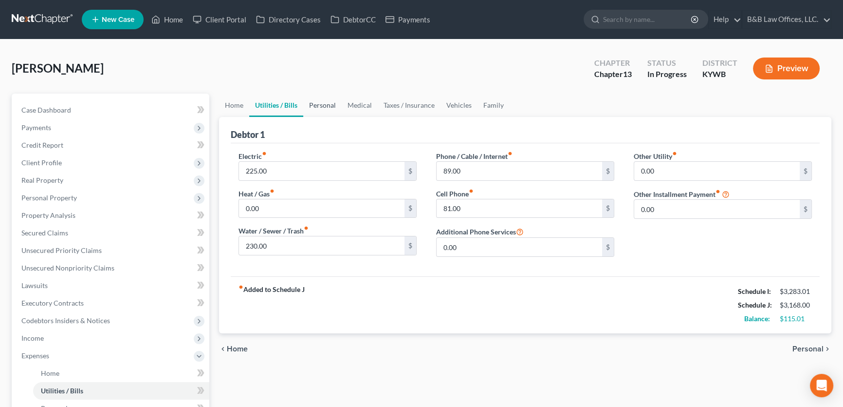
click at [324, 107] on link "Personal" at bounding box center [322, 105] width 38 height 23
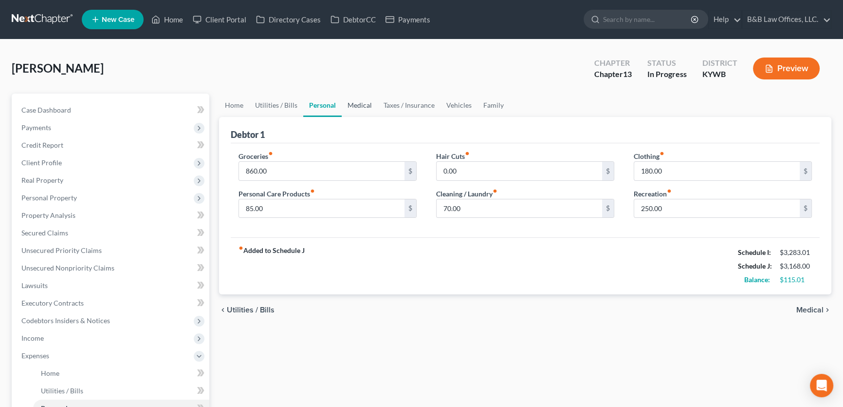
click at [361, 99] on link "Medical" at bounding box center [360, 105] width 36 height 23
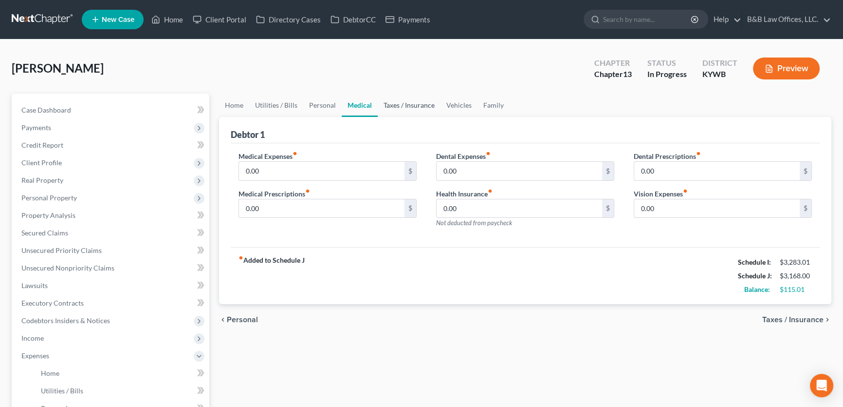
click at [404, 102] on link "Taxes / Insurance" at bounding box center [409, 105] width 63 height 23
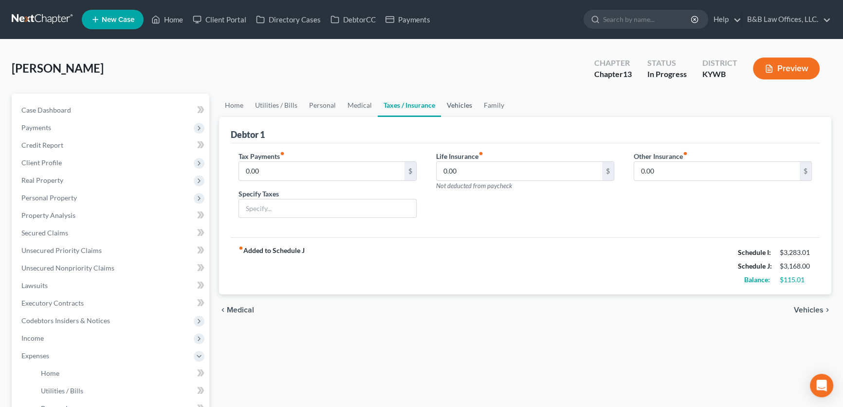
click at [458, 105] on link "Vehicles" at bounding box center [459, 105] width 37 height 23
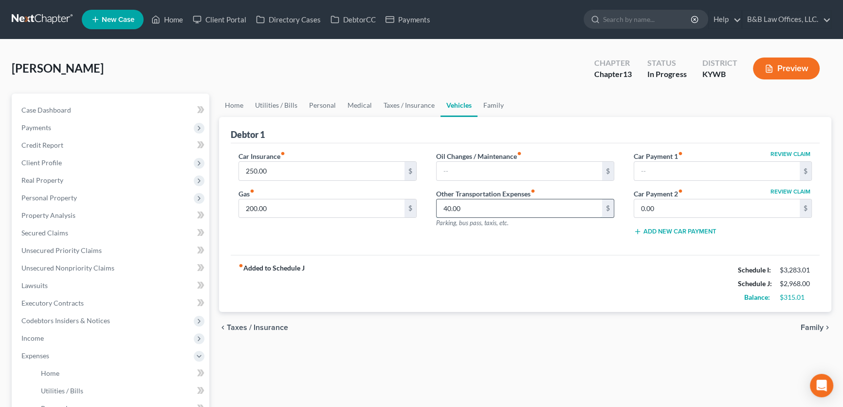
click at [501, 211] on input "40.00" at bounding box center [520, 208] width 166 height 19
click at [460, 172] on input "text" at bounding box center [520, 171] width 166 height 19
type input "50"
click at [487, 104] on link "Family" at bounding box center [494, 105] width 32 height 23
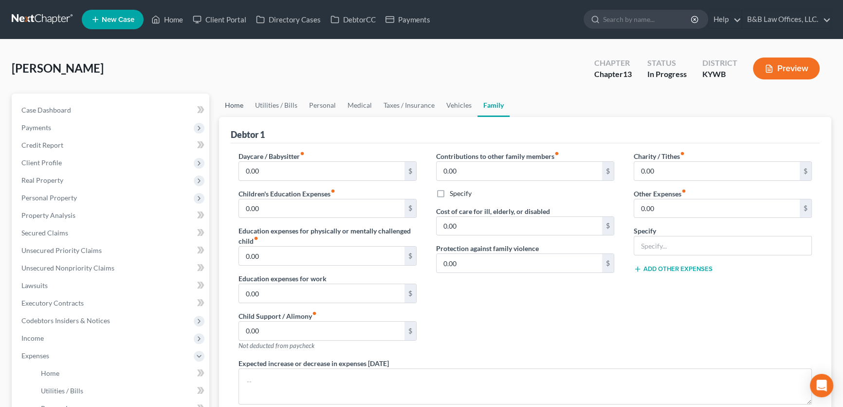
click at [238, 106] on link "Home" at bounding box center [234, 105] width 30 height 23
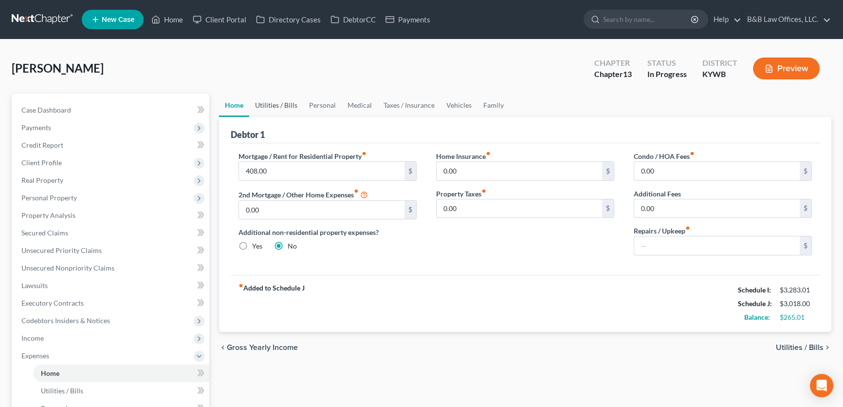
click at [275, 105] on link "Utilities / Bills" at bounding box center [276, 105] width 54 height 23
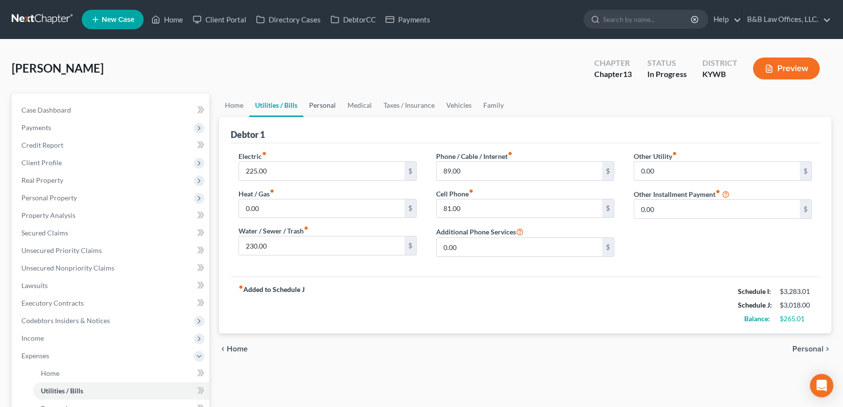
click at [317, 104] on link "Personal" at bounding box center [322, 105] width 38 height 23
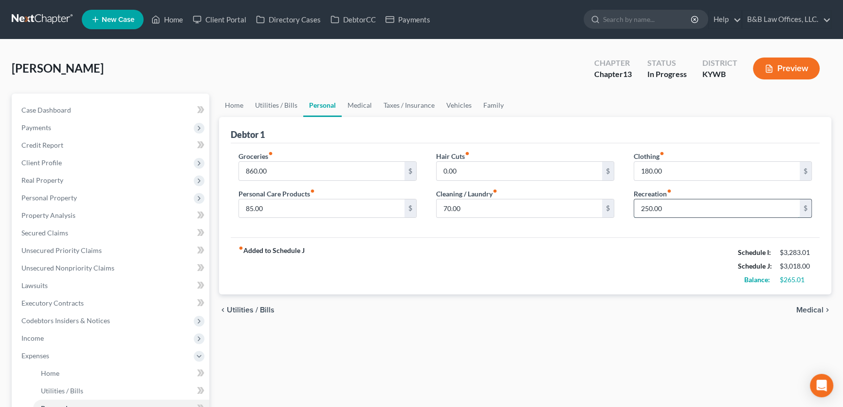
click at [698, 206] on input "250.00" at bounding box center [718, 208] width 166 height 19
type input "50"
click at [304, 204] on input "85.00" at bounding box center [322, 208] width 166 height 19
click at [673, 173] on input "180.00" at bounding box center [718, 171] width 166 height 19
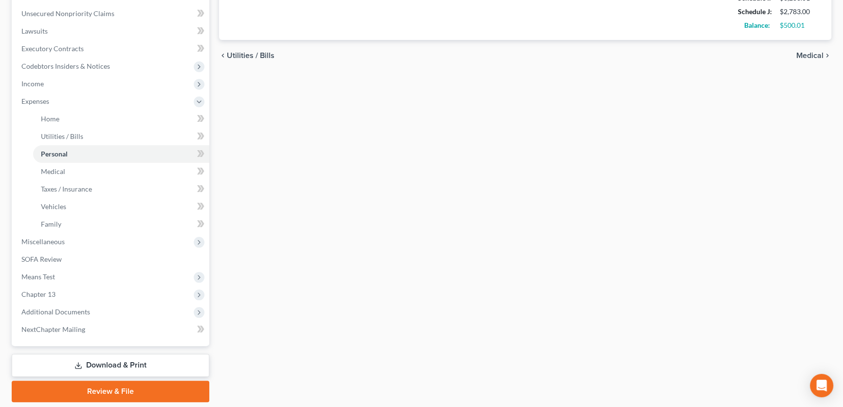
scroll to position [285, 0]
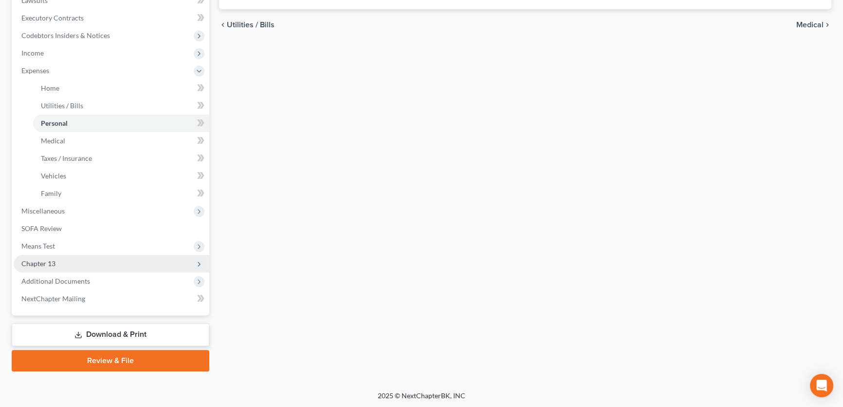
click at [94, 263] on span "Chapter 13" at bounding box center [112, 264] width 196 height 18
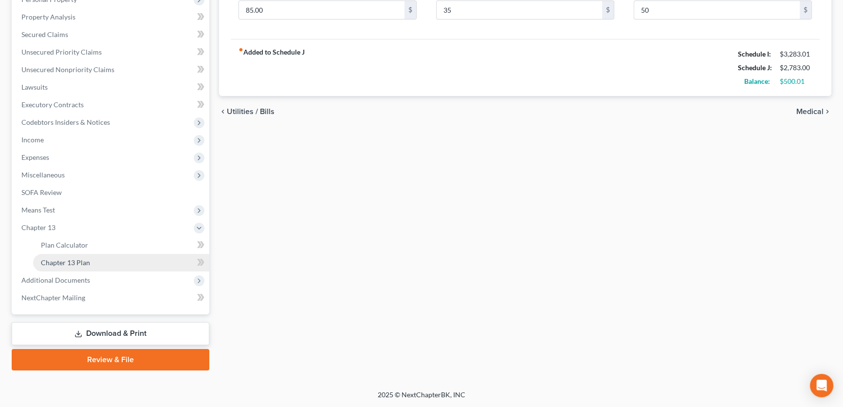
scroll to position [197, 0]
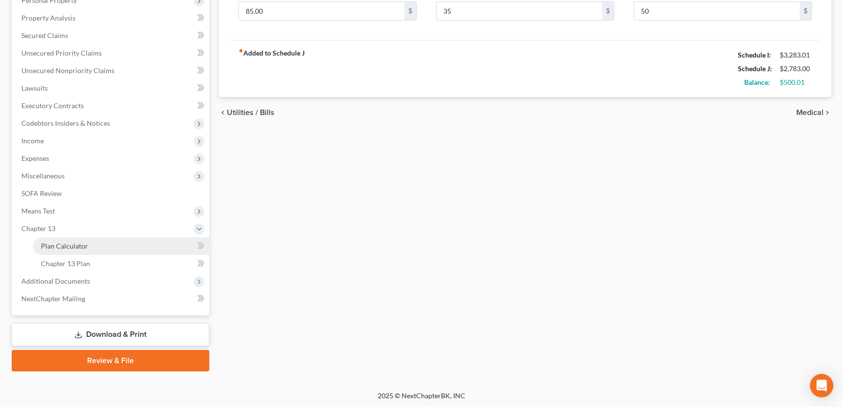
click at [95, 247] on link "Plan Calculator" at bounding box center [121, 246] width 176 height 18
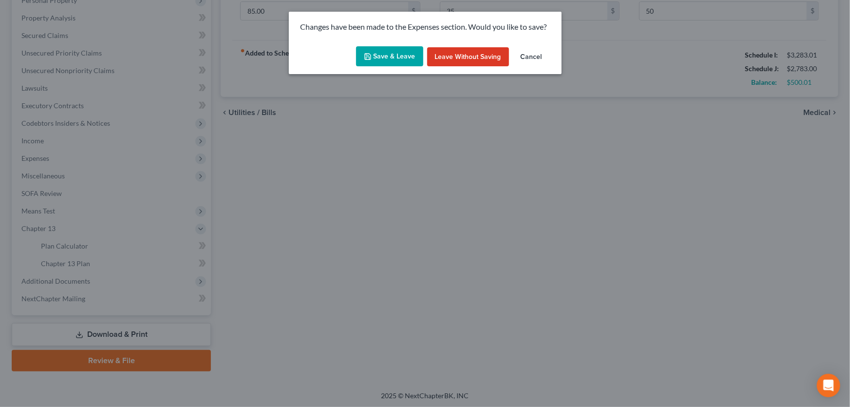
click at [412, 55] on button "Save & Leave" at bounding box center [389, 56] width 67 height 20
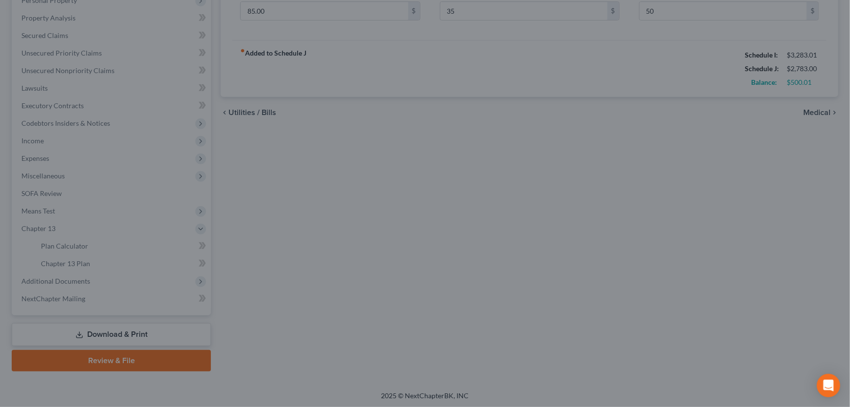
type input "35.00"
type input "50.00"
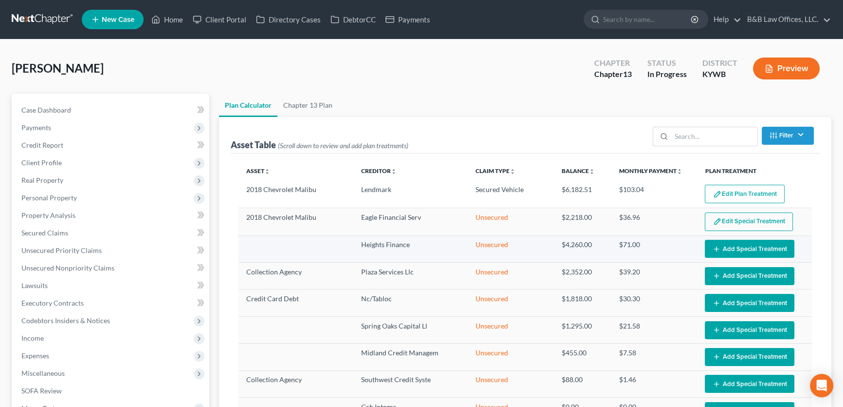
select select "59"
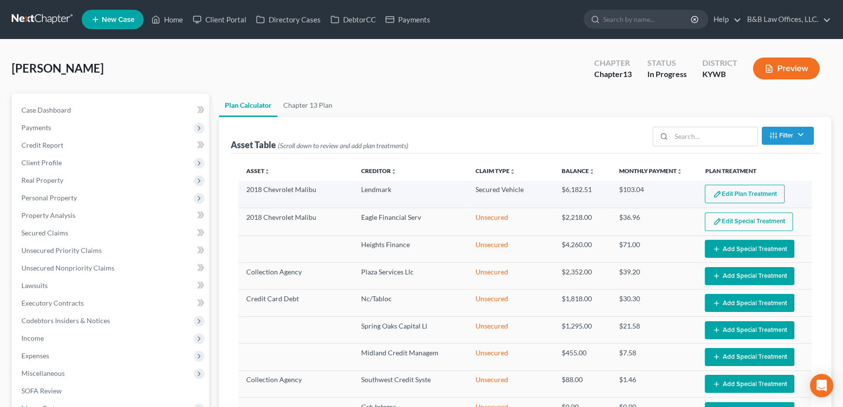
click at [706, 193] on button "Edit Plan Treatment" at bounding box center [745, 194] width 80 height 19
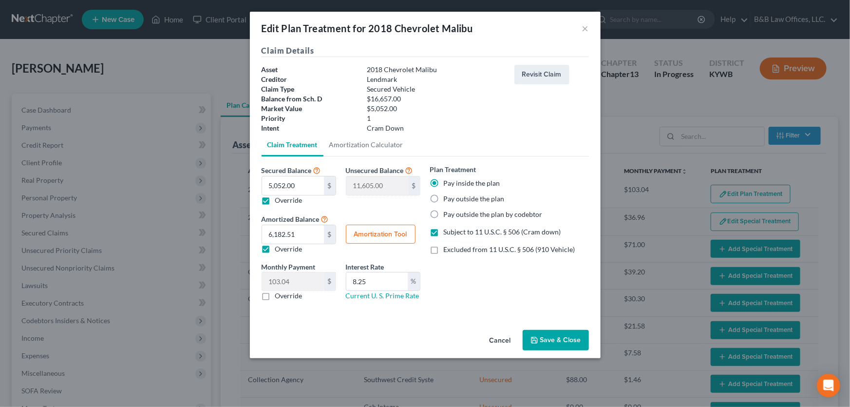
click at [275, 249] on label "Override" at bounding box center [288, 249] width 27 height 10
click at [279, 249] on input "Override" at bounding box center [282, 247] width 6 height 6
checkbox input "false"
type input "84.20"
click at [384, 231] on button "Amortization Tool" at bounding box center [381, 234] width 70 height 19
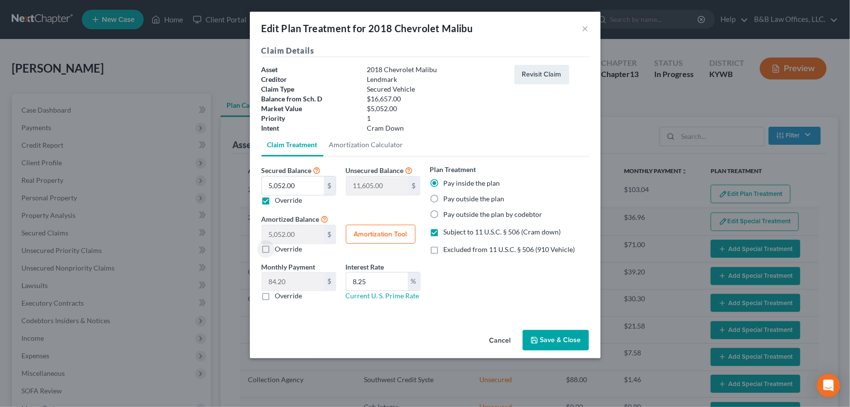
type input "5,052.00"
type input "8.25"
type input "60"
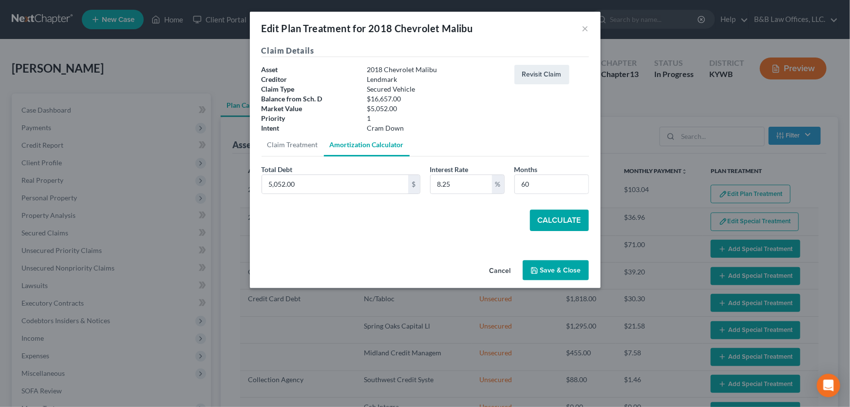
click at [550, 223] on button "Calculate" at bounding box center [559, 219] width 59 height 21
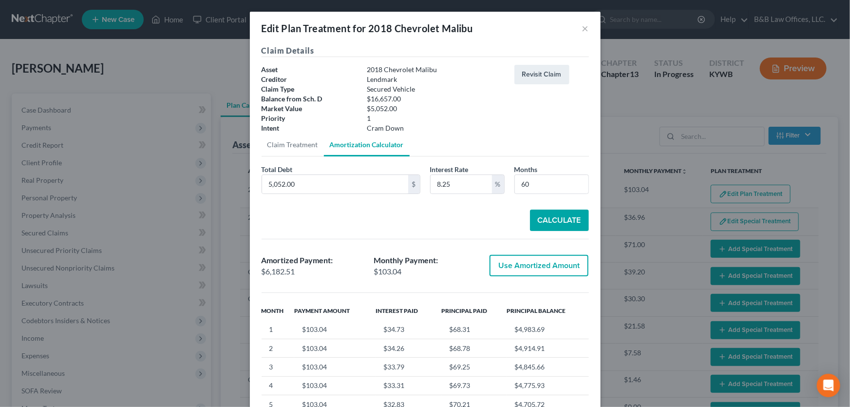
click at [542, 263] on button "Use Amortized Amount" at bounding box center [538, 265] width 99 height 21
checkbox input "true"
type input "103.04"
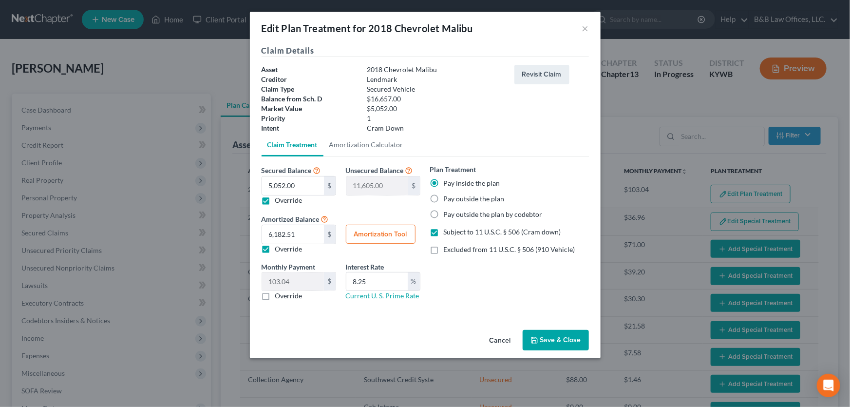
click at [550, 340] on button "Save & Close" at bounding box center [556, 340] width 66 height 20
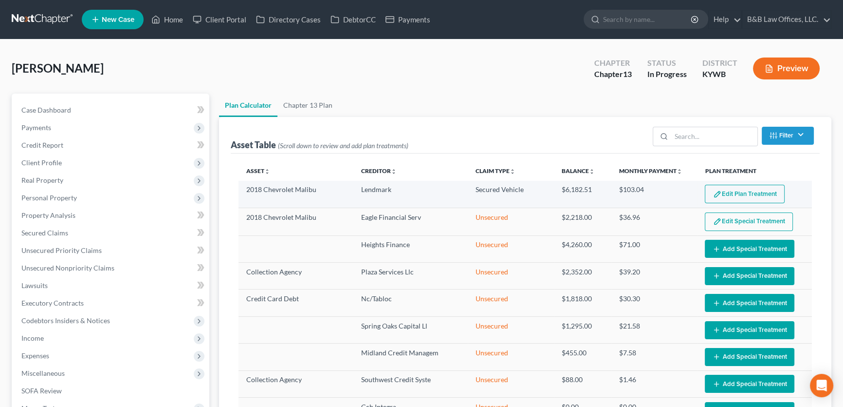
select select "59"
click at [731, 192] on button "Edit Plan Treatment" at bounding box center [745, 194] width 80 height 19
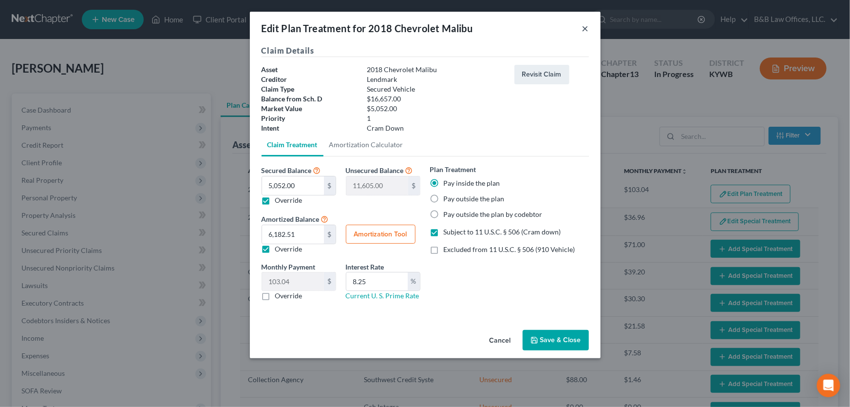
click at [583, 29] on button "×" at bounding box center [585, 28] width 7 height 12
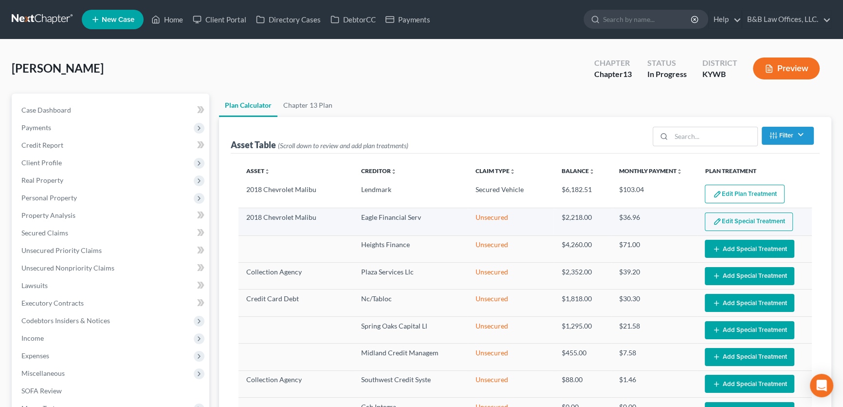
click at [737, 219] on button "Edit Special Treatment" at bounding box center [749, 221] width 88 height 19
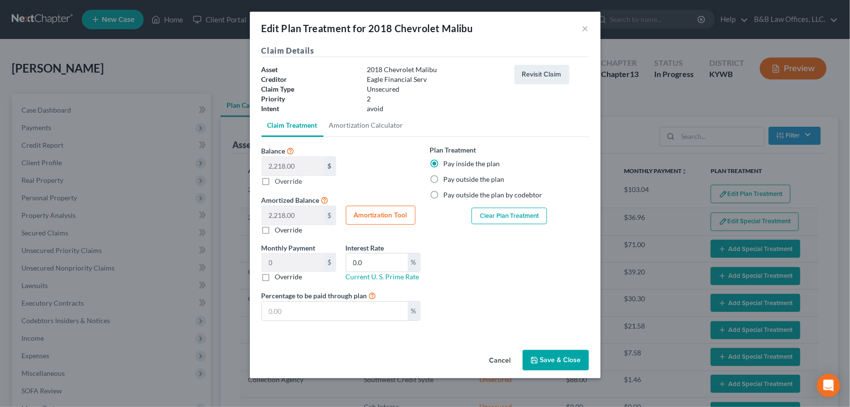
drag, startPoint x: 548, startPoint y: 356, endPoint x: 531, endPoint y: 297, distance: 60.9
click at [531, 297] on div "Edit Plan Treatment for 2018 Chevrolet Malibu × Claim Details Asset 2018 Chevro…" at bounding box center [425, 195] width 351 height 366
click at [562, 358] on button "Save & Close" at bounding box center [556, 360] width 66 height 20
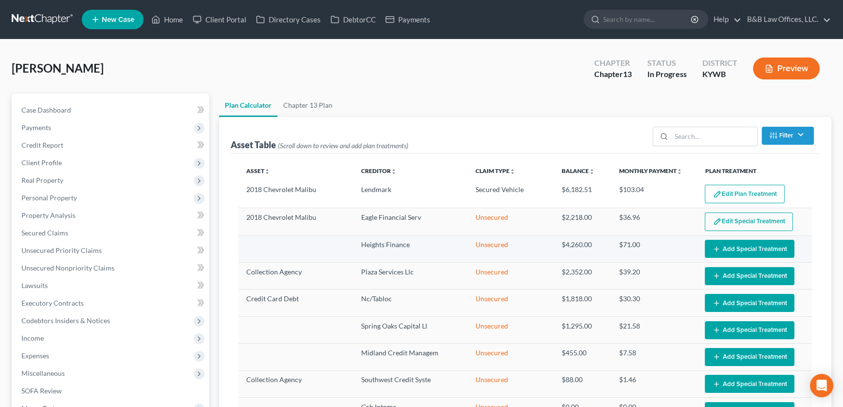
select select "59"
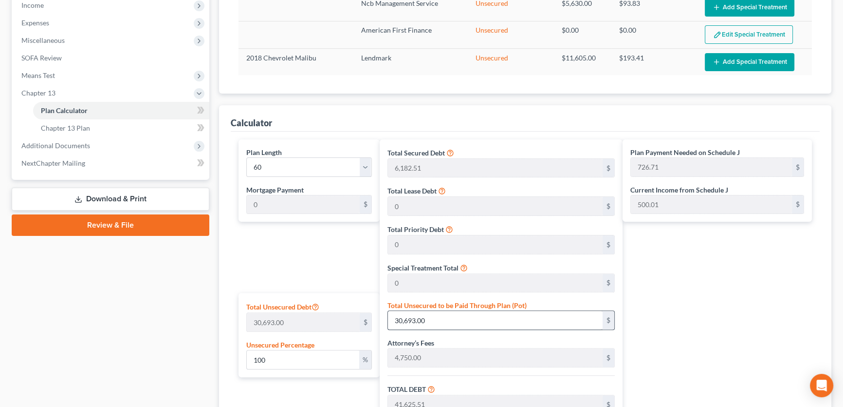
scroll to position [354, 0]
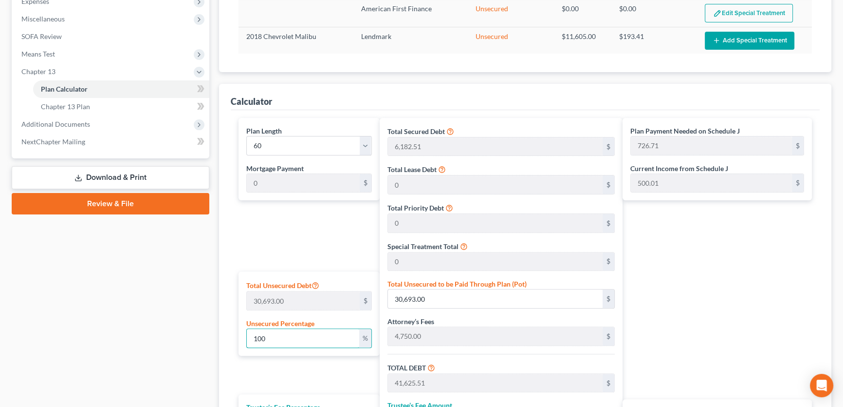
drag, startPoint x: 322, startPoint y: 336, endPoint x: 252, endPoint y: 319, distance: 72.2
click at [244, 332] on div "Total Unsecured Debt 30,693.00 $ Unsecured Percentage 100 %" at bounding box center [309, 313] width 141 height 84
type input "1"
type input "306.93"
type input "11,239.44"
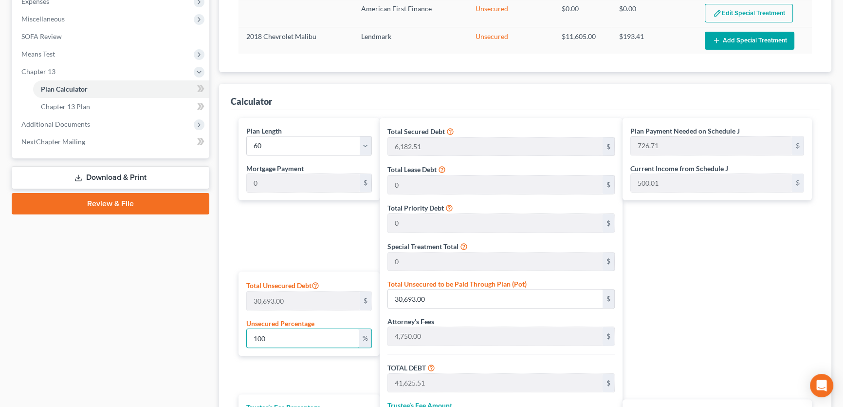
type input "533.87"
type input "11,773.31"
type input "196.22"
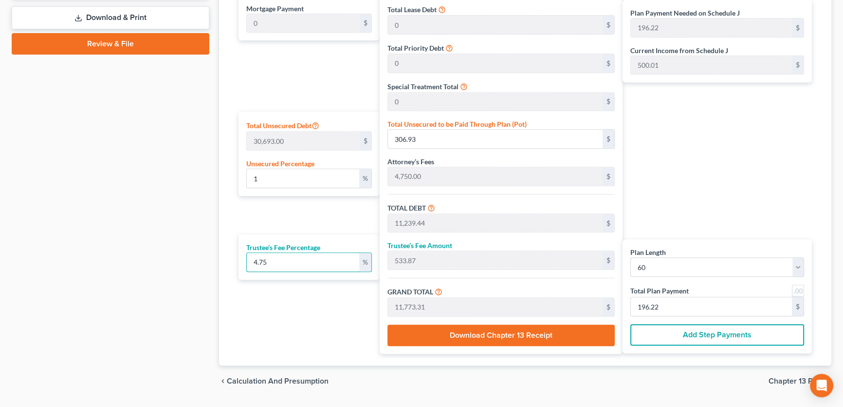
scroll to position [494, 0]
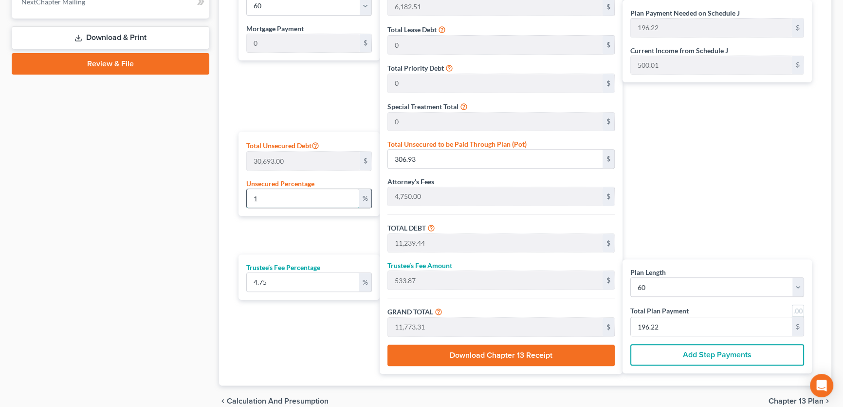
click at [284, 202] on input "1" at bounding box center [303, 198] width 112 height 19
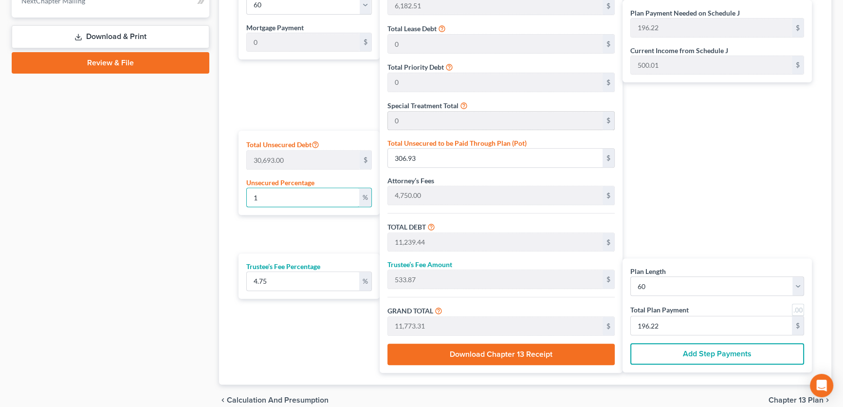
scroll to position [538, 0]
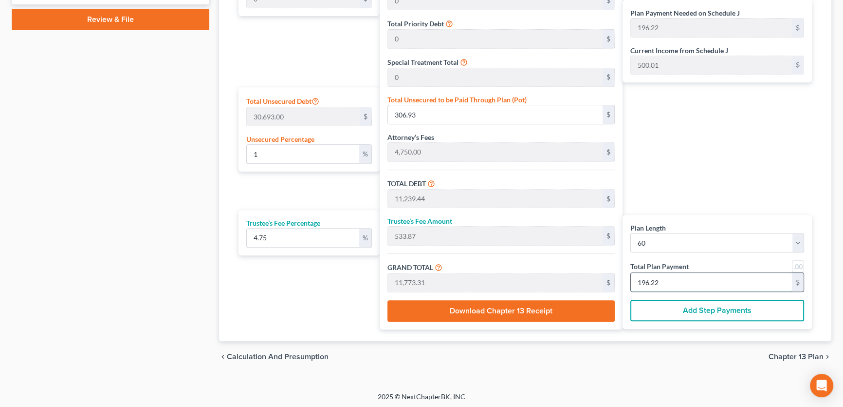
click at [682, 281] on input "196.22" at bounding box center [711, 282] width 161 height 19
type input "0"
type input "286.39"
type input "13.60"
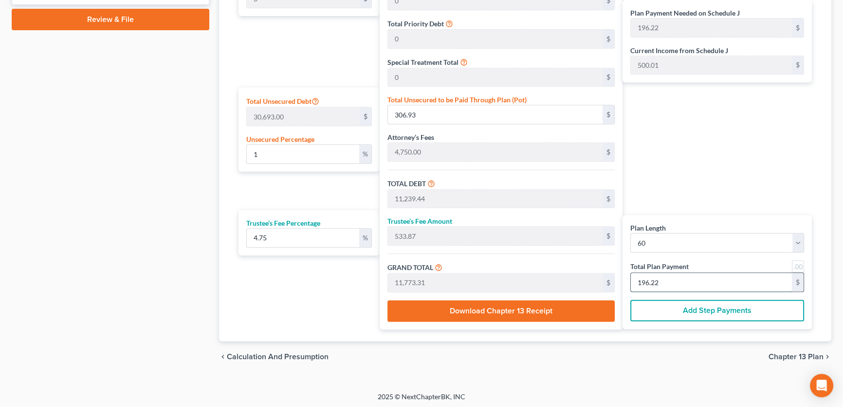
type input "300.00"
type input "5"
type input "2,863.96"
type input "136.03"
type input "3,000.00"
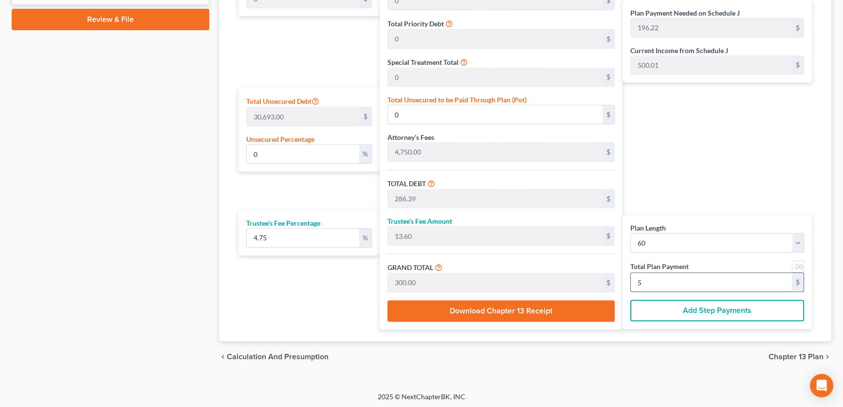
type input "50"
type input "57.69"
type input "17,707.10"
type input "28,639.61"
type input "1,360.38"
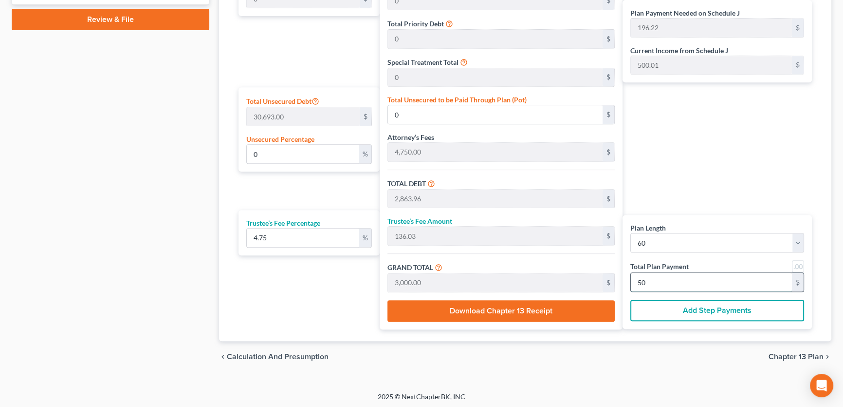
type input "30,000.00"
type input "500"
drag, startPoint x: 308, startPoint y: 152, endPoint x: 252, endPoint y: 150, distance: 55.6
click at [249, 153] on input "57.69" at bounding box center [303, 154] width 112 height 19
type input "5"
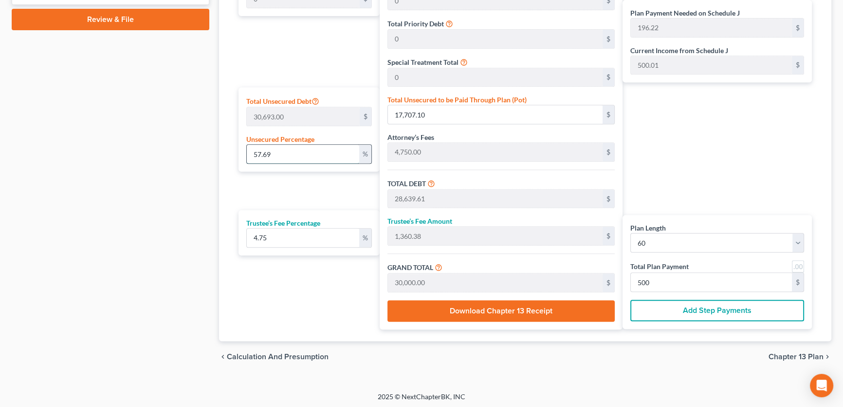
type input "1,534.65"
type input "12,467.16"
type input "592.19"
type input "13,059.35"
type input "217.65"
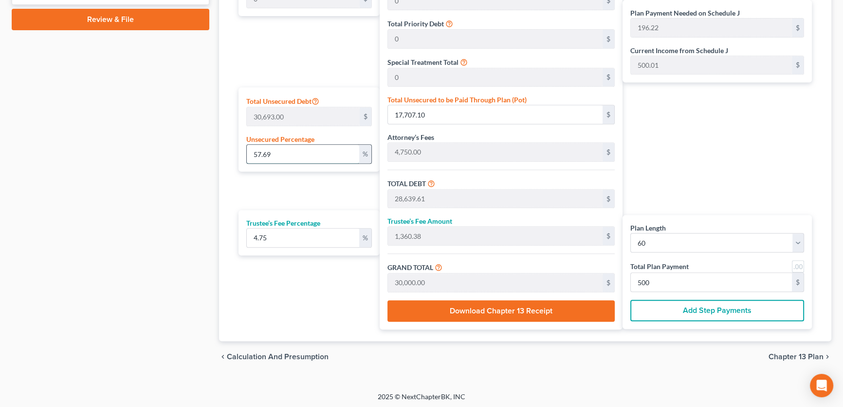
type input "217.65"
type input "57"
type input "17,495.01"
type input "28,427.51"
type input "1,350.30"
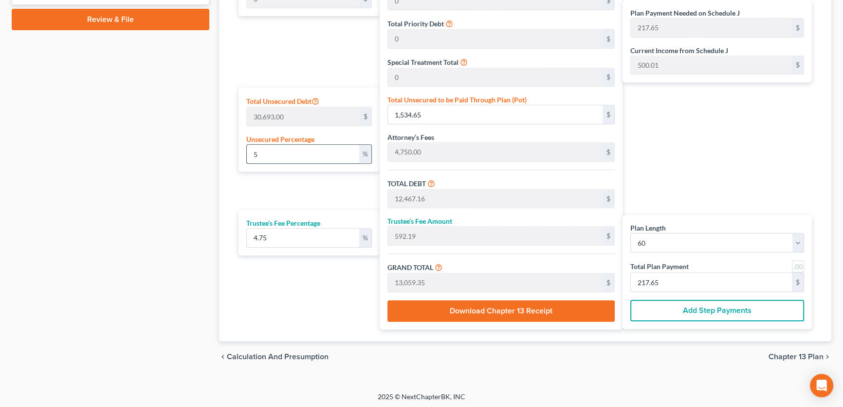
type input "29,777.82"
type input "496.29"
type input "57"
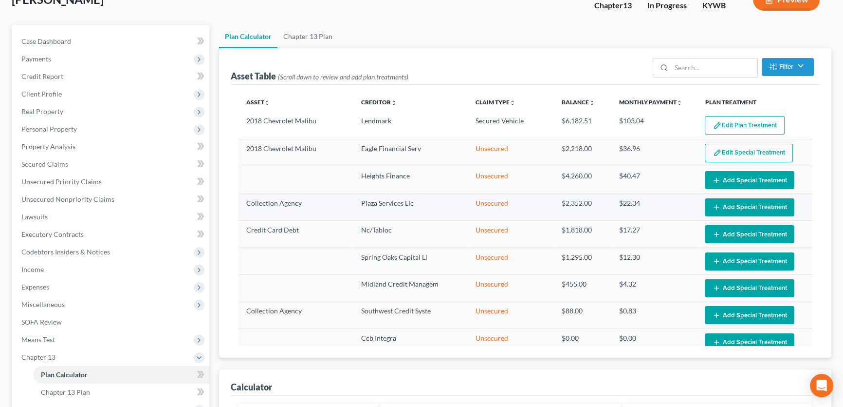
scroll to position [0, 0]
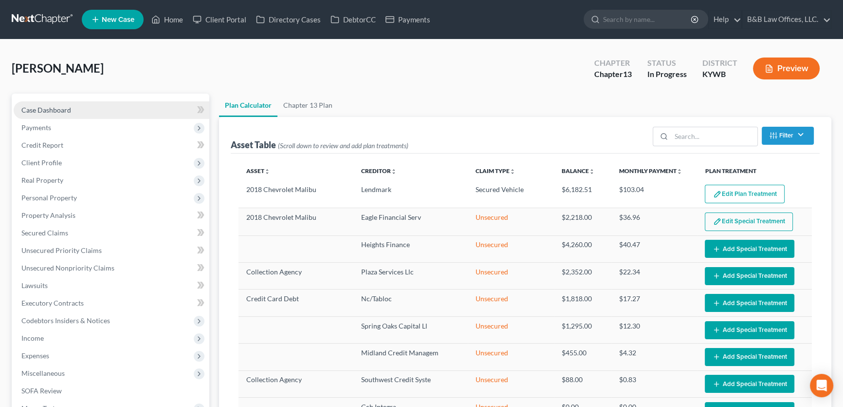
click at [43, 107] on span "Case Dashboard" at bounding box center [46, 110] width 50 height 8
select select "2"
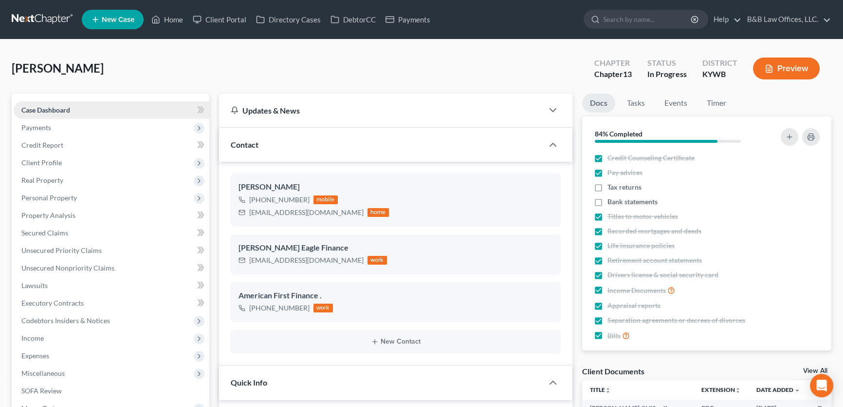
scroll to position [4686, 0]
click at [27, 161] on span "Client Profile" at bounding box center [41, 162] width 40 height 8
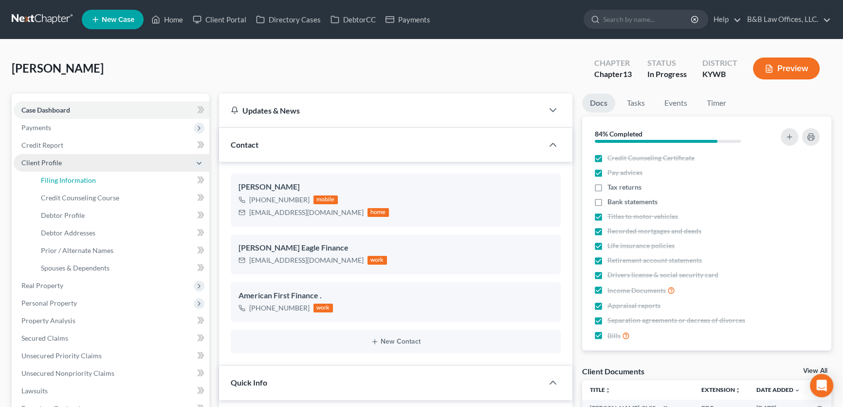
drag, startPoint x: 92, startPoint y: 176, endPoint x: 131, endPoint y: 170, distance: 40.0
click at [92, 177] on span "Filing Information" at bounding box center [68, 180] width 55 height 8
select select "1"
select select "0"
select select "3"
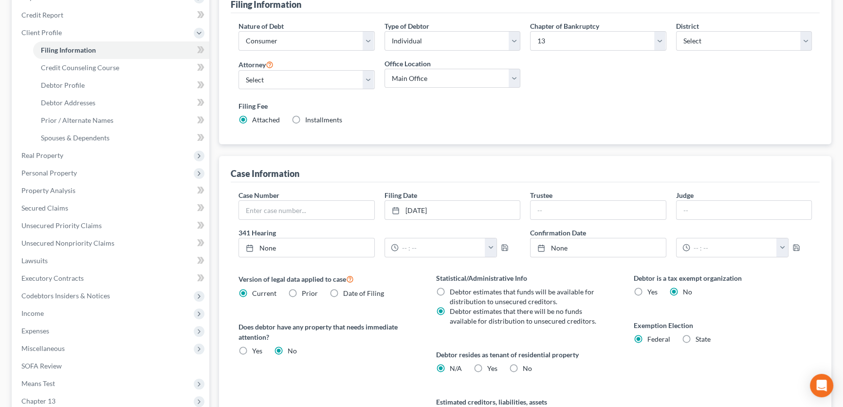
scroll to position [132, 0]
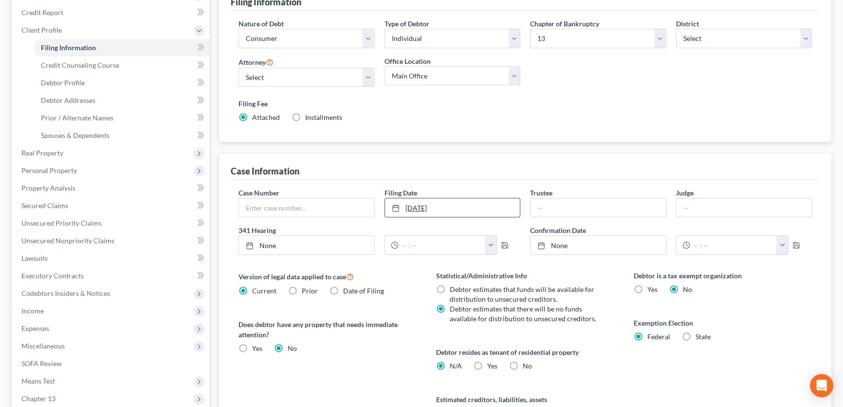
click at [438, 202] on link "[DATE]" at bounding box center [452, 207] width 135 height 19
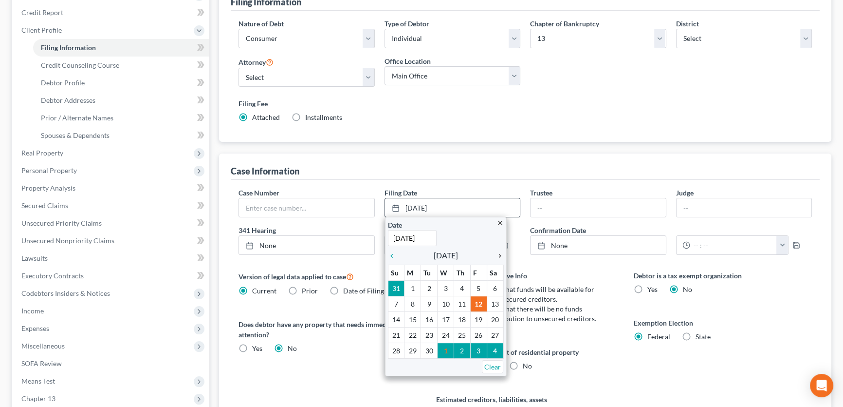
click at [499, 255] on icon "chevron_right" at bounding box center [497, 256] width 13 height 8
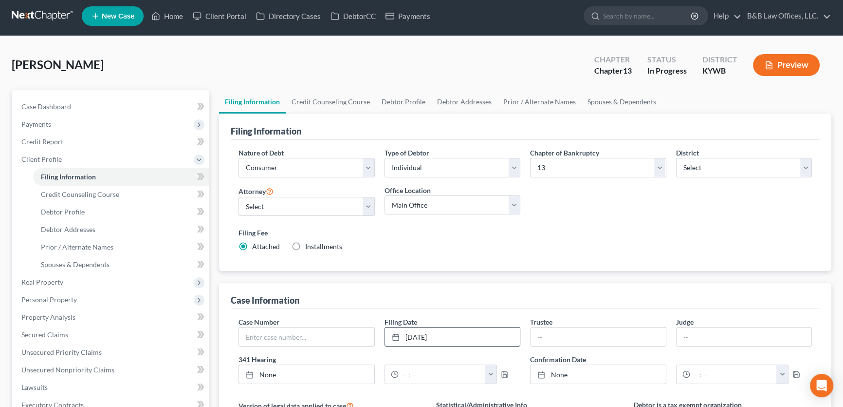
scroll to position [0, 0]
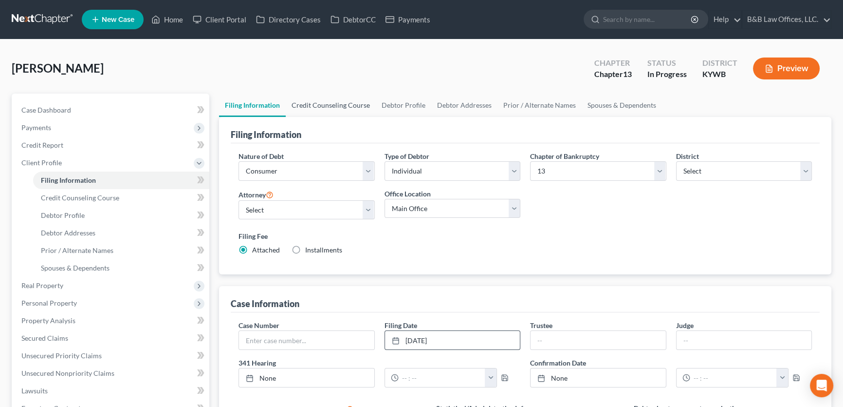
click at [320, 104] on link "Credit Counseling Course" at bounding box center [331, 105] width 90 height 23
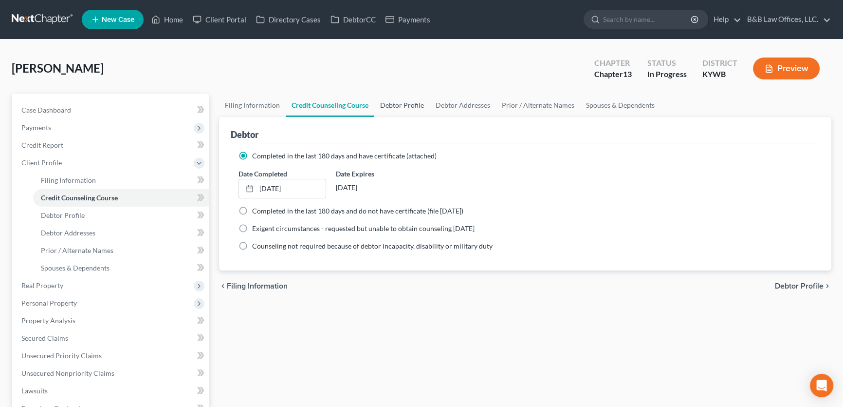
click at [394, 106] on link "Debtor Profile" at bounding box center [403, 105] width 56 height 23
select select "1"
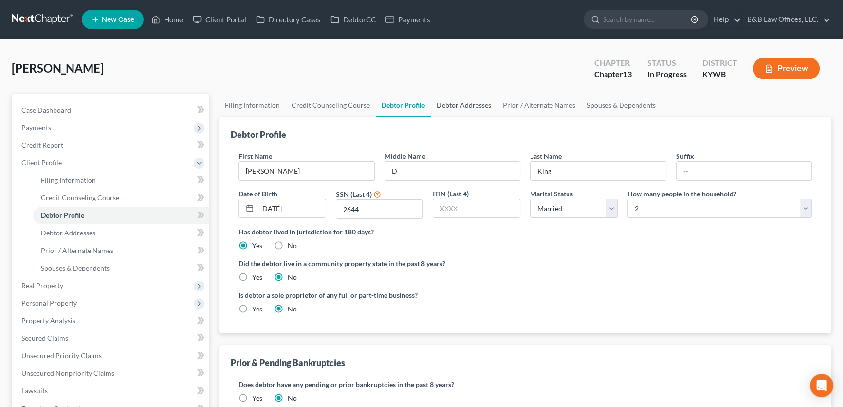
click at [445, 104] on link "Debtor Addresses" at bounding box center [464, 105] width 66 height 23
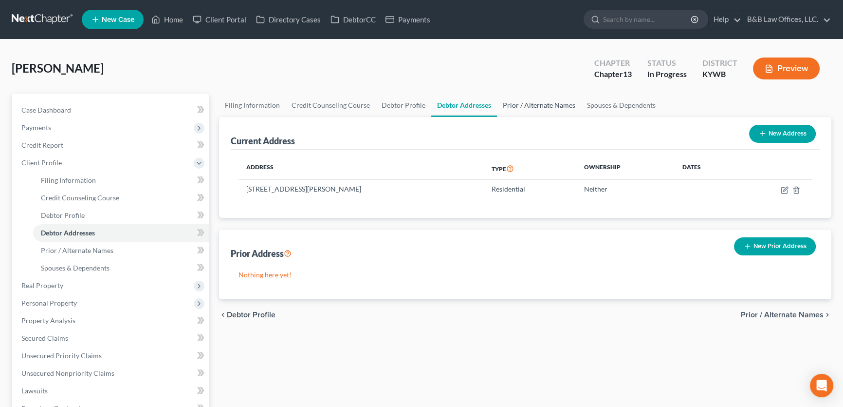
click at [508, 104] on link "Prior / Alternate Names" at bounding box center [539, 105] width 84 height 23
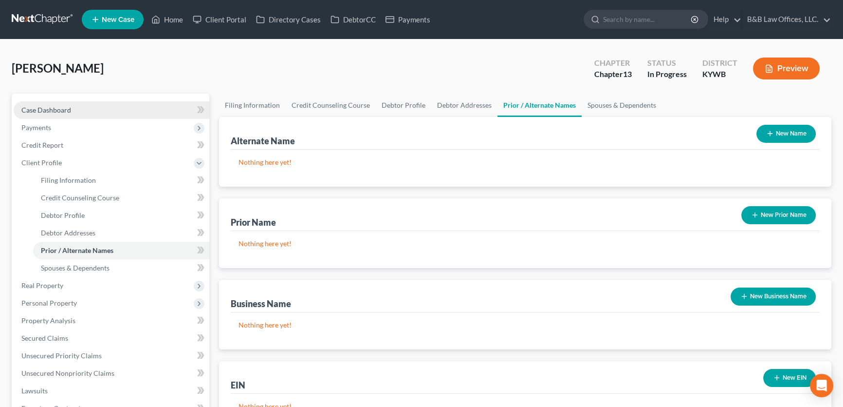
click at [89, 105] on link "Case Dashboard" at bounding box center [112, 110] width 196 height 18
select select "9"
select select "2"
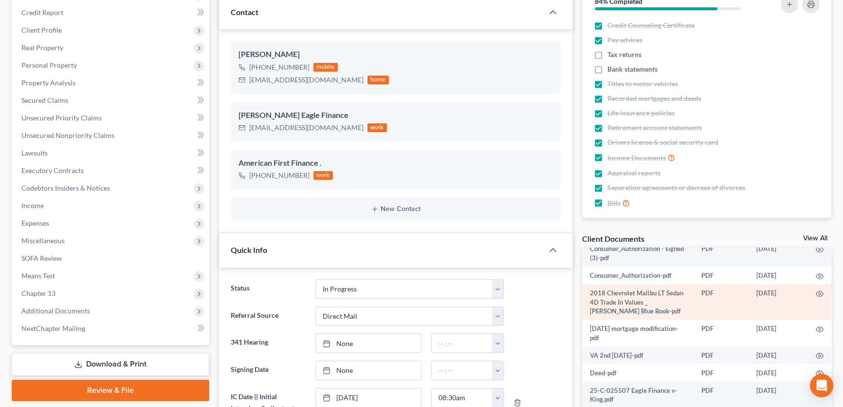
scroll to position [177, 0]
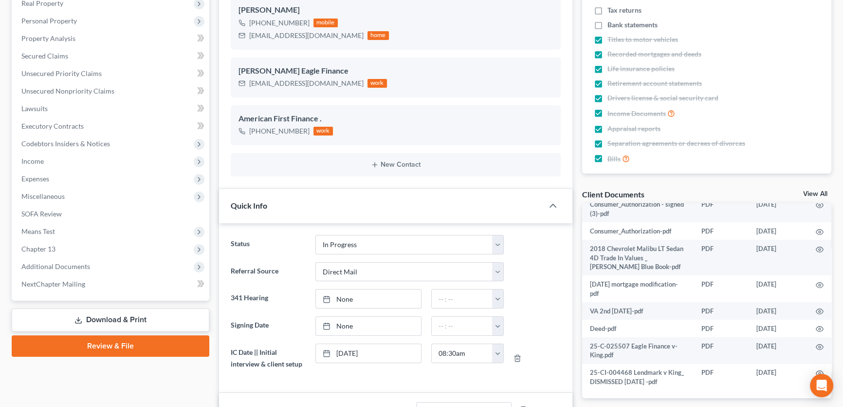
click at [824, 195] on link "View All" at bounding box center [816, 193] width 24 height 7
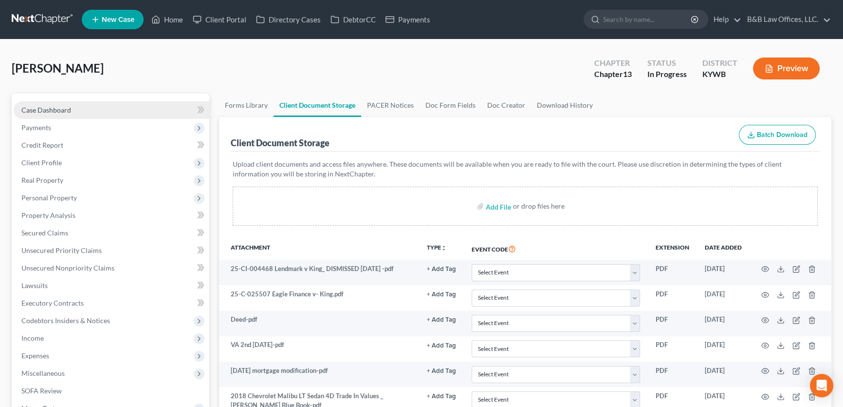
click at [61, 109] on span "Case Dashboard" at bounding box center [46, 110] width 50 height 8
select select "2"
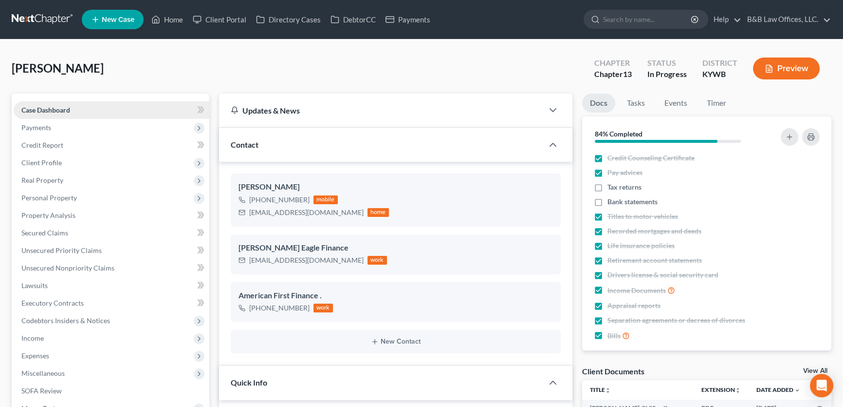
click at [100, 106] on link "Case Dashboard" at bounding box center [112, 110] width 196 height 18
click at [92, 119] on span "Payments" at bounding box center [112, 128] width 196 height 18
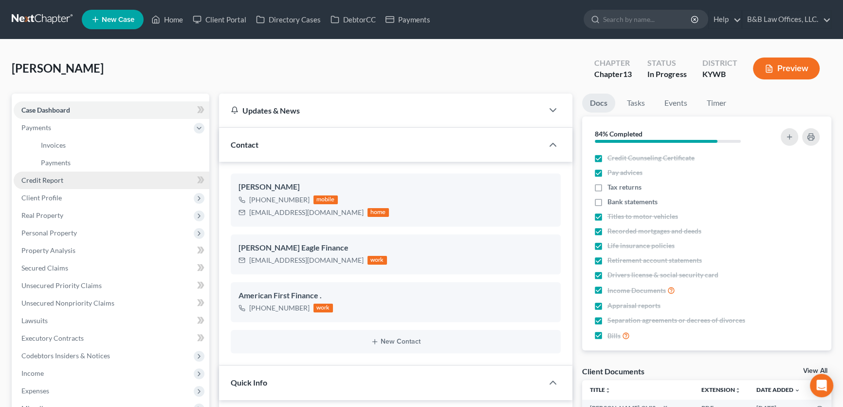
click at [64, 176] on link "Credit Report" at bounding box center [112, 180] width 196 height 18
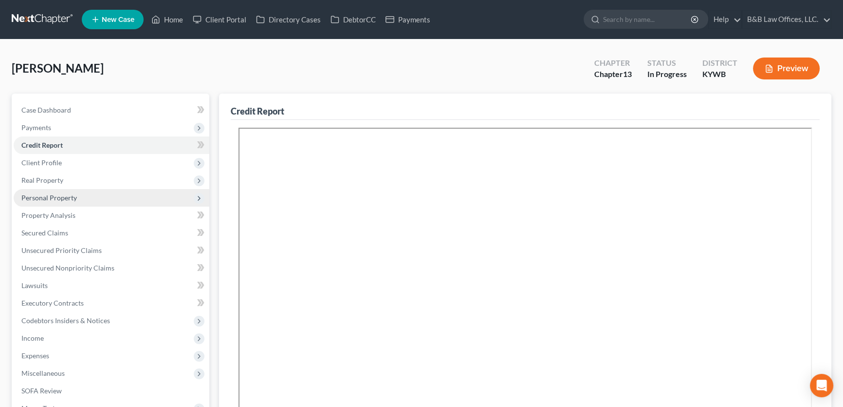
click at [72, 200] on span "Personal Property" at bounding box center [49, 197] width 56 height 8
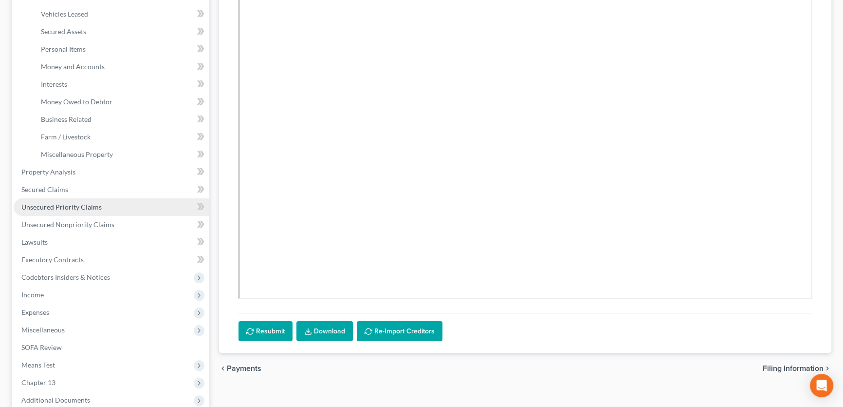
scroll to position [221, 0]
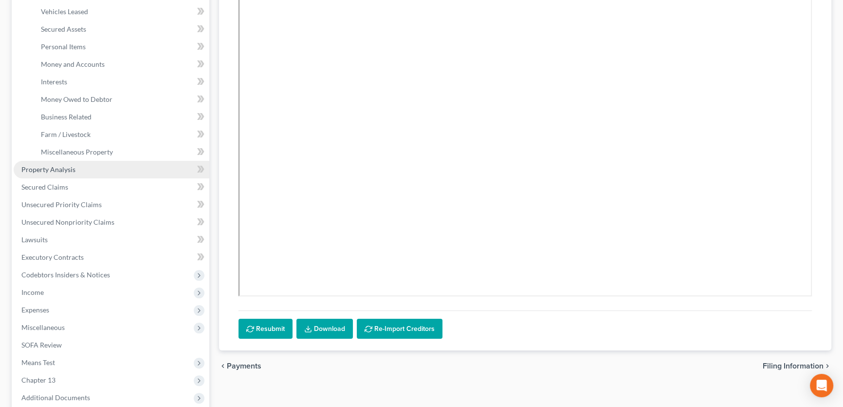
click at [79, 170] on link "Property Analysis" at bounding box center [112, 170] width 196 height 18
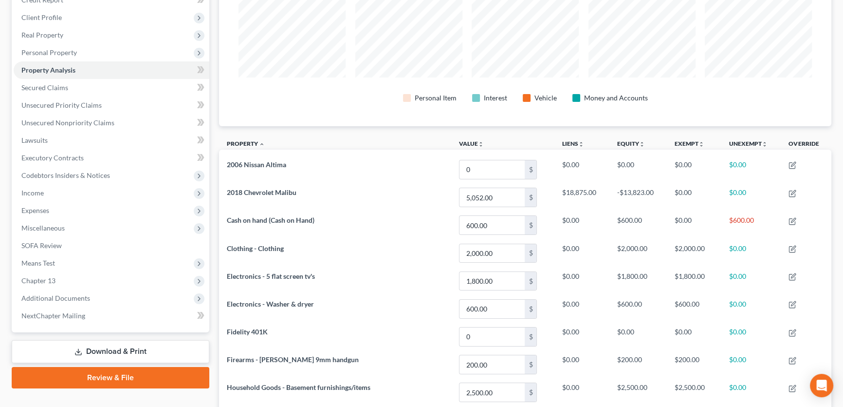
scroll to position [101, 0]
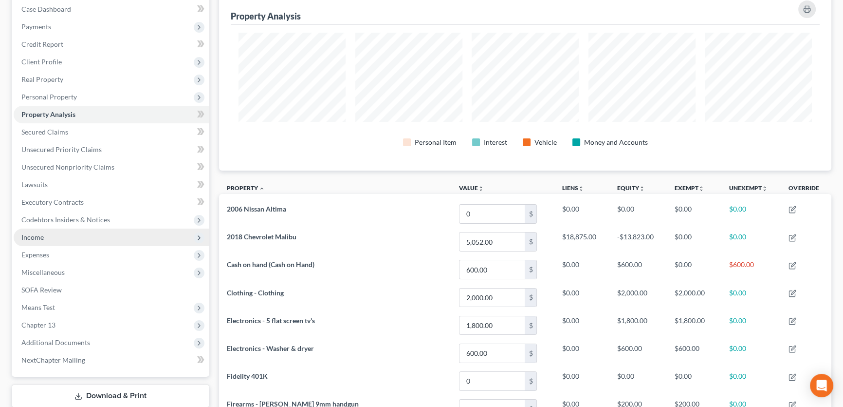
click at [34, 238] on span "Income" at bounding box center [32, 237] width 22 height 8
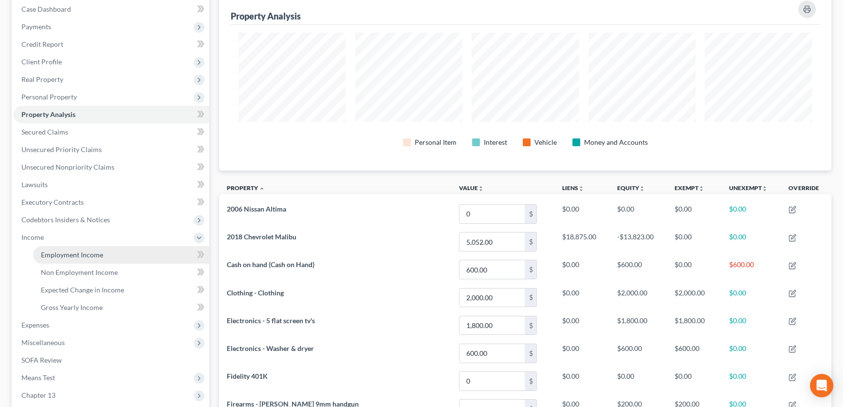
drag, startPoint x: 41, startPoint y: 250, endPoint x: 155, endPoint y: 244, distance: 113.6
click at [42, 250] on span "Employment Income" at bounding box center [72, 254] width 62 height 8
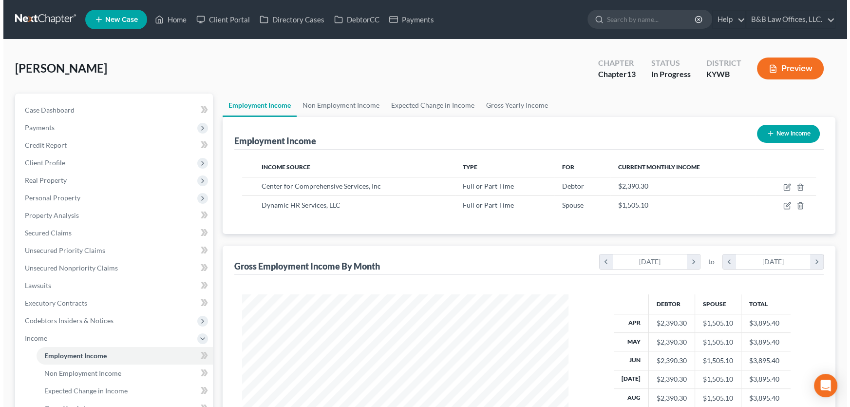
scroll to position [174, 346]
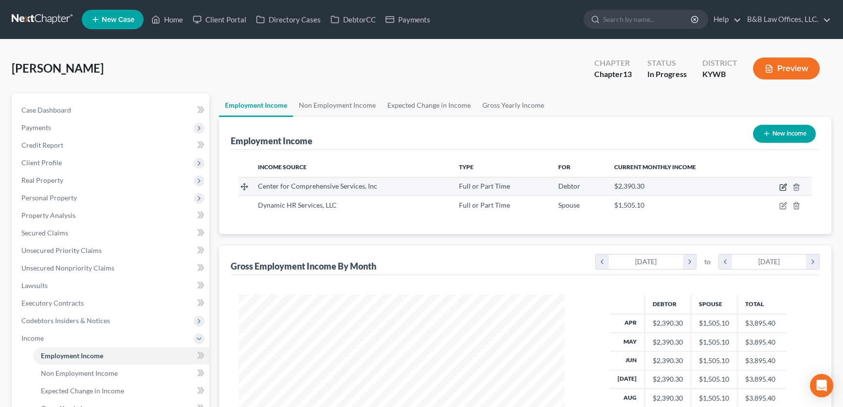
click at [782, 187] on icon "button" at bounding box center [784, 187] width 8 height 8
select select "0"
select select "24"
select select "2"
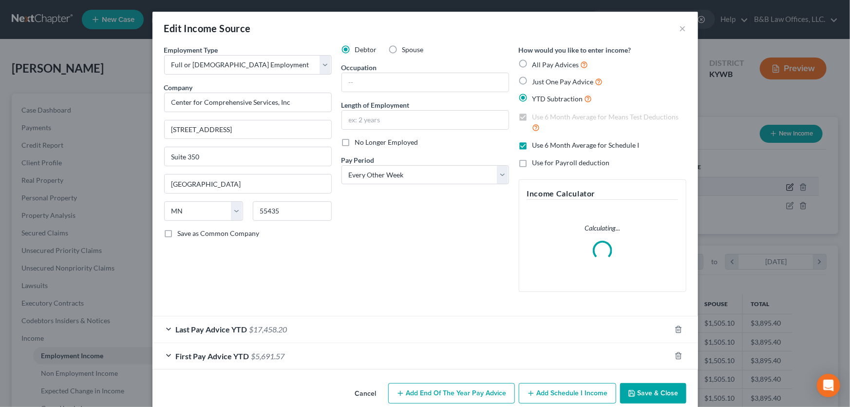
scroll to position [486829, 486654]
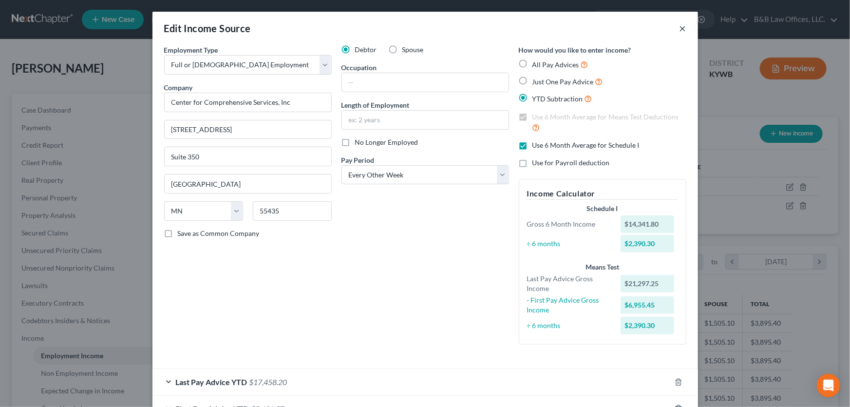
click at [681, 30] on button "×" at bounding box center [682, 28] width 7 height 12
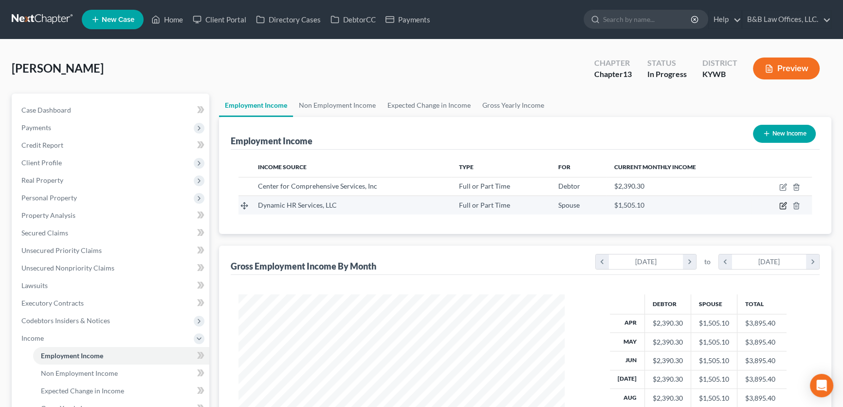
click at [784, 205] on icon "button" at bounding box center [784, 206] width 8 height 8
select select "0"
select select "23"
select select "2"
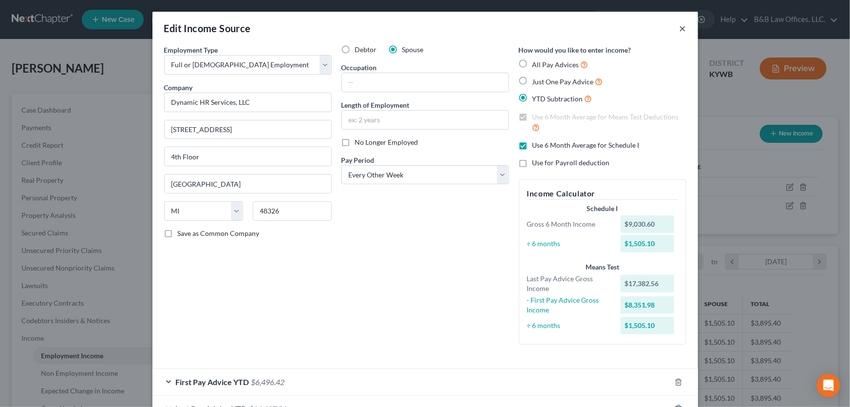
click at [679, 28] on button "×" at bounding box center [682, 28] width 7 height 12
